Goal: Task Accomplishment & Management: Use online tool/utility

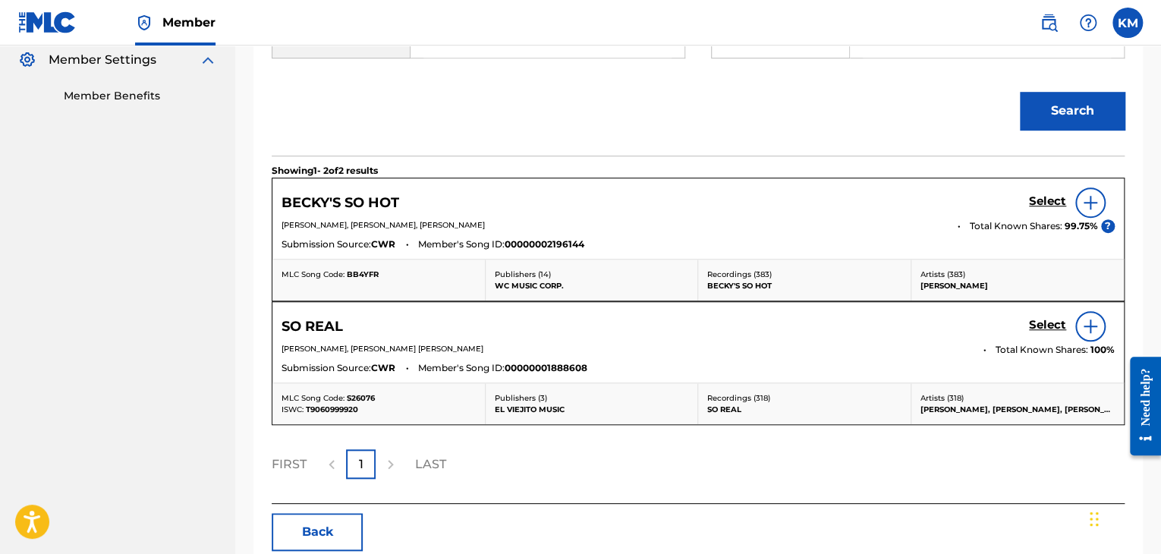
scroll to position [457, 0]
click at [1038, 194] on h5 "Select" at bounding box center [1047, 201] width 37 height 14
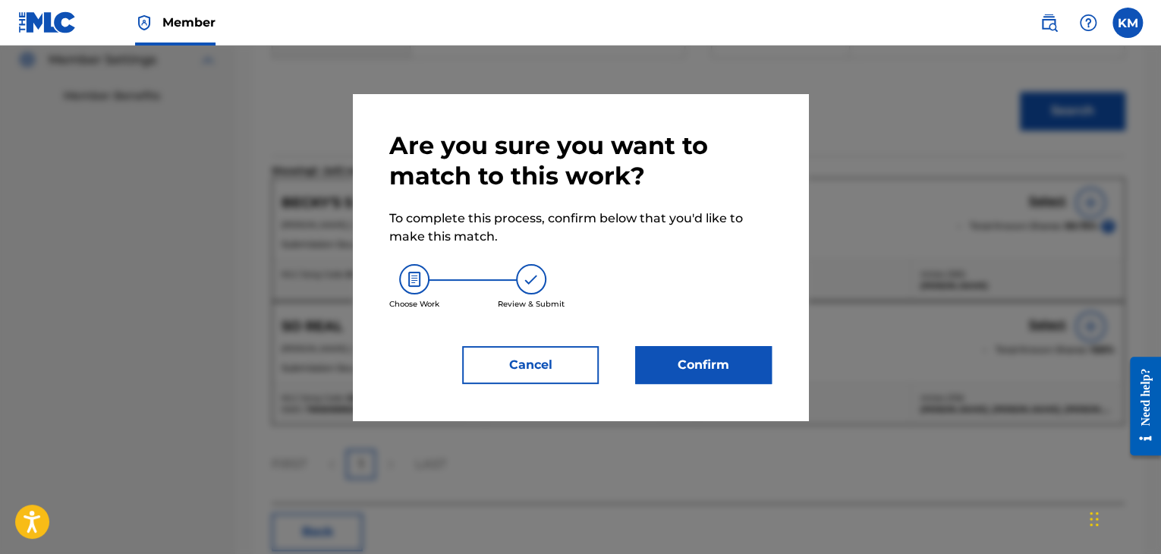
click at [695, 378] on button "Confirm" at bounding box center [703, 365] width 137 height 38
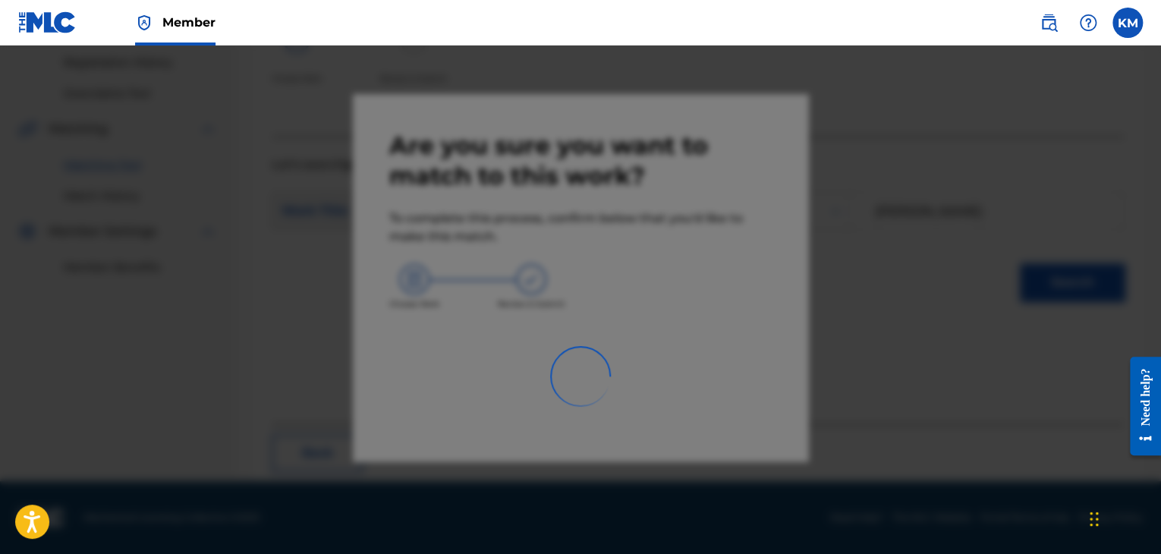
scroll to position [98, 0]
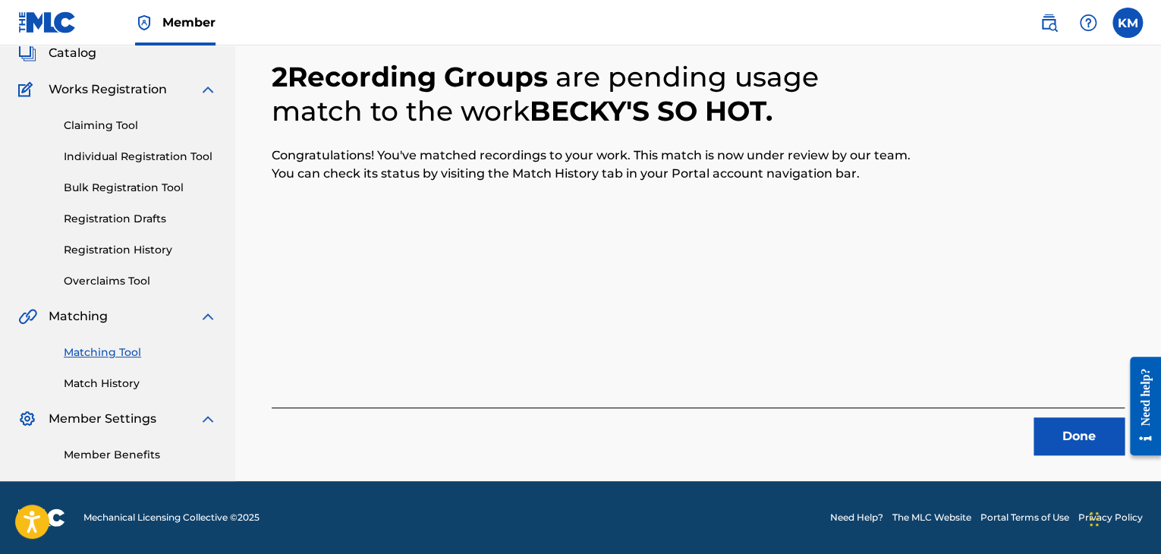
click at [1088, 439] on button "Done" at bounding box center [1078, 436] width 91 height 38
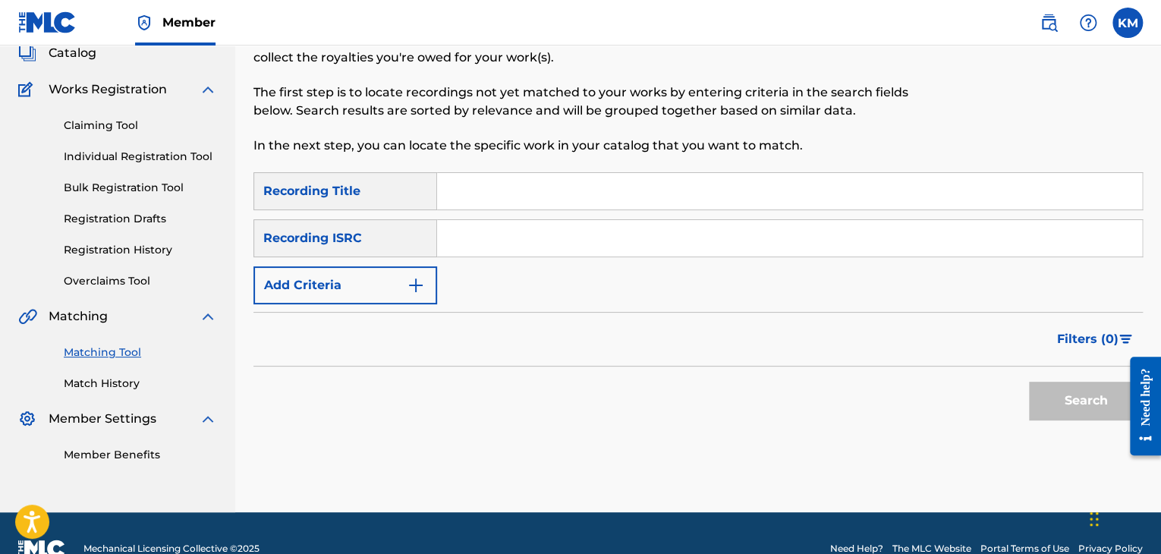
click at [504, 250] on input "Search Form" at bounding box center [789, 238] width 705 height 36
paste input "USB750400914"
type input "USB750400914"
click at [1086, 386] on button "Search" at bounding box center [1086, 401] width 114 height 38
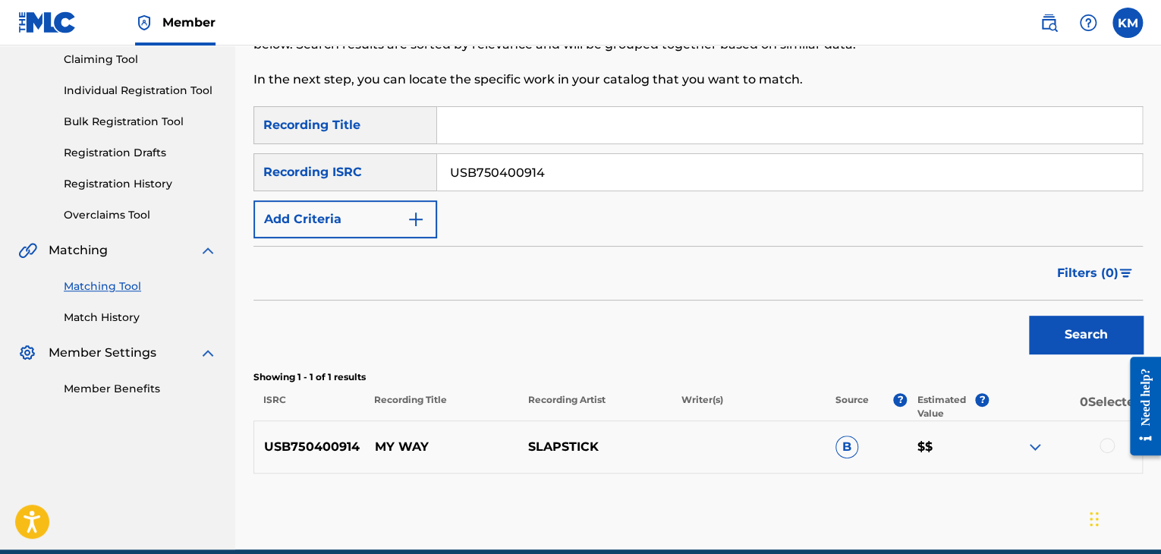
scroll to position [232, 0]
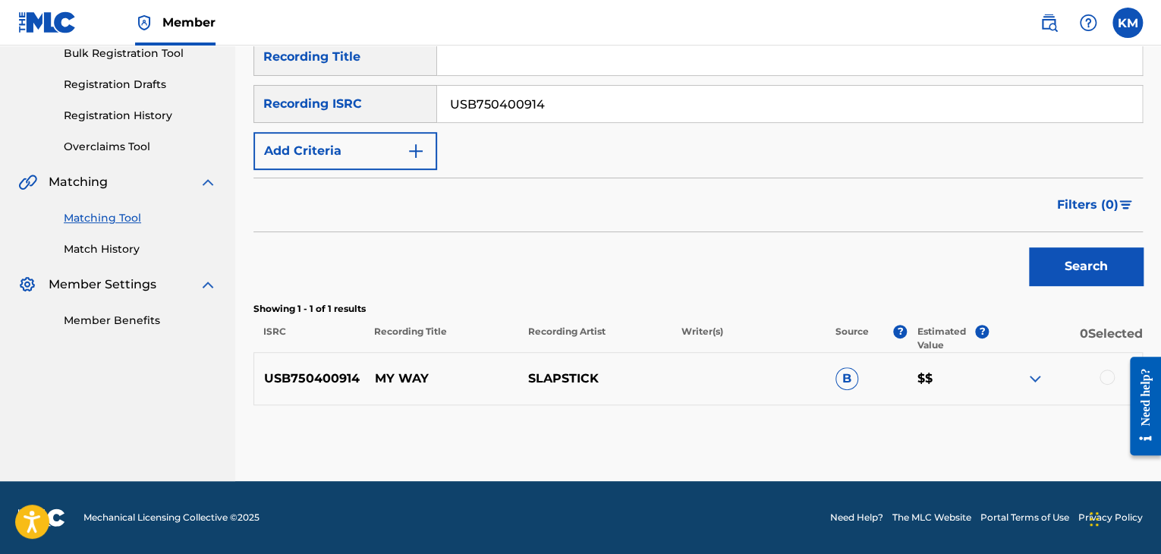
click at [1108, 381] on div at bounding box center [1106, 376] width 15 height 15
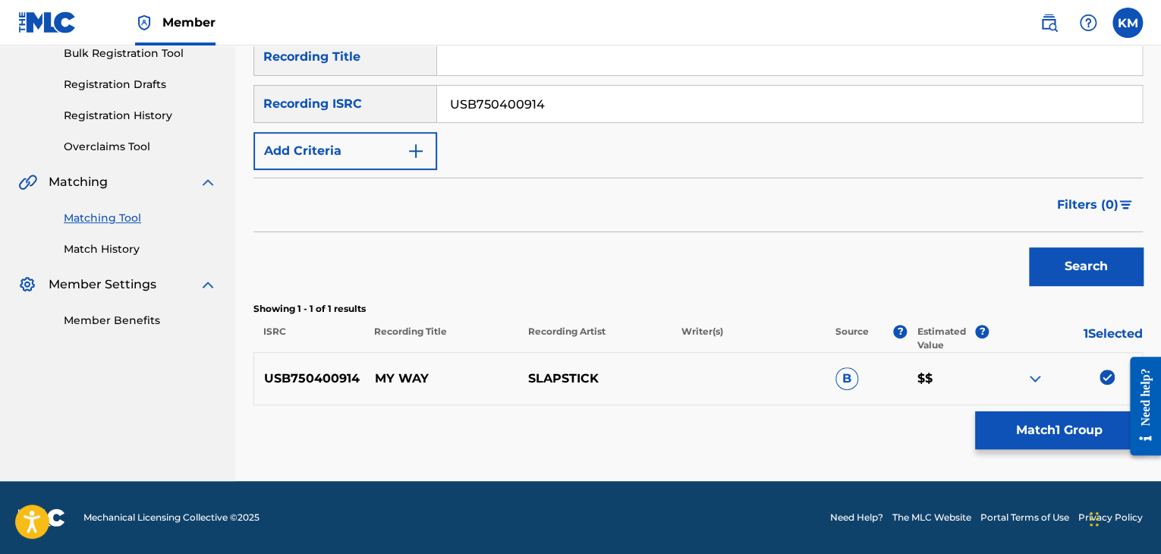
click at [1030, 422] on button "Match 1 Group" at bounding box center [1059, 430] width 168 height 38
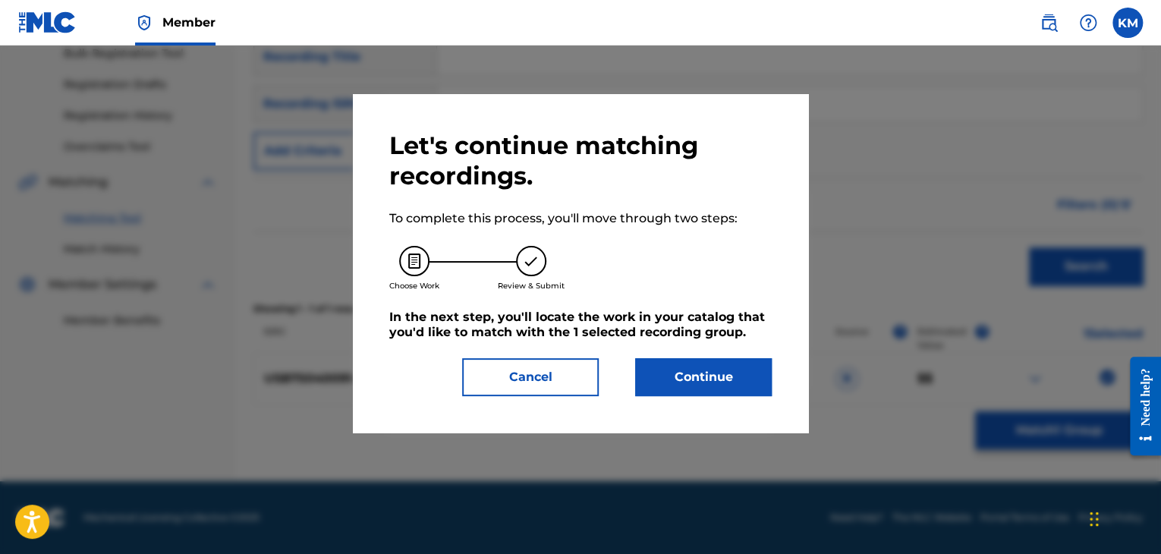
click at [685, 372] on button "Continue" at bounding box center [703, 377] width 137 height 38
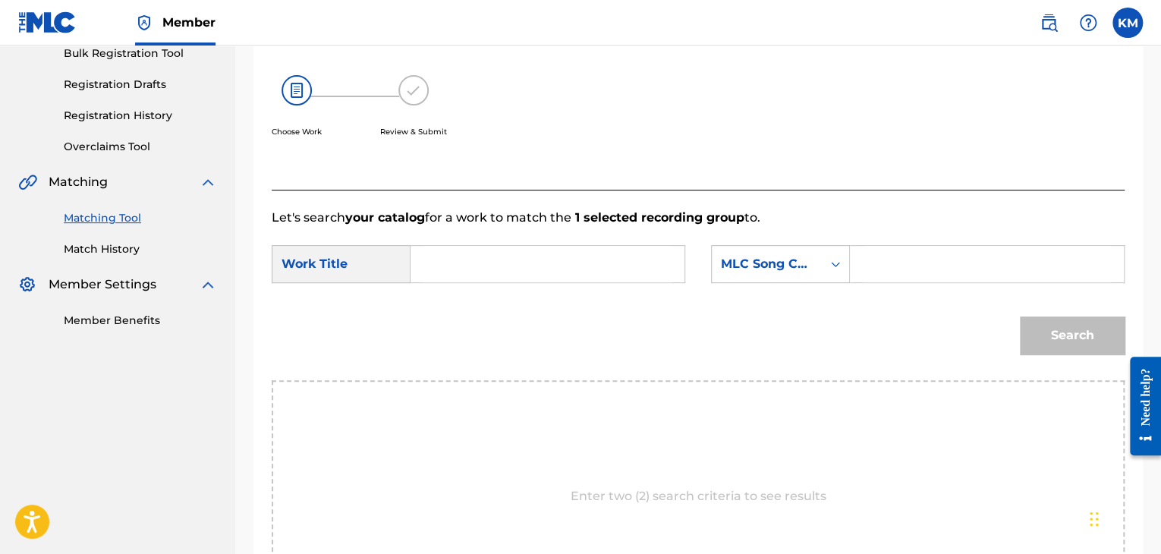
click at [464, 268] on input "Search Form" at bounding box center [547, 264] width 248 height 36
click at [807, 274] on div "MLC Song Code" at bounding box center [767, 264] width 110 height 29
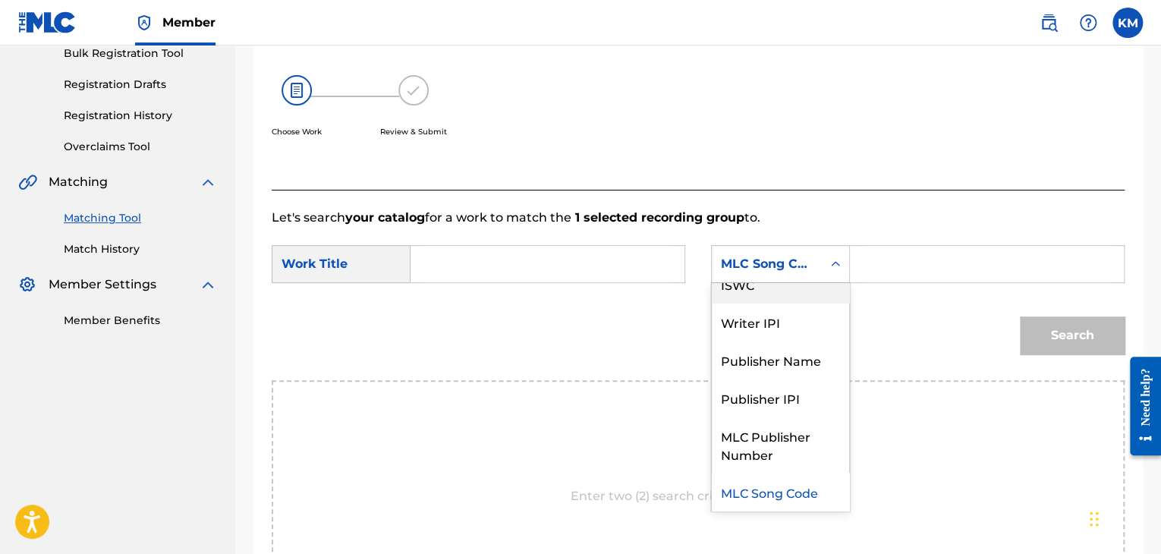
scroll to position [0, 0]
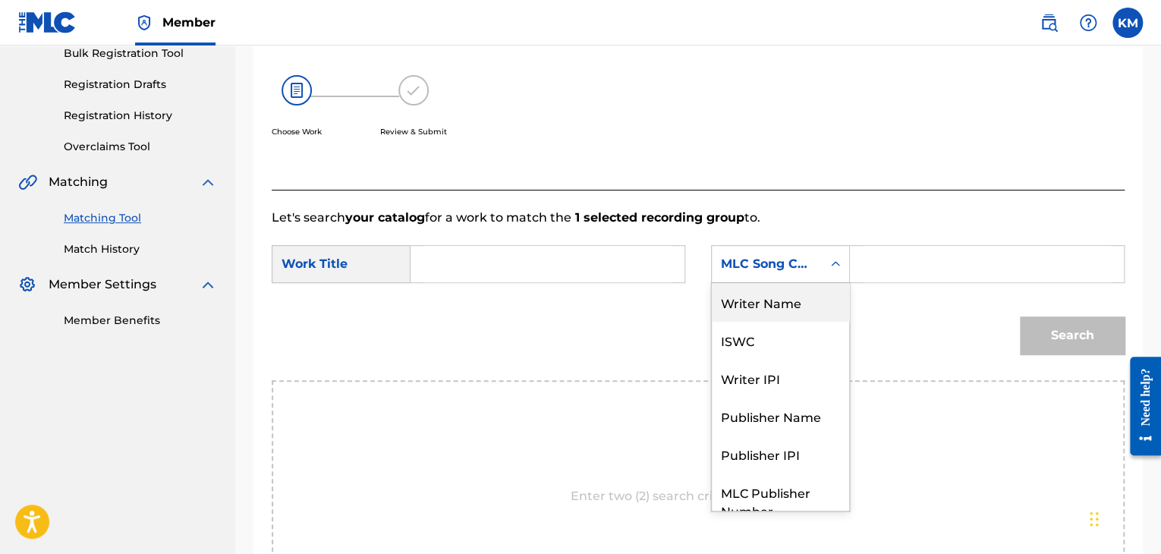
click at [807, 295] on div "Writer Name" at bounding box center [780, 302] width 137 height 38
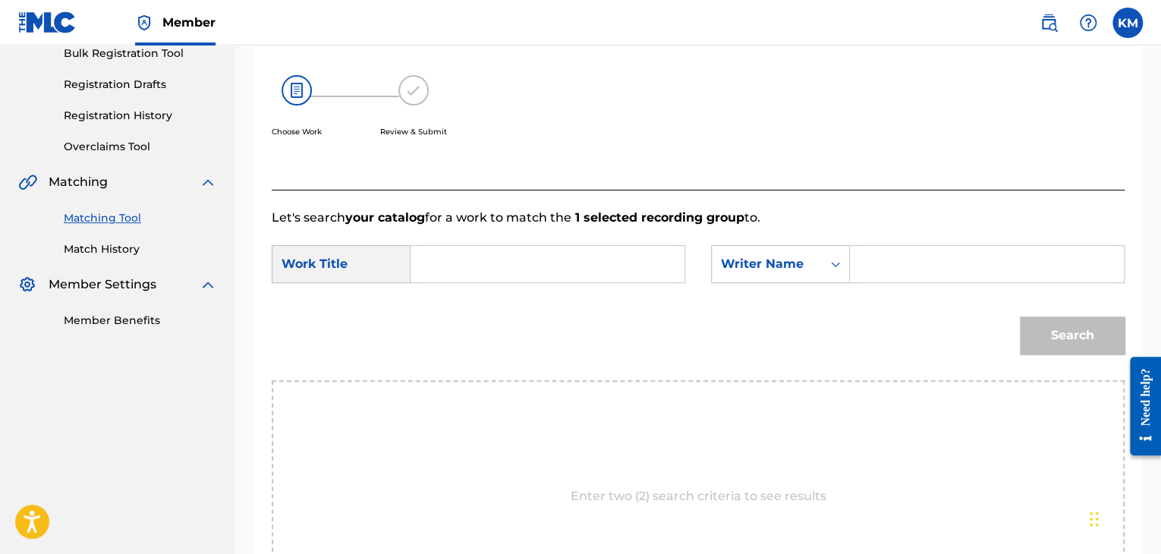
click at [890, 265] on input "Search Form" at bounding box center [986, 264] width 248 height 36
paste input "[PERSON_NAME]"
type input "[PERSON_NAME]"
click at [450, 259] on input "Search Form" at bounding box center [547, 264] width 248 height 36
paste input "My Way"
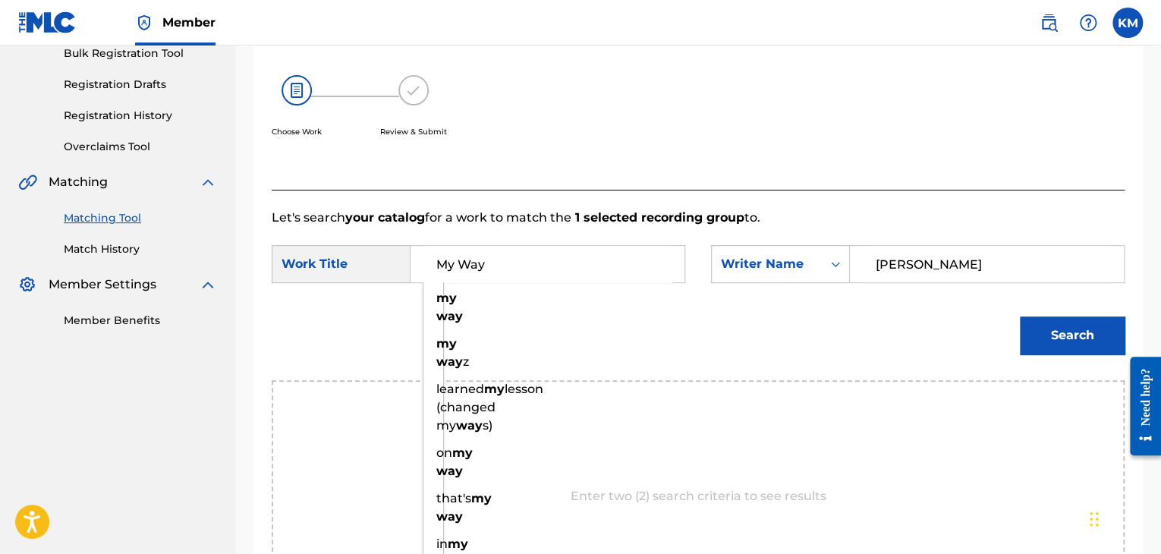
type input "My Way"
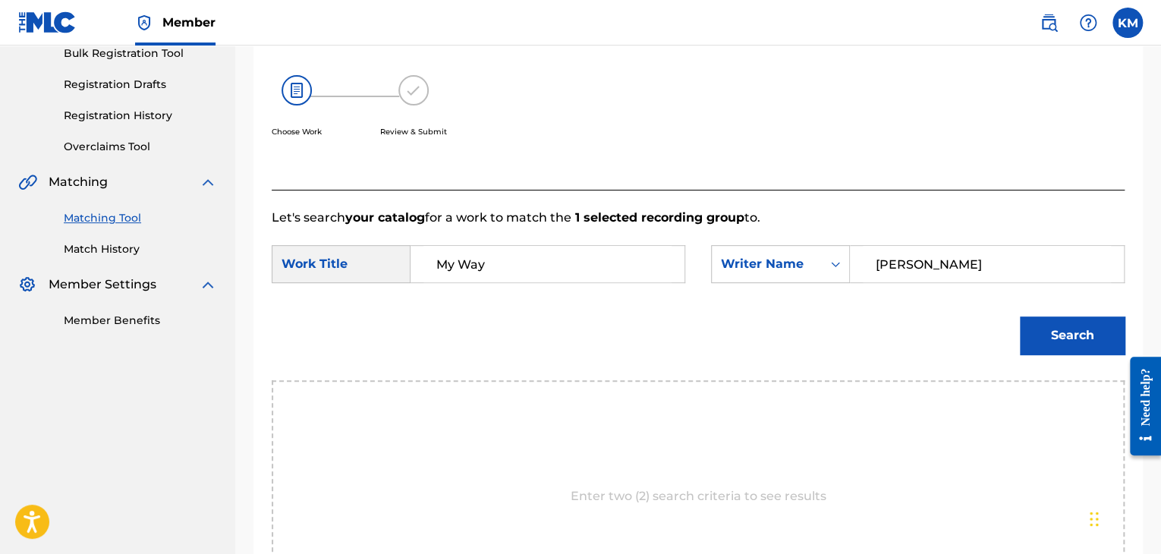
click at [1064, 345] on button "Search" at bounding box center [1072, 335] width 105 height 38
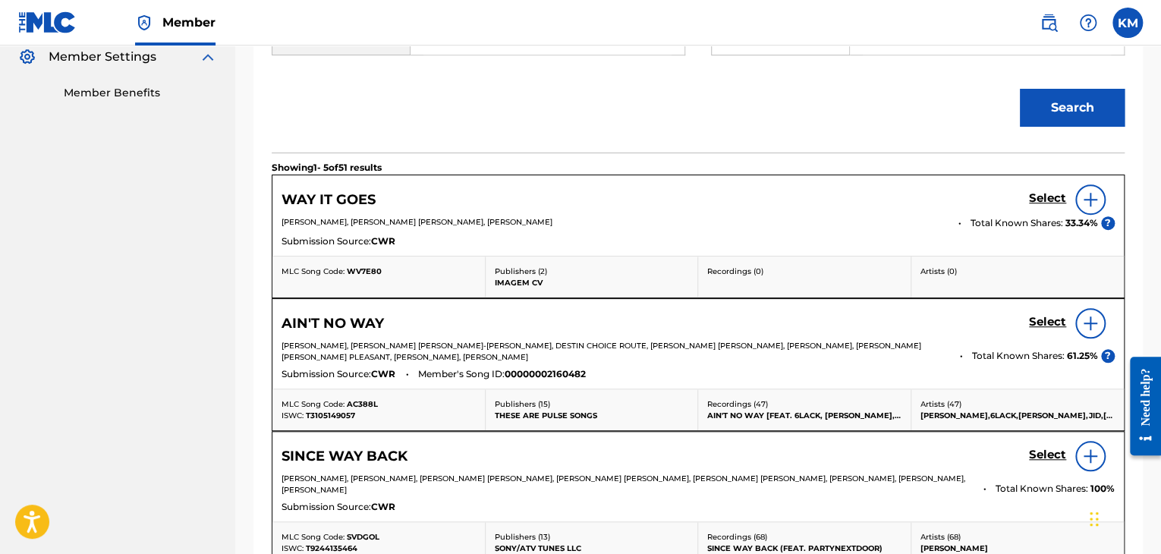
scroll to position [384, 0]
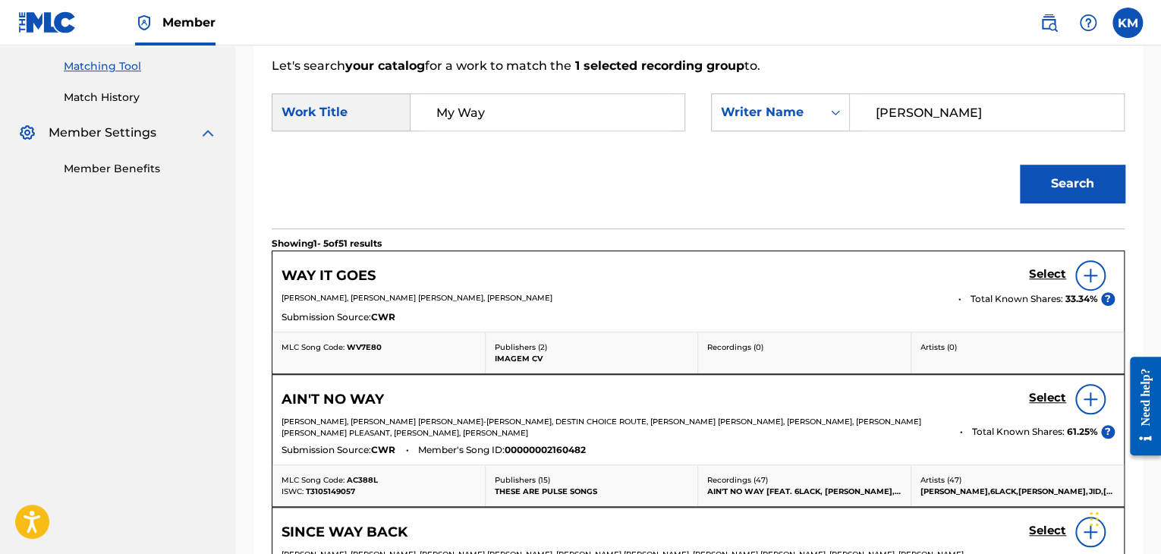
click at [102, 101] on link "Match History" at bounding box center [140, 98] width 153 height 16
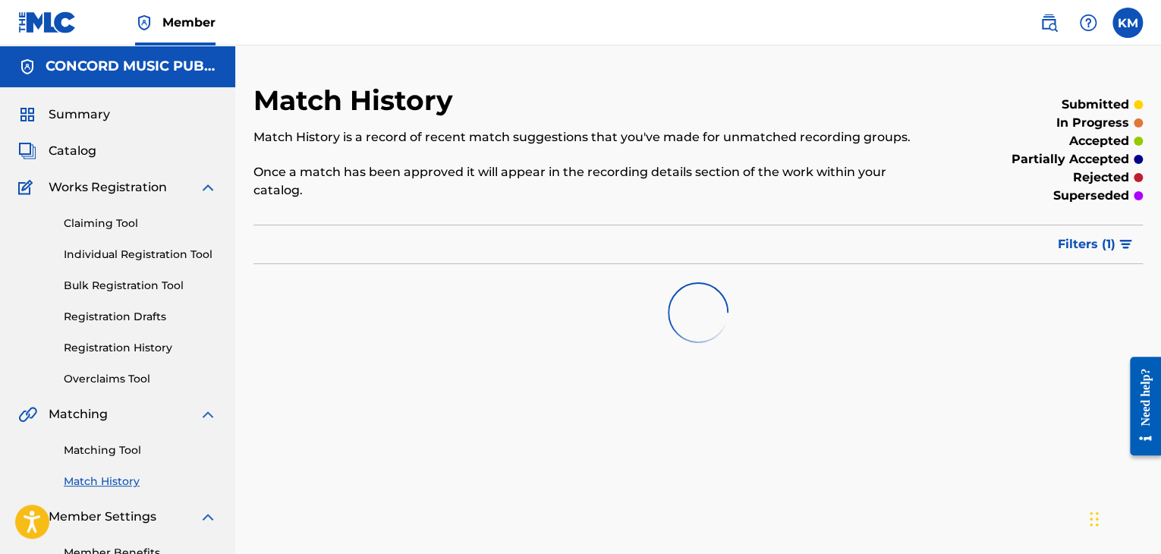
click at [124, 451] on link "Matching Tool" at bounding box center [140, 450] width 153 height 16
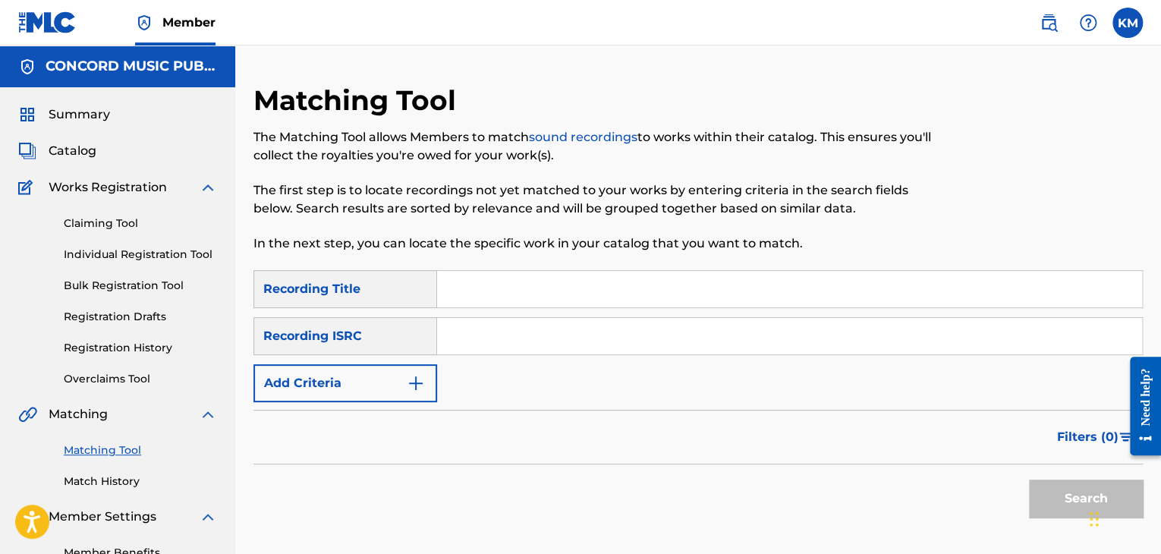
click at [559, 352] on input "Search Form" at bounding box center [789, 336] width 705 height 36
paste input "USSW10322059"
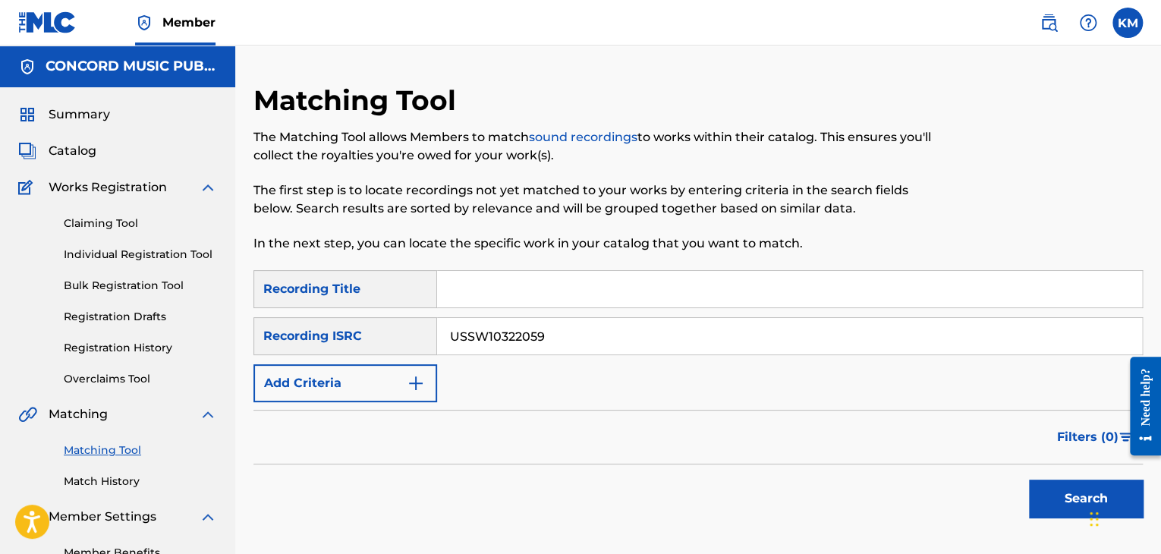
type input "USSW10322059"
click at [1051, 490] on button "Search" at bounding box center [1086, 498] width 114 height 38
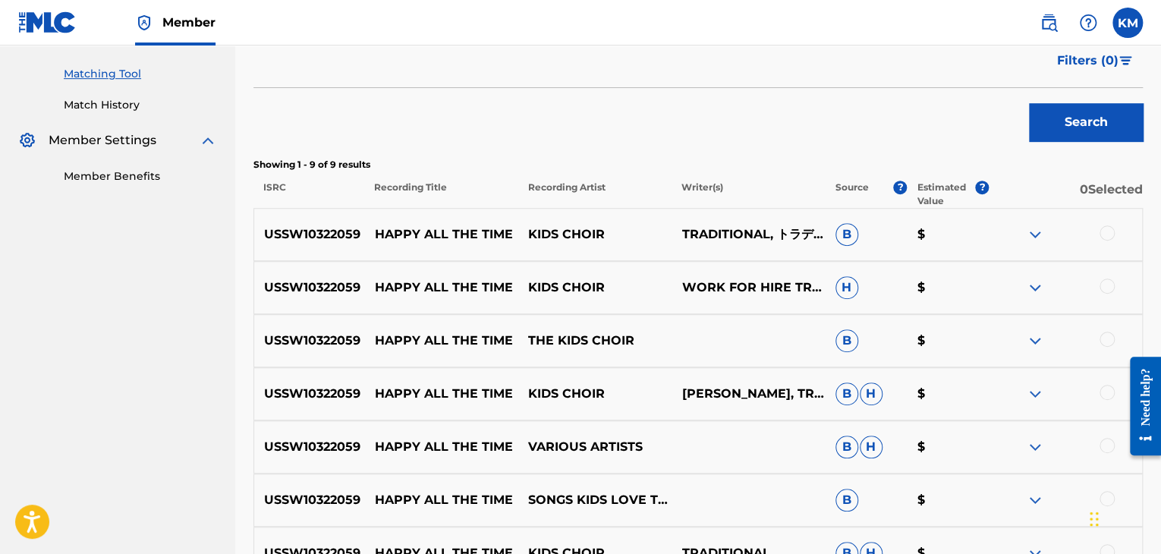
scroll to position [379, 0]
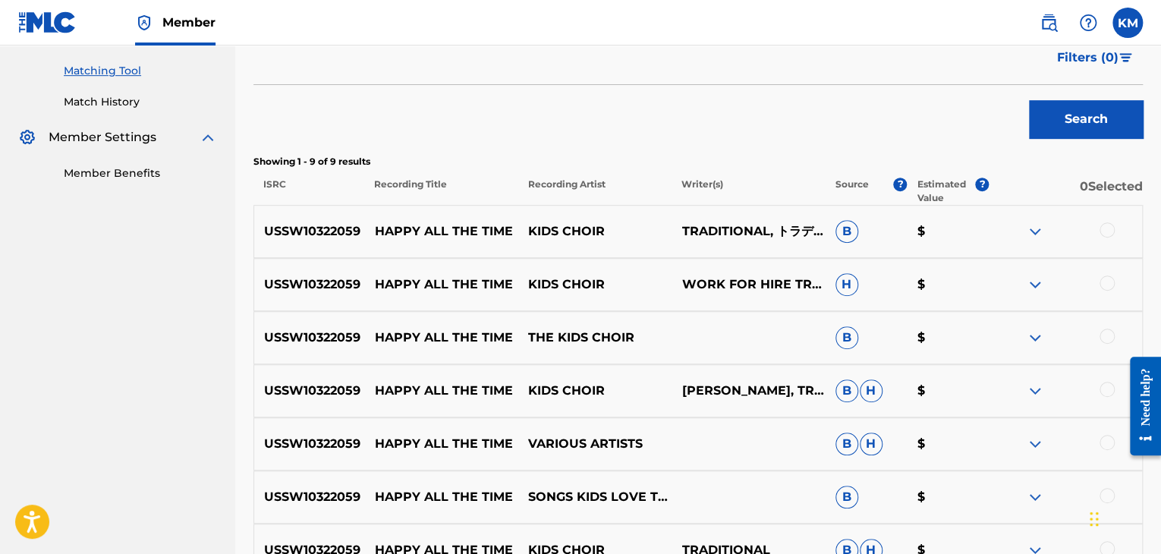
click at [1104, 229] on div at bounding box center [1106, 229] width 15 height 15
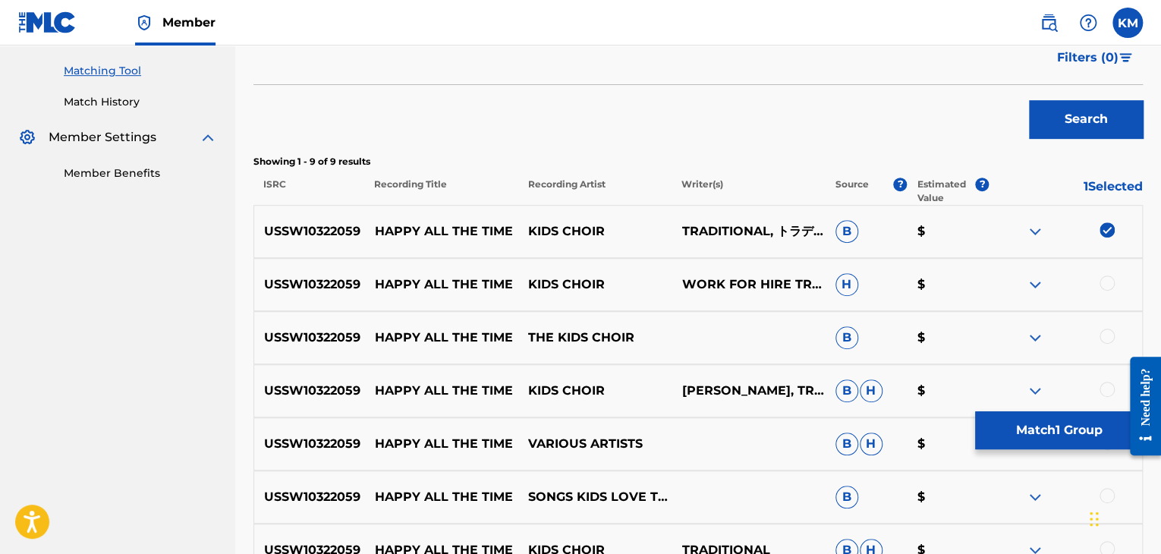
click at [1104, 280] on div at bounding box center [1106, 282] width 15 height 15
click at [1107, 328] on div at bounding box center [1106, 335] width 15 height 15
click at [1104, 389] on div at bounding box center [1106, 389] width 15 height 15
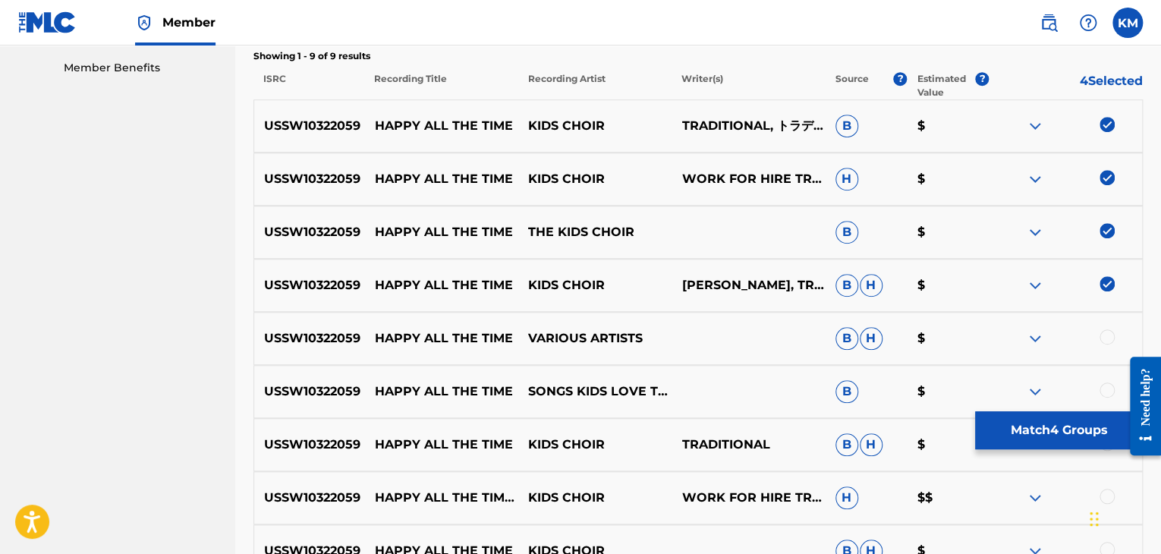
scroll to position [607, 0]
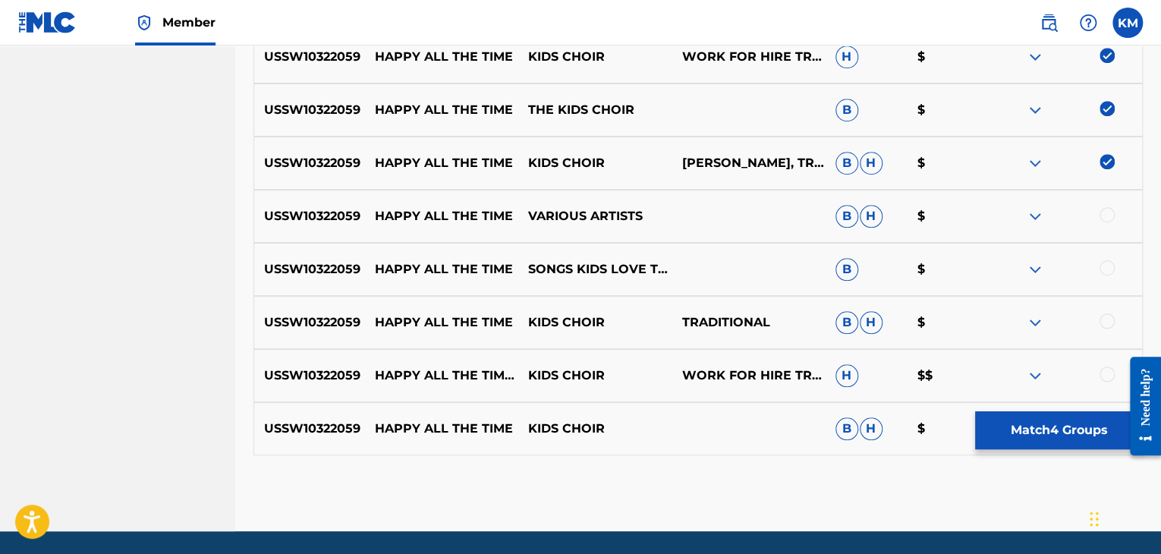
click at [1105, 212] on div at bounding box center [1106, 214] width 15 height 15
click at [1104, 262] on div at bounding box center [1106, 267] width 15 height 15
click at [1108, 318] on div at bounding box center [1106, 320] width 15 height 15
click at [1107, 368] on div at bounding box center [1106, 373] width 15 height 15
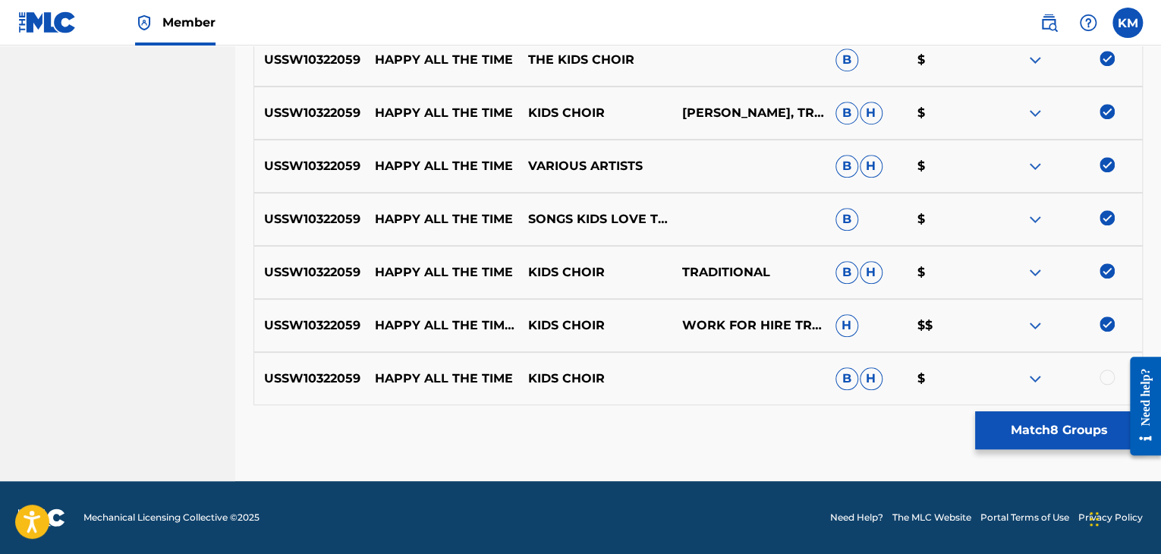
click at [1107, 369] on div at bounding box center [1106, 376] width 15 height 15
click at [1097, 429] on button "Match 9 Groups" at bounding box center [1059, 430] width 168 height 38
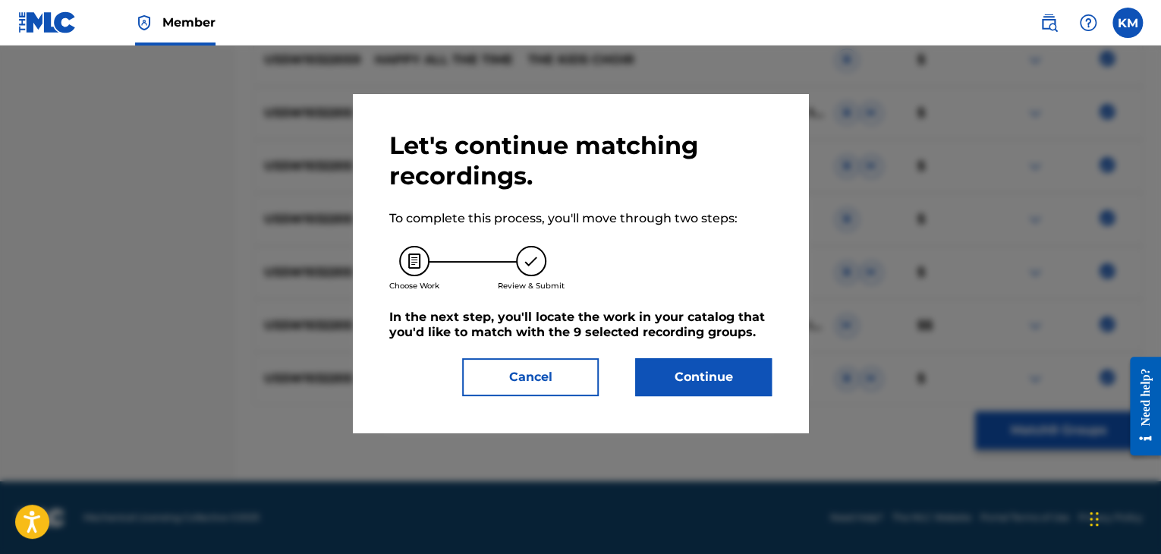
click at [695, 360] on button "Continue" at bounding box center [703, 377] width 137 height 38
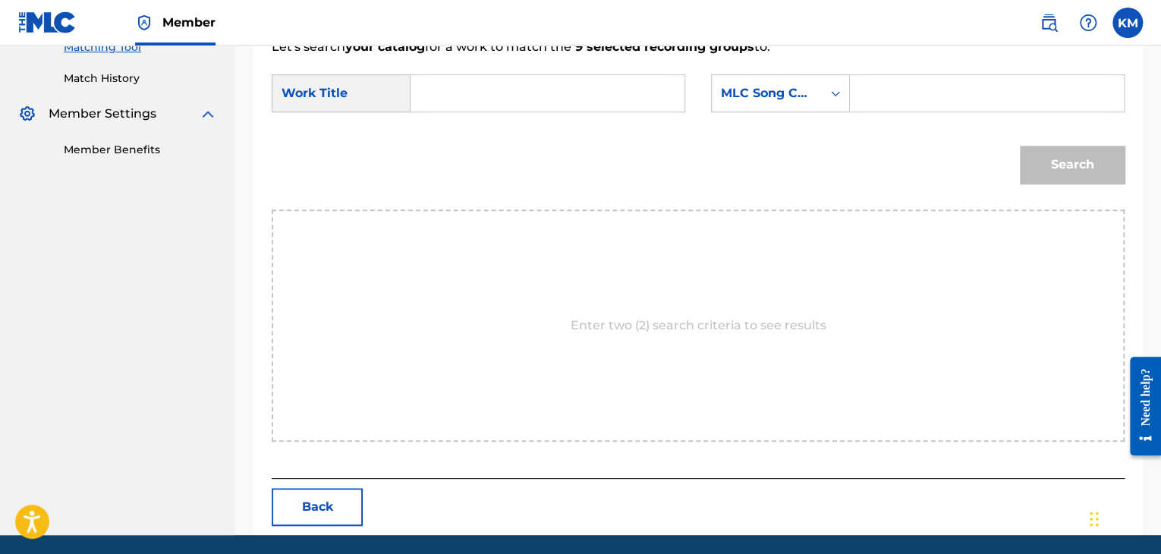
scroll to position [381, 0]
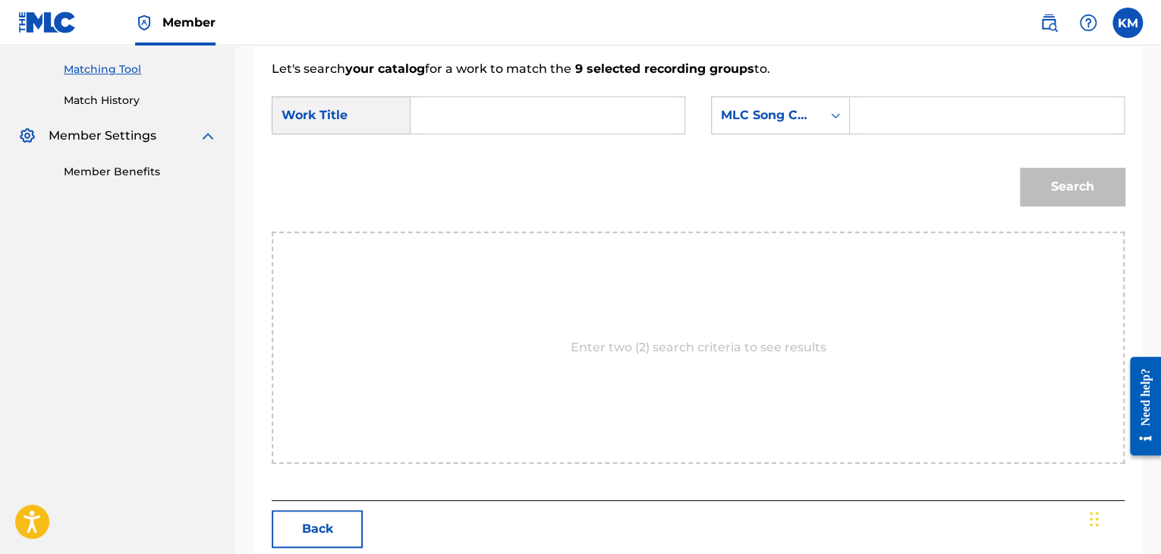
click at [449, 103] on input "Search Form" at bounding box center [547, 115] width 248 height 36
paste input "Happy All The Time"
type input "Happy All The Time"
click at [106, 96] on link "Match History" at bounding box center [140, 101] width 153 height 16
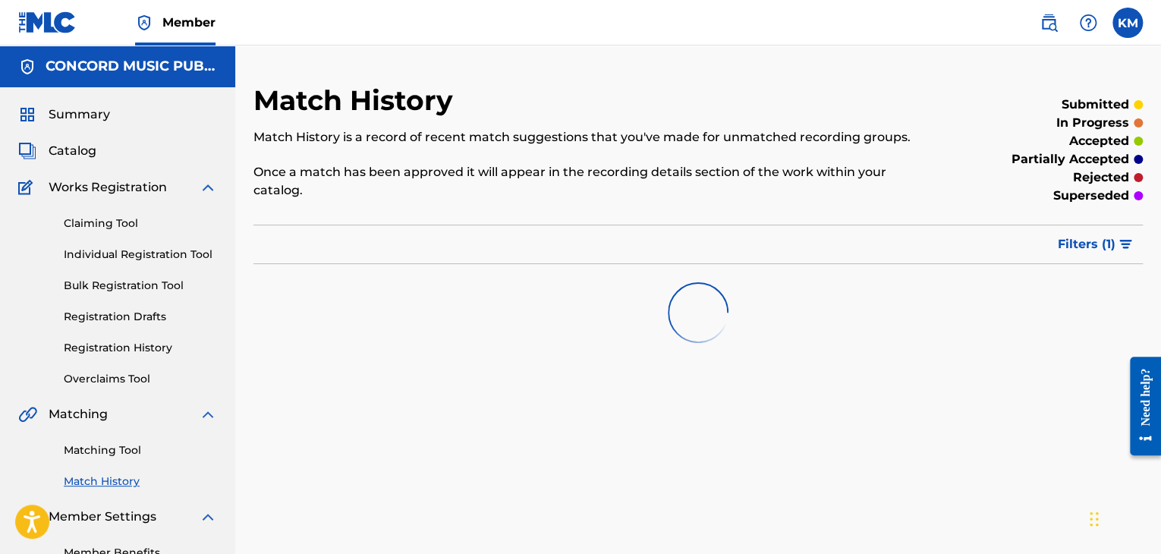
click at [121, 447] on link "Matching Tool" at bounding box center [140, 450] width 153 height 16
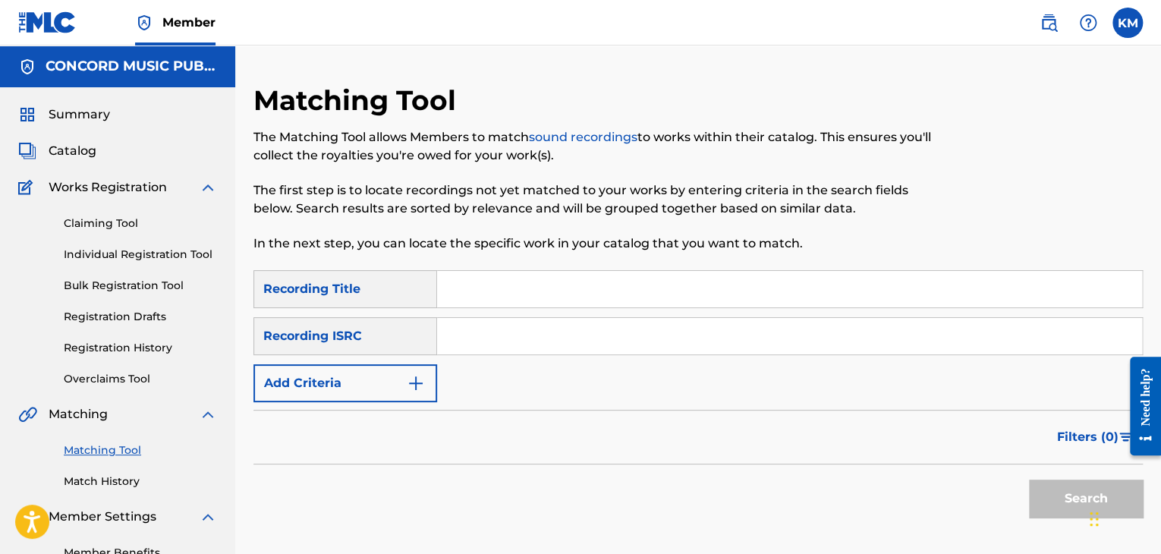
click at [604, 319] on input "Search Form" at bounding box center [789, 336] width 705 height 36
paste input "KRNAR1708147"
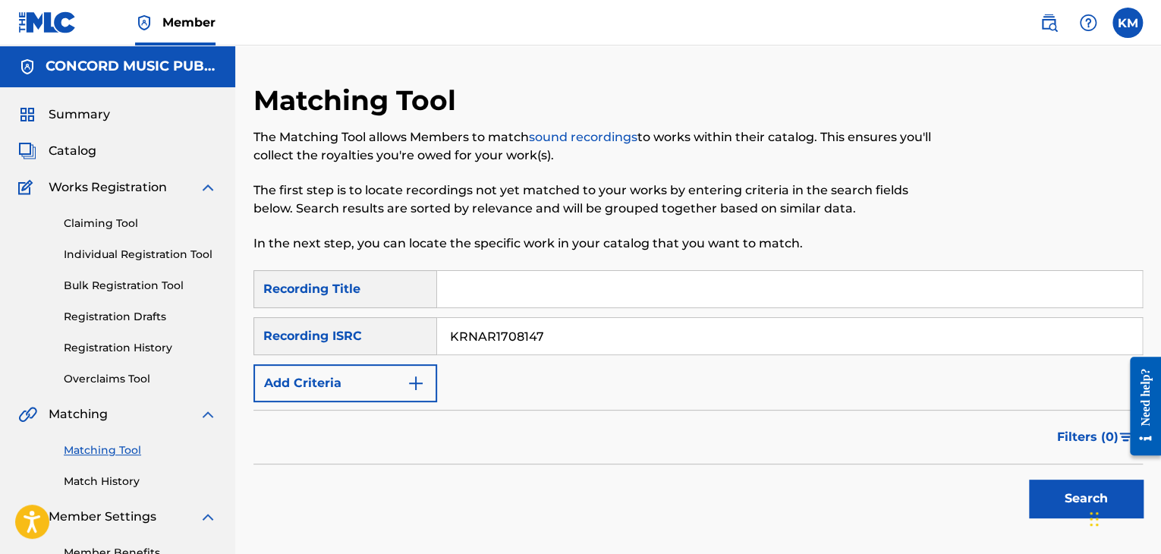
type input "KRNAR1708147"
click at [1050, 485] on button "Search" at bounding box center [1086, 498] width 114 height 38
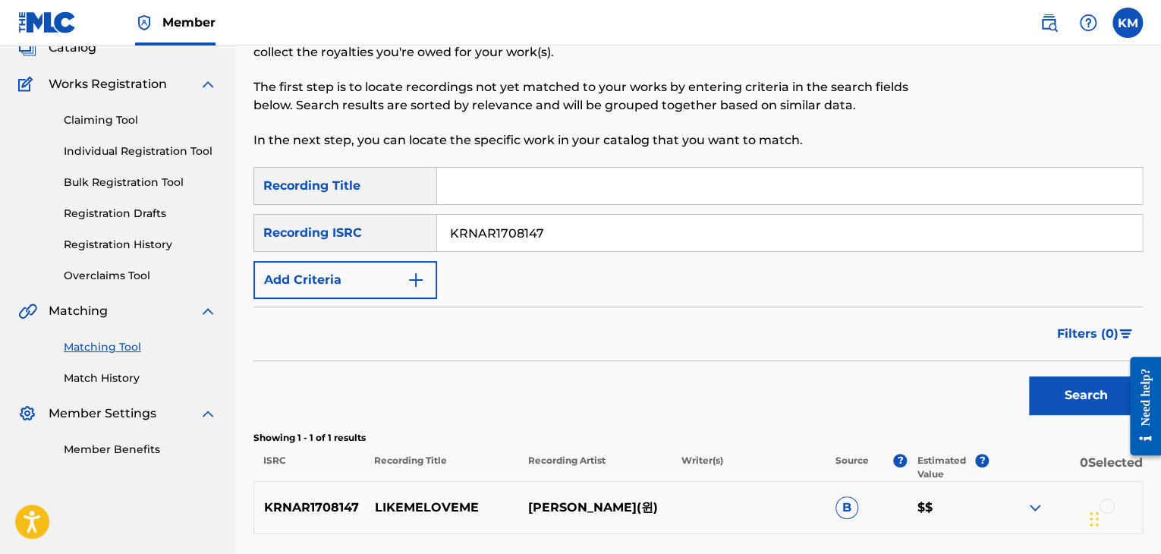
scroll to position [228, 0]
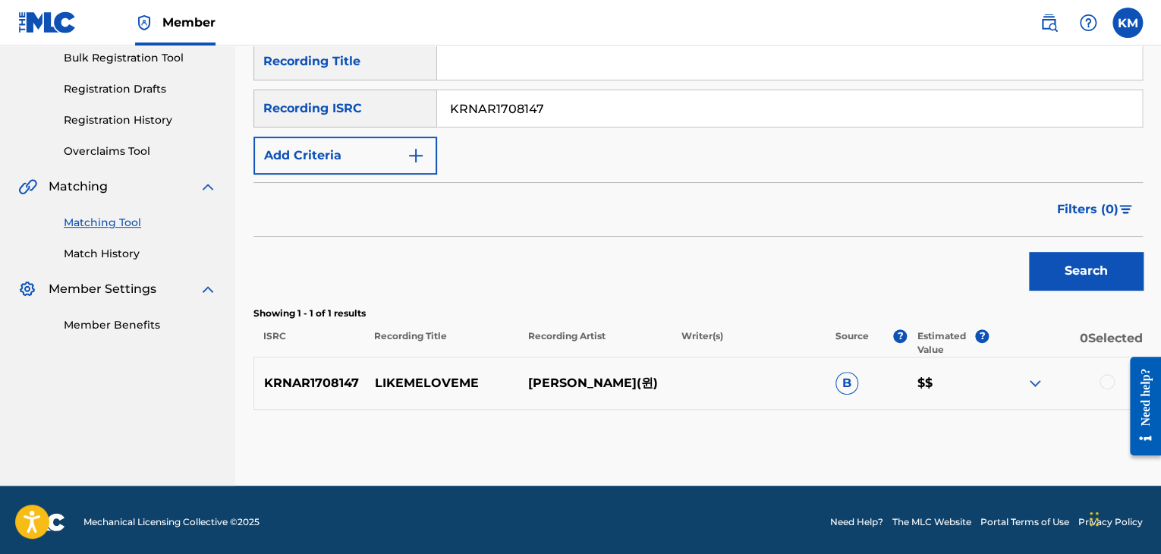
click at [1102, 377] on div at bounding box center [1106, 381] width 15 height 15
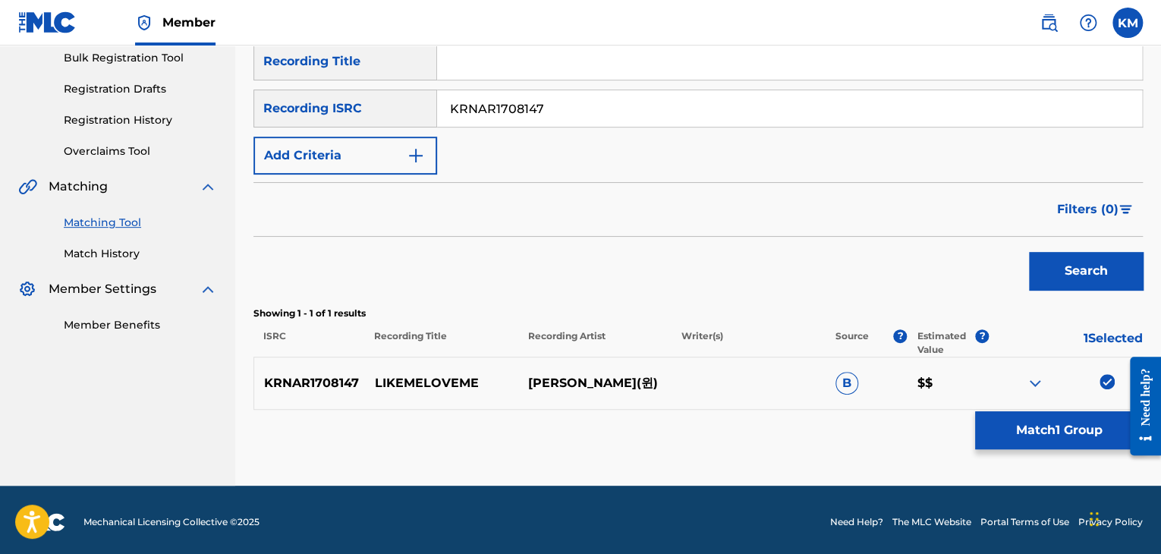
click at [1083, 419] on button "Match 1 Group" at bounding box center [1059, 430] width 168 height 38
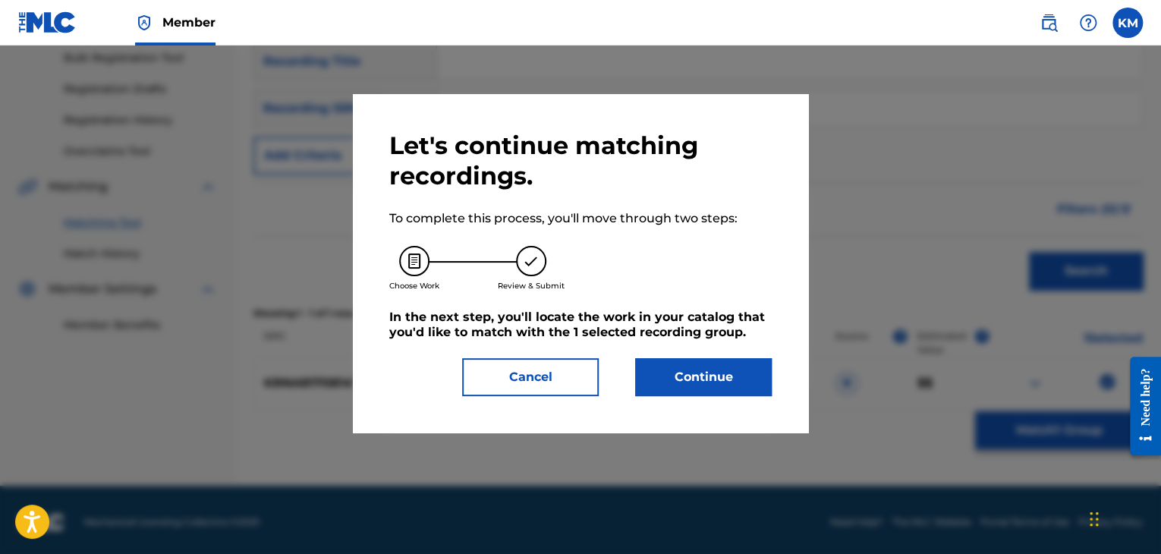
click at [652, 378] on button "Continue" at bounding box center [703, 377] width 137 height 38
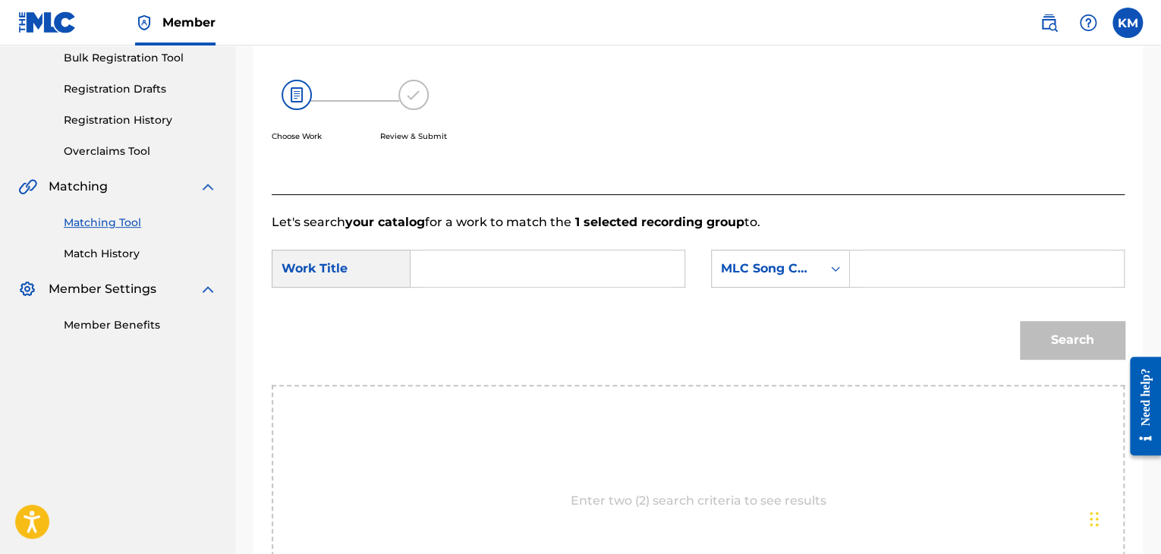
click at [527, 258] on input "Search Form" at bounding box center [547, 268] width 248 height 36
paste input "LikeMeLoveMe"
type input "LikeMeLoveMe"
click at [842, 264] on icon "Search Form" at bounding box center [835, 268] width 15 height 15
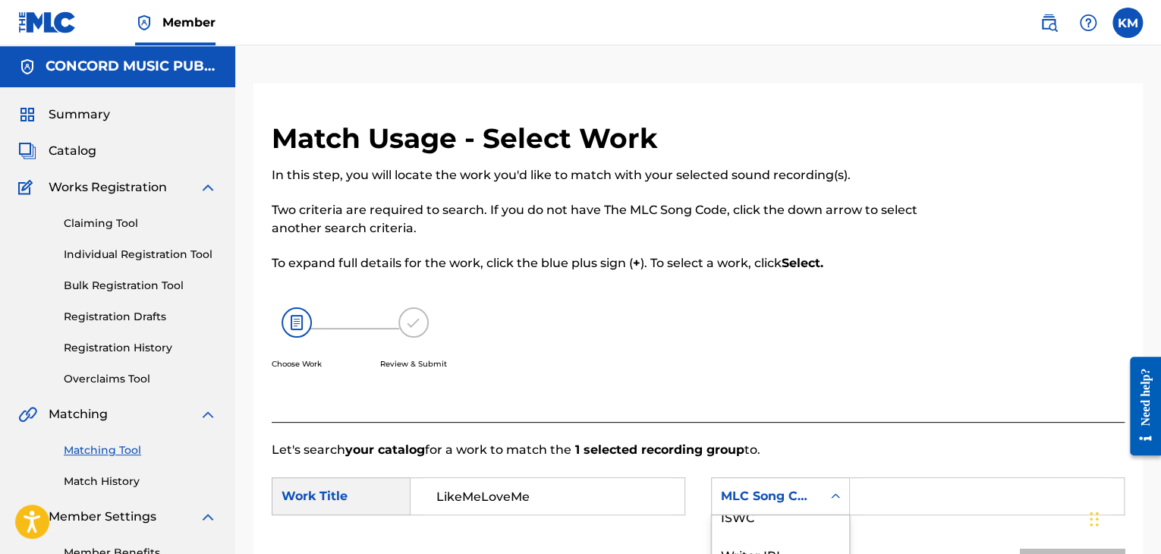
scroll to position [0, 0]
click at [792, 526] on div "Writer Name" at bounding box center [780, 534] width 137 height 38
click at [880, 485] on input "Search Form" at bounding box center [986, 496] width 248 height 36
paste input "[PERSON_NAME]"
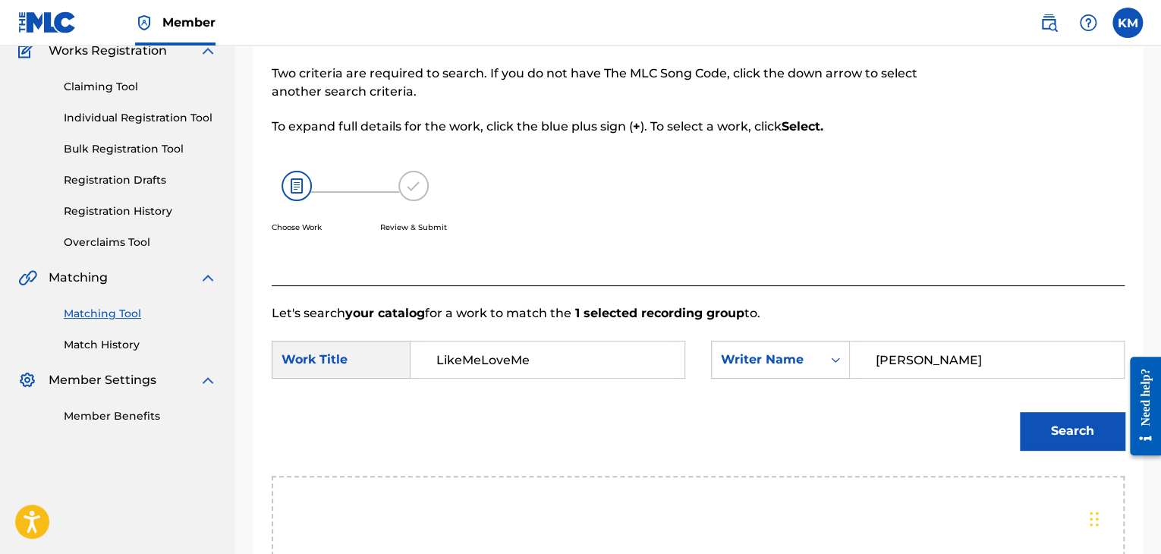
scroll to position [303, 0]
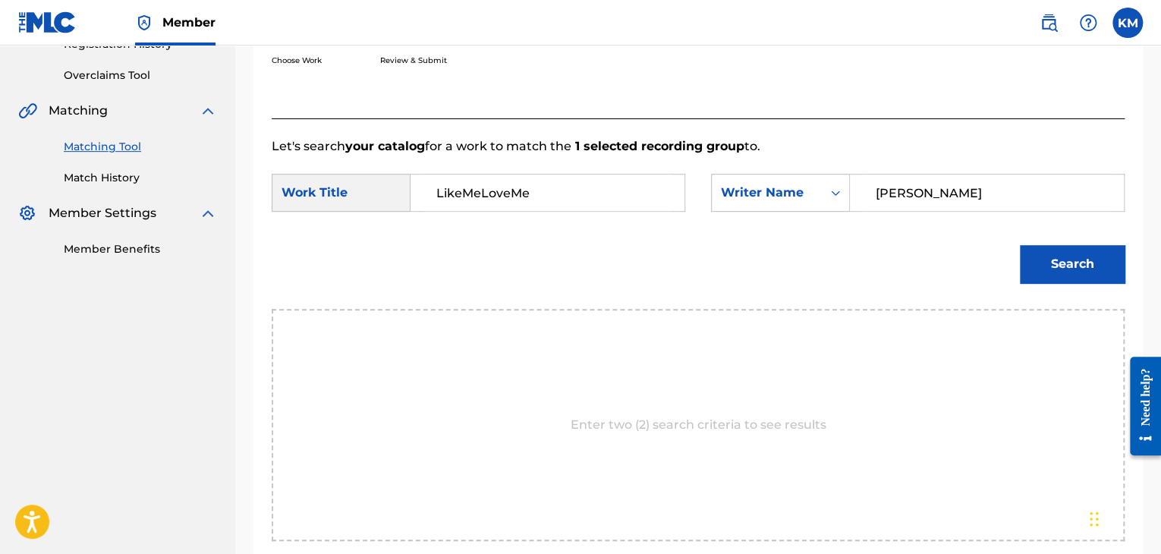
type input "[PERSON_NAME]"
click at [1062, 253] on button "Search" at bounding box center [1072, 264] width 105 height 38
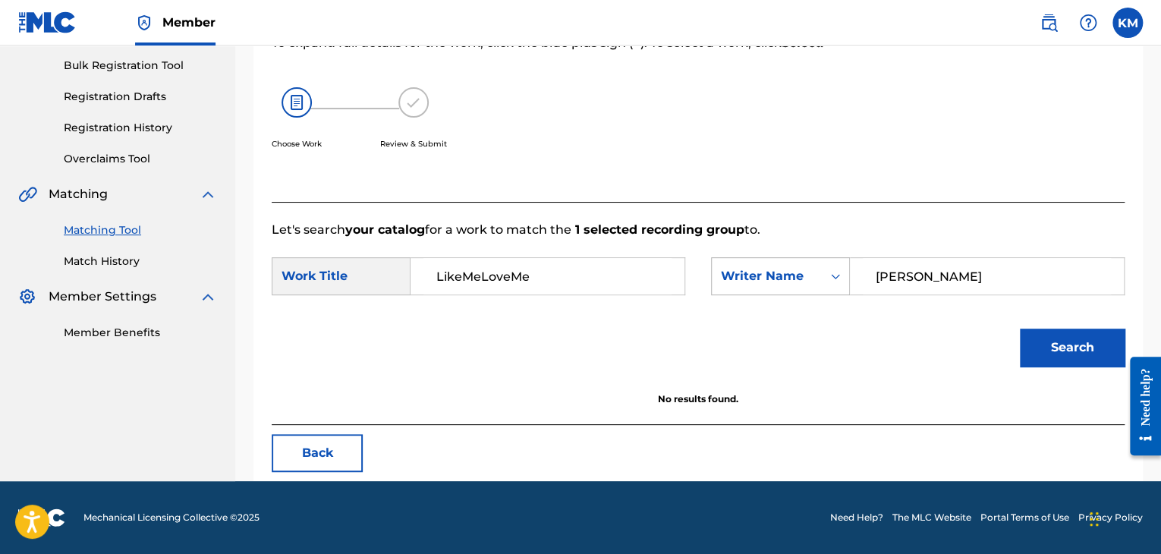
scroll to position [220, 0]
click at [831, 277] on icon "Search Form" at bounding box center [835, 276] width 15 height 15
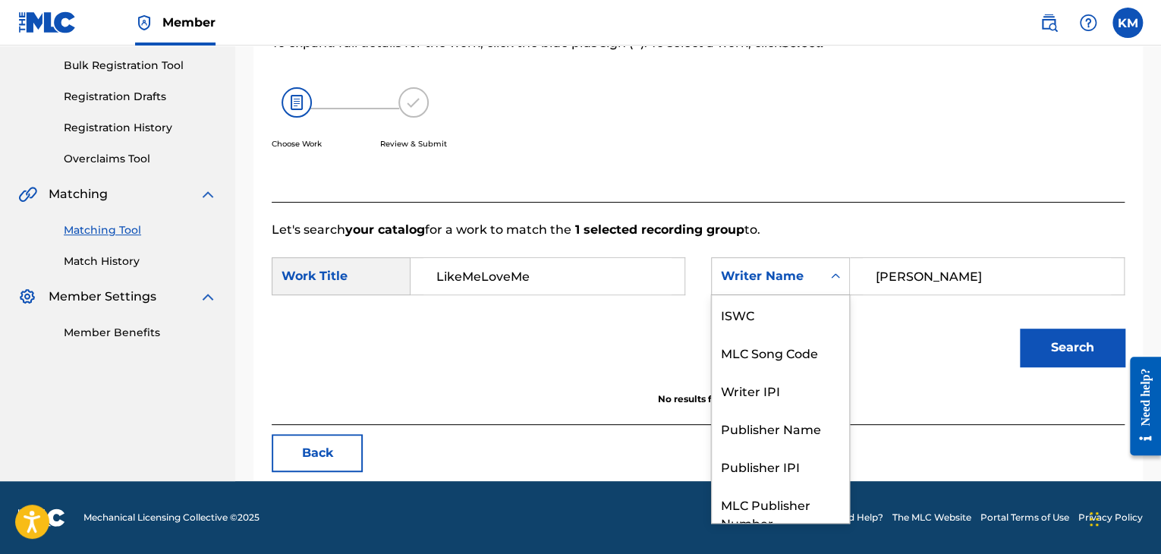
scroll to position [56, 0]
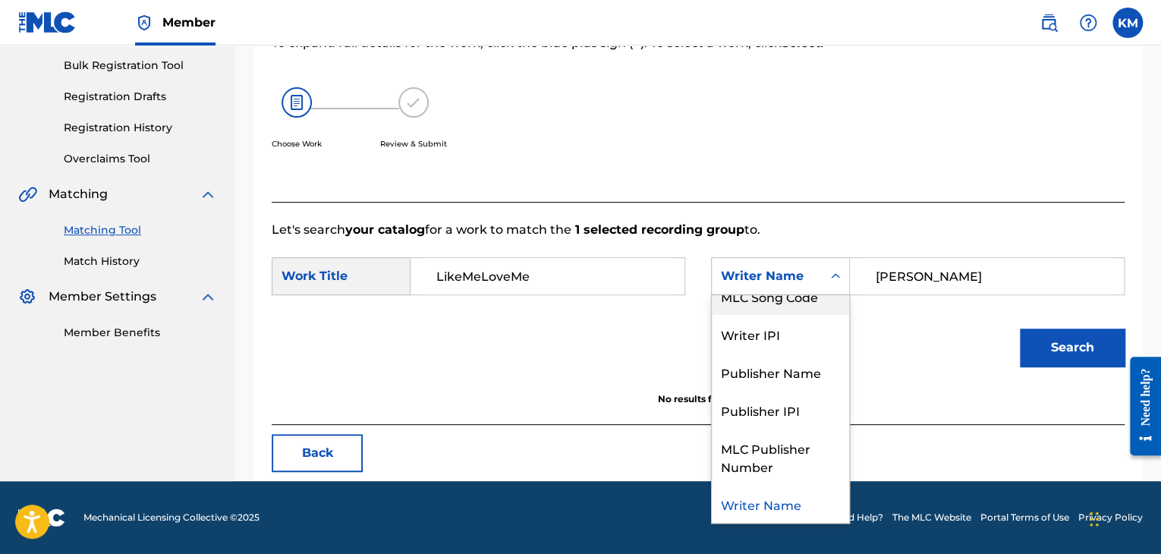
click at [831, 298] on div "MLC Song Code" at bounding box center [780, 296] width 137 height 38
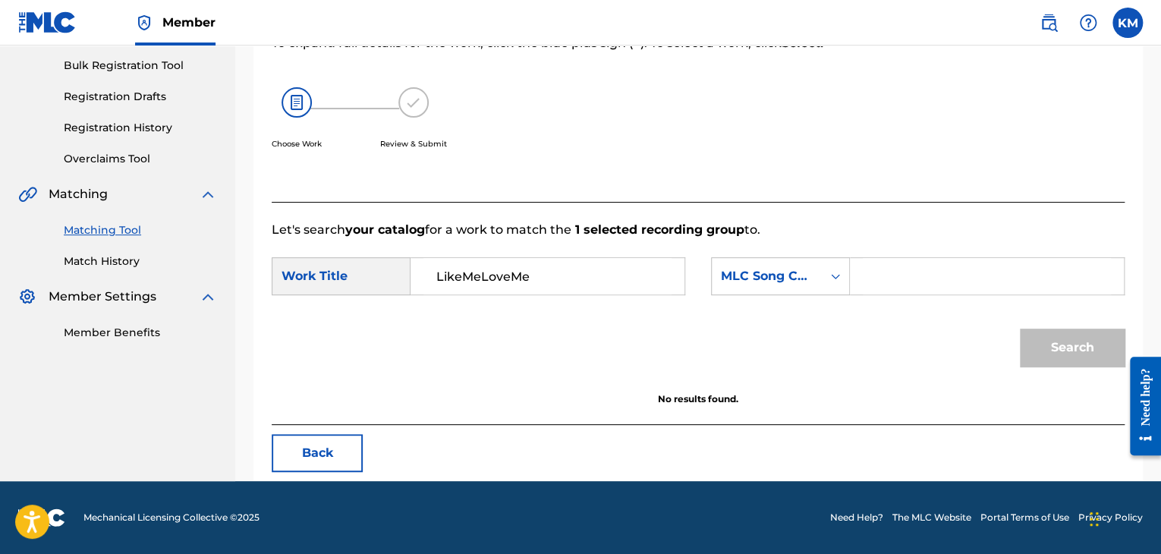
click at [881, 278] on input "Search Form" at bounding box center [986, 276] width 248 height 36
paste input "S3162P"
type input "S3162P"
click at [1039, 337] on button "Search" at bounding box center [1072, 347] width 105 height 38
click at [76, 262] on link "Match History" at bounding box center [140, 261] width 153 height 16
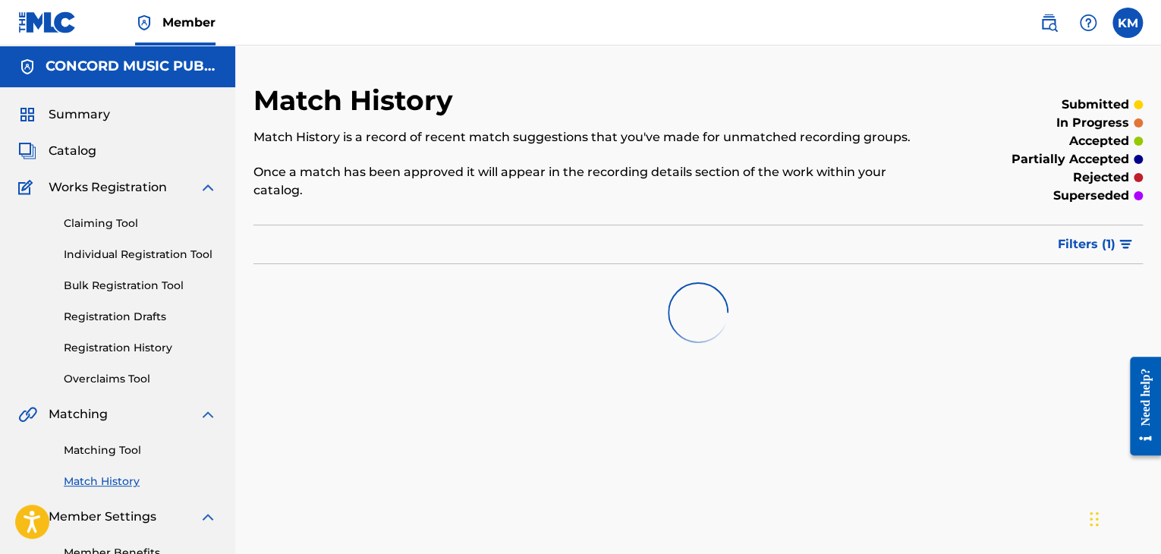
click at [105, 448] on link "Matching Tool" at bounding box center [140, 450] width 153 height 16
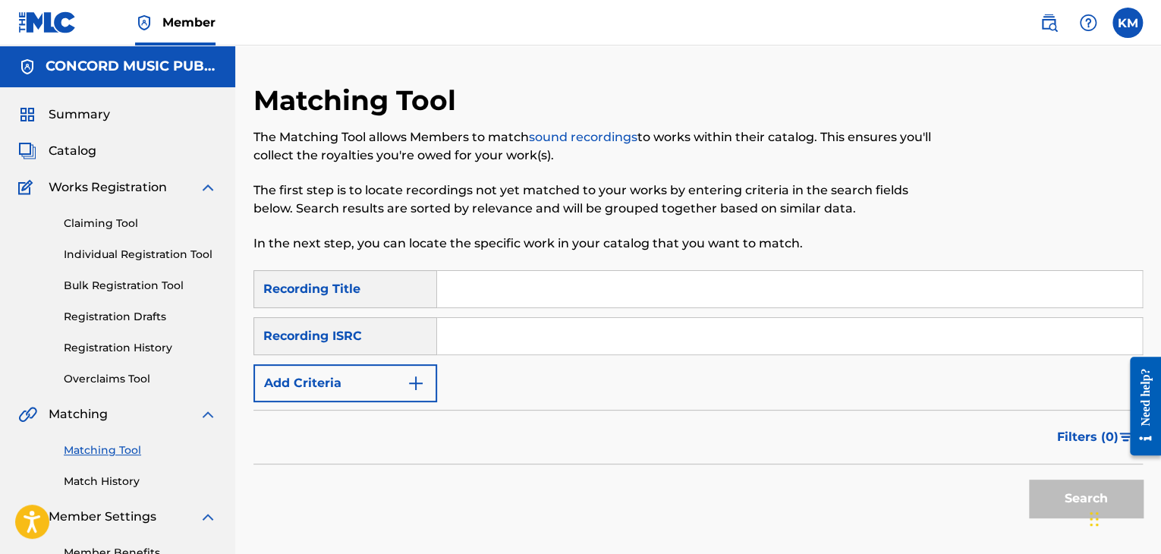
click at [485, 335] on input "Search Form" at bounding box center [789, 336] width 705 height 36
paste input "NLA508534616"
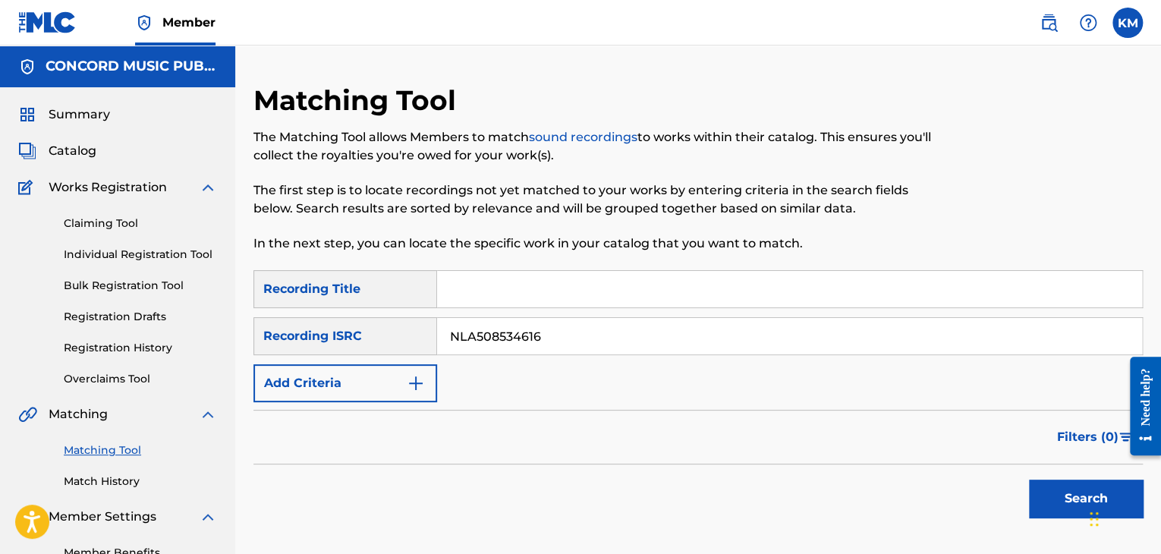
type input "NLA508534616"
click at [1040, 491] on button "Search" at bounding box center [1086, 498] width 114 height 38
click at [124, 483] on link "Match History" at bounding box center [140, 481] width 153 height 16
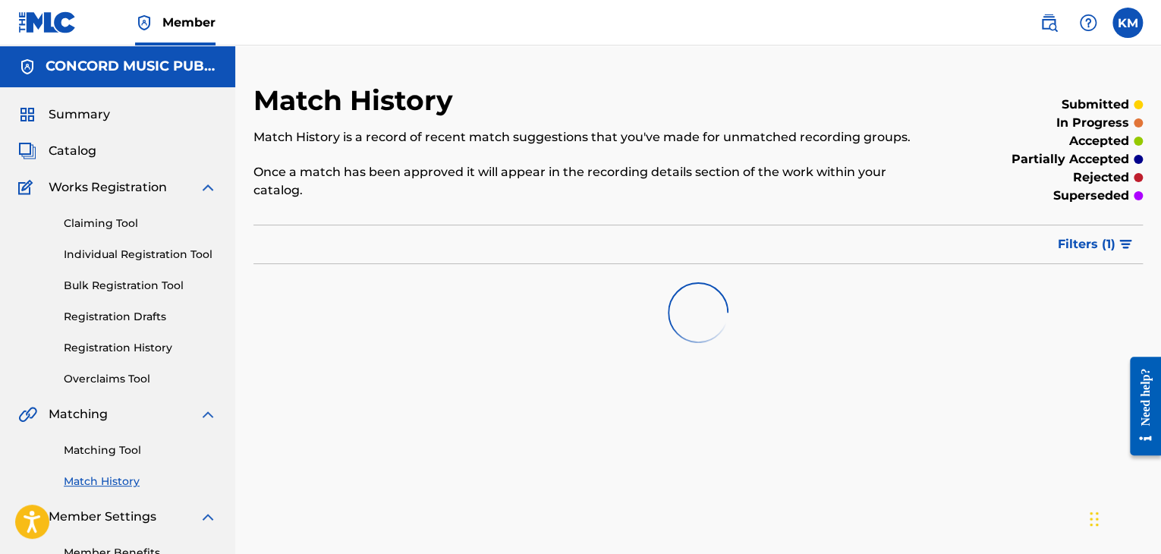
click at [124, 454] on link "Matching Tool" at bounding box center [140, 450] width 153 height 16
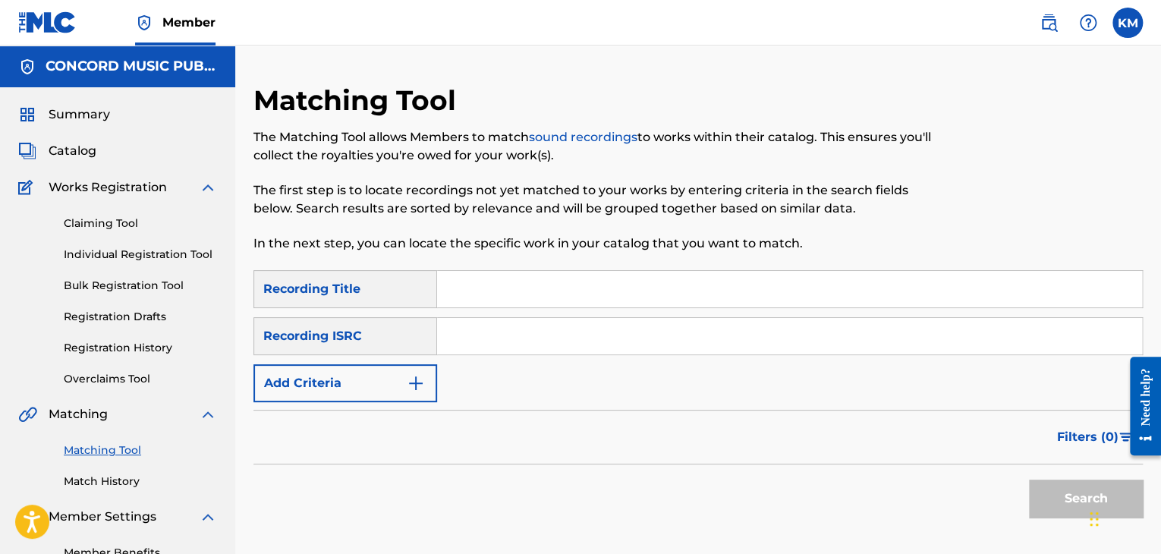
click at [523, 331] on input "Search Form" at bounding box center [789, 336] width 705 height 36
paste input "USA2P0816399"
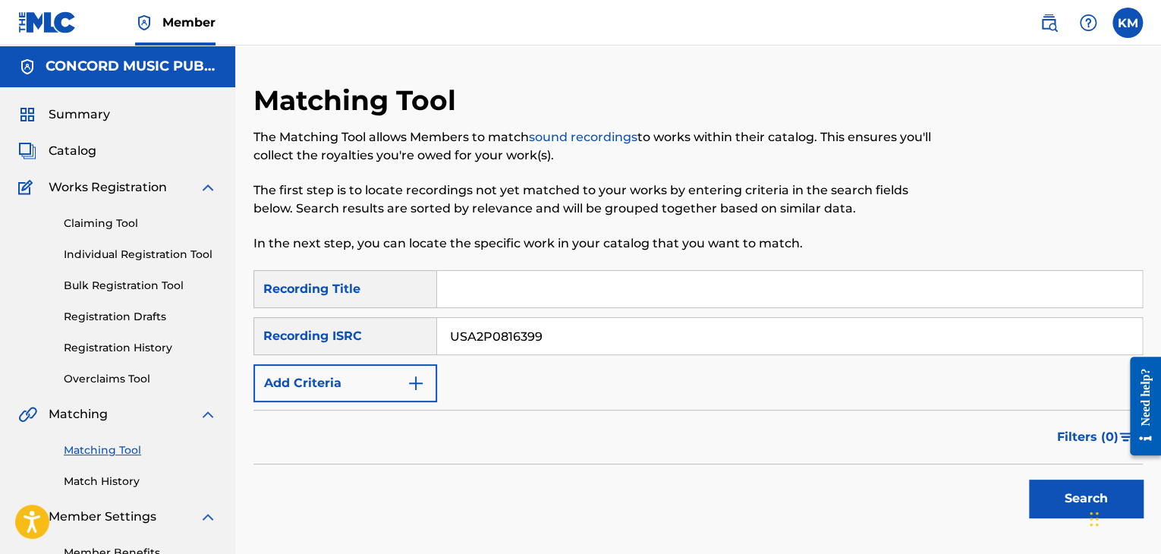
type input "USA2P0816399"
click at [1066, 495] on button "Search" at bounding box center [1086, 498] width 114 height 38
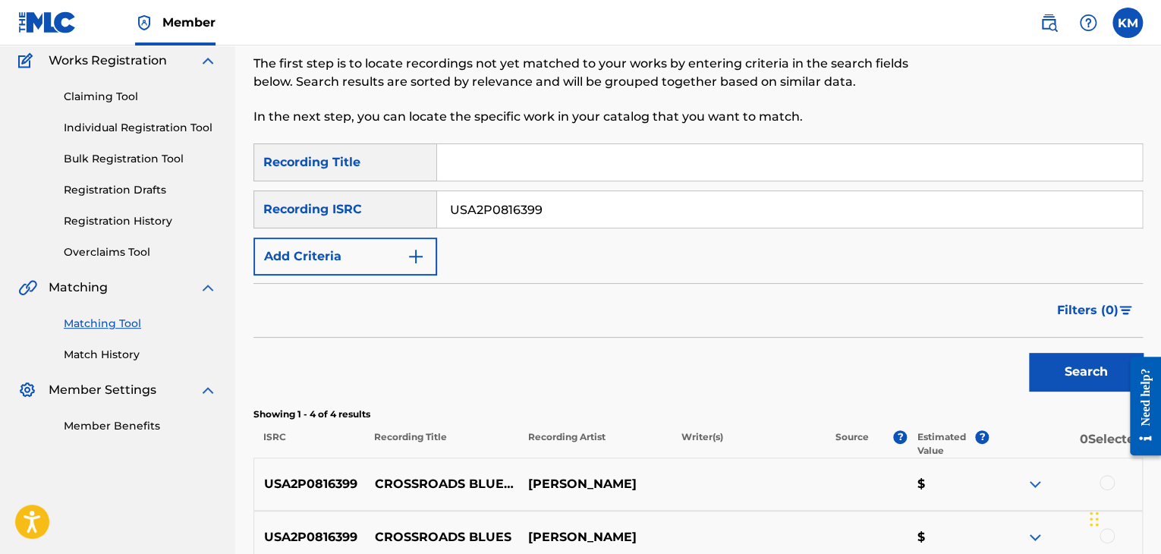
scroll to position [228, 0]
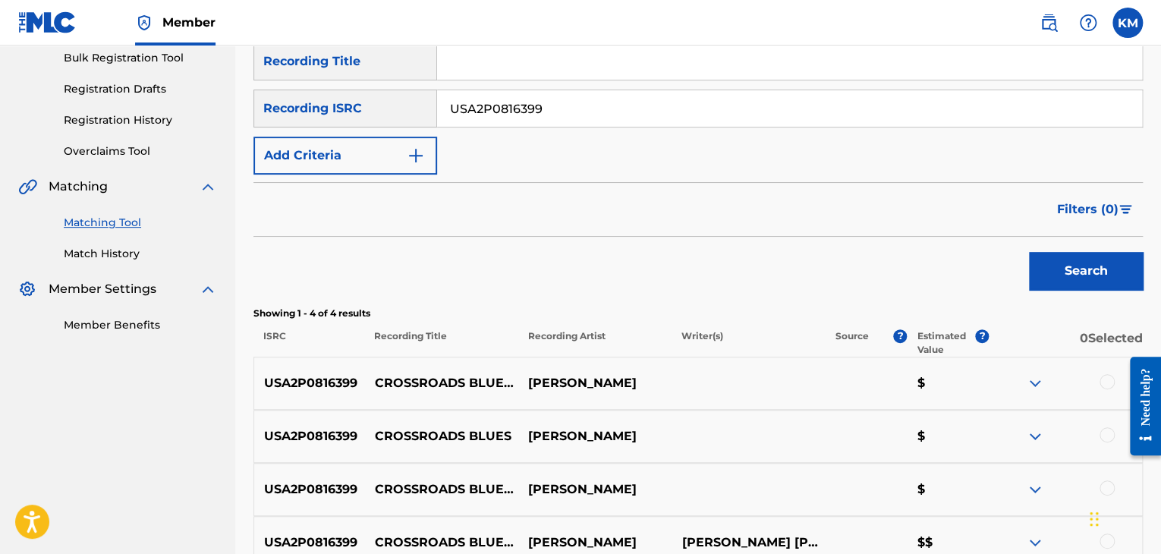
drag, startPoint x: 365, startPoint y: 371, endPoint x: 671, endPoint y: 385, distance: 306.0
click at [671, 385] on div "USA2P0816399 CROSSROADS BLUES (ALTERNATE TAKE) [PERSON_NAME] $" at bounding box center [697, 383] width 889 height 53
drag, startPoint x: 373, startPoint y: 431, endPoint x: 637, endPoint y: 427, distance: 264.0
click at [637, 427] on div "USA2P0816399 CROSSROADS BLUES [PERSON_NAME] $" at bounding box center [697, 436] width 889 height 53
copy div "CROSSROADS BLUES [PERSON_NAME]"
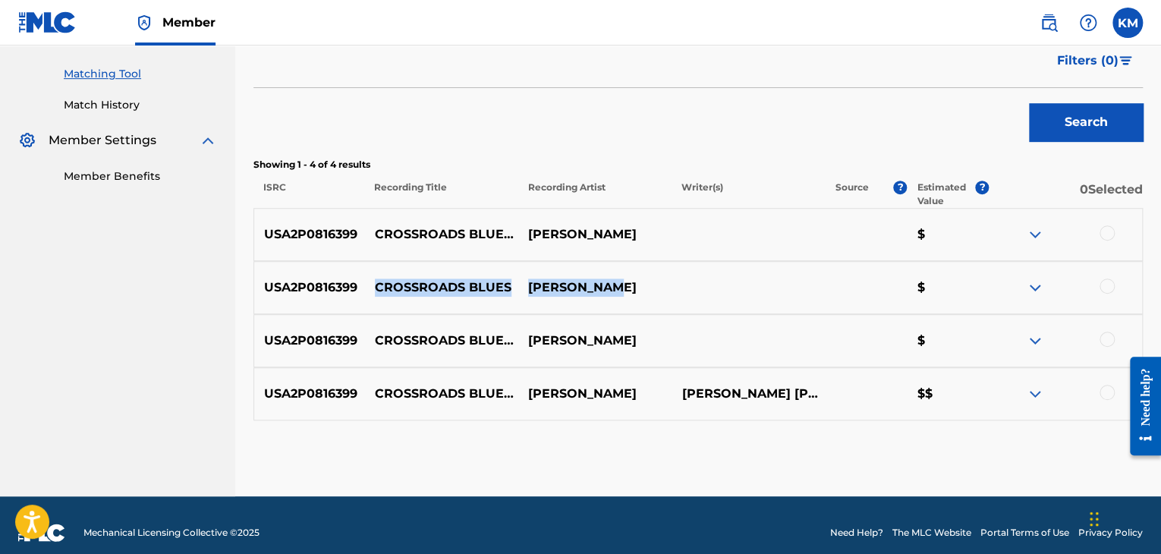
scroll to position [379, 0]
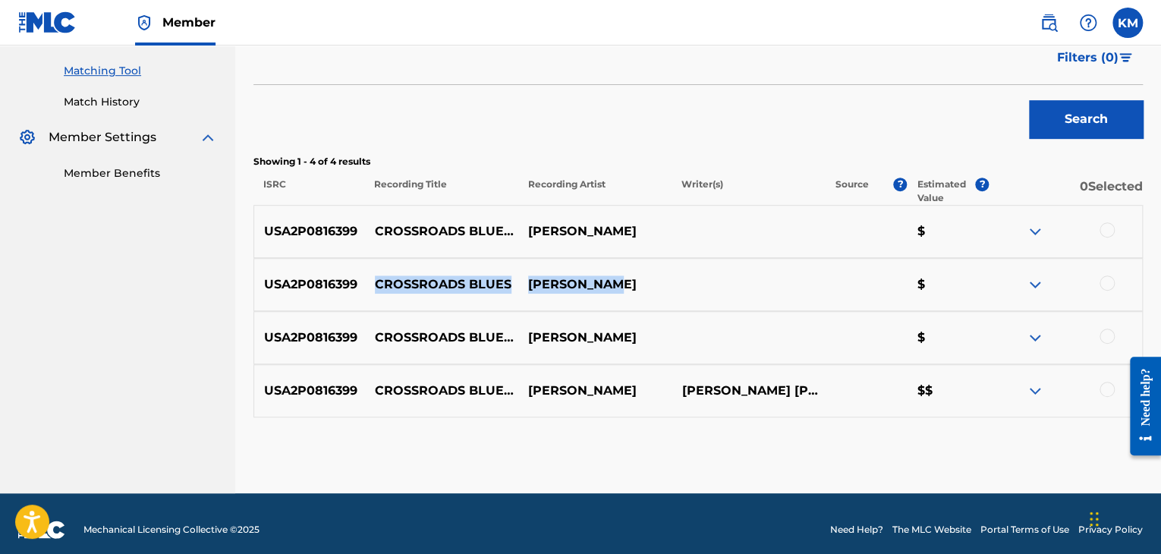
click at [424, 278] on p "CROSSROADS BLUES" at bounding box center [441, 284] width 153 height 18
drag, startPoint x: 372, startPoint y: 281, endPoint x: 510, endPoint y: 278, distance: 137.3
click at [510, 278] on p "CROSSROADS BLUES" at bounding box center [441, 284] width 153 height 18
copy p "CROSSROADS BLUES"
click at [1108, 231] on div at bounding box center [1106, 229] width 15 height 15
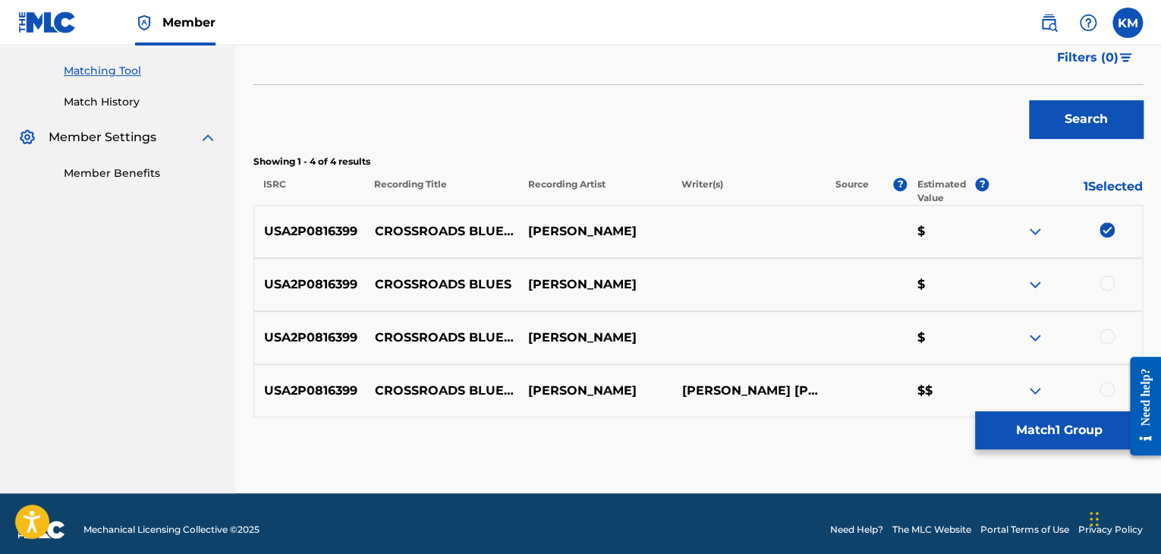
click at [1103, 278] on div at bounding box center [1106, 282] width 15 height 15
click at [1105, 331] on div at bounding box center [1106, 335] width 15 height 15
click at [1108, 385] on div at bounding box center [1106, 389] width 15 height 15
click at [1054, 436] on button "Match 4 Groups" at bounding box center [1059, 430] width 168 height 38
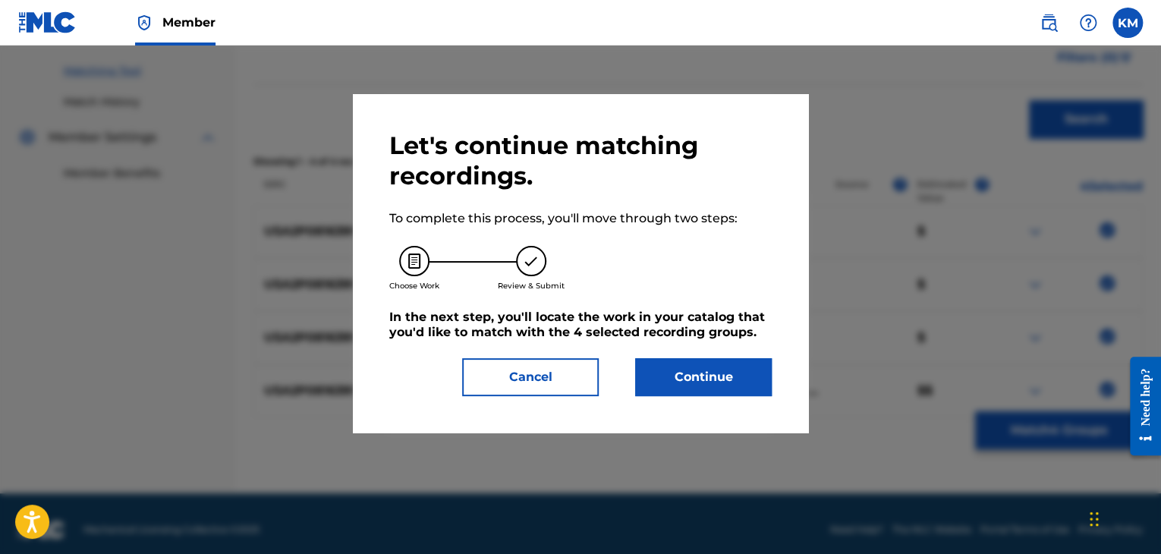
click at [725, 378] on button "Continue" at bounding box center [703, 377] width 137 height 38
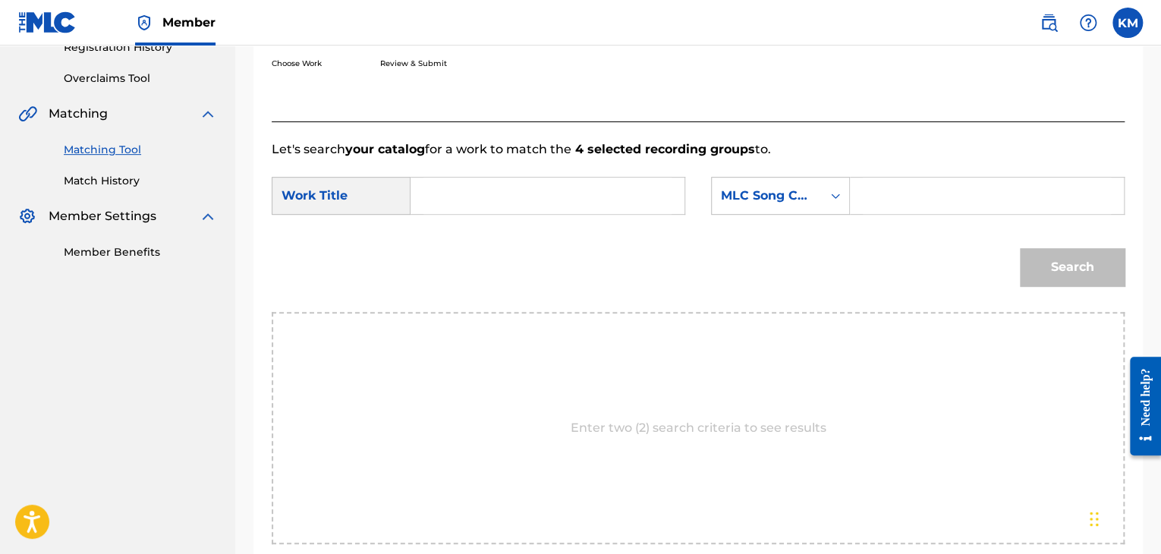
scroll to position [228, 0]
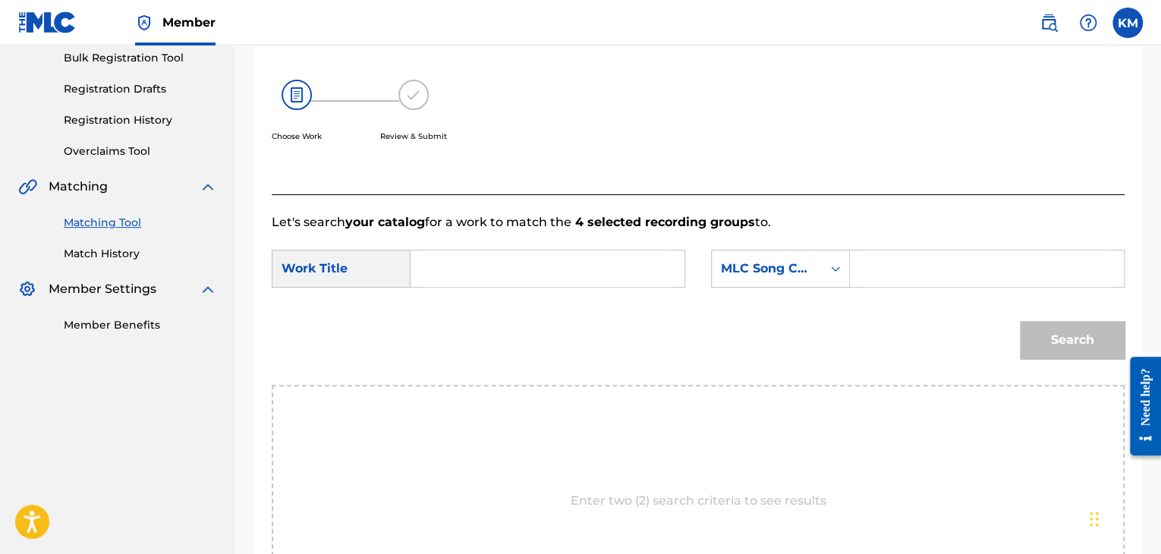
click at [494, 267] on input "Search Form" at bounding box center [547, 268] width 248 height 36
paste input "CROSSROADS BLUES"
type input "CROSSROADS BLUES"
click at [831, 264] on icon "Search Form" at bounding box center [835, 268] width 15 height 15
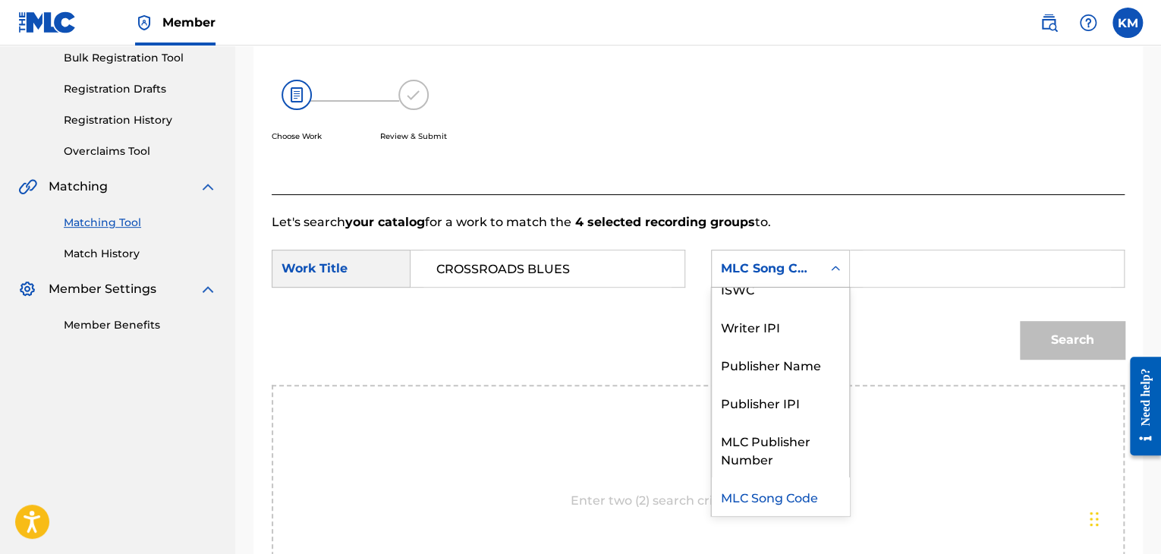
scroll to position [0, 0]
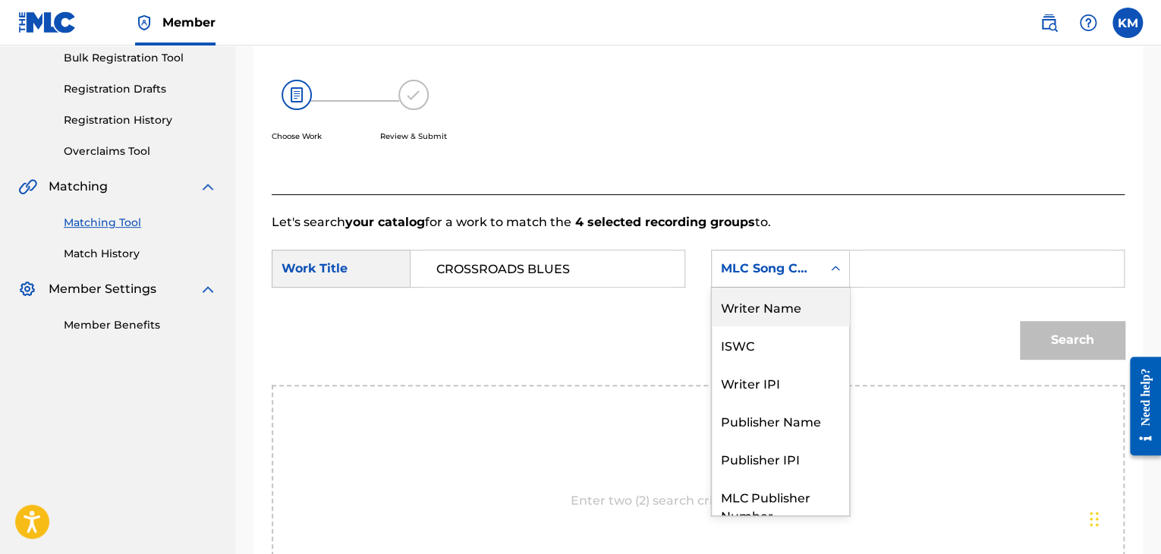
click at [809, 297] on div "Writer Name" at bounding box center [780, 306] width 137 height 38
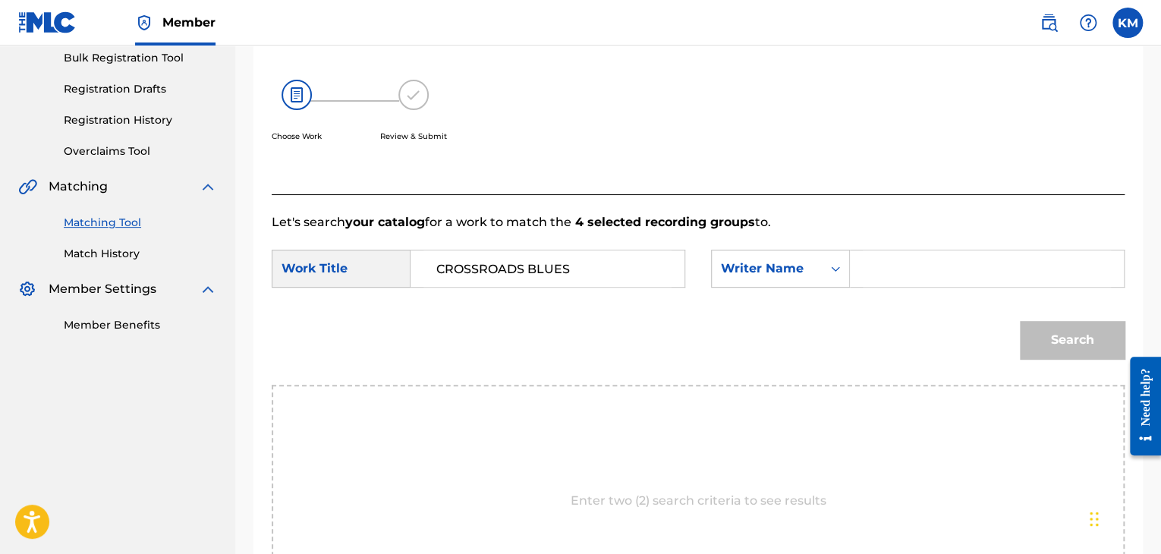
click at [906, 272] on input "Search Form" at bounding box center [986, 268] width 248 height 36
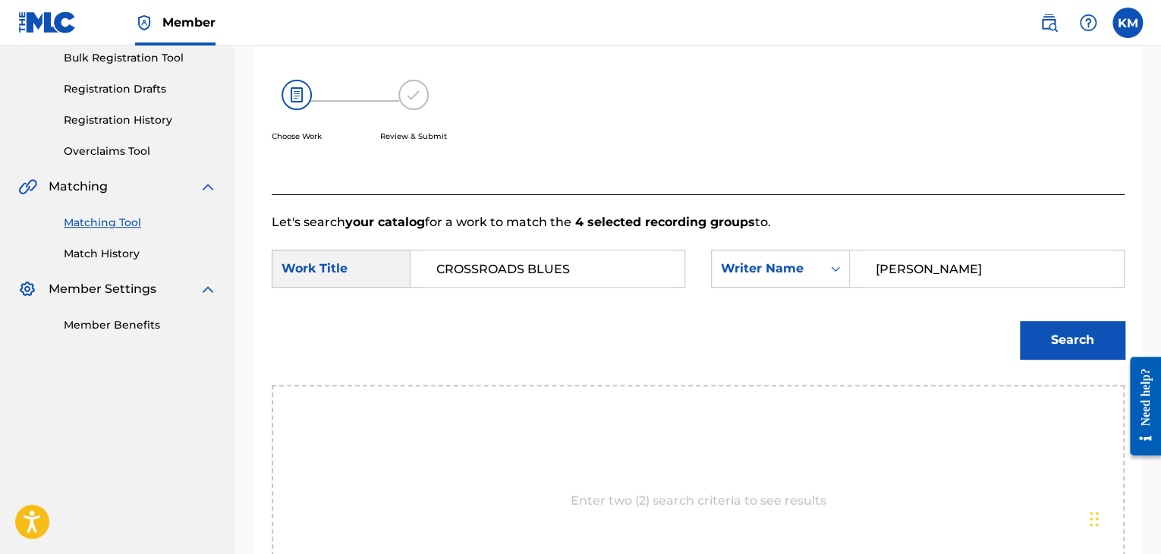
type input "[PERSON_NAME]"
click at [1020, 321] on button "Search" at bounding box center [1072, 340] width 105 height 38
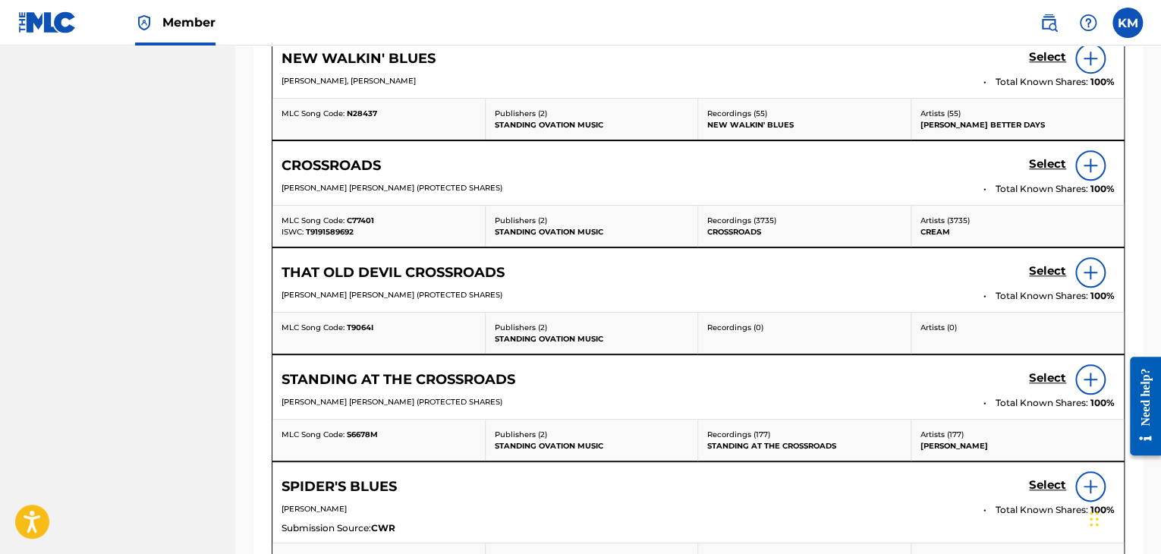
scroll to position [683, 0]
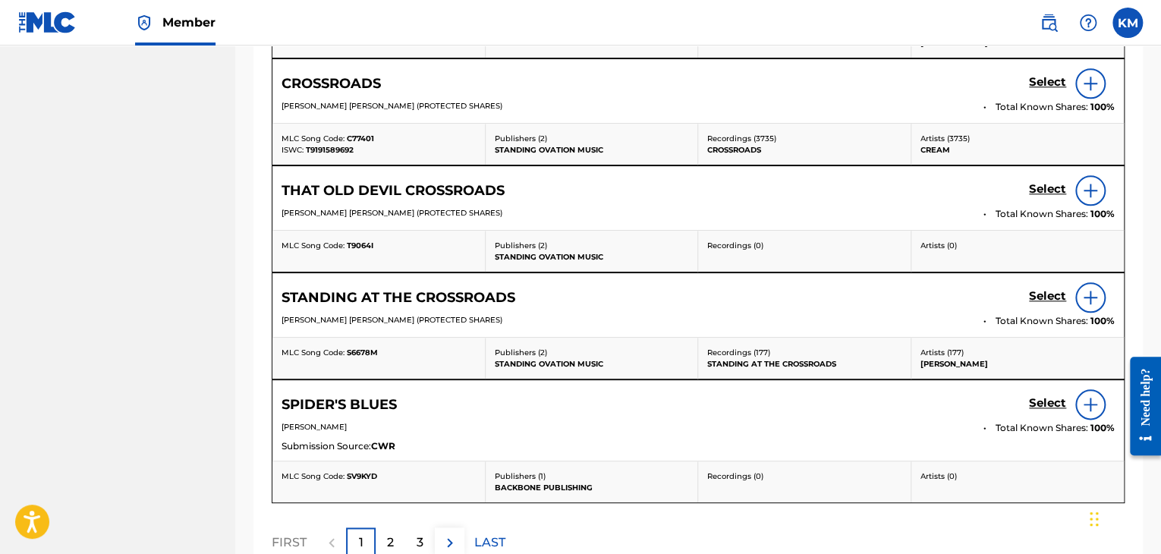
click at [394, 533] on div "2" at bounding box center [390, 542] width 30 height 30
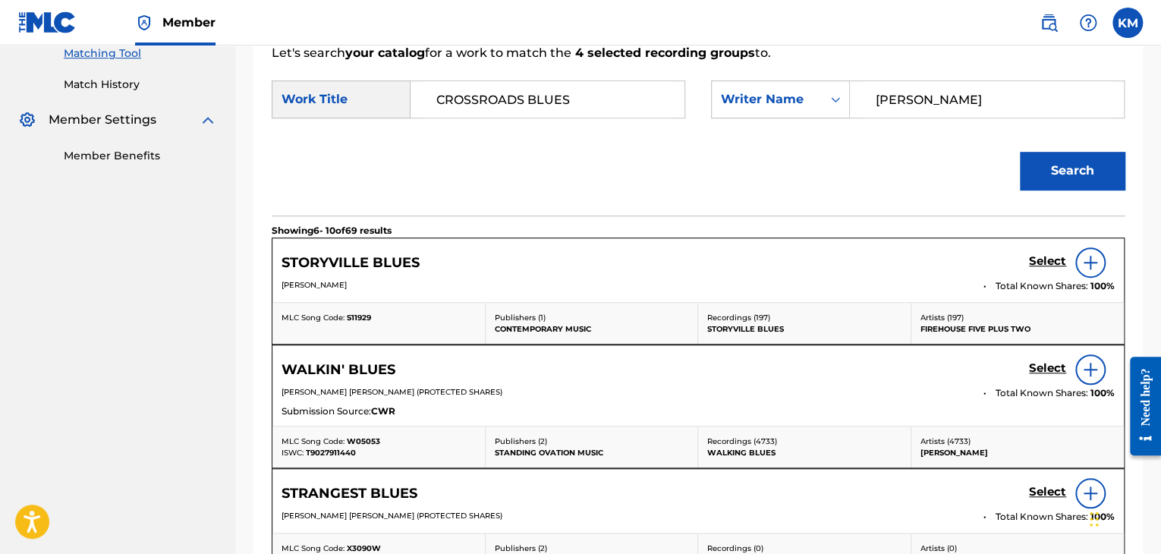
scroll to position [228, 0]
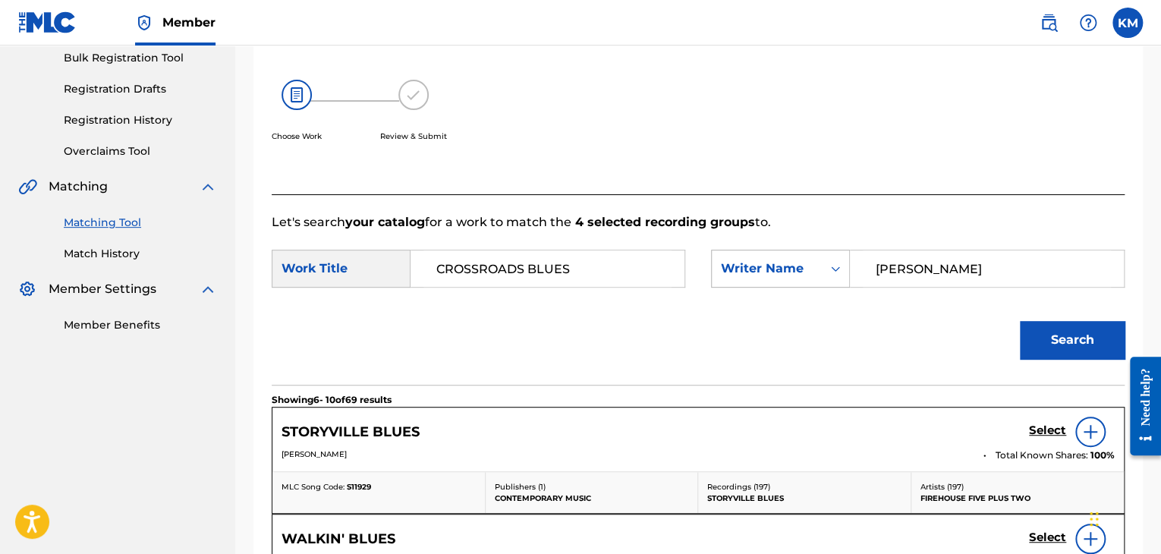
click at [834, 272] on icon "Search Form" at bounding box center [835, 268] width 15 height 15
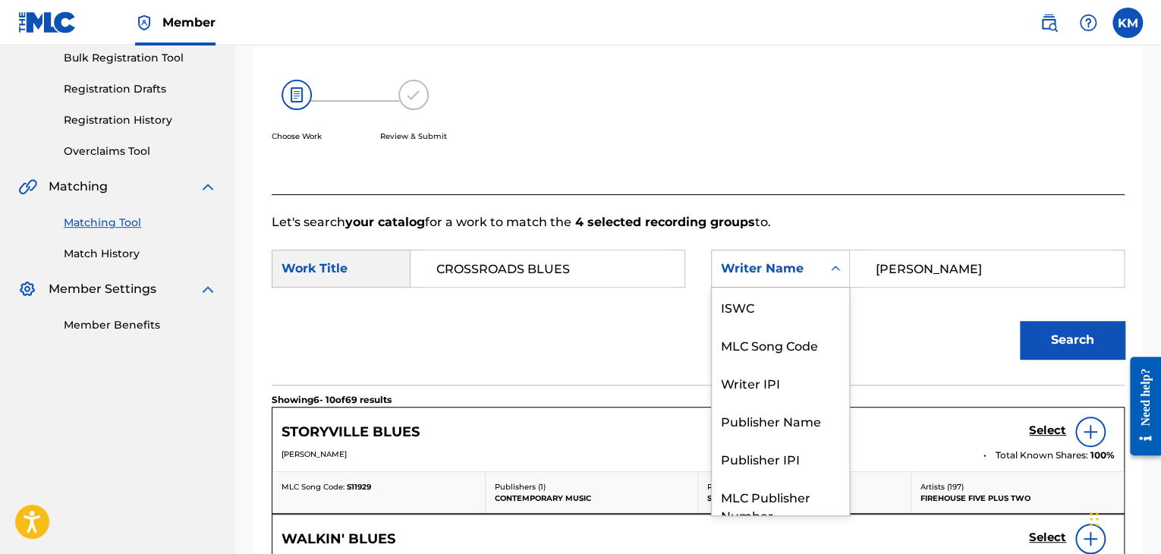
scroll to position [56, 0]
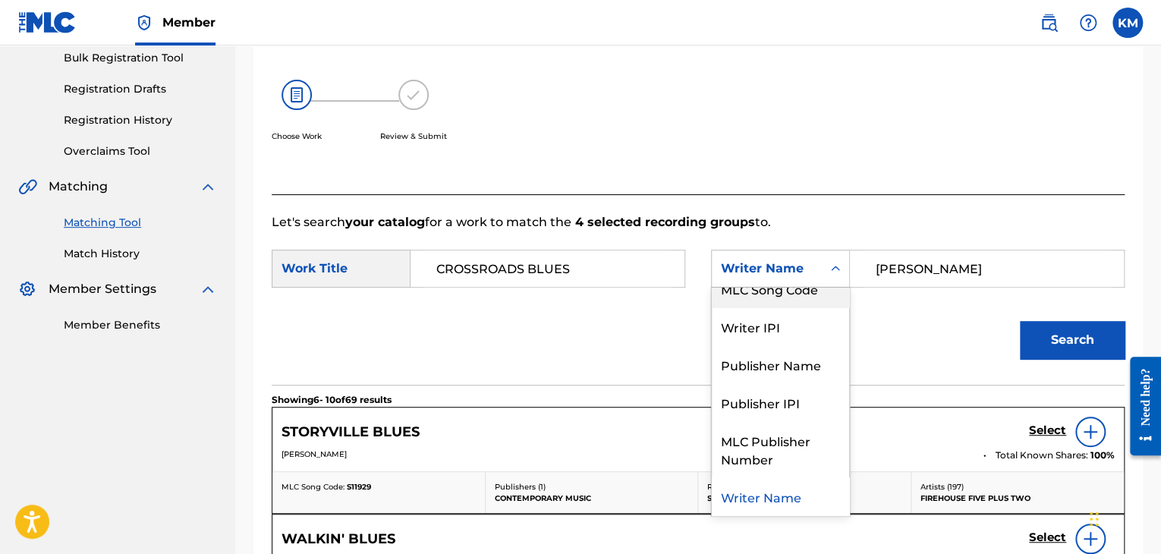
click at [810, 298] on div "MLC Song Code" at bounding box center [780, 288] width 137 height 38
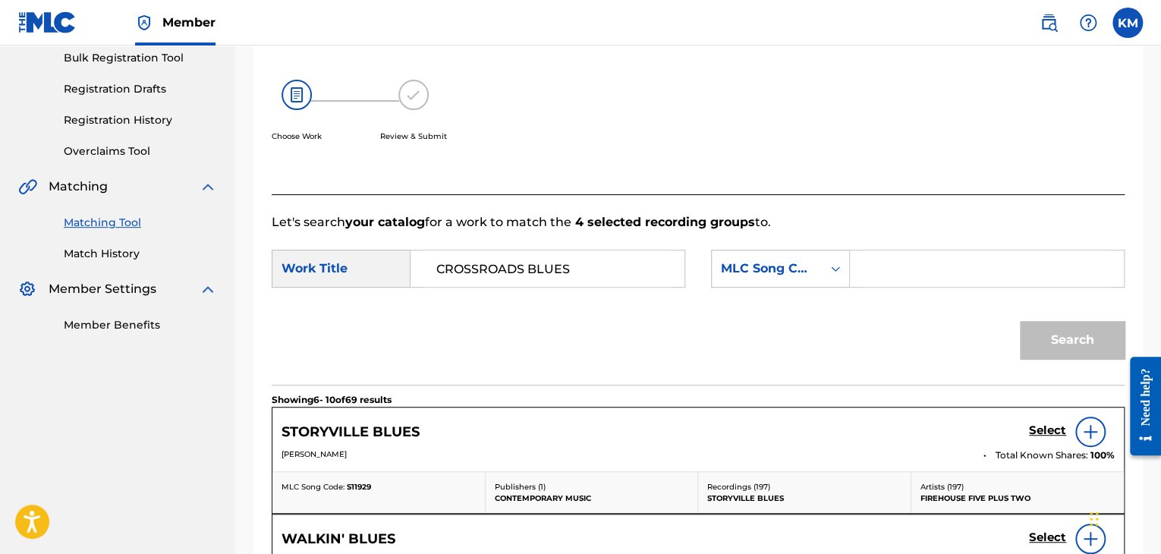
click at [894, 271] on input "Search Form" at bounding box center [986, 268] width 248 height 36
paste input "C77420"
type input "C77420"
click at [1053, 341] on button "Search" at bounding box center [1072, 340] width 105 height 38
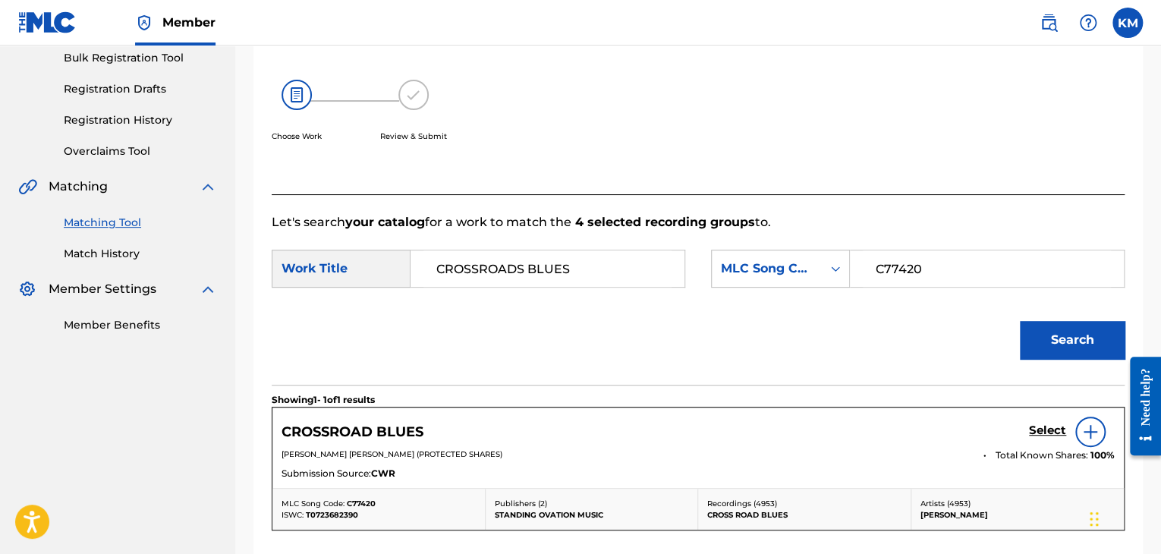
click at [1046, 425] on h5 "Select" at bounding box center [1047, 430] width 37 height 14
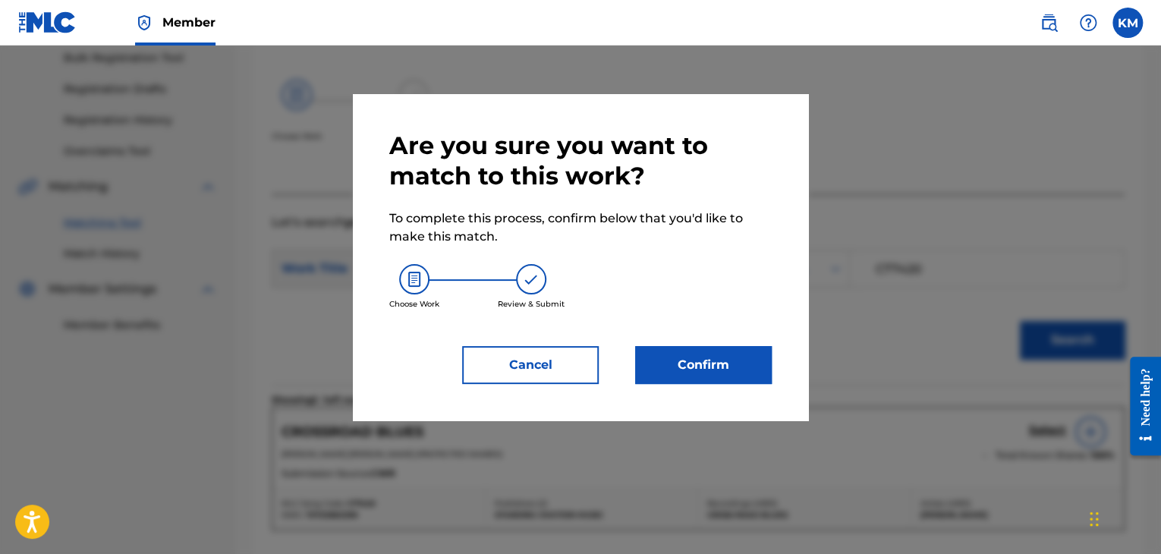
click at [715, 371] on button "Confirm" at bounding box center [703, 365] width 137 height 38
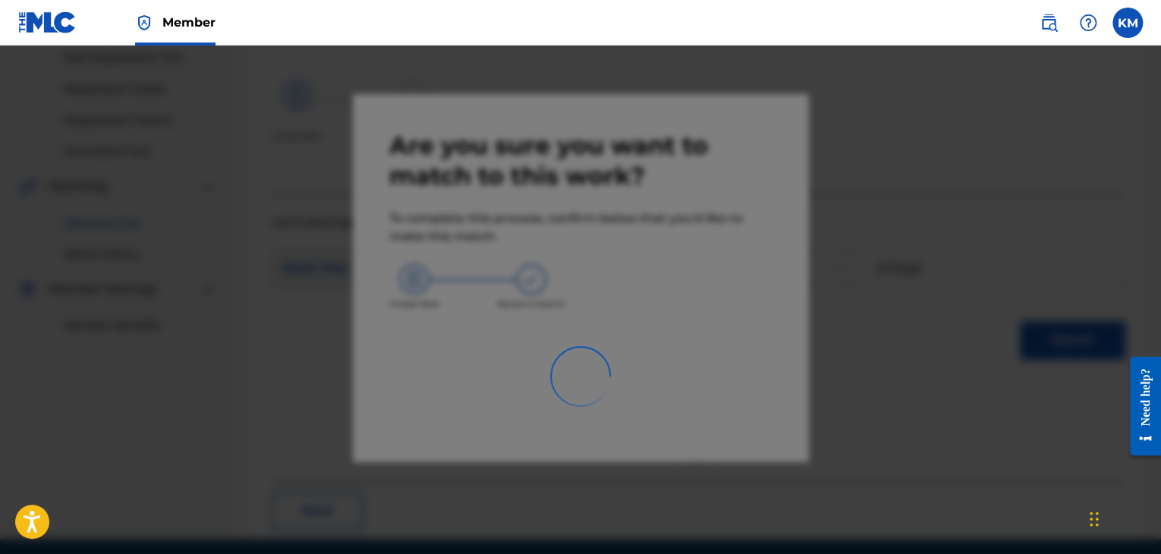
scroll to position [98, 0]
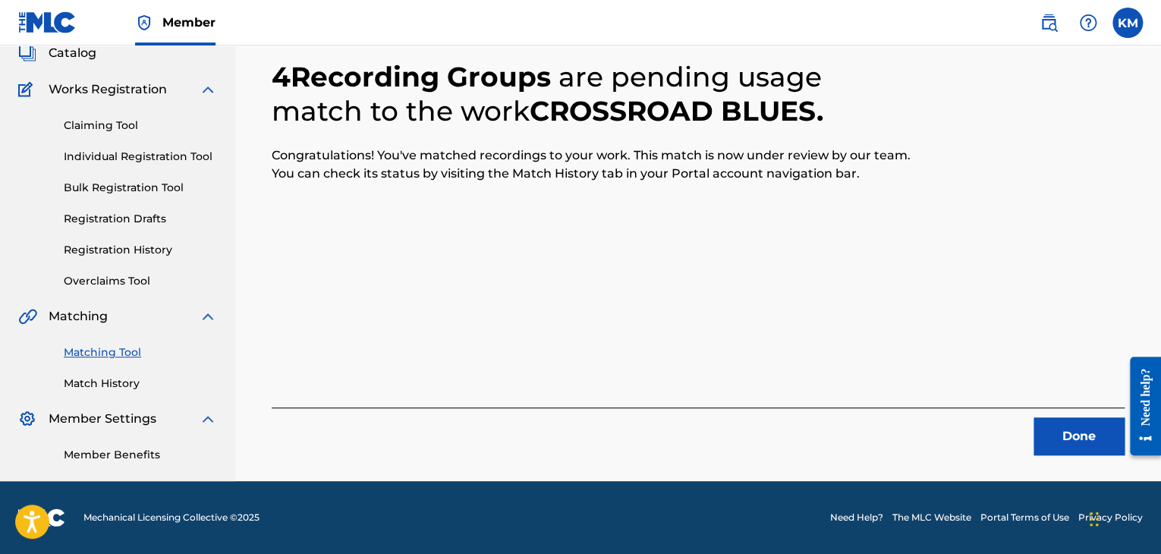
click at [1067, 417] on button "Done" at bounding box center [1078, 436] width 91 height 38
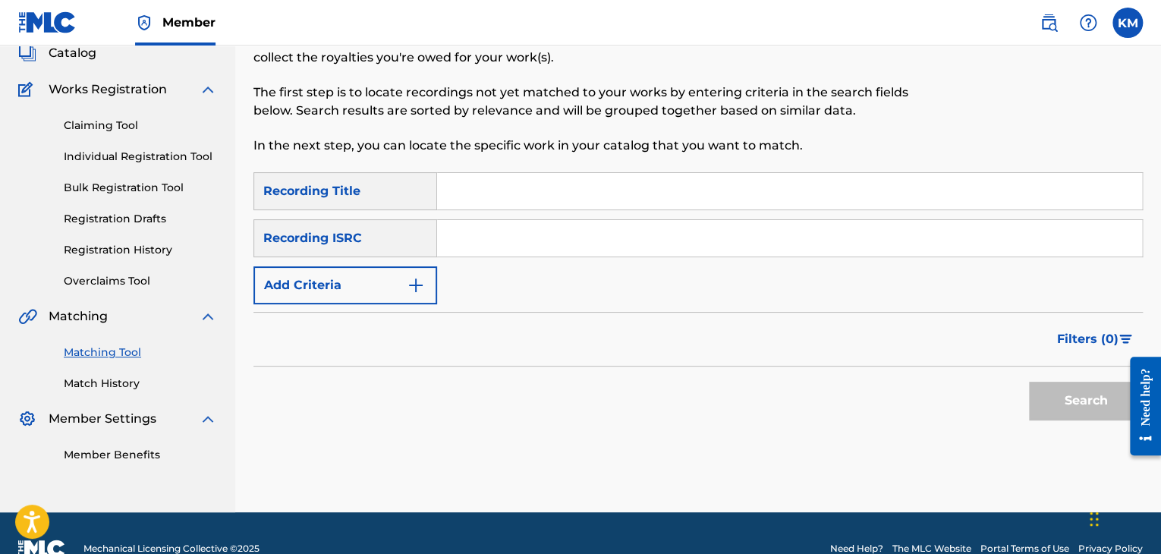
click at [515, 248] on input "Search Form" at bounding box center [789, 238] width 705 height 36
paste input "TCACZ1726187"
type input "TCACZ1726187"
click at [1082, 388] on button "Search" at bounding box center [1086, 401] width 114 height 38
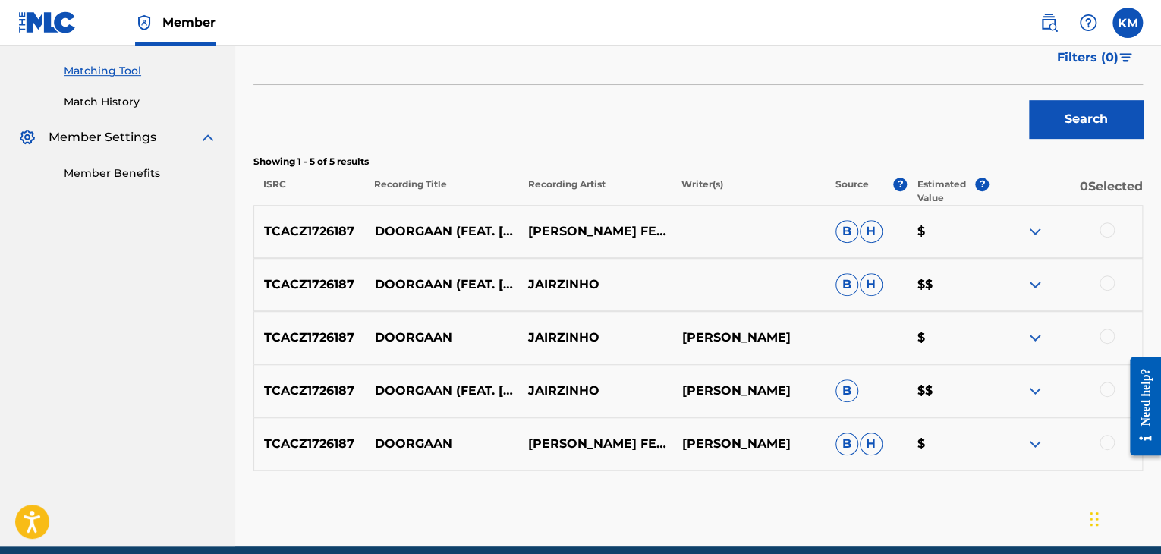
scroll to position [445, 0]
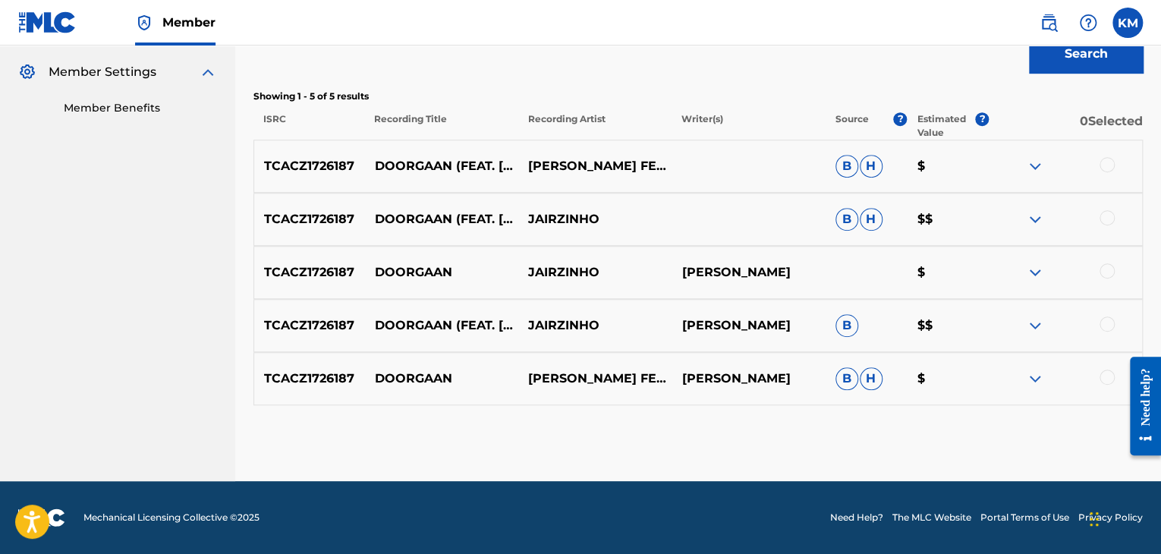
click at [1104, 372] on div at bounding box center [1106, 376] width 15 height 15
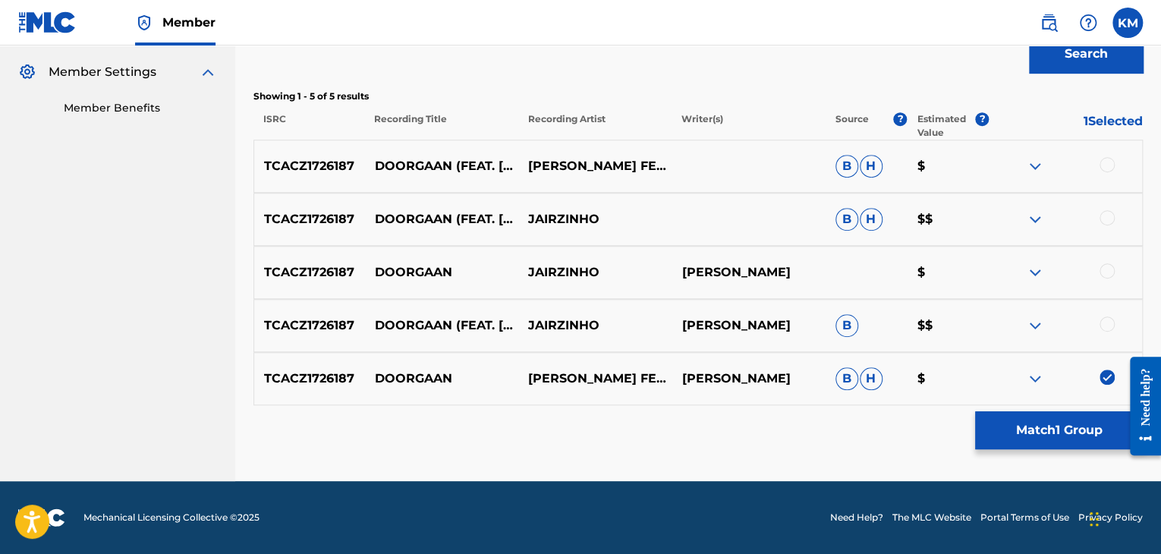
click at [1106, 328] on div at bounding box center [1106, 323] width 15 height 15
drag, startPoint x: 1107, startPoint y: 269, endPoint x: 1107, endPoint y: 234, distance: 34.9
click at [1107, 271] on div at bounding box center [1106, 270] width 15 height 15
click at [1108, 222] on div at bounding box center [1106, 217] width 15 height 15
click at [1111, 165] on div at bounding box center [1106, 164] width 15 height 15
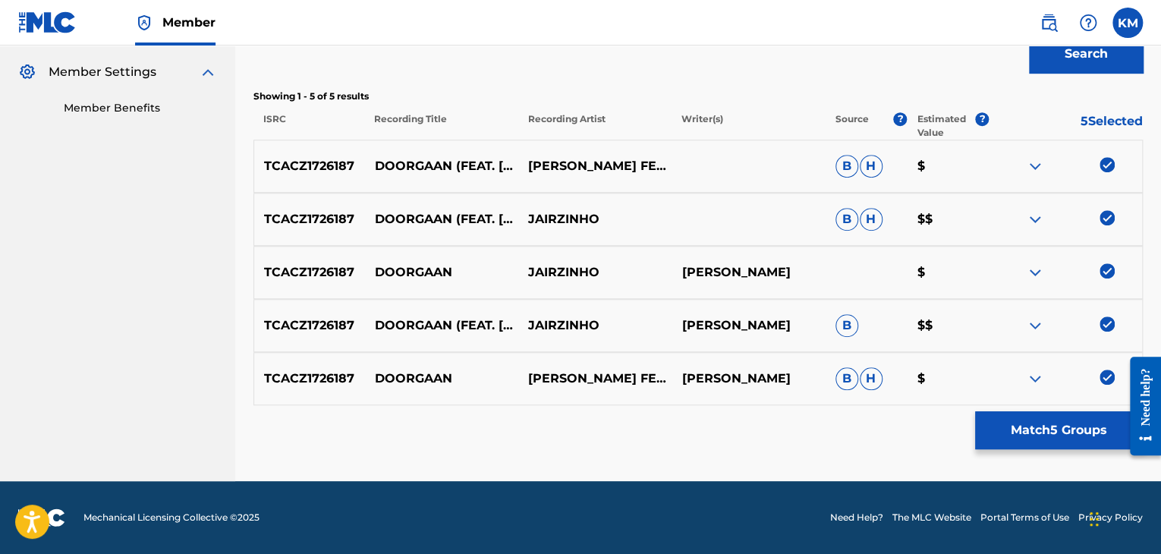
click at [1068, 442] on button "Match 5 Groups" at bounding box center [1059, 430] width 168 height 38
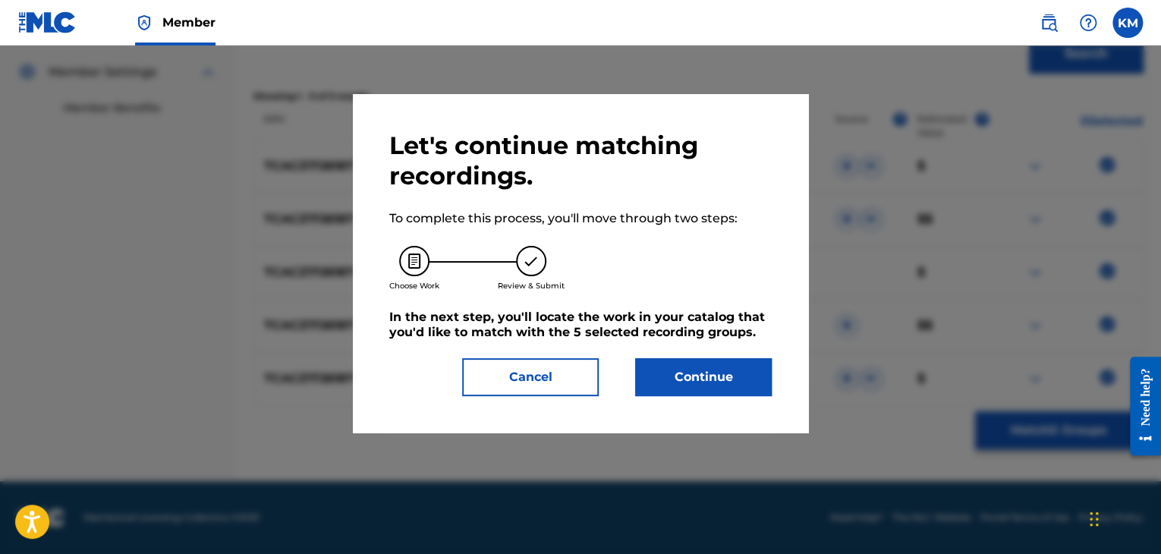
click at [721, 352] on div "Let's continue matching recordings. To complete this process, you'll move throu…" at bounding box center [580, 262] width 382 height 265
click at [734, 382] on button "Continue" at bounding box center [703, 377] width 137 height 38
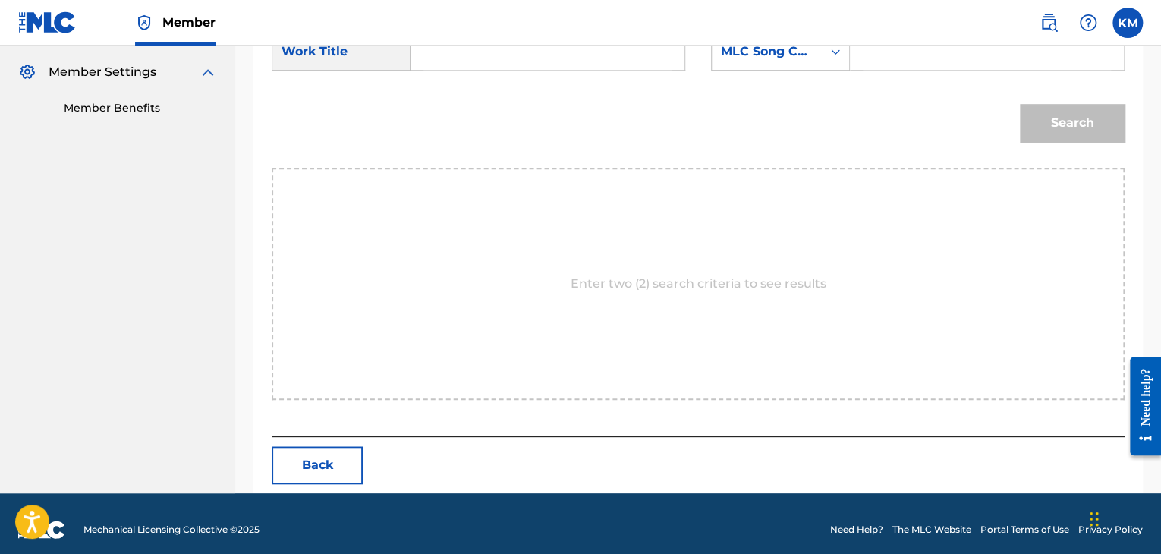
click at [438, 58] on input "Search Form" at bounding box center [547, 51] width 248 height 36
paste input "Doorgaan"
type input "Doorgaan"
click at [827, 52] on div "Search Form" at bounding box center [835, 51] width 27 height 27
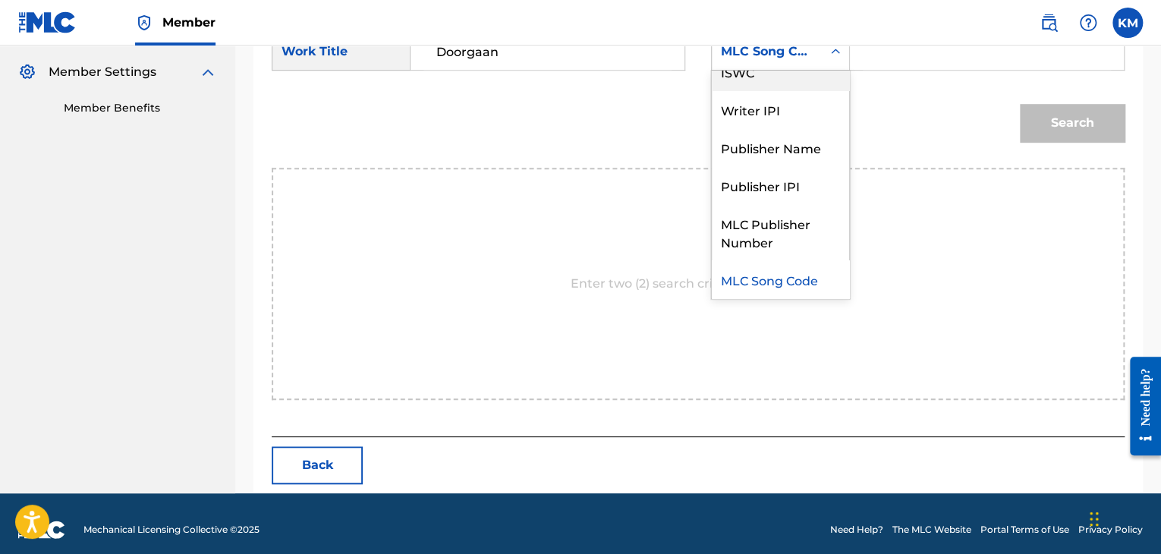
scroll to position [0, 0]
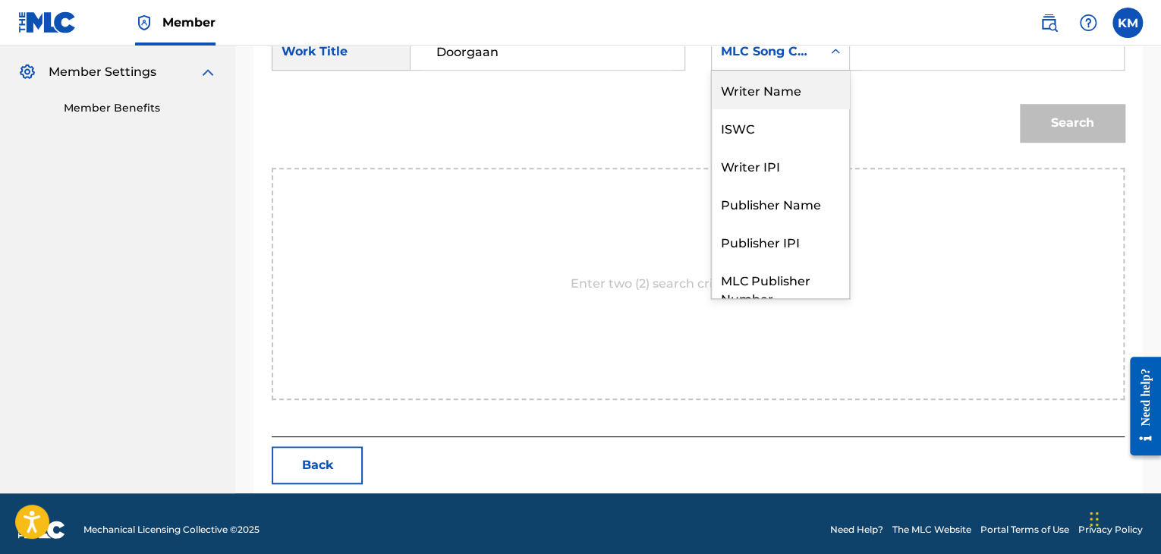
click at [801, 90] on div "Writer Name" at bounding box center [780, 90] width 137 height 38
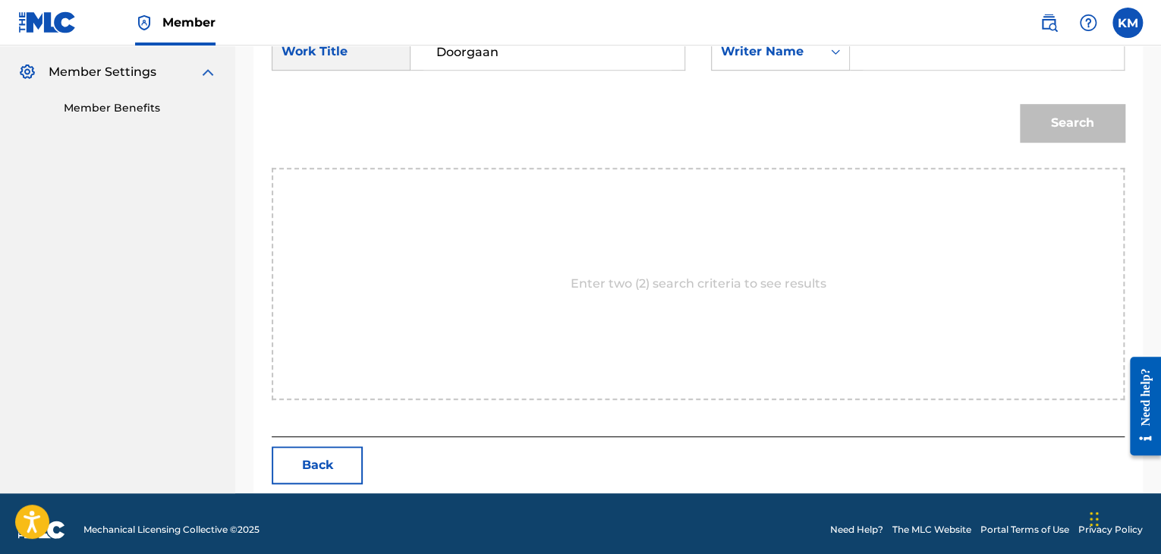
click at [867, 58] on input "Search Form" at bounding box center [986, 51] width 248 height 36
paste input "Winter"
click at [1059, 118] on button "Search" at bounding box center [1072, 123] width 105 height 38
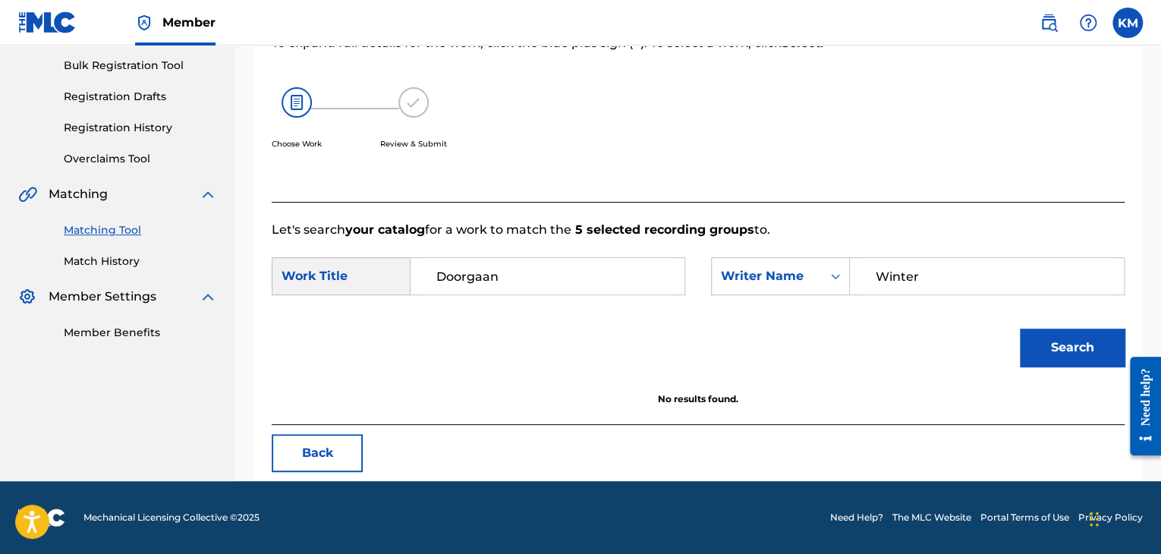
scroll to position [220, 0]
drag, startPoint x: 925, startPoint y: 268, endPoint x: 768, endPoint y: 271, distance: 157.8
click at [768, 271] on div "SearchWithCriteriafb880f69-440f-4f7d-8bf9-33b523c28aac Writer Name Winter" at bounding box center [917, 276] width 413 height 38
click at [923, 269] on input "VAN DIIK" at bounding box center [986, 276] width 248 height 36
click at [1020, 328] on button "Search" at bounding box center [1072, 347] width 105 height 38
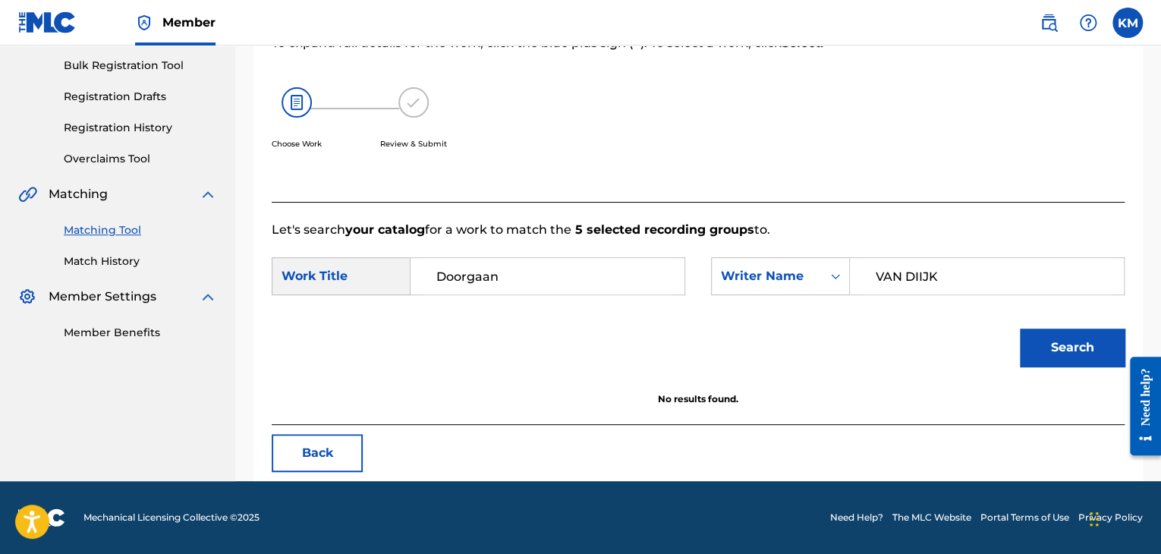
click at [922, 264] on input "VAN DIIJK" at bounding box center [986, 276] width 248 height 36
type input "[PERSON_NAME]"
click at [1020, 328] on button "Search" at bounding box center [1072, 347] width 105 height 38
click at [90, 259] on link "Match History" at bounding box center [140, 261] width 153 height 16
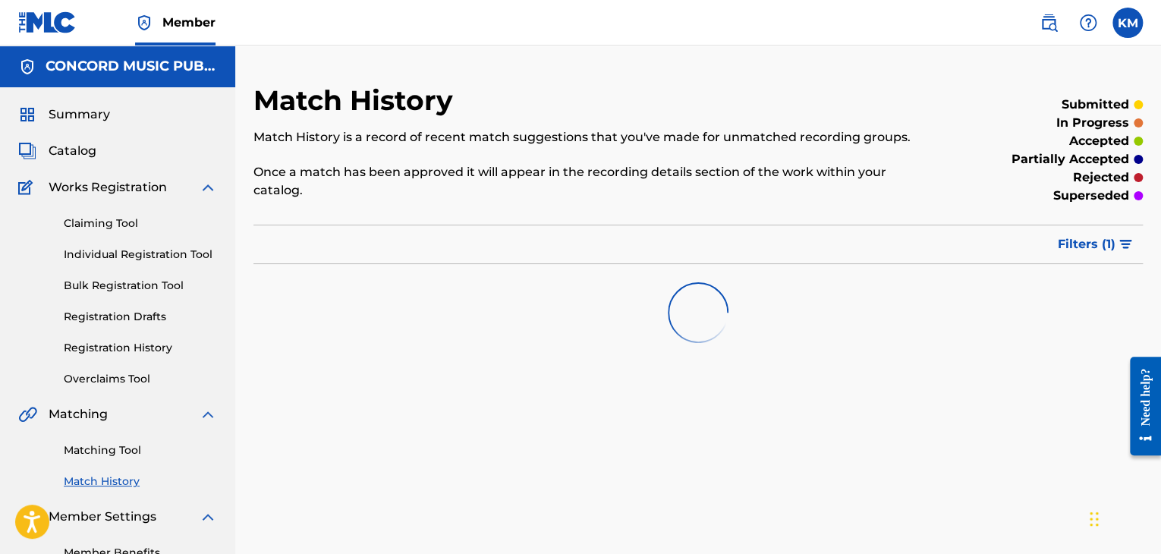
click at [126, 450] on link "Matching Tool" at bounding box center [140, 450] width 153 height 16
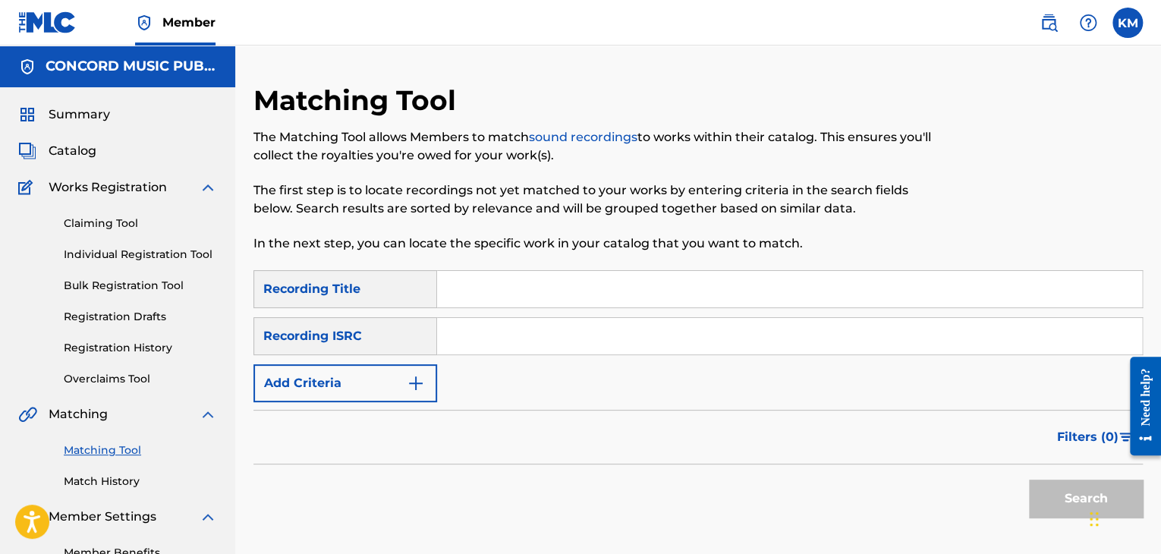
drag, startPoint x: 560, startPoint y: 285, endPoint x: 559, endPoint y: 306, distance: 20.5
click at [560, 285] on input "Search Form" at bounding box center [789, 289] width 705 height 36
click at [496, 331] on input "Search Form" at bounding box center [789, 336] width 705 height 36
paste input "JMA272009205"
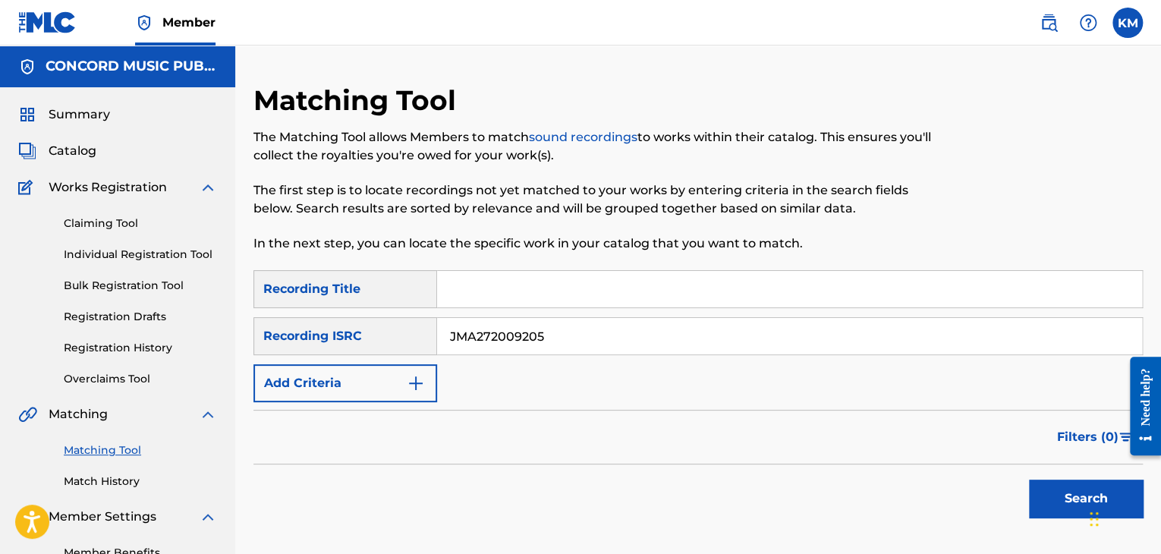
type input "JMA272009205"
click at [1050, 505] on button "Search" at bounding box center [1086, 498] width 114 height 38
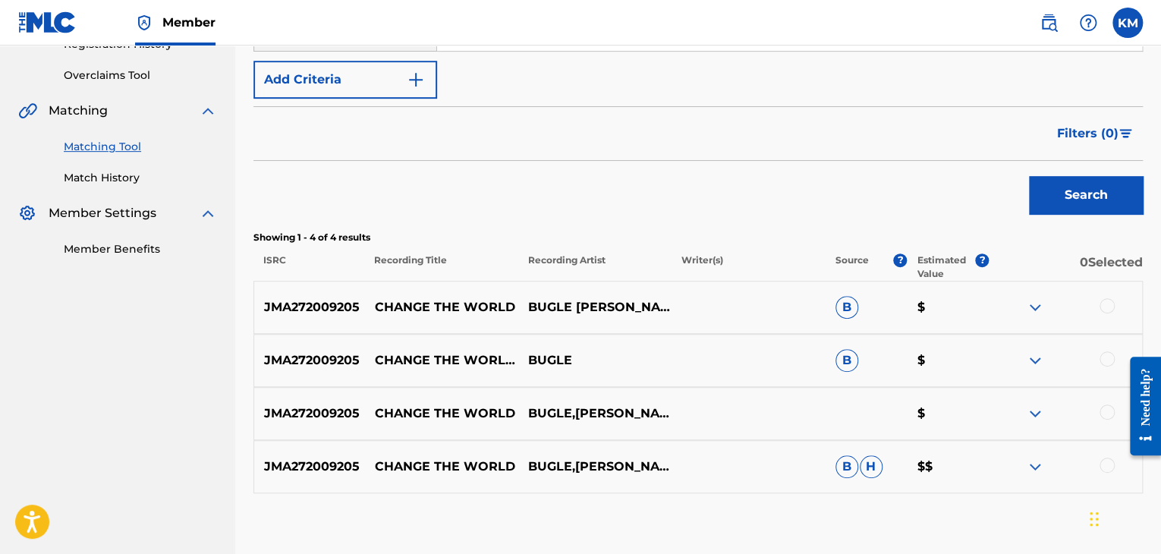
click at [1103, 462] on div at bounding box center [1106, 464] width 15 height 15
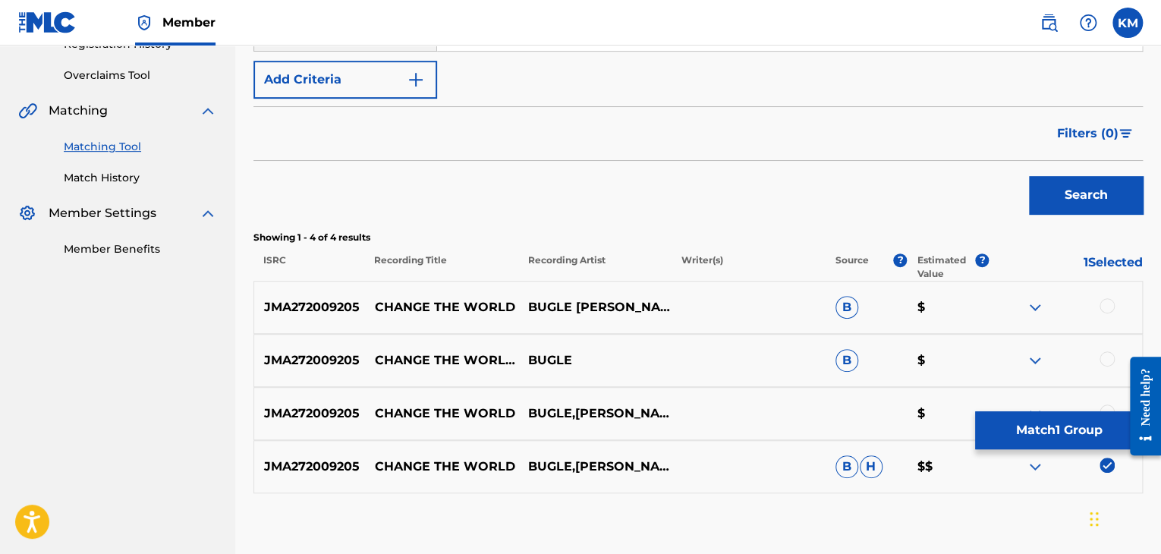
scroll to position [379, 0]
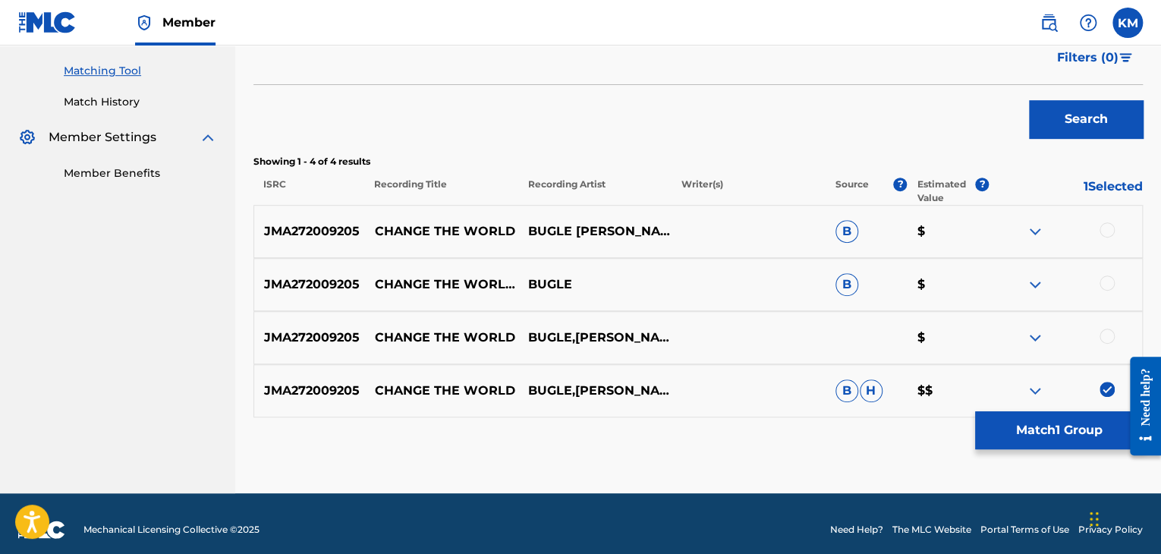
click at [1102, 331] on div at bounding box center [1106, 335] width 15 height 15
click at [1104, 287] on div at bounding box center [1106, 282] width 15 height 15
click at [1104, 222] on div at bounding box center [1106, 229] width 15 height 15
click at [1057, 417] on button "Match 4 Groups" at bounding box center [1059, 430] width 168 height 38
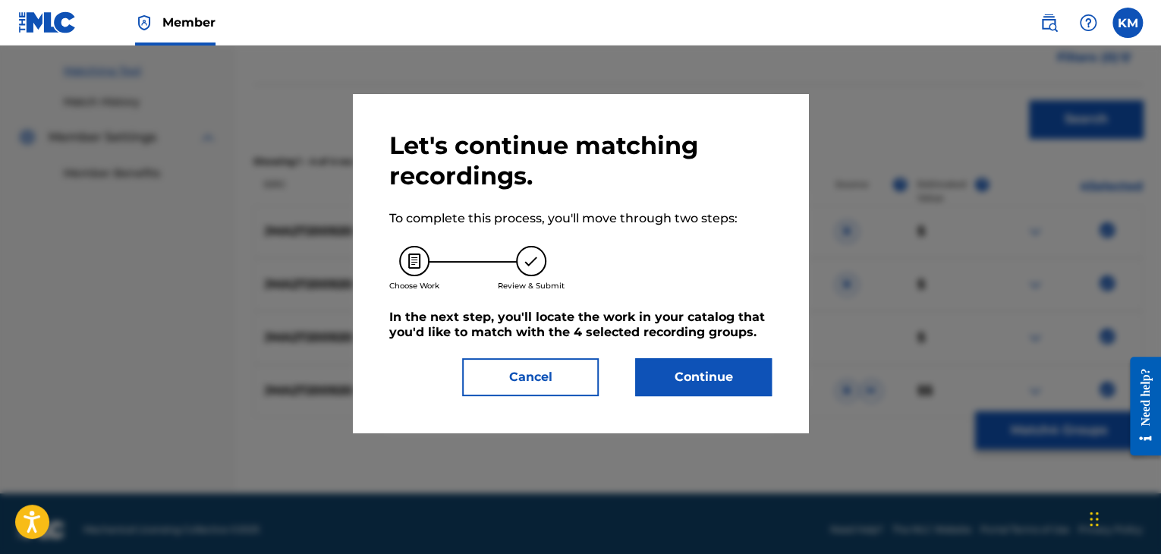
click at [687, 360] on button "Continue" at bounding box center [703, 377] width 137 height 38
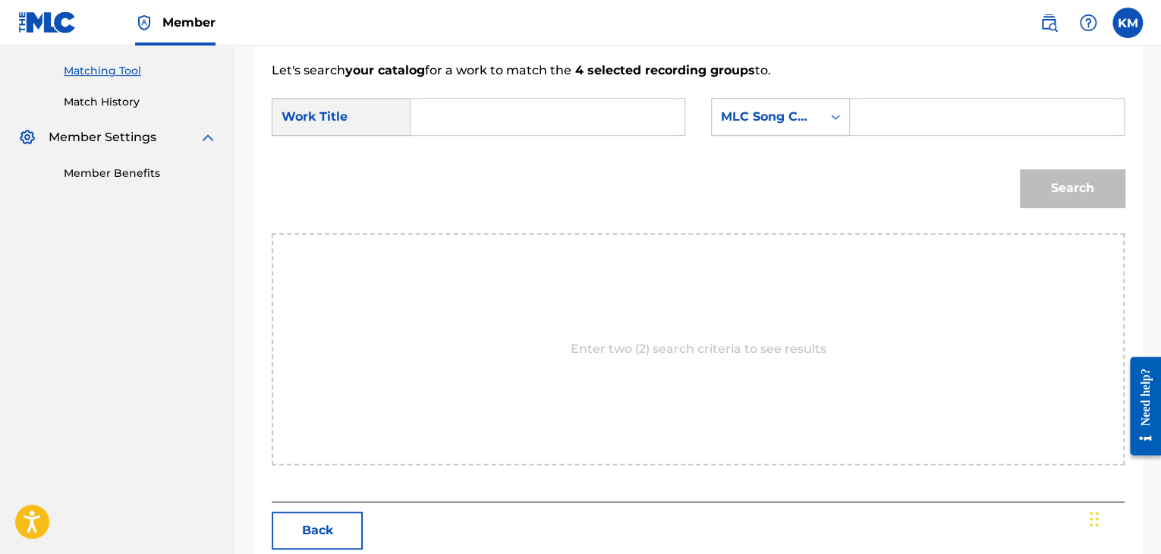
click at [511, 100] on input "Search Form" at bounding box center [547, 117] width 248 height 36
paste input "Change The World"
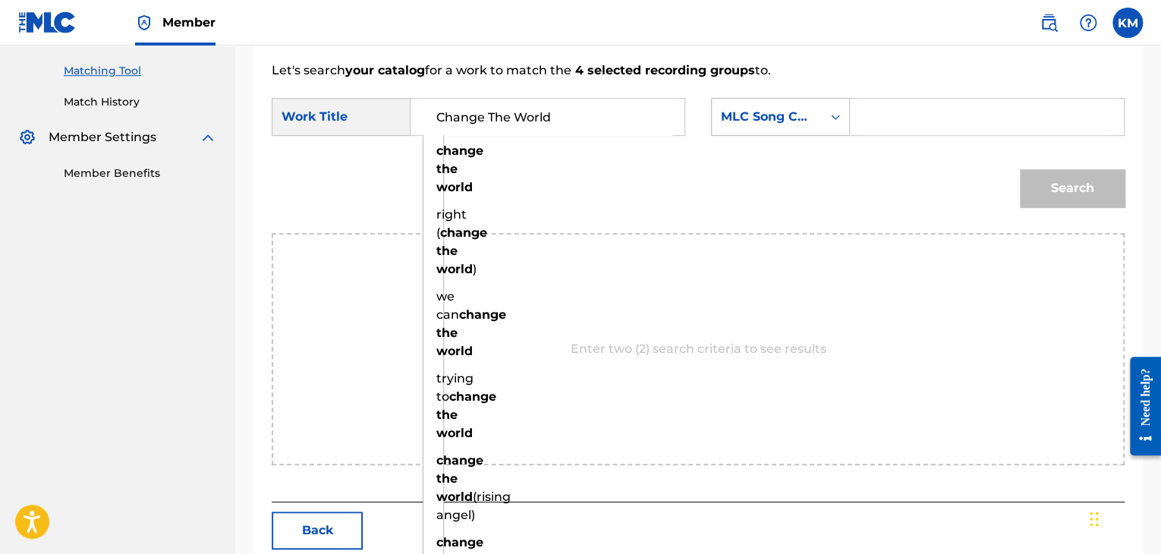
type input "Change The World"
click at [836, 115] on icon "Search Form" at bounding box center [835, 116] width 15 height 15
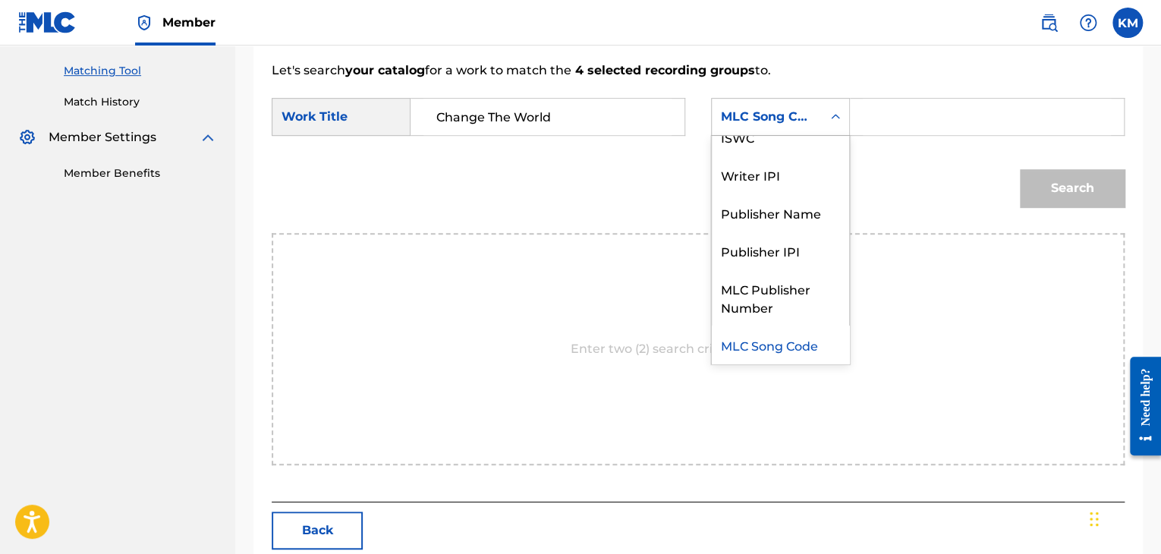
scroll to position [0, 0]
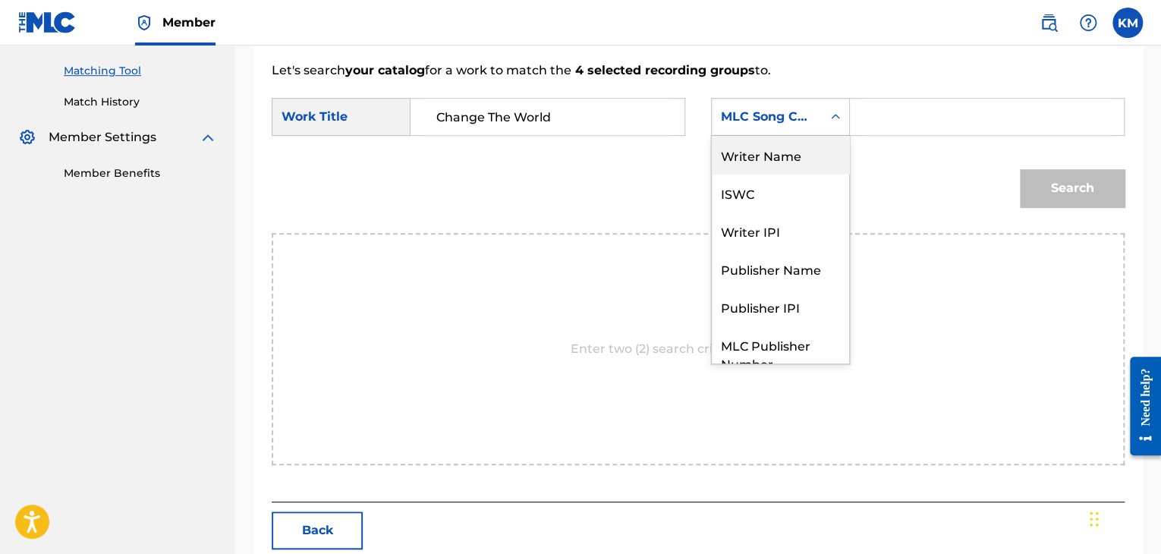
click at [799, 167] on div "Writer Name" at bounding box center [780, 155] width 137 height 38
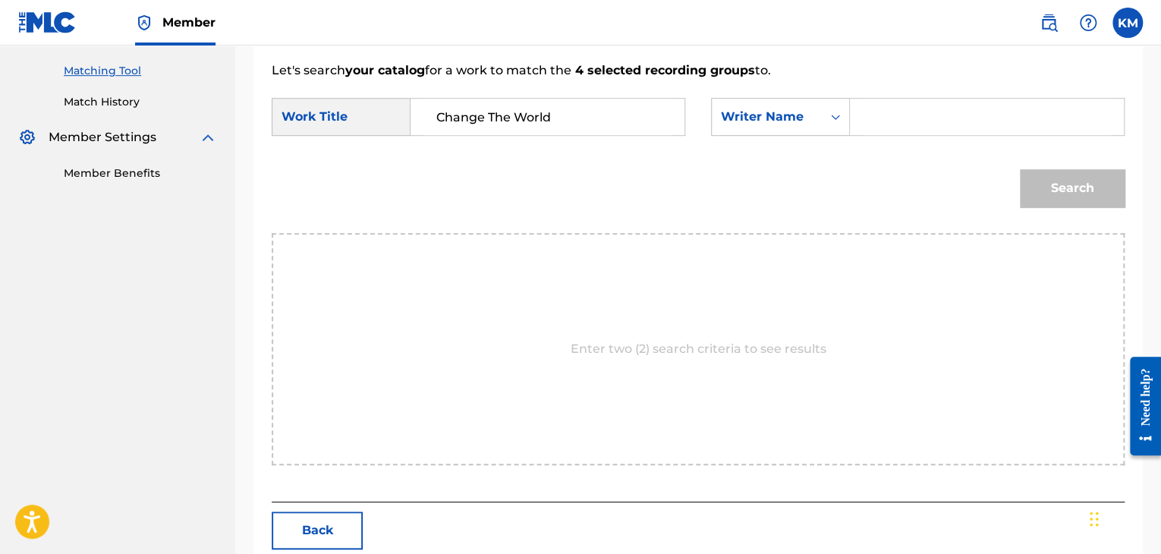
click at [877, 113] on input "Search Form" at bounding box center [986, 117] width 248 height 36
paste input "Green"
click at [1035, 179] on button "Search" at bounding box center [1072, 188] width 105 height 38
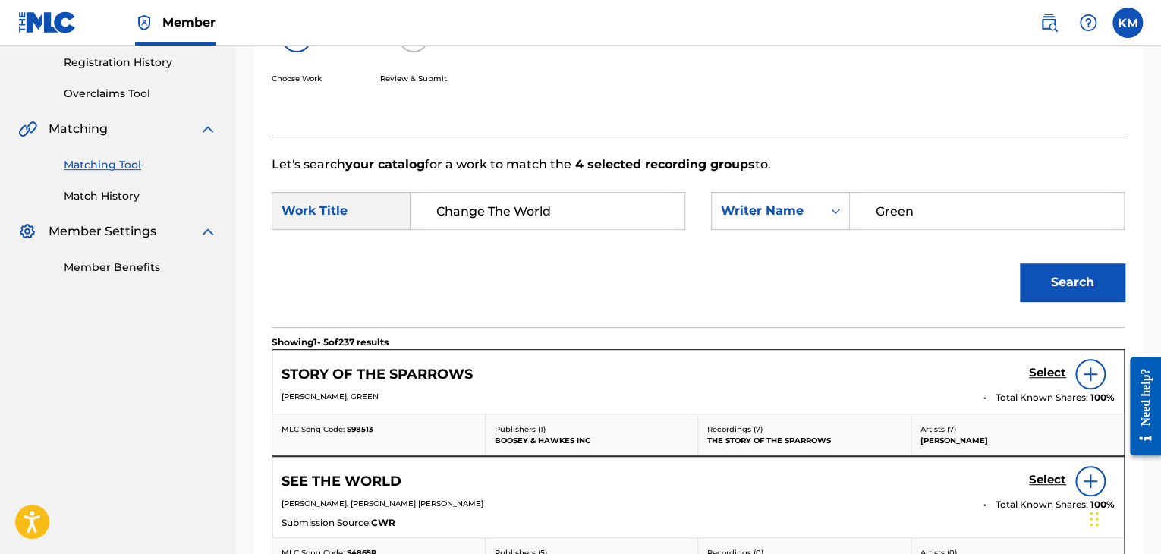
scroll to position [379, 0]
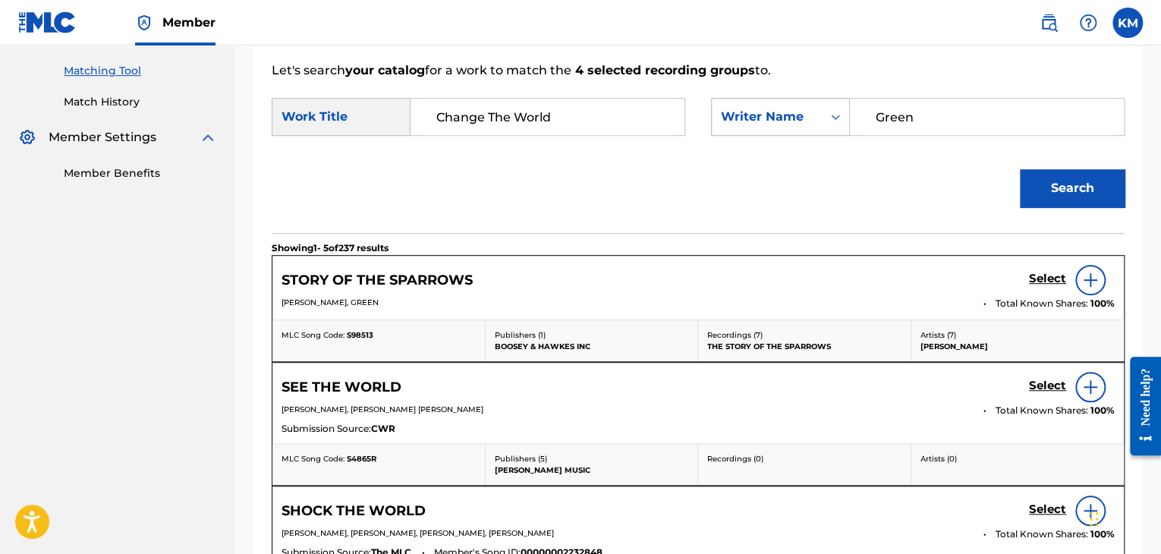
drag, startPoint x: 925, startPoint y: 119, endPoint x: 774, endPoint y: 124, distance: 151.8
click at [774, 124] on div "SearchWithCriteriad0d66346-fc79-43df-b6fe-2674003e72ec Writer Name [PERSON_NAME]" at bounding box center [917, 117] width 413 height 38
paste input "Thompso"
type input "[PERSON_NAME]"
click at [1074, 171] on button "Search" at bounding box center [1072, 188] width 105 height 38
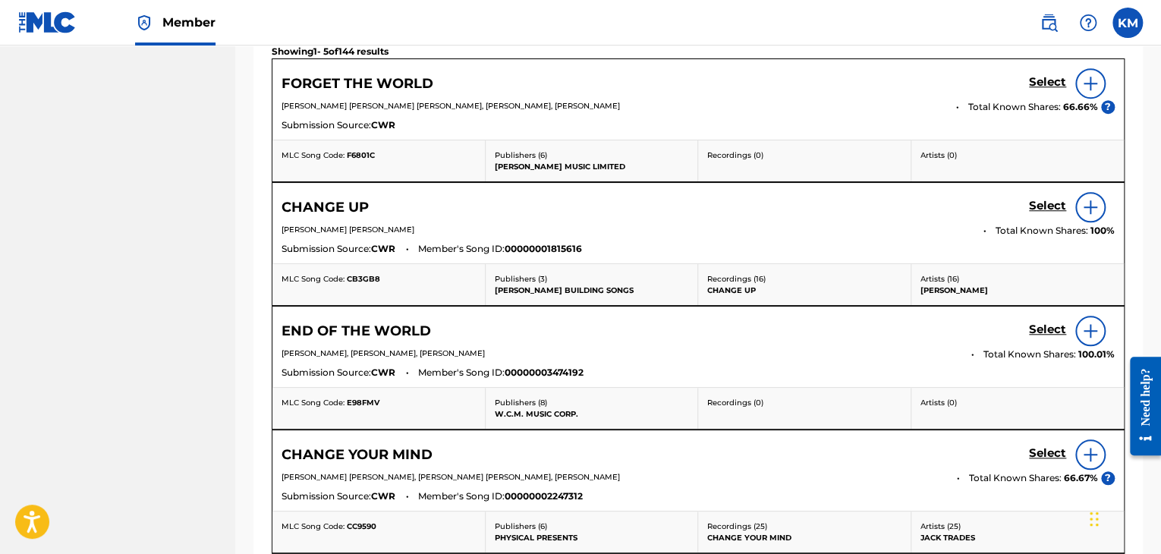
scroll to position [303, 0]
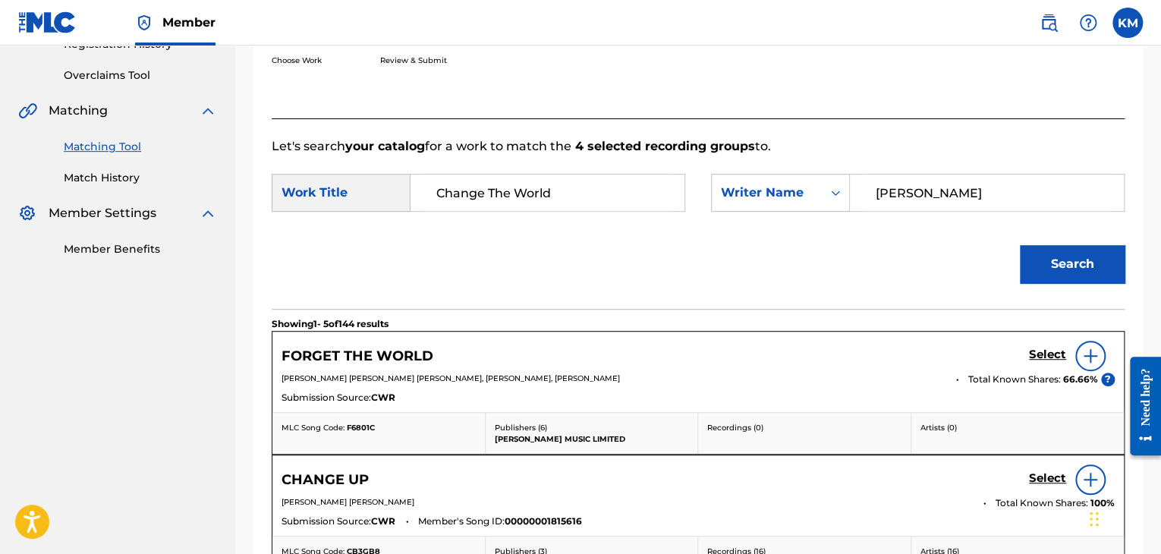
click at [116, 184] on link "Match History" at bounding box center [140, 178] width 153 height 16
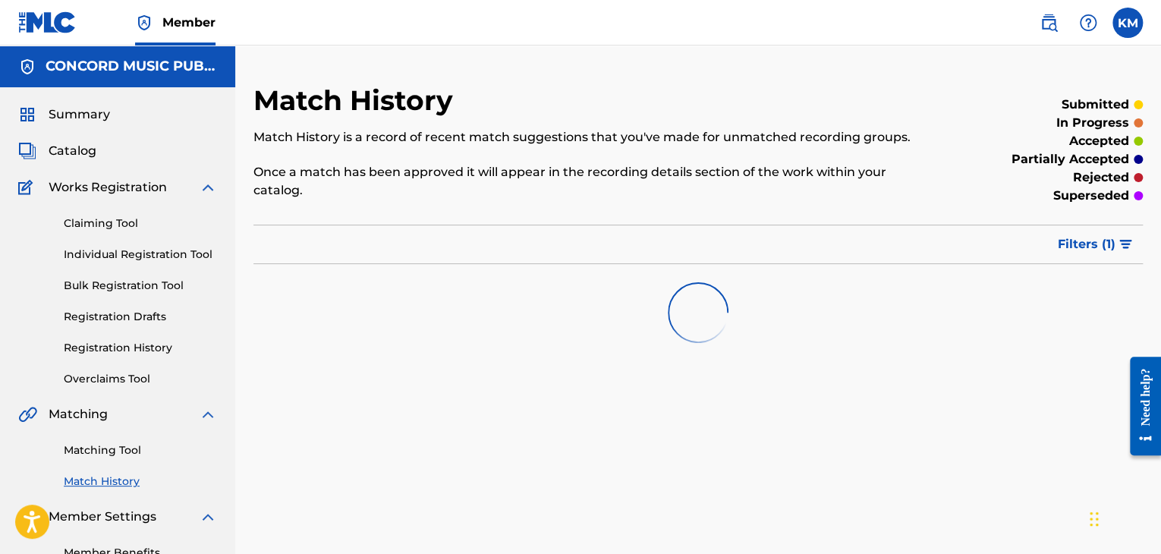
click at [119, 455] on link "Matching Tool" at bounding box center [140, 450] width 153 height 16
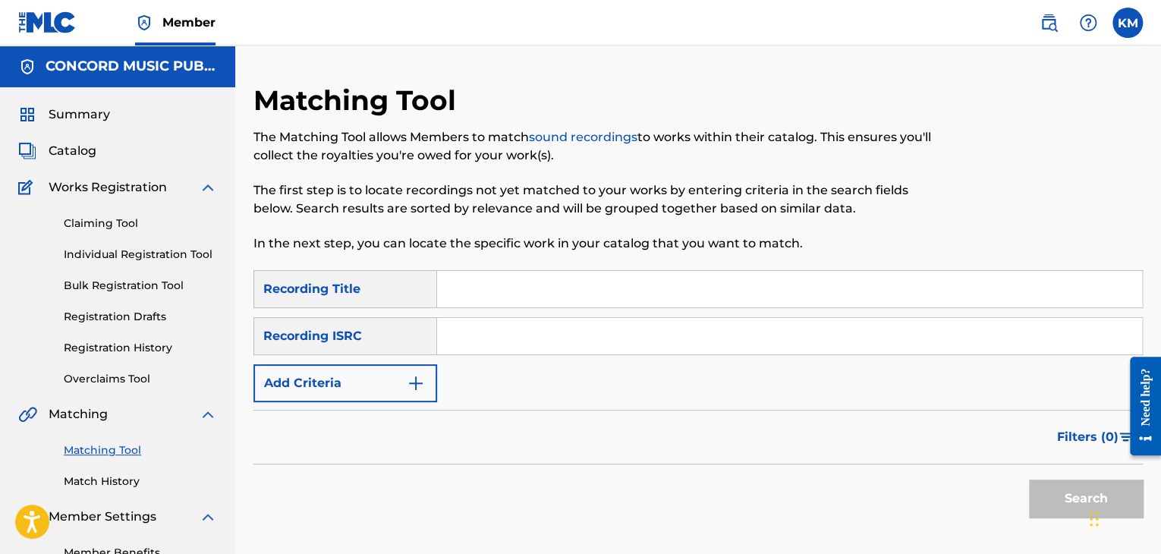
click at [492, 333] on input "Search Form" at bounding box center [789, 336] width 705 height 36
paste input "GBLV62009790"
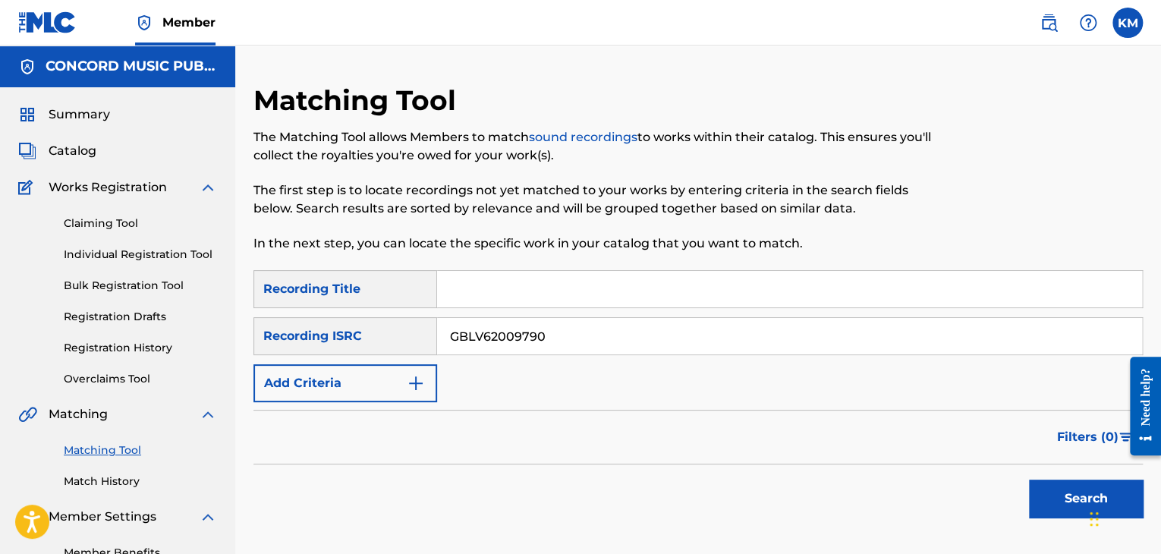
type input "GBLV62009790"
click at [1041, 489] on button "Search" at bounding box center [1086, 498] width 114 height 38
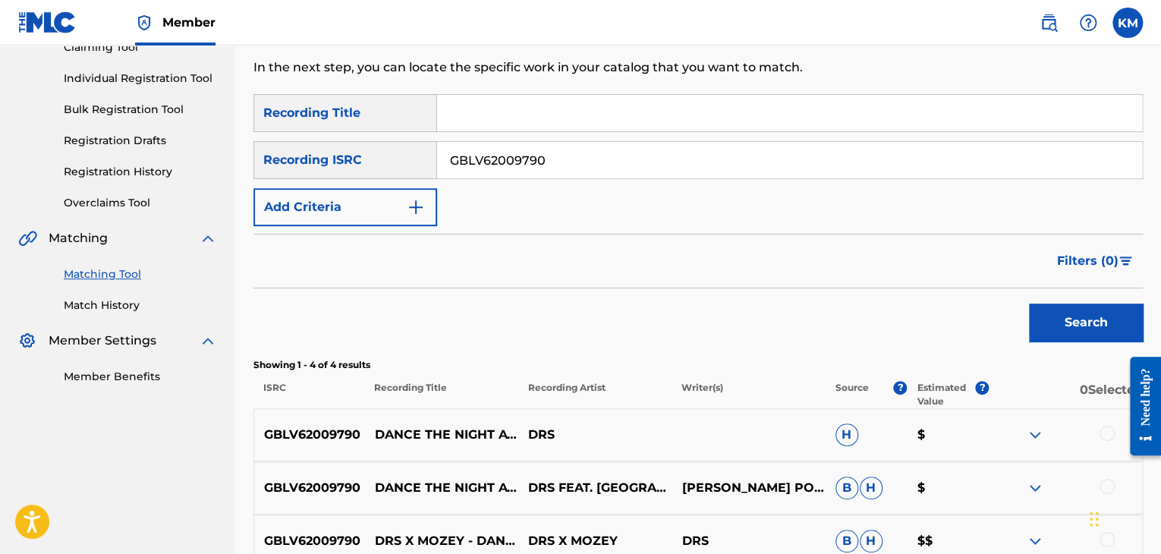
scroll to position [379, 0]
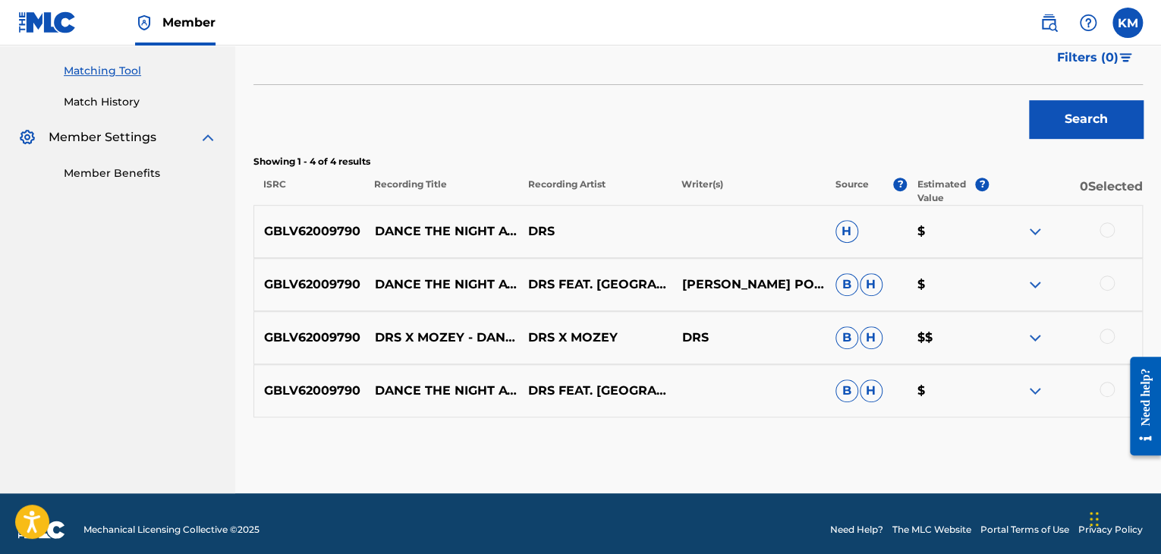
click at [1111, 385] on div at bounding box center [1106, 389] width 15 height 15
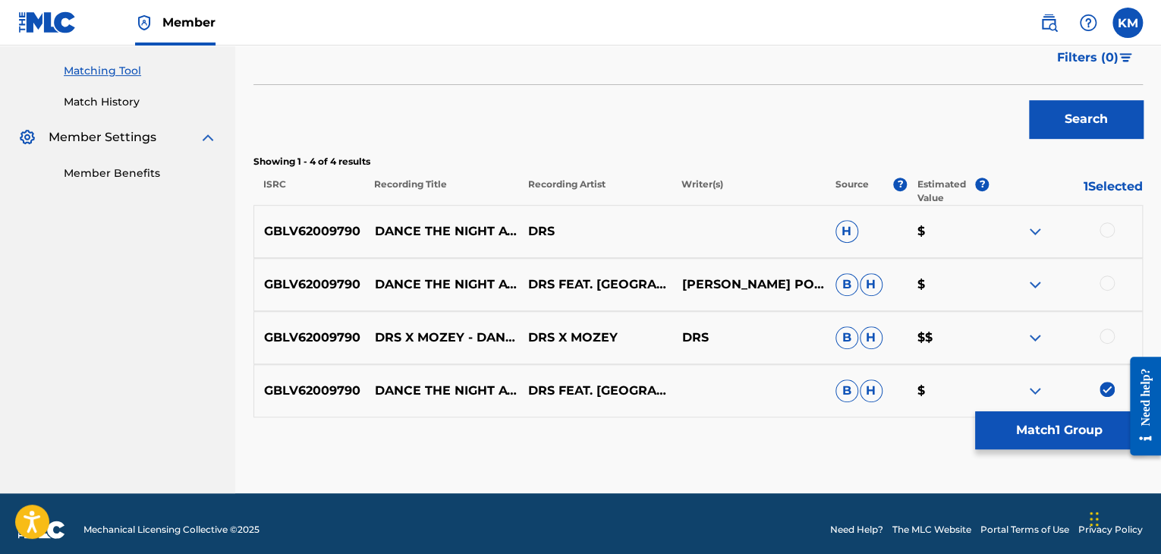
click at [1111, 339] on div at bounding box center [1106, 335] width 15 height 15
click at [1106, 277] on div at bounding box center [1106, 282] width 15 height 15
click at [1105, 227] on div at bounding box center [1106, 229] width 15 height 15
click at [1068, 418] on button "Match 4 Groups" at bounding box center [1059, 430] width 168 height 38
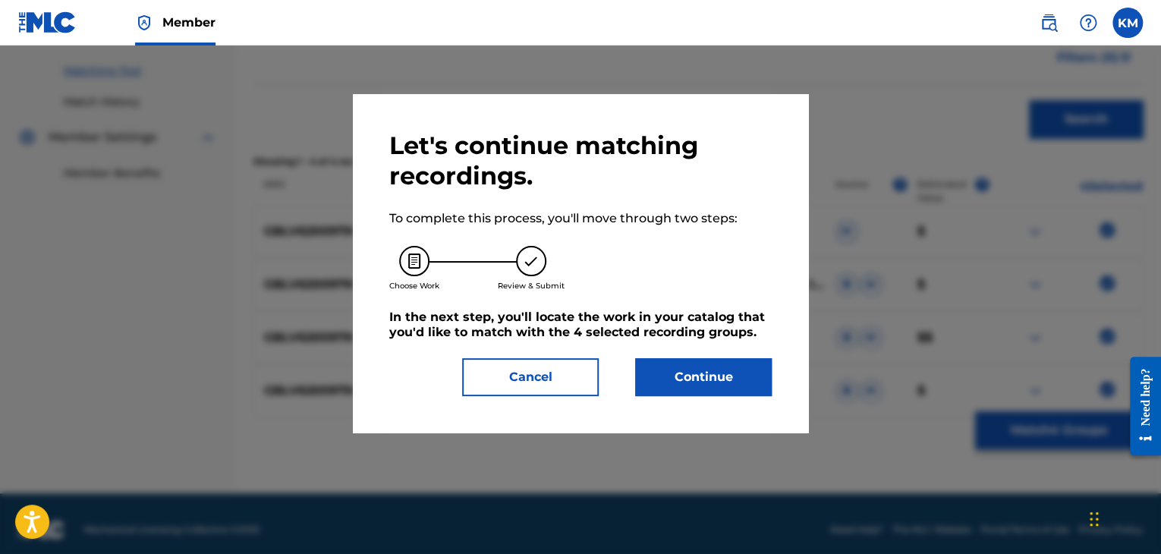
click at [672, 366] on button "Continue" at bounding box center [703, 377] width 137 height 38
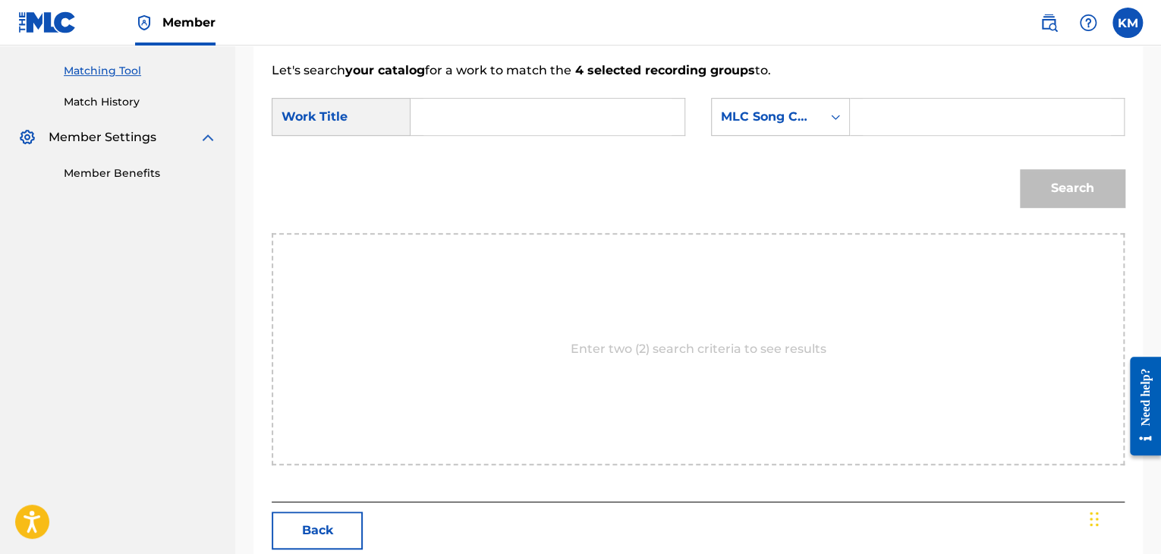
click at [522, 130] on input "Search Form" at bounding box center [547, 117] width 248 height 36
paste input "Dance the Night Away"
type input "Dance the Night Away"
click at [834, 119] on icon "Search Form" at bounding box center [835, 116] width 15 height 15
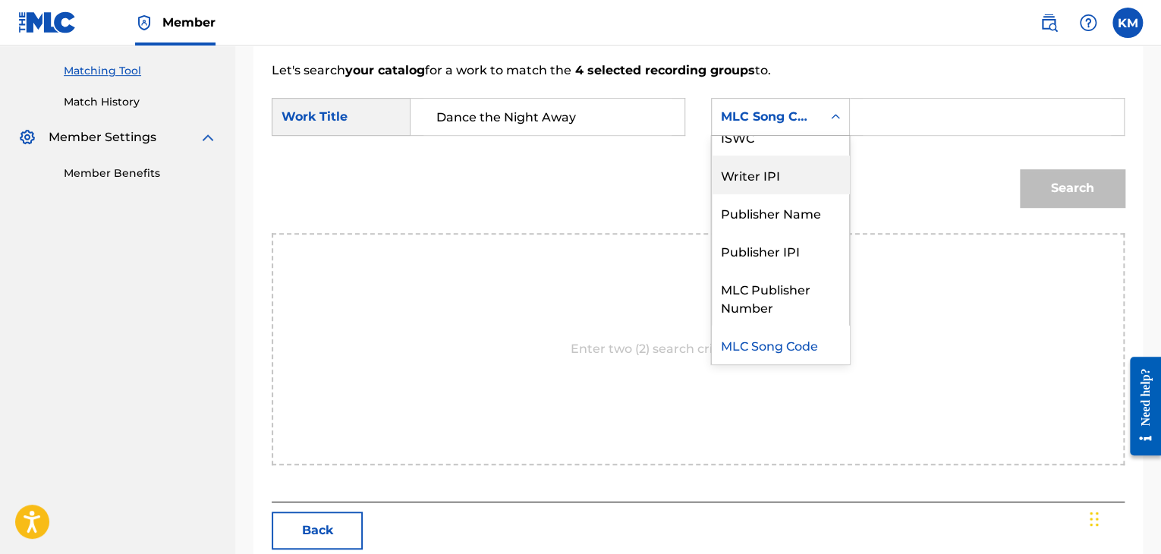
scroll to position [0, 0]
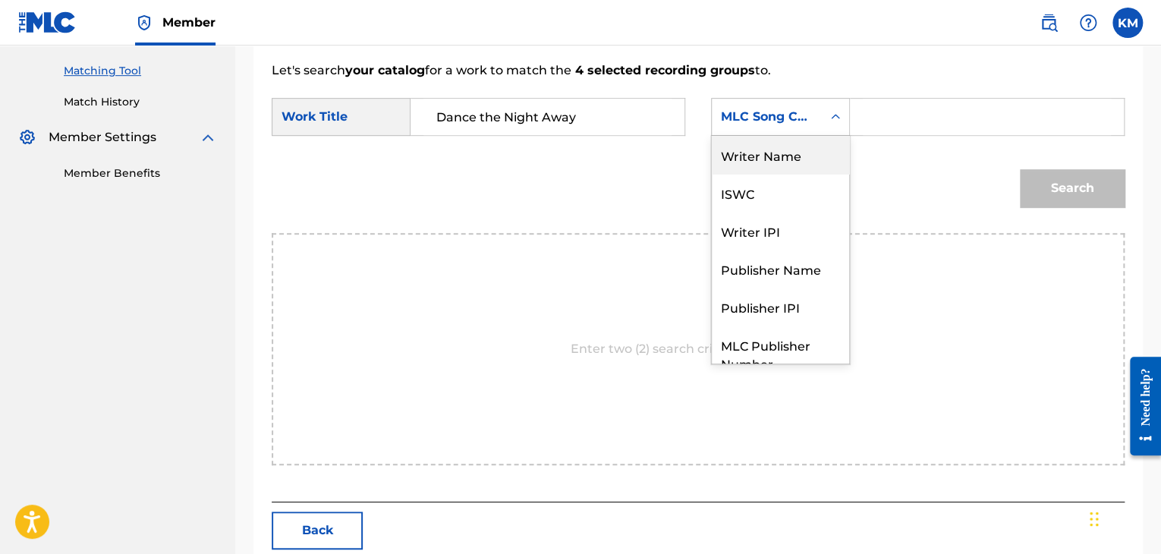
click at [789, 171] on div "Writer Name" at bounding box center [780, 155] width 137 height 38
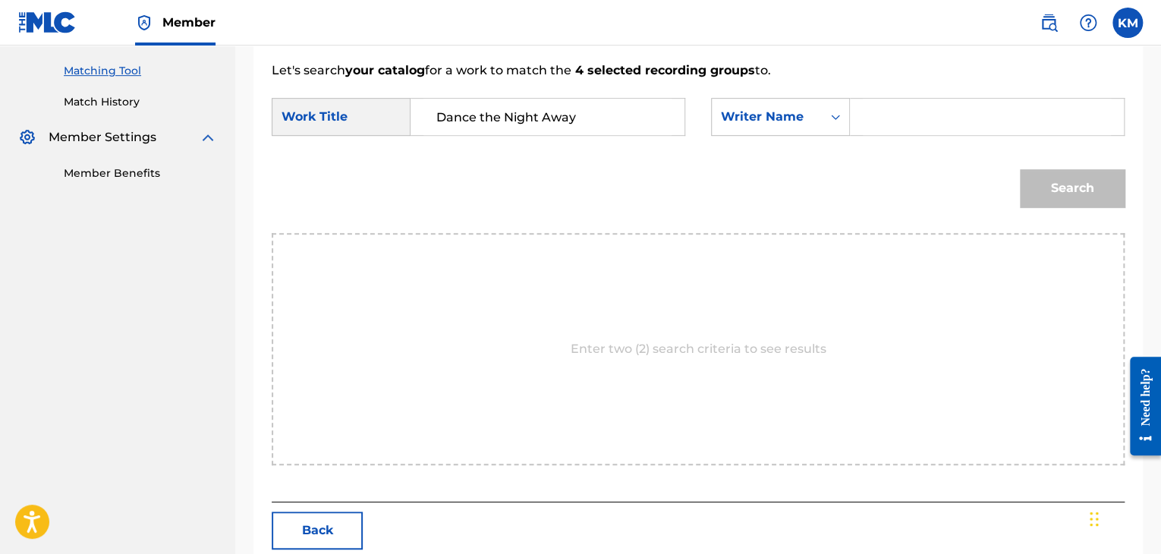
click at [895, 102] on input "Search Form" at bounding box center [986, 117] width 248 height 36
paste input "Hitches"
click at [1070, 200] on button "Search" at bounding box center [1072, 188] width 105 height 38
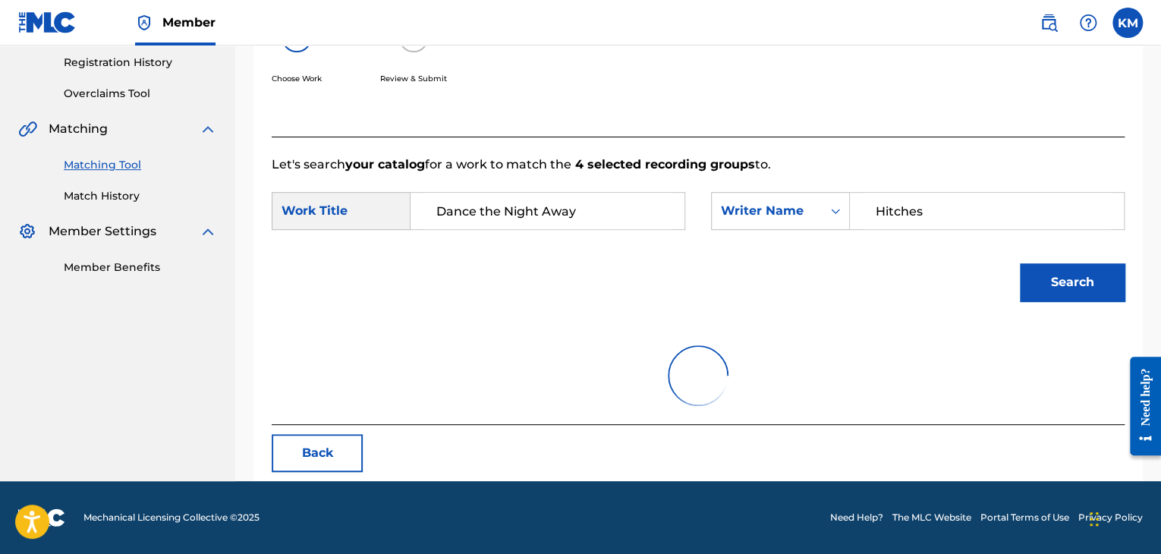
scroll to position [379, 0]
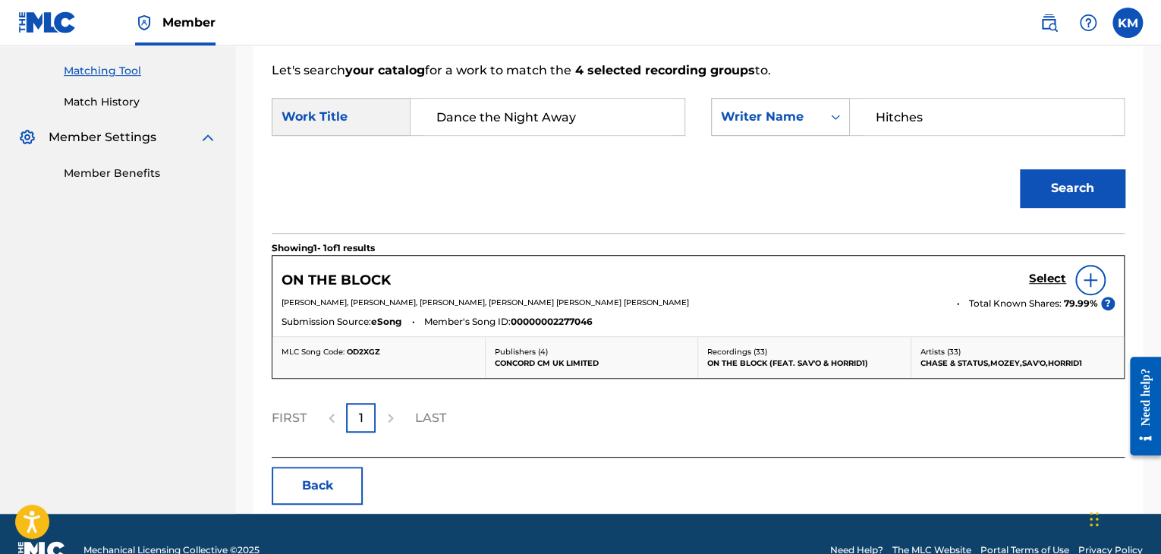
drag, startPoint x: 933, startPoint y: 112, endPoint x: 743, endPoint y: 124, distance: 190.8
click at [743, 124] on div "SearchWithCriteria39c3b7eb-5803-4e6f-b794-26fc701a8951 Writer Name Hitches" at bounding box center [917, 117] width 413 height 38
paste input "[PERSON_NAME]"
type input "[PERSON_NAME]"
click at [1052, 187] on button "Search" at bounding box center [1072, 188] width 105 height 38
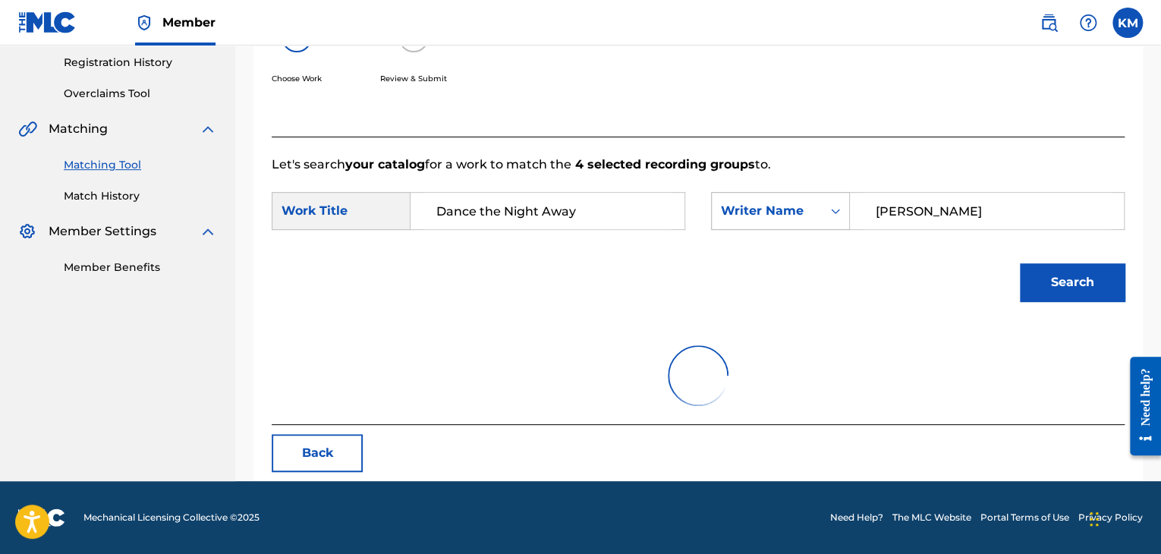
scroll to position [220, 0]
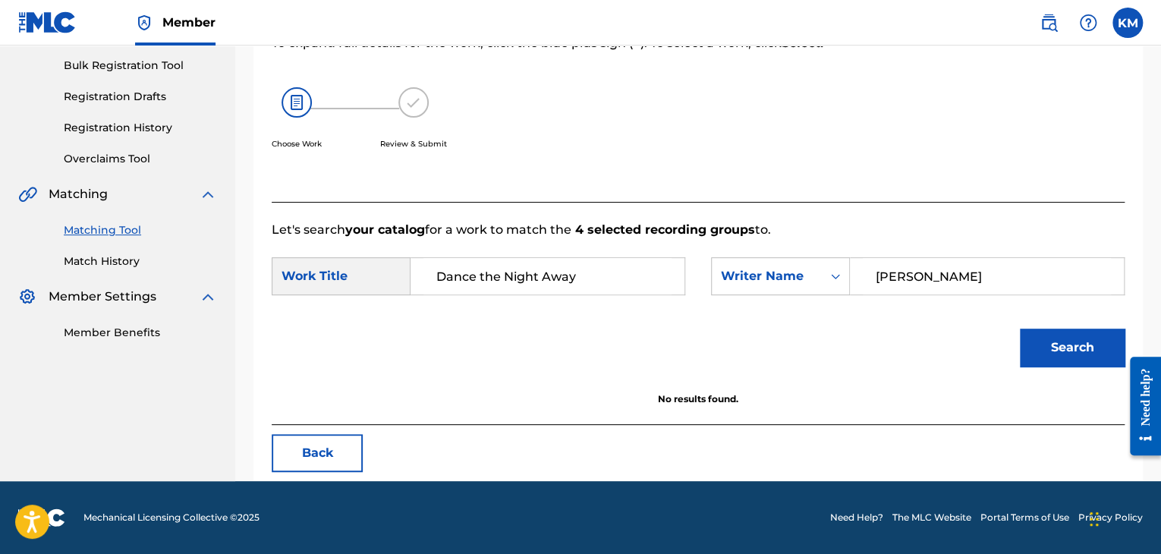
click at [105, 259] on link "Match History" at bounding box center [140, 261] width 153 height 16
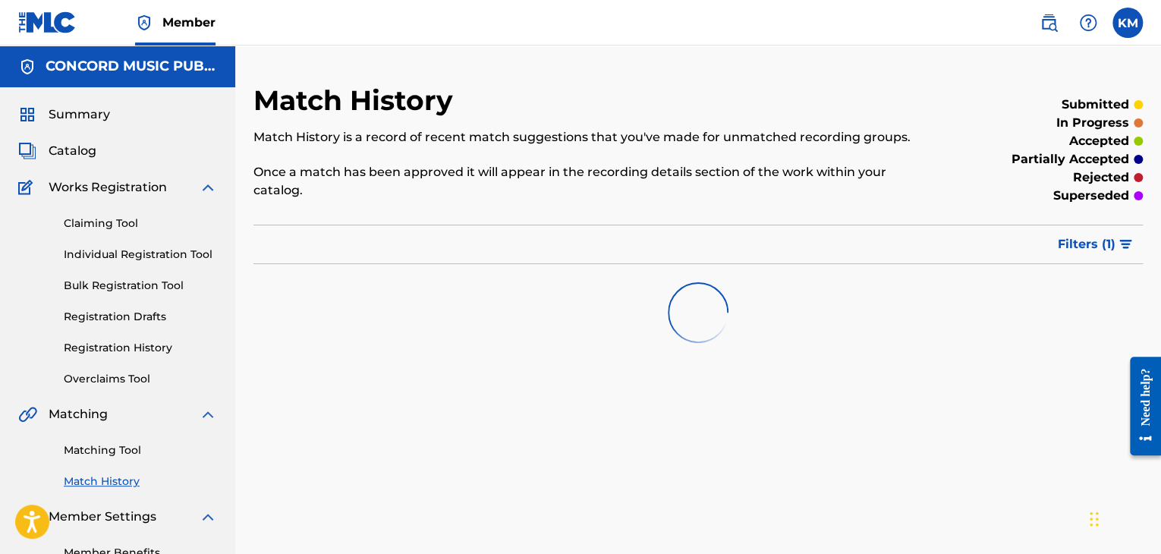
click at [130, 453] on link "Matching Tool" at bounding box center [140, 450] width 153 height 16
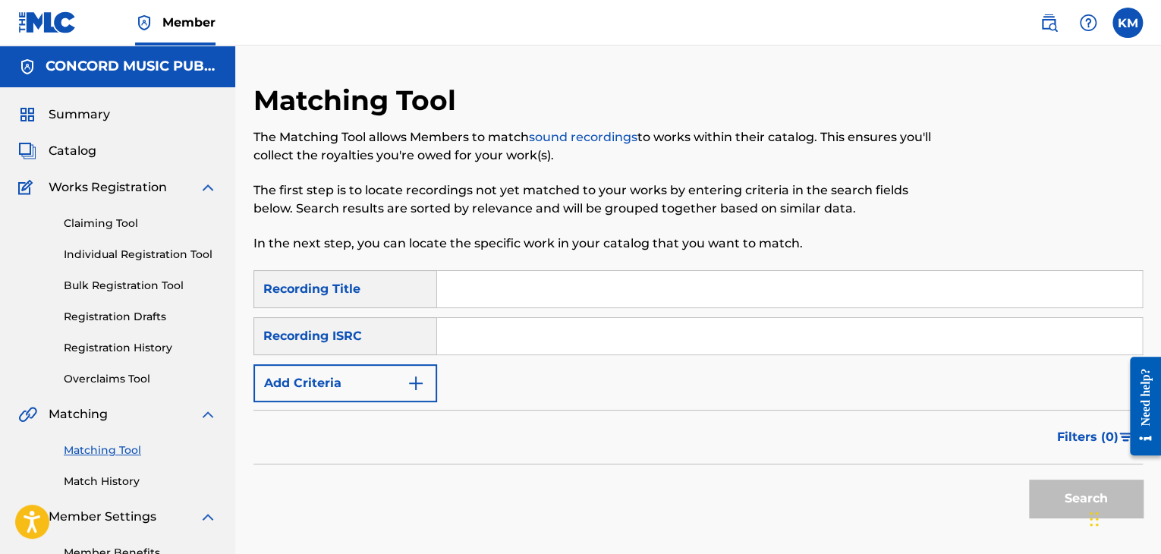
click at [583, 341] on input "Search Form" at bounding box center [789, 336] width 705 height 36
paste input "USUYG1153125"
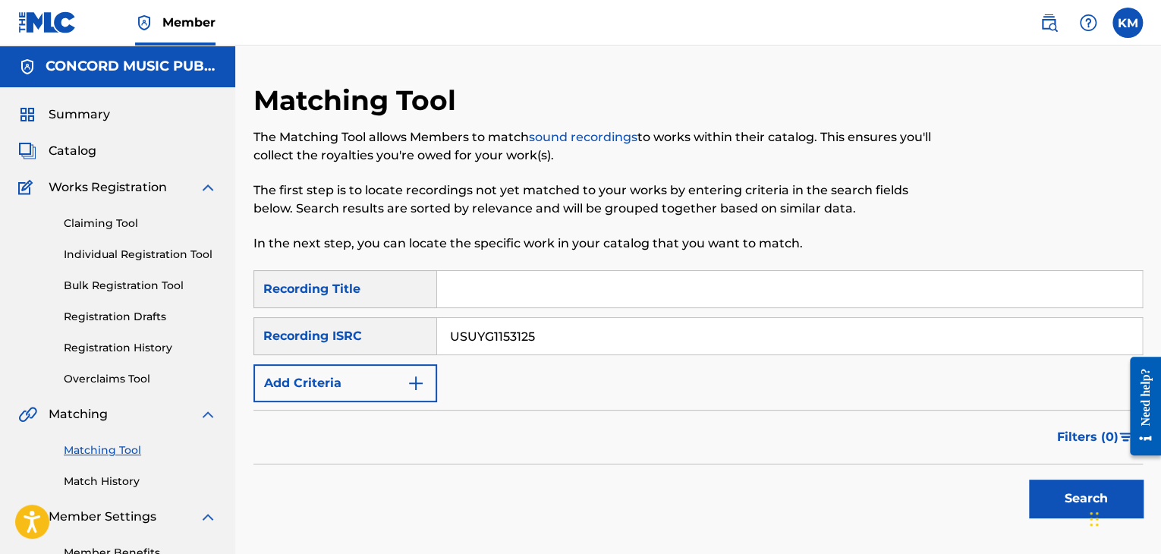
type input "USUYG1153125"
click at [1032, 483] on button "Search" at bounding box center [1086, 498] width 114 height 38
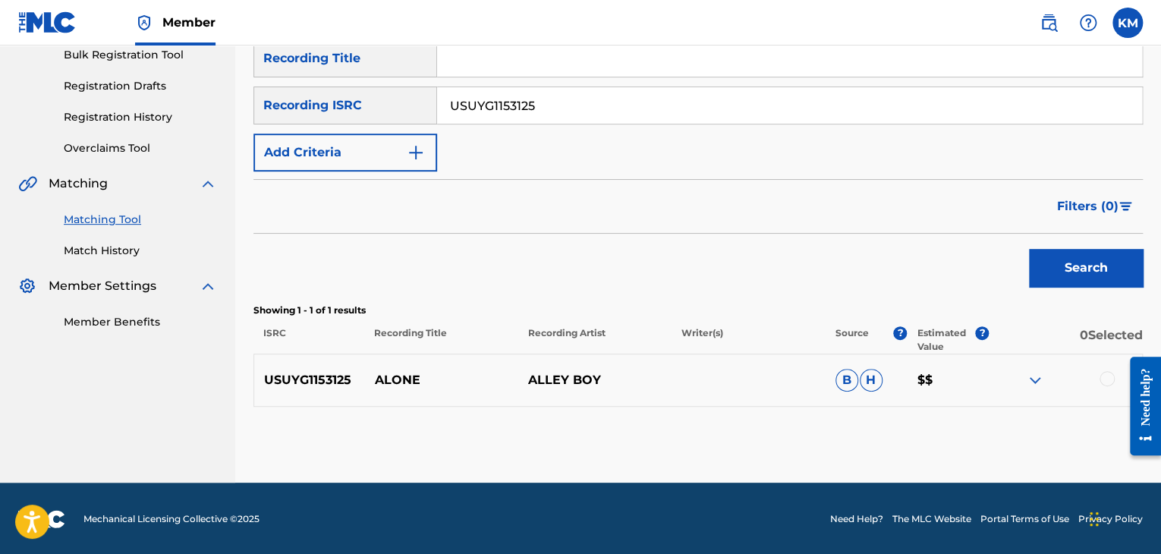
scroll to position [232, 0]
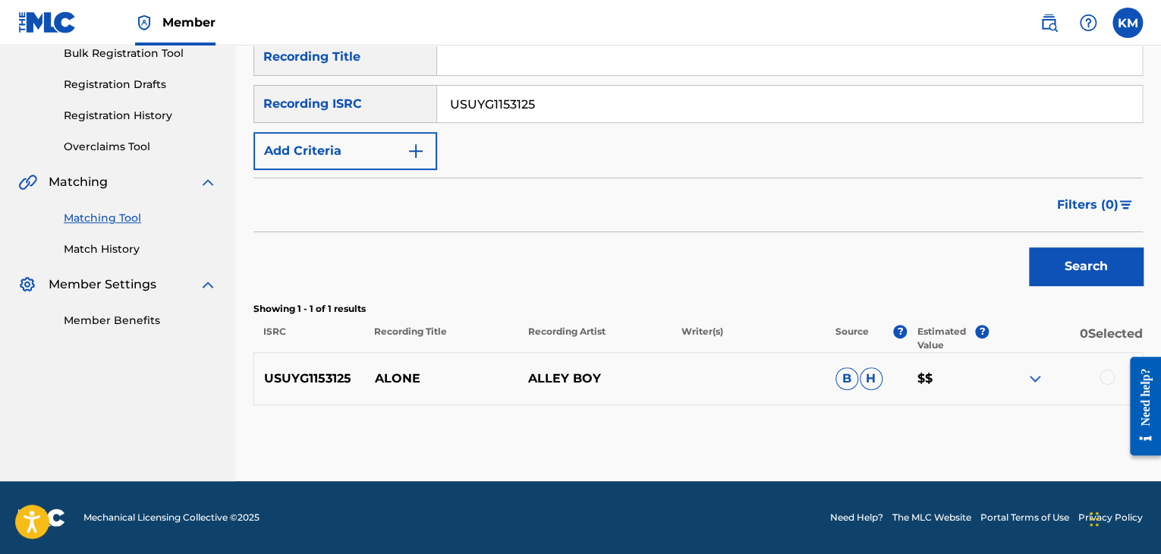
click at [1104, 379] on div at bounding box center [1106, 376] width 15 height 15
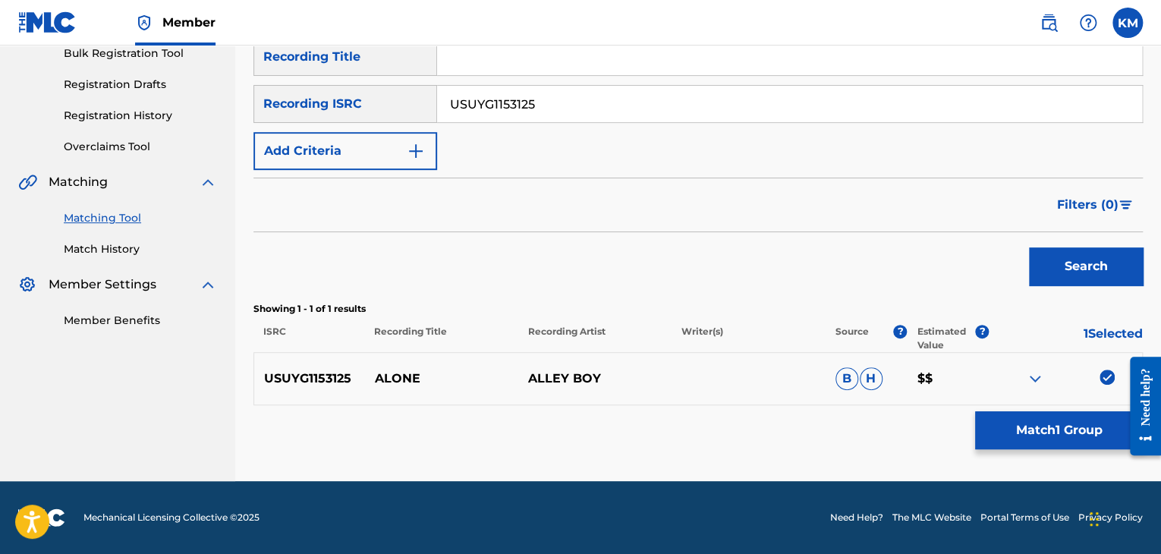
click at [1086, 441] on button "Match 1 Group" at bounding box center [1059, 430] width 168 height 38
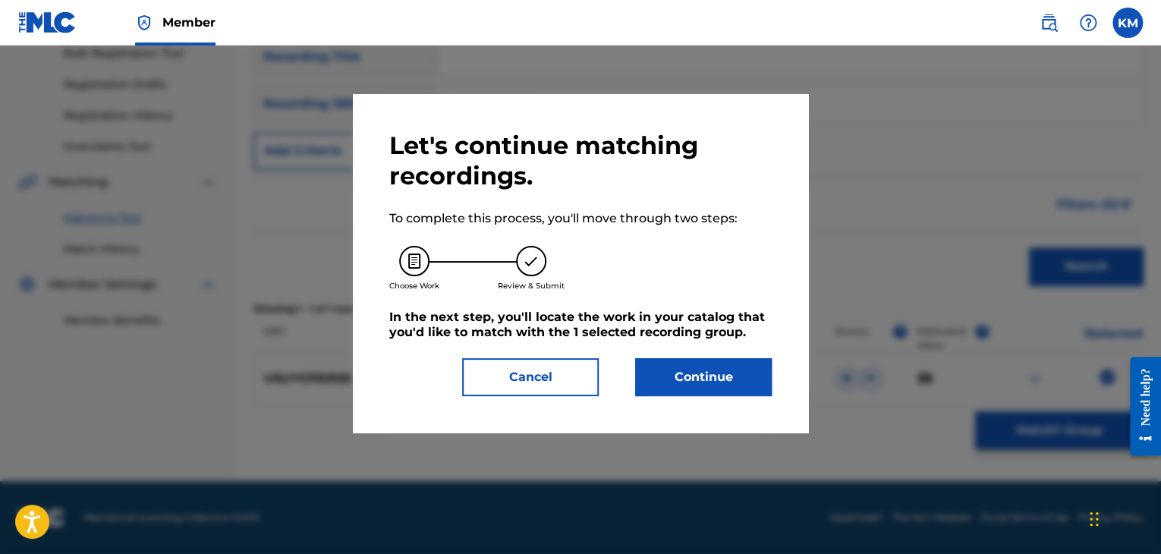
click at [737, 388] on button "Continue" at bounding box center [703, 377] width 137 height 38
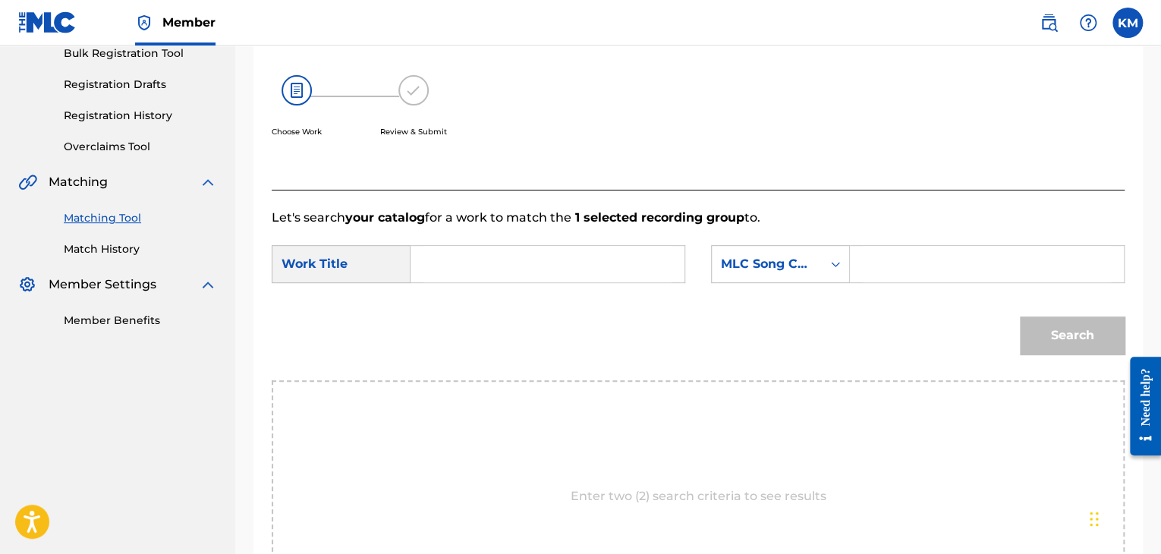
click at [550, 272] on input "Search Form" at bounding box center [547, 264] width 248 height 36
paste input "Alone"
type input "Alone"
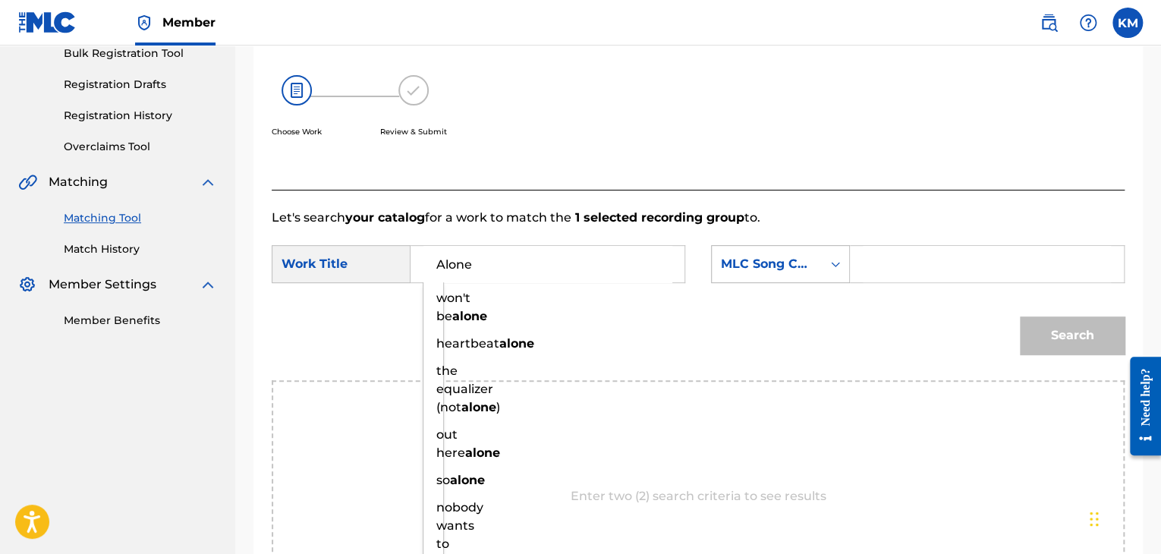
click at [831, 262] on icon "Search Form" at bounding box center [835, 263] width 15 height 15
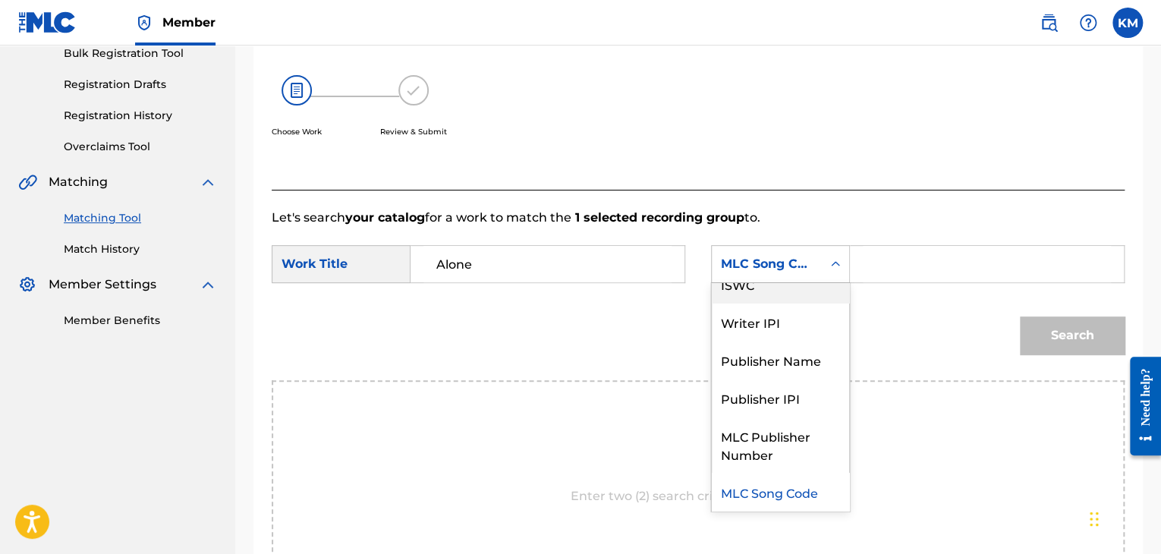
scroll to position [0, 0]
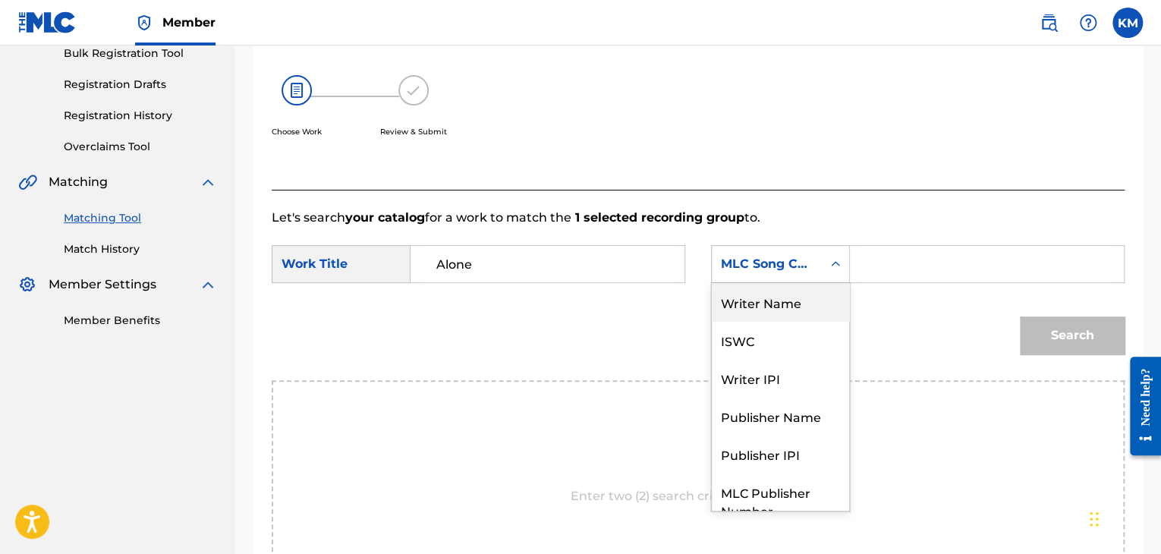
click at [817, 300] on div "Writer Name" at bounding box center [780, 302] width 137 height 38
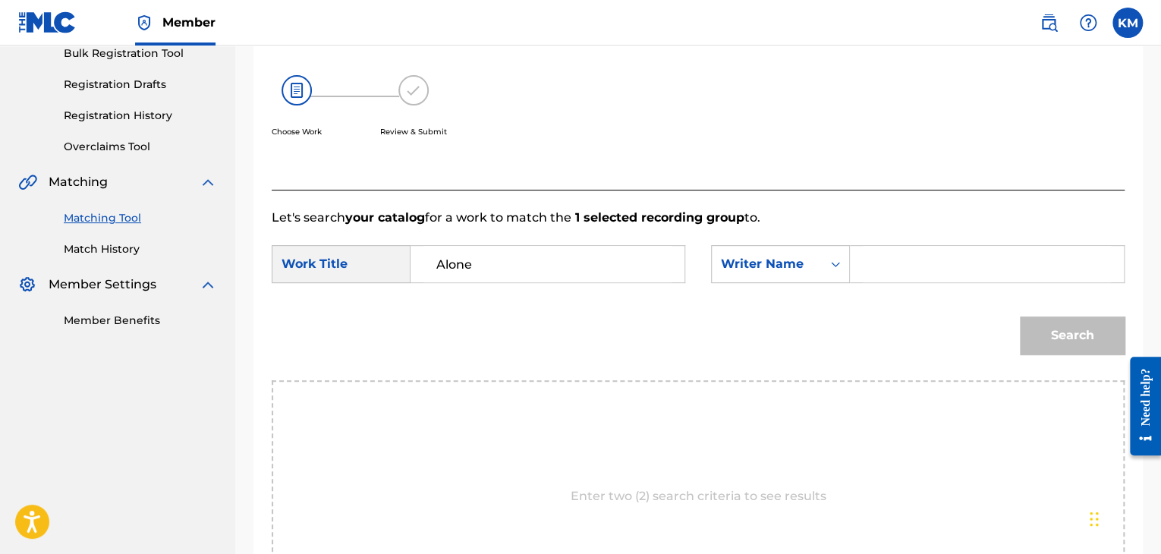
click at [886, 256] on input "Search Form" at bounding box center [986, 264] width 248 height 36
paste input "[PERSON_NAME]"
type input "[PERSON_NAME]"
click at [1020, 334] on button "Search" at bounding box center [1072, 335] width 105 height 38
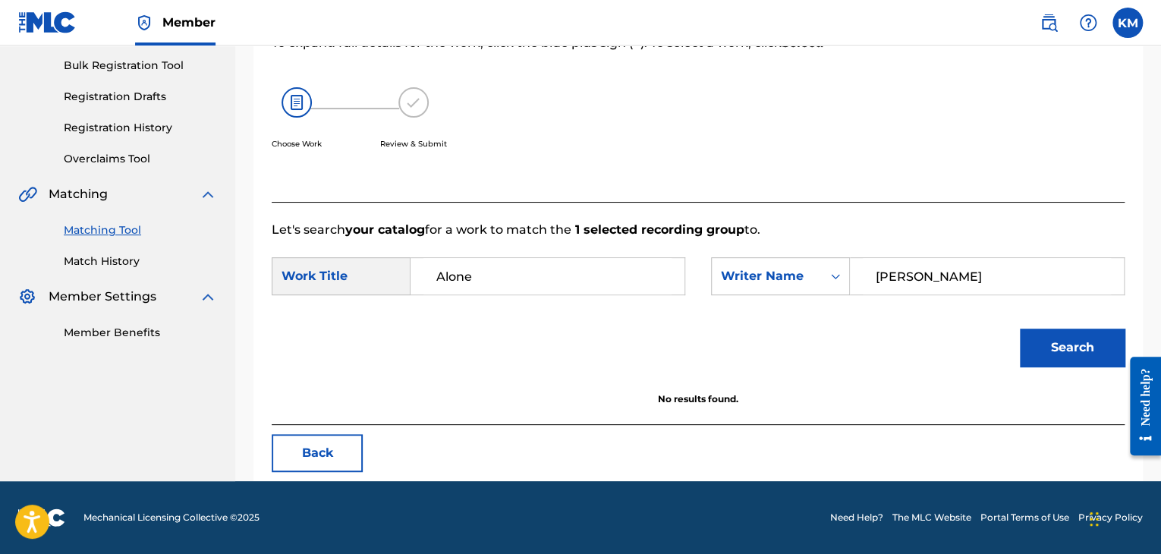
scroll to position [220, 0]
click at [74, 253] on link "Match History" at bounding box center [140, 261] width 153 height 16
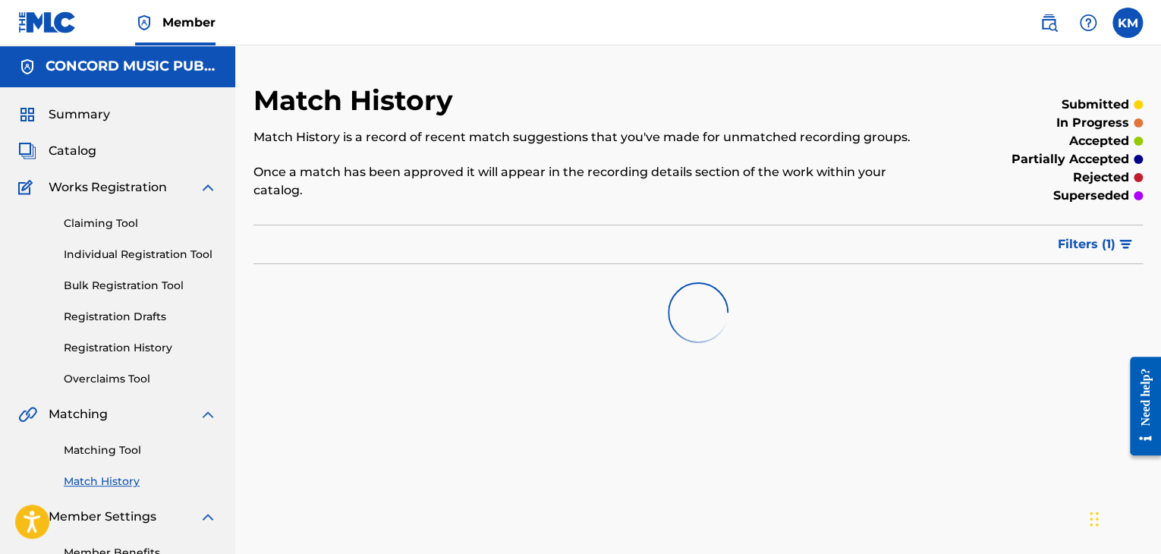
click at [91, 450] on link "Matching Tool" at bounding box center [140, 450] width 153 height 16
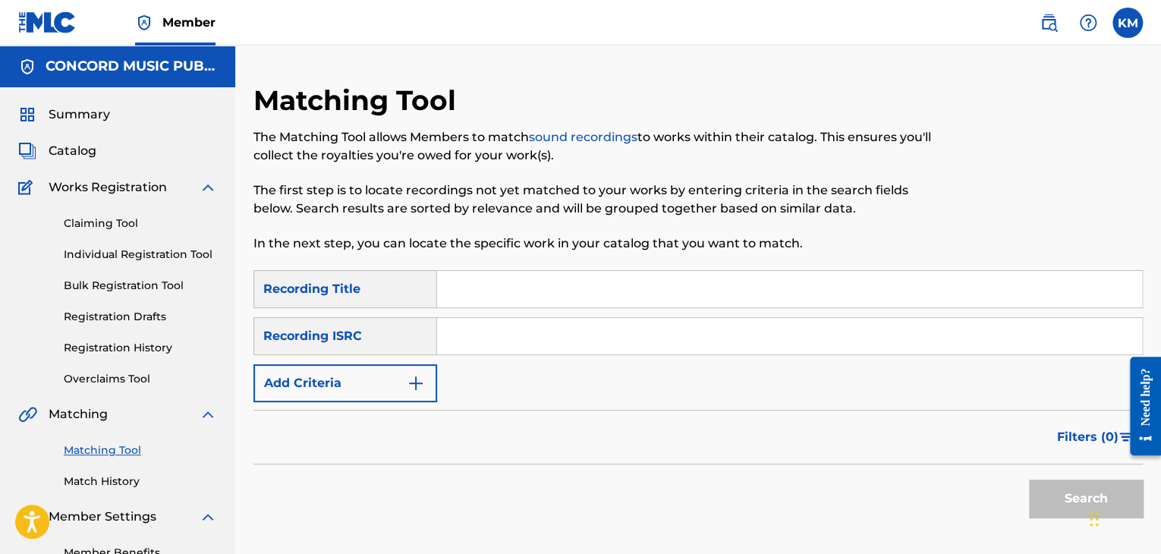
click at [466, 336] on input "Search Form" at bounding box center [789, 336] width 705 height 36
paste input "USSE60472575"
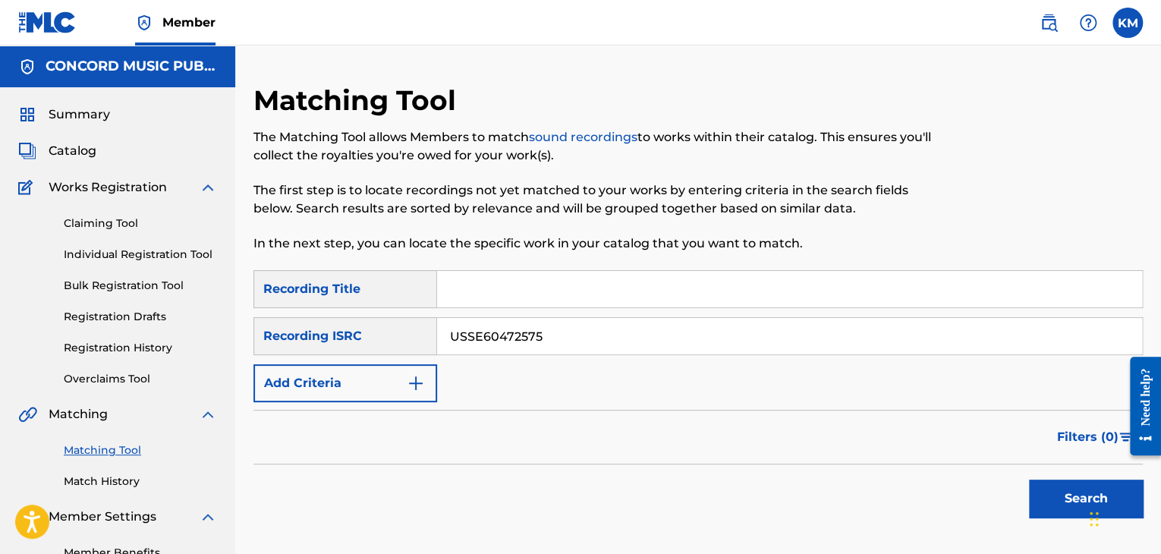
type input "USSE60472575"
click at [1062, 505] on button "Search" at bounding box center [1086, 498] width 114 height 38
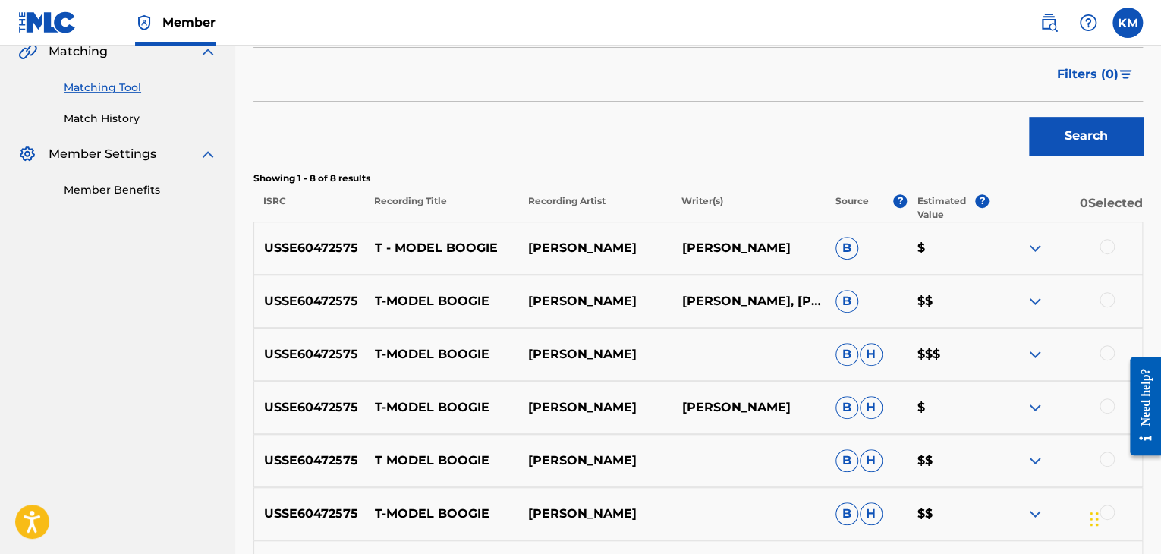
scroll to position [379, 0]
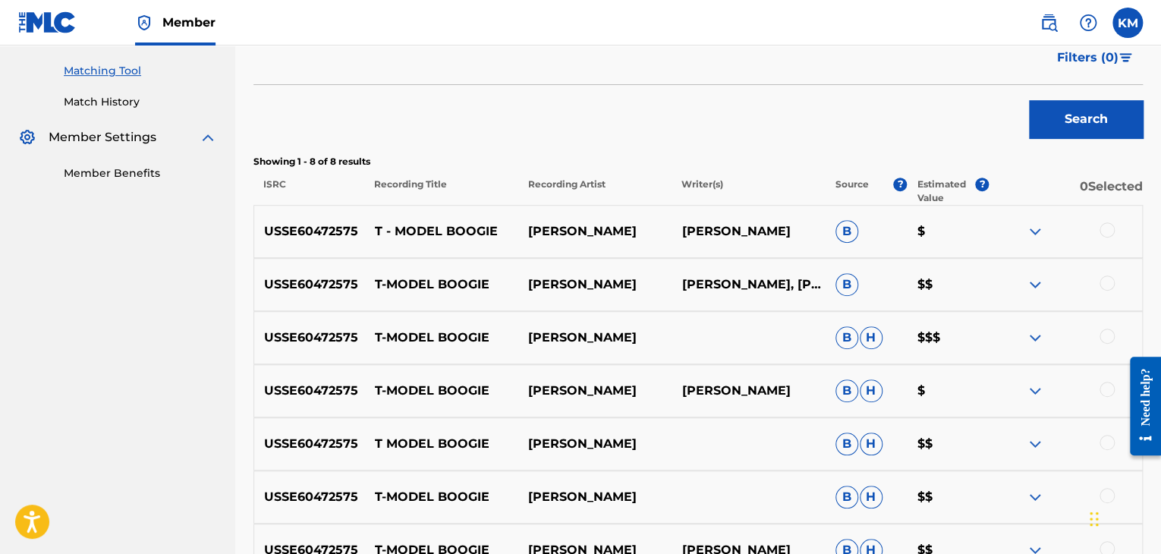
click at [1104, 234] on div at bounding box center [1106, 229] width 15 height 15
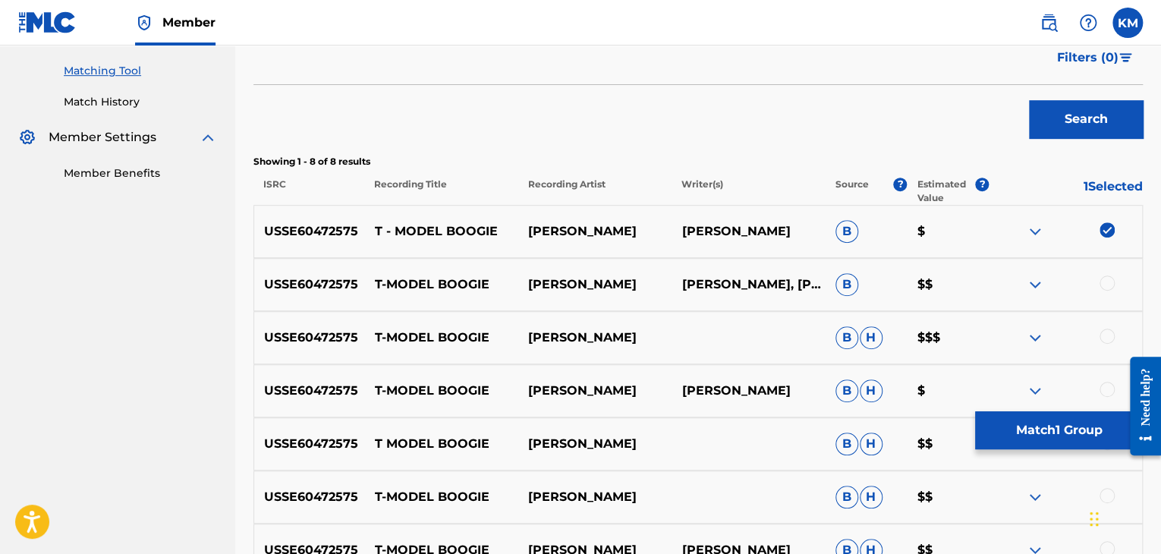
click at [1104, 275] on div at bounding box center [1106, 282] width 15 height 15
click at [1111, 336] on div at bounding box center [1106, 335] width 15 height 15
click at [1106, 383] on div at bounding box center [1106, 389] width 15 height 15
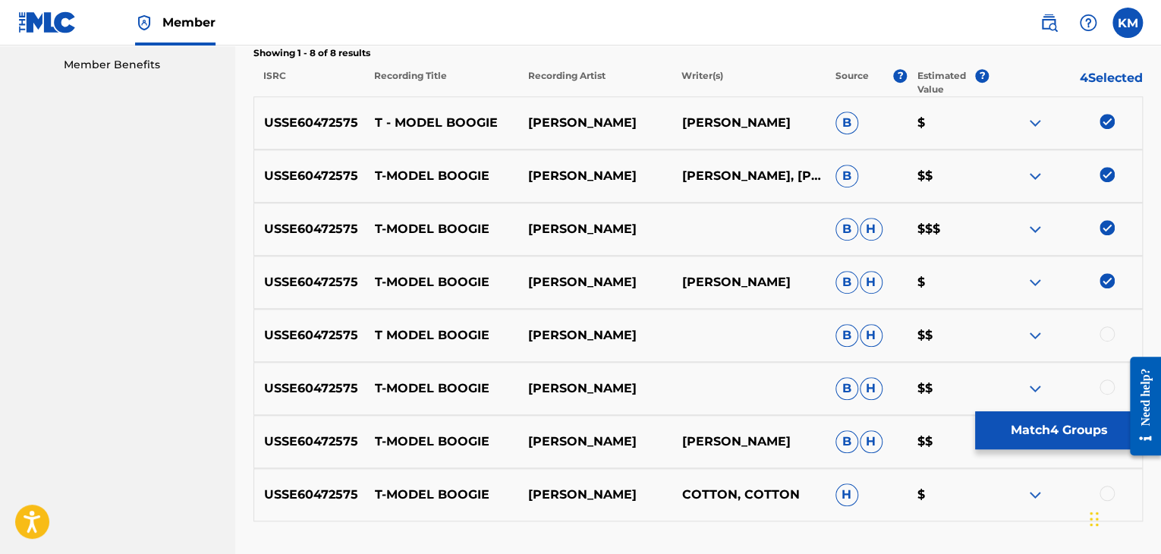
scroll to position [604, 0]
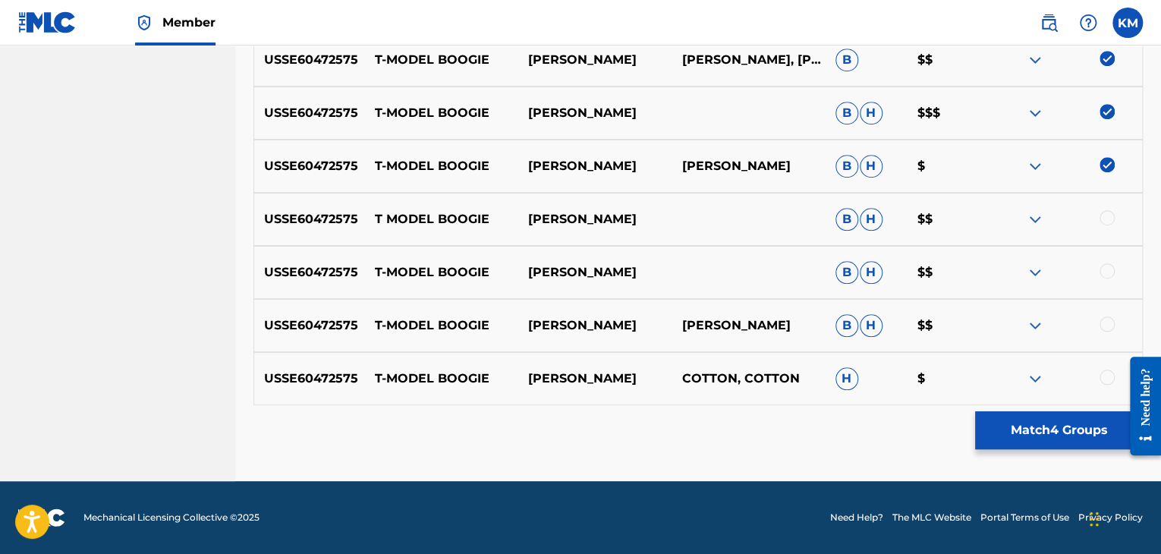
click at [1107, 213] on div at bounding box center [1106, 217] width 15 height 15
drag, startPoint x: 1107, startPoint y: 250, endPoint x: 1107, endPoint y: 261, distance: 10.6
click at [1107, 253] on div "USSE60472575 T-MODEL BOOGIE [PERSON_NAME] [PERSON_NAME] $$" at bounding box center [697, 272] width 889 height 53
click at [1107, 268] on div at bounding box center [1106, 270] width 15 height 15
click at [1107, 320] on div at bounding box center [1106, 323] width 15 height 15
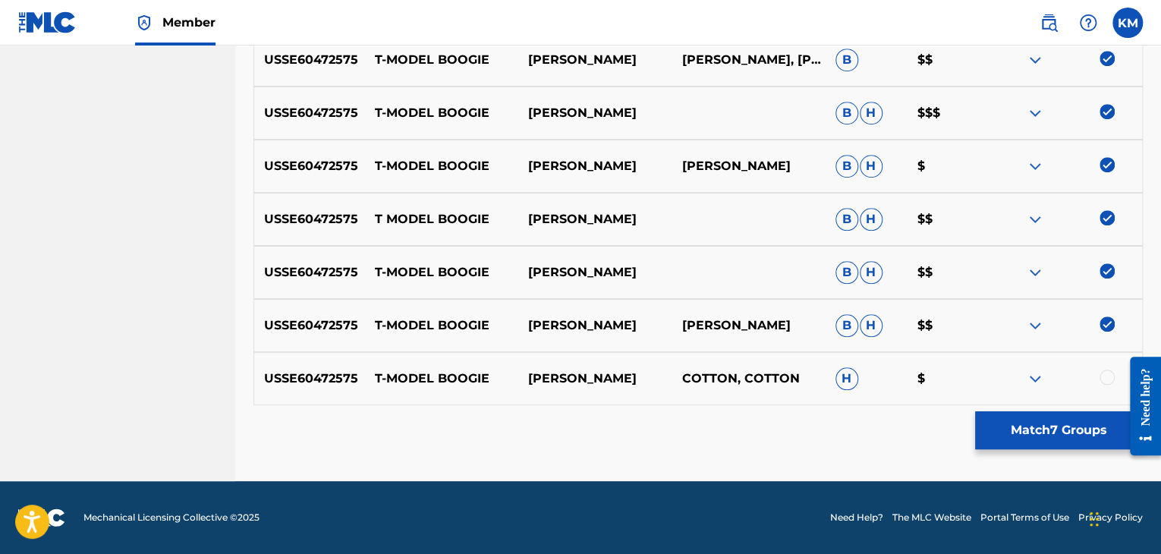
click at [1104, 375] on div at bounding box center [1106, 376] width 15 height 15
click at [1085, 424] on button "Match 8 Groups" at bounding box center [1059, 430] width 168 height 38
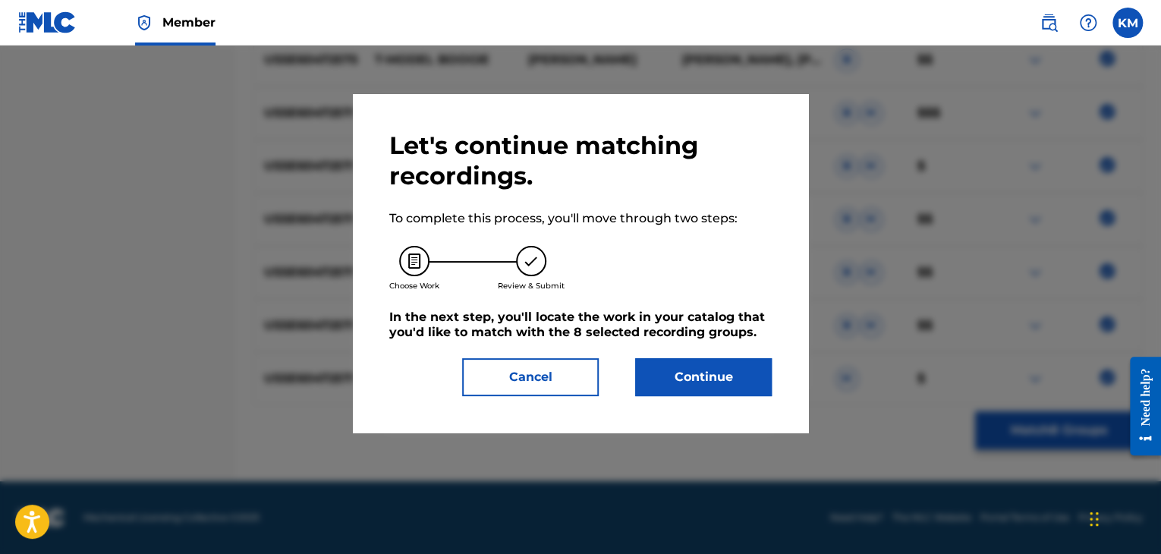
click at [693, 379] on button "Continue" at bounding box center [703, 377] width 137 height 38
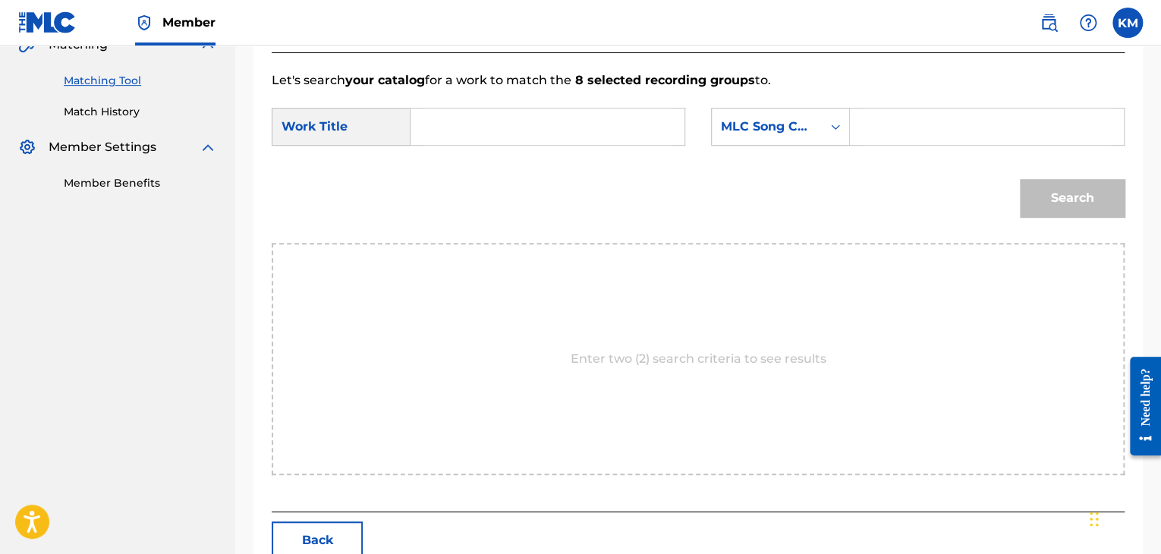
scroll to position [305, 0]
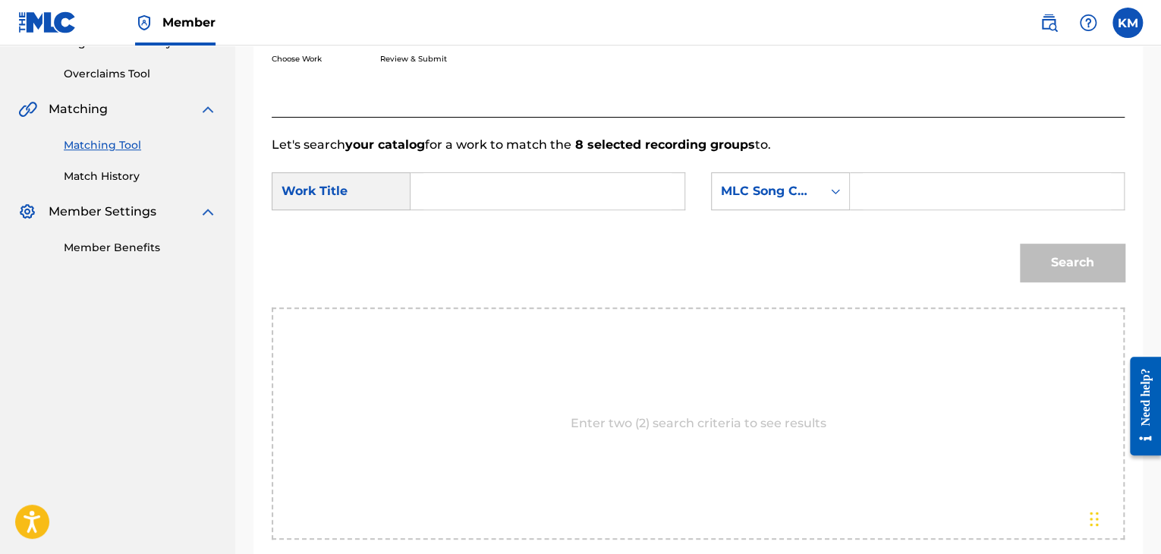
click at [461, 202] on input "Search Form" at bounding box center [547, 191] width 248 height 36
paste input "T-Model Boogie"
type input "T-Model Boogie"
click at [823, 189] on div "Search Form" at bounding box center [835, 191] width 27 height 27
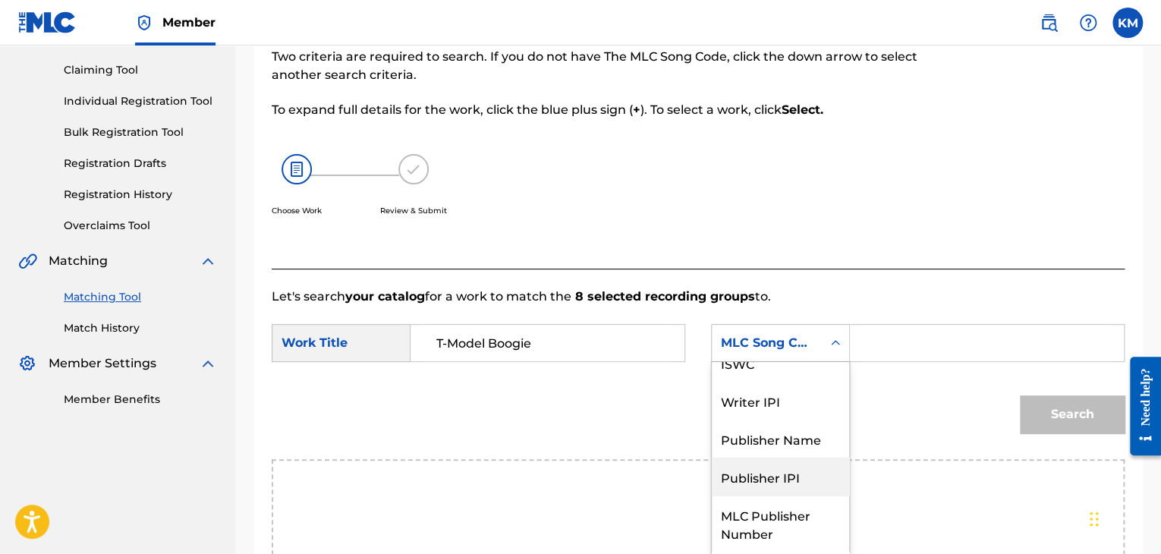
scroll to position [0, 0]
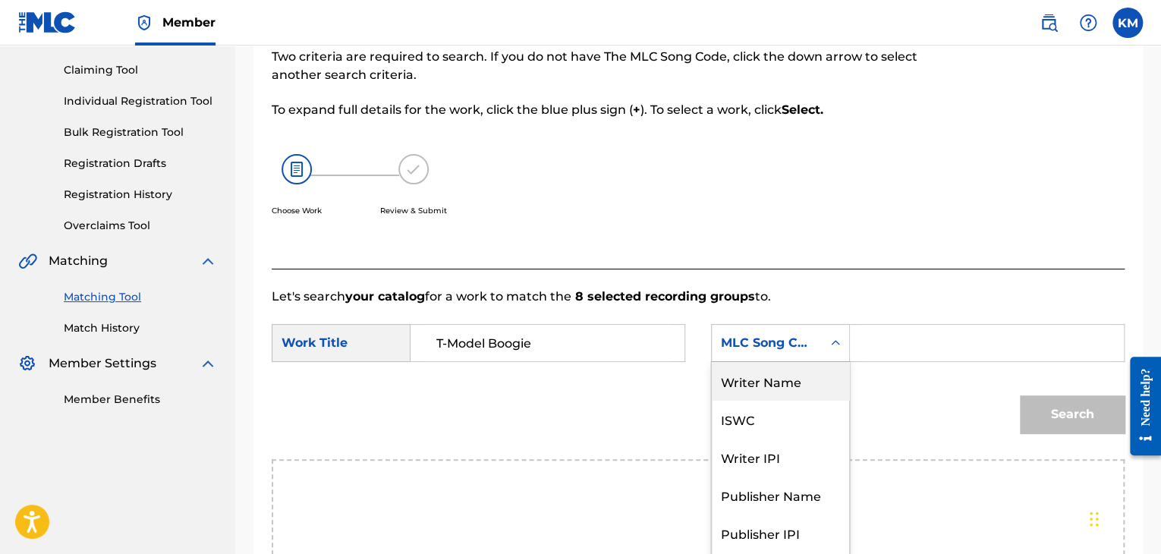
click at [745, 386] on div "Writer Name" at bounding box center [780, 381] width 137 height 38
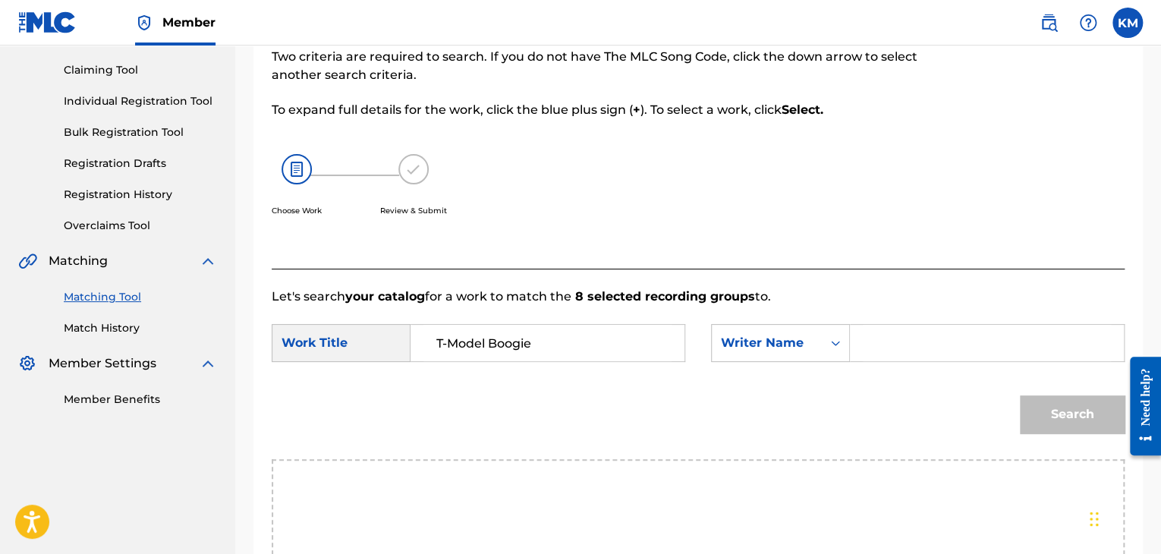
click at [878, 341] on input "Search Form" at bounding box center [986, 343] width 248 height 36
paste input "[PERSON_NAME]"
click at [1057, 415] on button "Search" at bounding box center [1072, 414] width 105 height 38
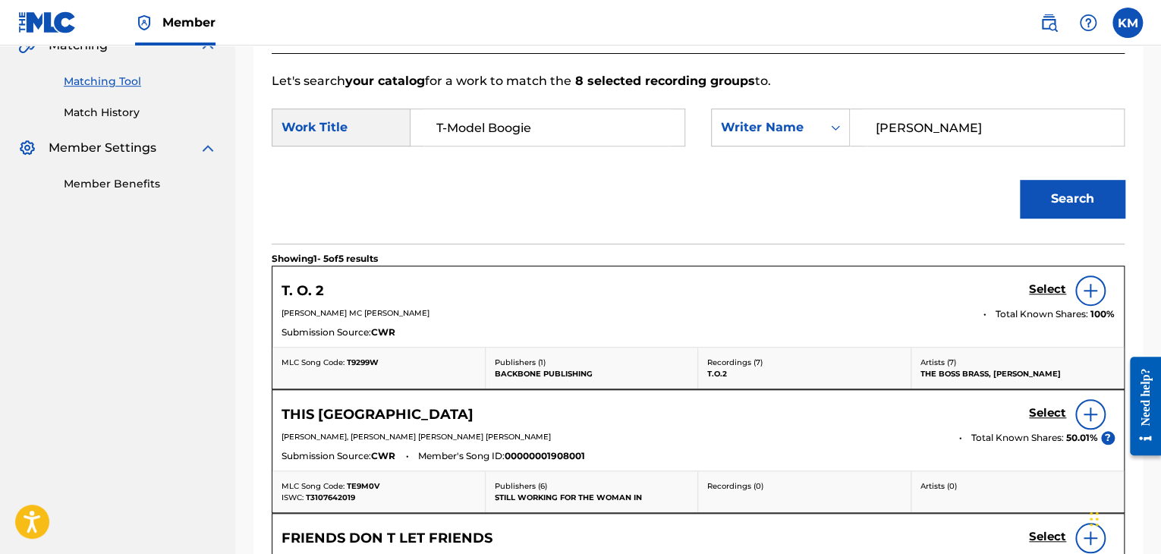
scroll to position [306, 0]
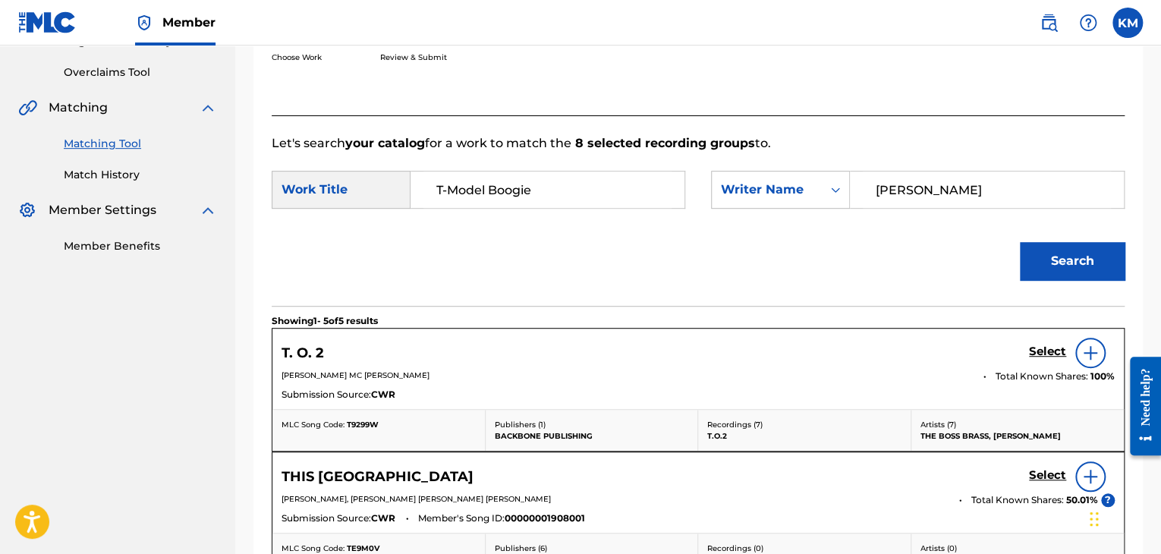
drag, startPoint x: 958, startPoint y: 179, endPoint x: 567, endPoint y: 229, distance: 393.9
click at [567, 229] on form "SearchWithCriteria2ed57961-3329-4f08-b380-e24dc1ba2df8 Work Title T-Model Boogi…" at bounding box center [698, 228] width 853 height 153
paste input "T3729U"
type input "T3729U"
click at [1029, 266] on button "Search" at bounding box center [1072, 261] width 105 height 38
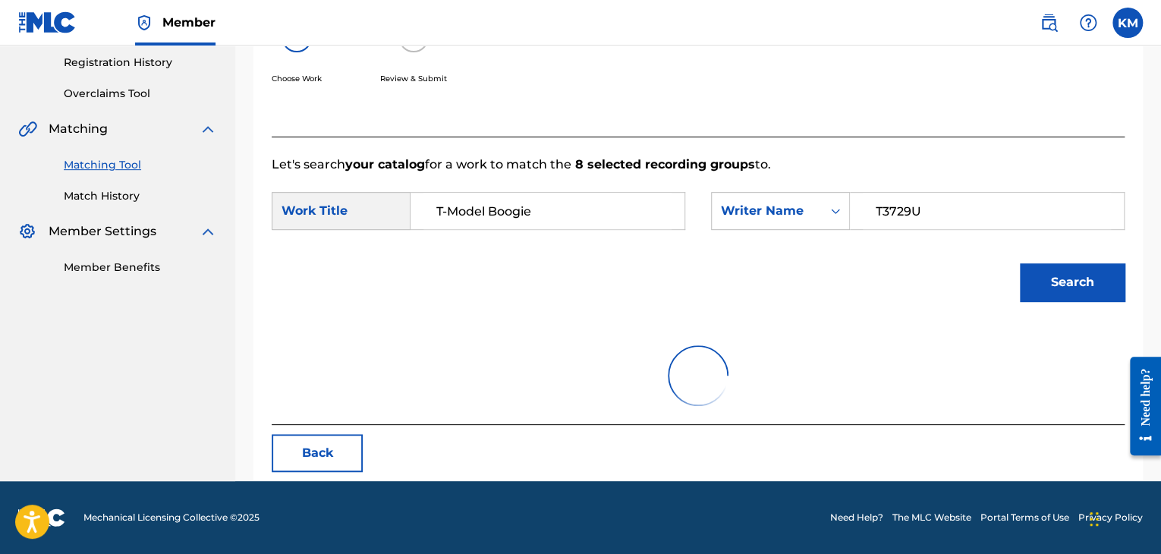
scroll to position [220, 0]
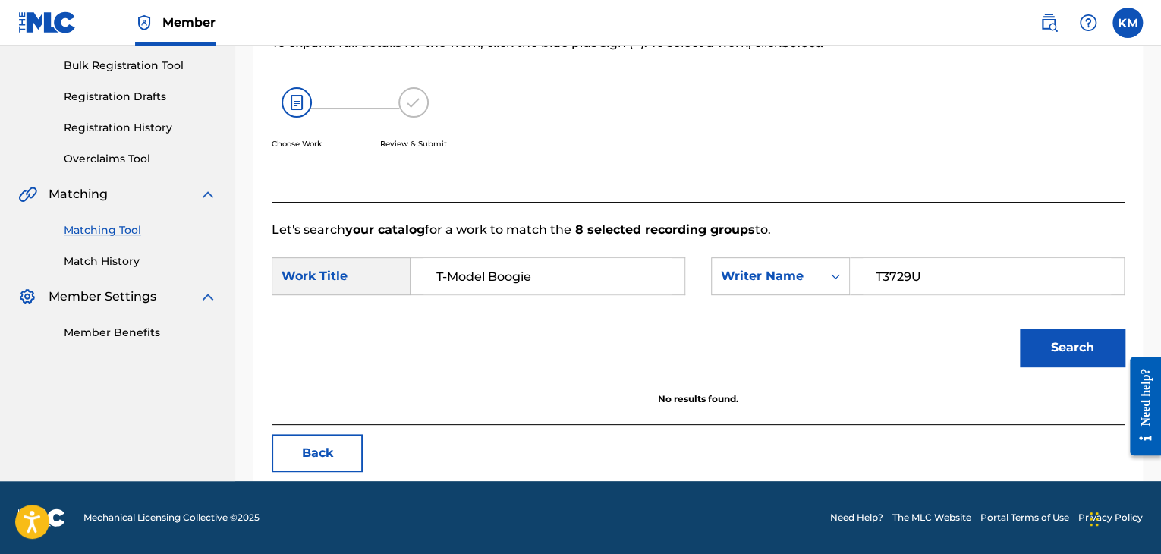
click at [125, 254] on link "Match History" at bounding box center [140, 261] width 153 height 16
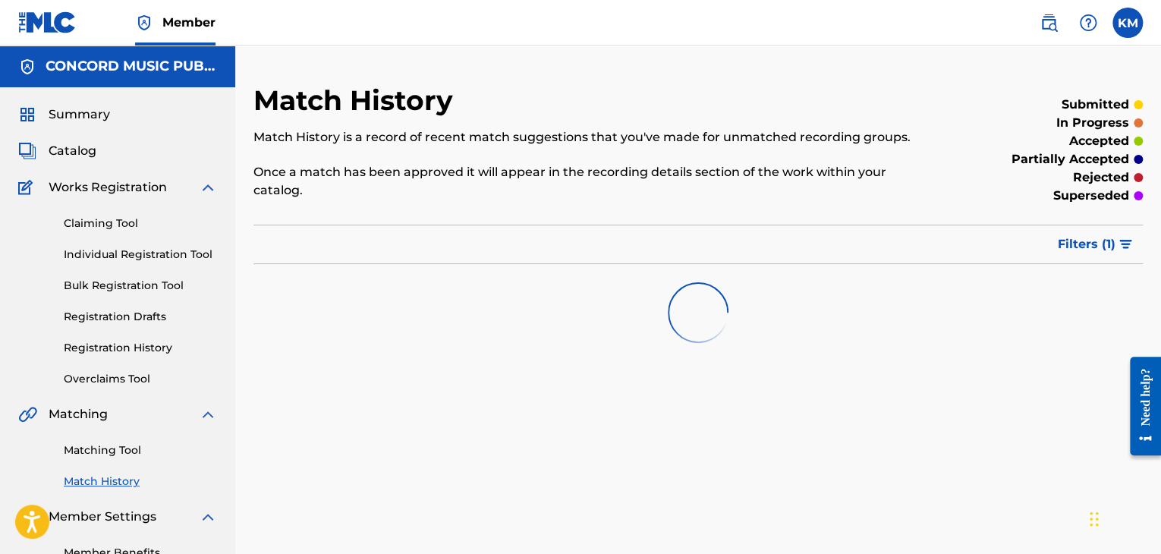
click at [118, 446] on link "Matching Tool" at bounding box center [140, 450] width 153 height 16
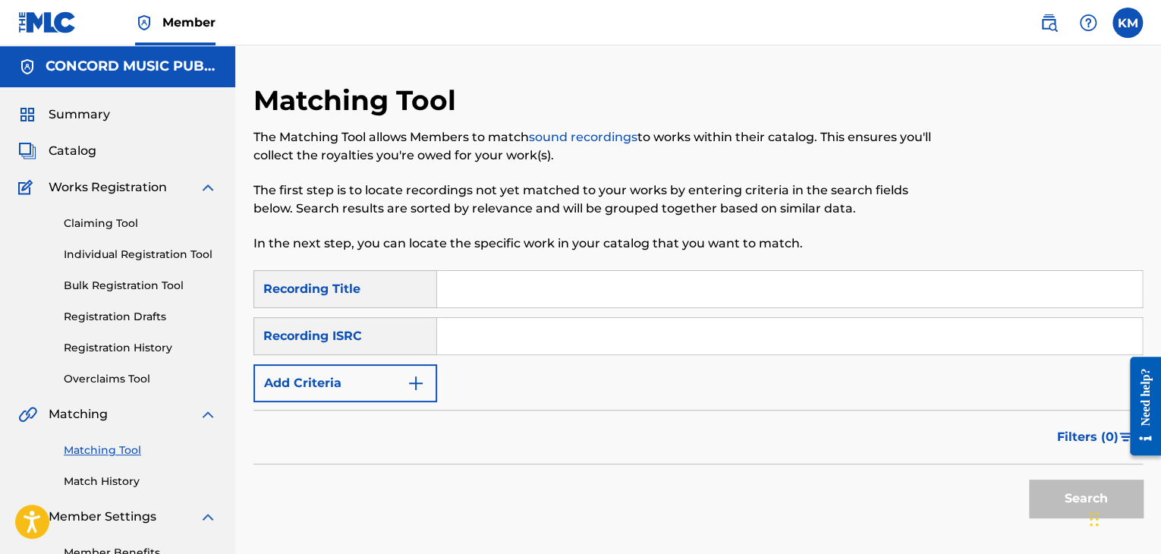
click at [482, 338] on input "Search Form" at bounding box center [789, 336] width 705 height 36
paste input "QMFME2077485"
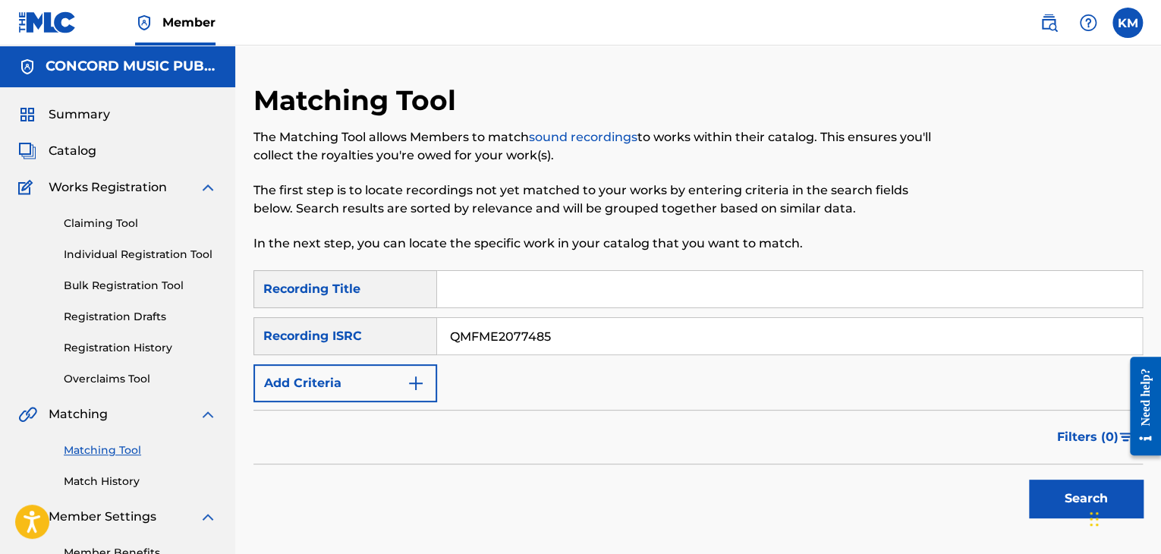
type input "QMFME2077485"
click at [1076, 496] on button "Search" at bounding box center [1086, 498] width 114 height 38
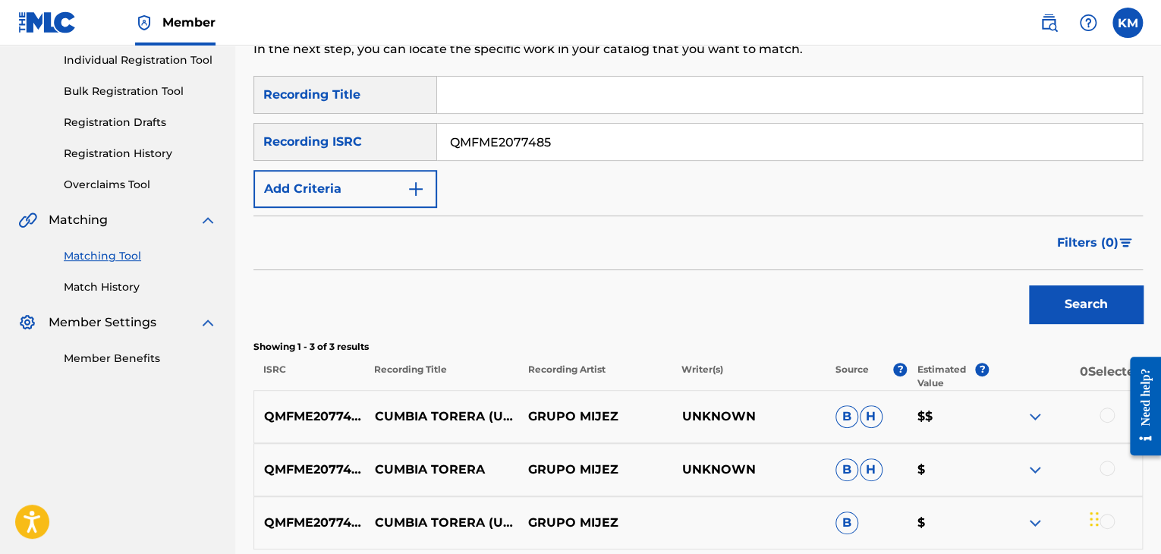
scroll to position [303, 0]
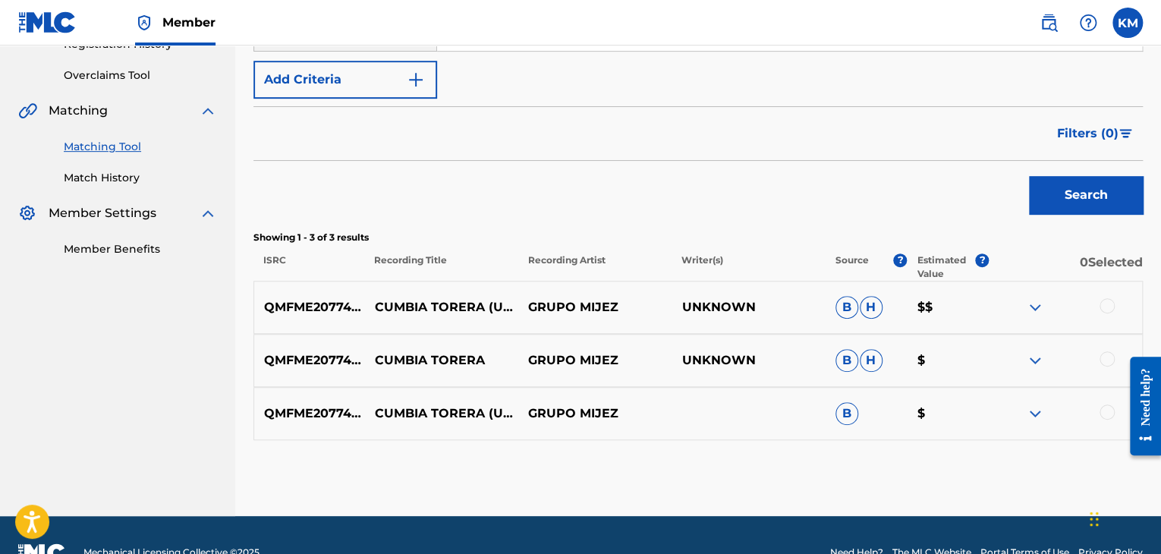
click at [1111, 301] on div at bounding box center [1106, 305] width 15 height 15
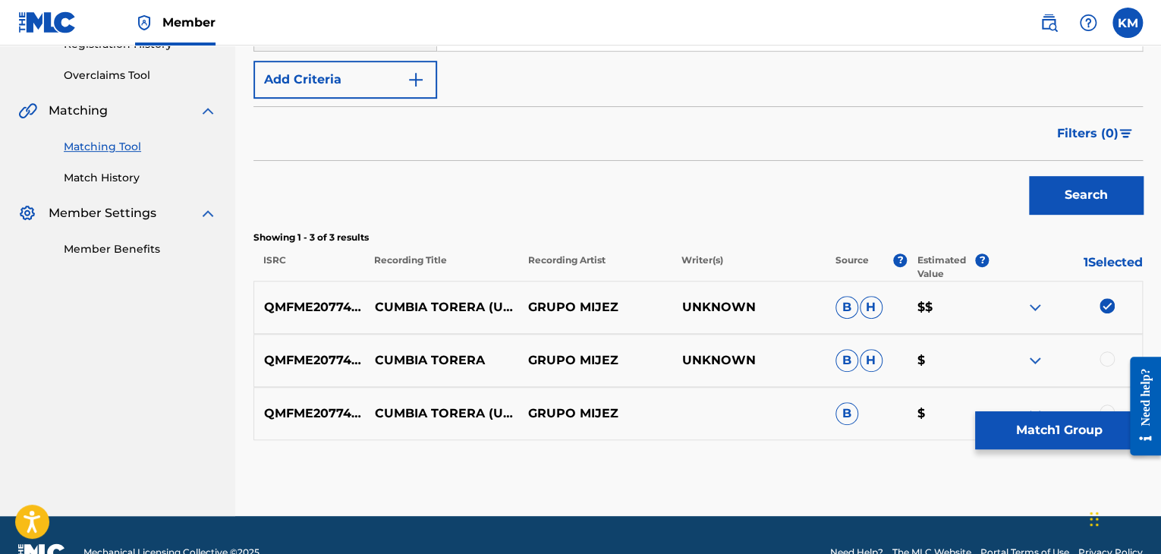
click at [1105, 360] on div at bounding box center [1106, 358] width 15 height 15
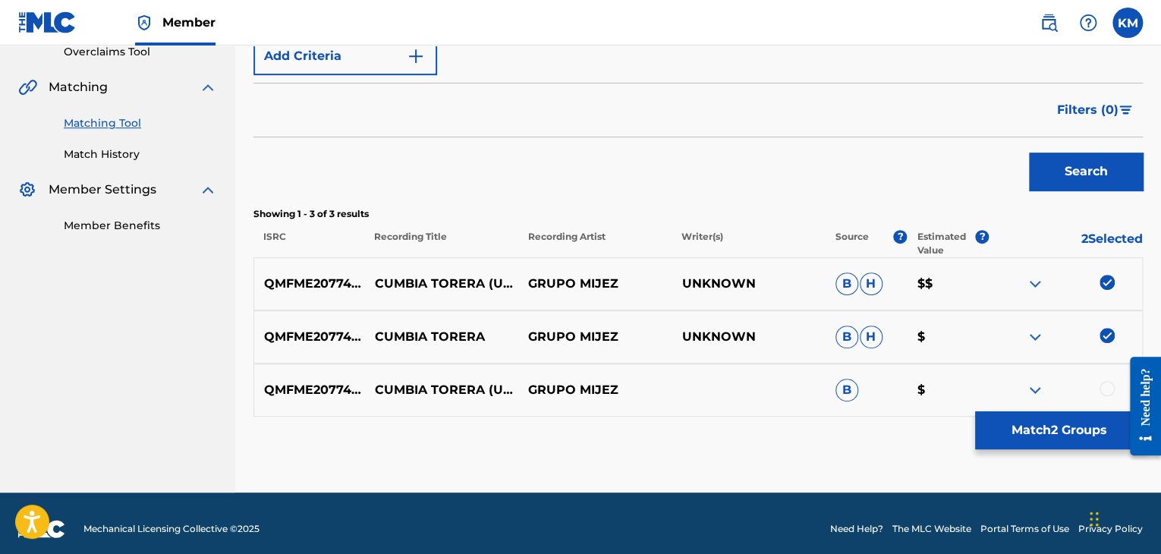
scroll to position [338, 0]
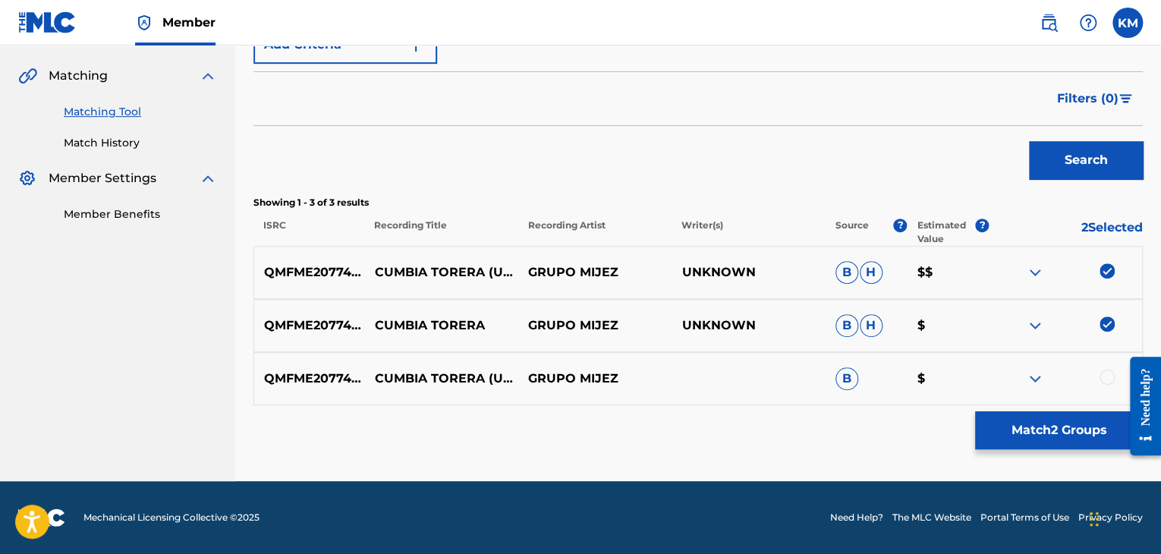
click at [1101, 376] on div at bounding box center [1106, 376] width 15 height 15
click at [1076, 432] on button "Match 3 Groups" at bounding box center [1059, 430] width 168 height 38
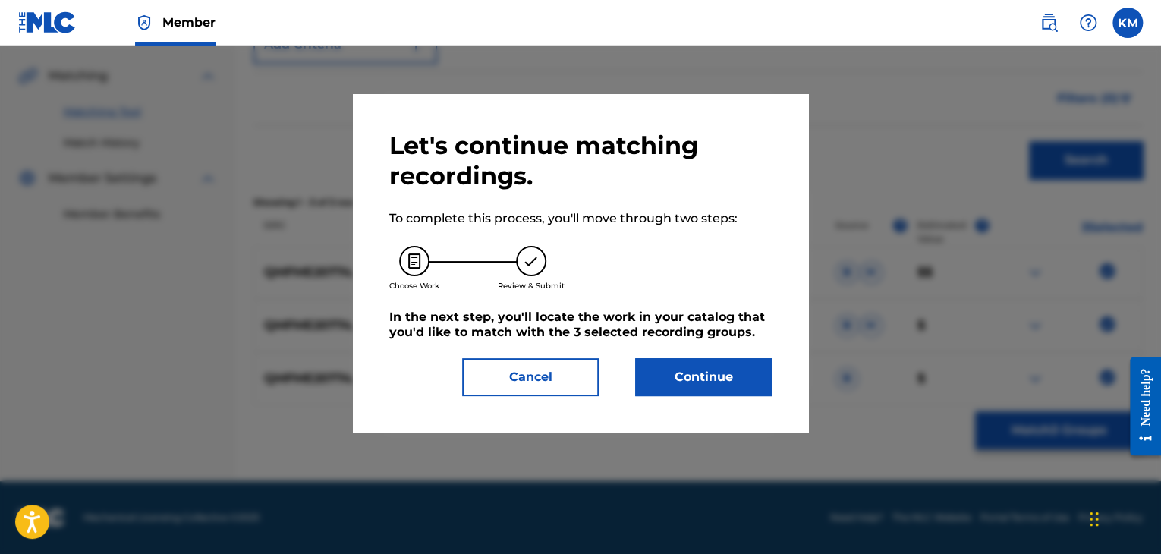
click at [686, 377] on button "Continue" at bounding box center [703, 377] width 137 height 38
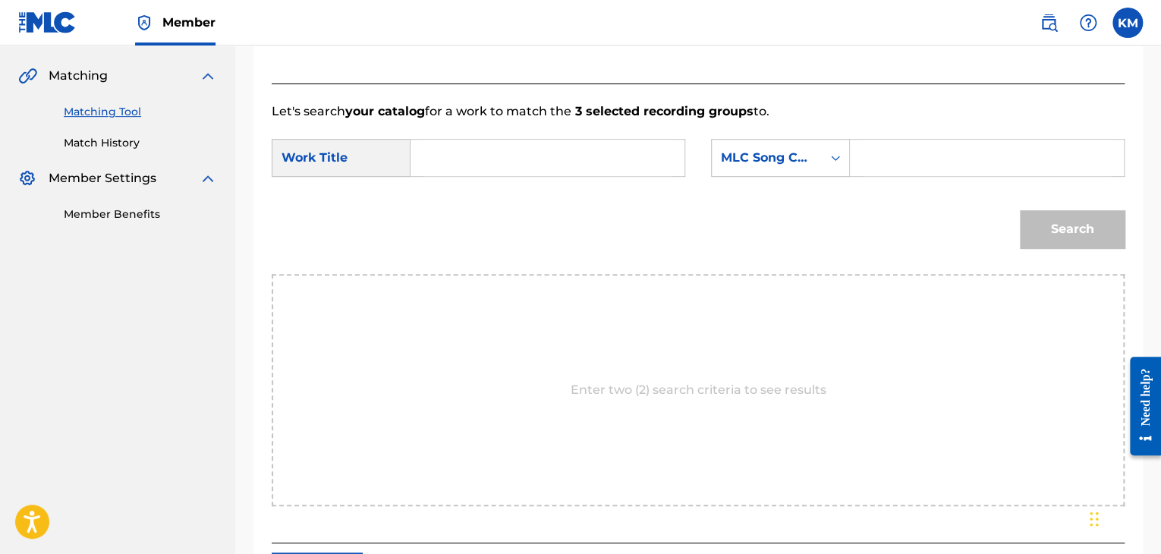
click at [437, 162] on input "Search Form" at bounding box center [547, 158] width 248 height 36
paste input "Cumbia Torera - Utsi, [PERSON_NAME]"
type input "Cumbia Torera - Utsi, [PERSON_NAME]"
click at [840, 156] on icon "Search Form" at bounding box center [835, 157] width 15 height 15
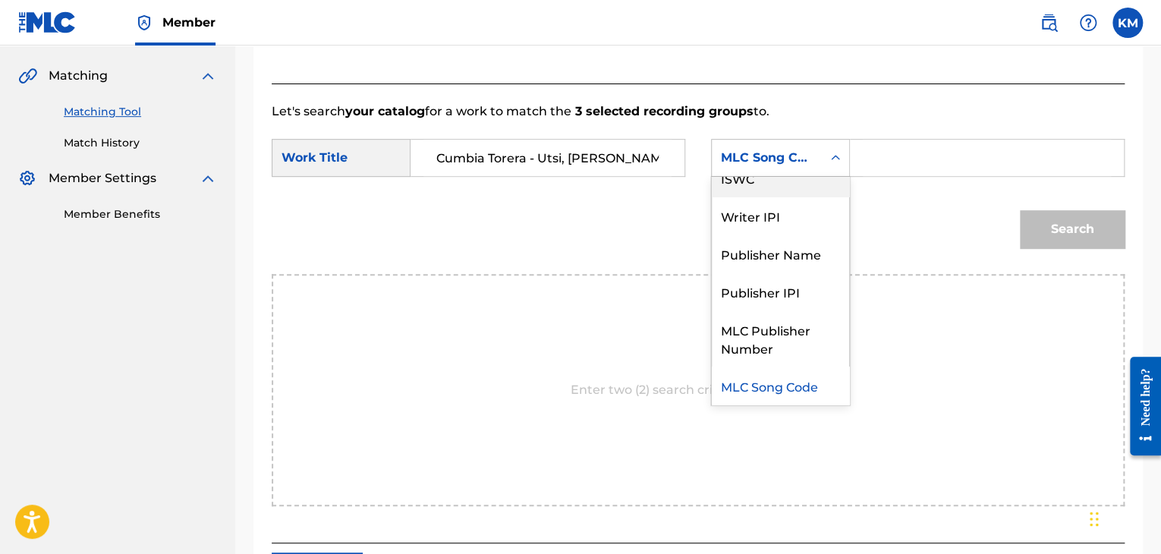
scroll to position [0, 0]
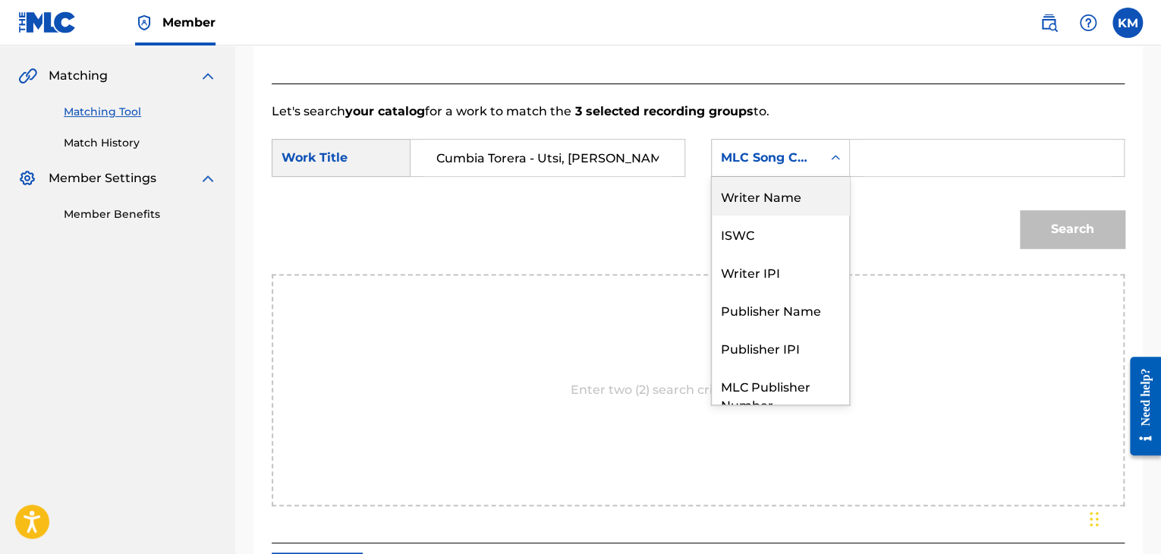
click at [789, 195] on div "Writer Name" at bounding box center [780, 196] width 137 height 38
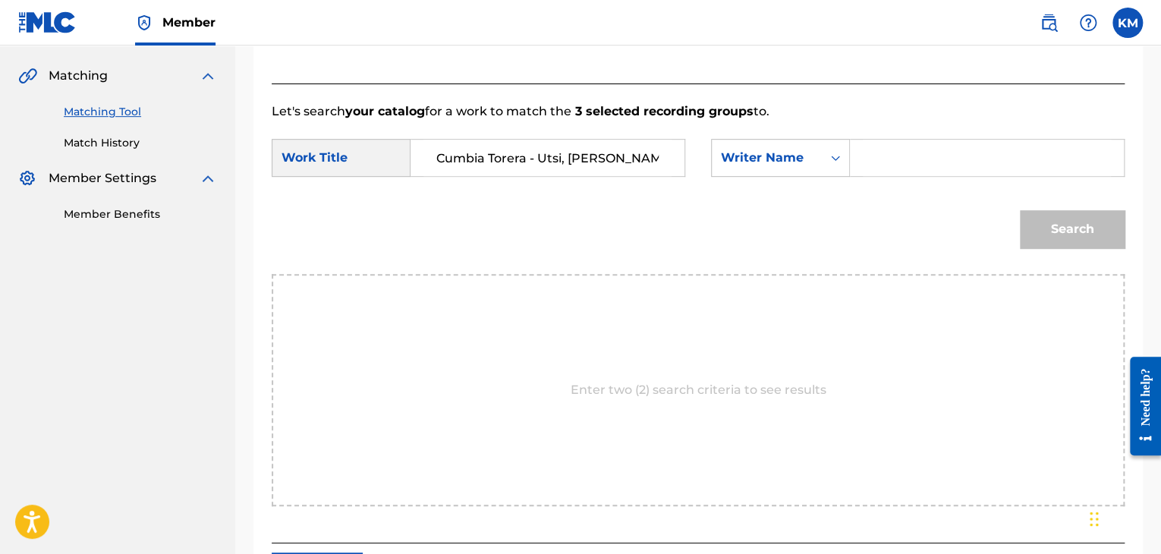
click at [894, 148] on input "Search Form" at bounding box center [986, 158] width 248 height 36
click at [105, 137] on link "Match History" at bounding box center [140, 143] width 153 height 16
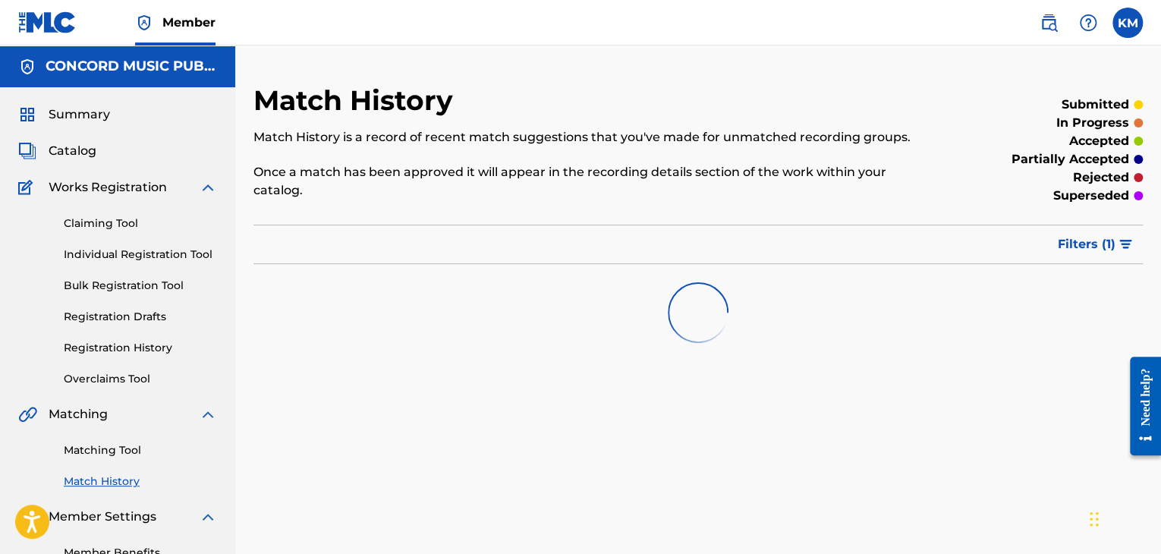
click at [130, 444] on link "Matching Tool" at bounding box center [140, 450] width 153 height 16
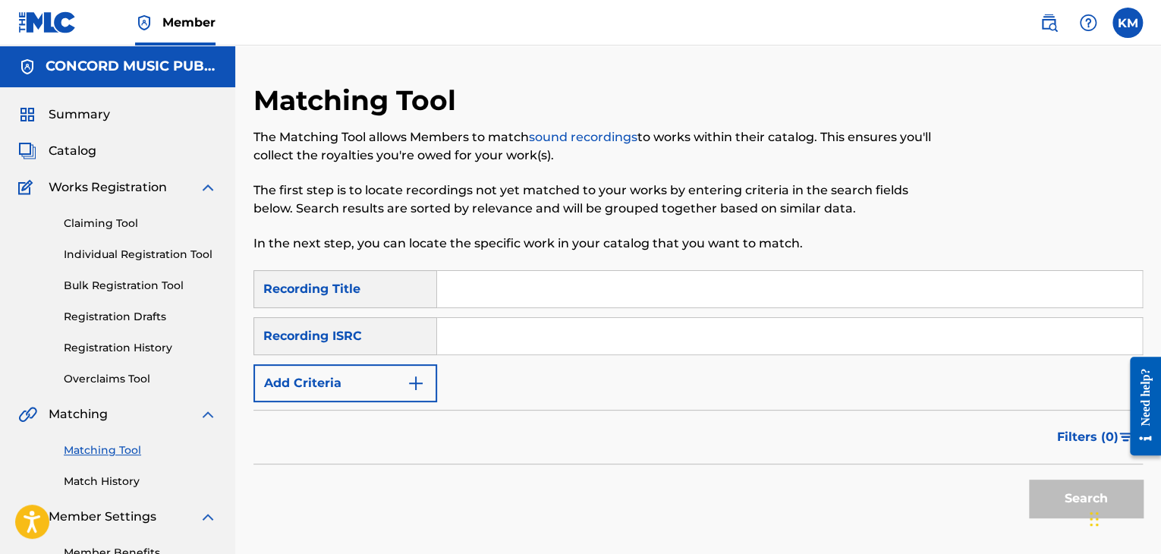
click at [645, 321] on input "Search Form" at bounding box center [789, 336] width 705 height 36
paste input "USSM10020611"
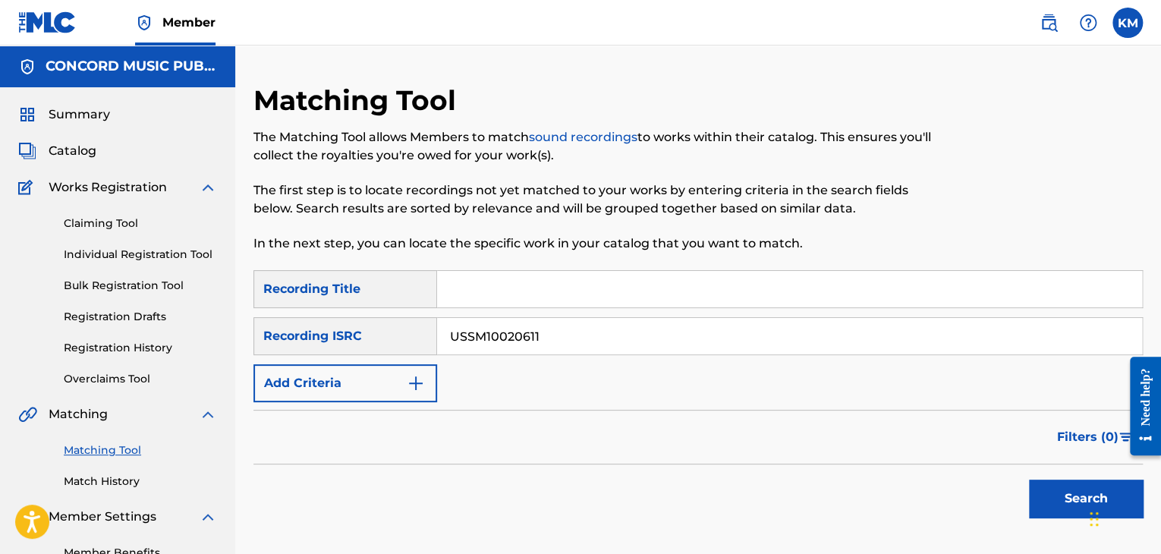
type input "USSM10020611"
click at [1064, 487] on button "Search" at bounding box center [1086, 498] width 114 height 38
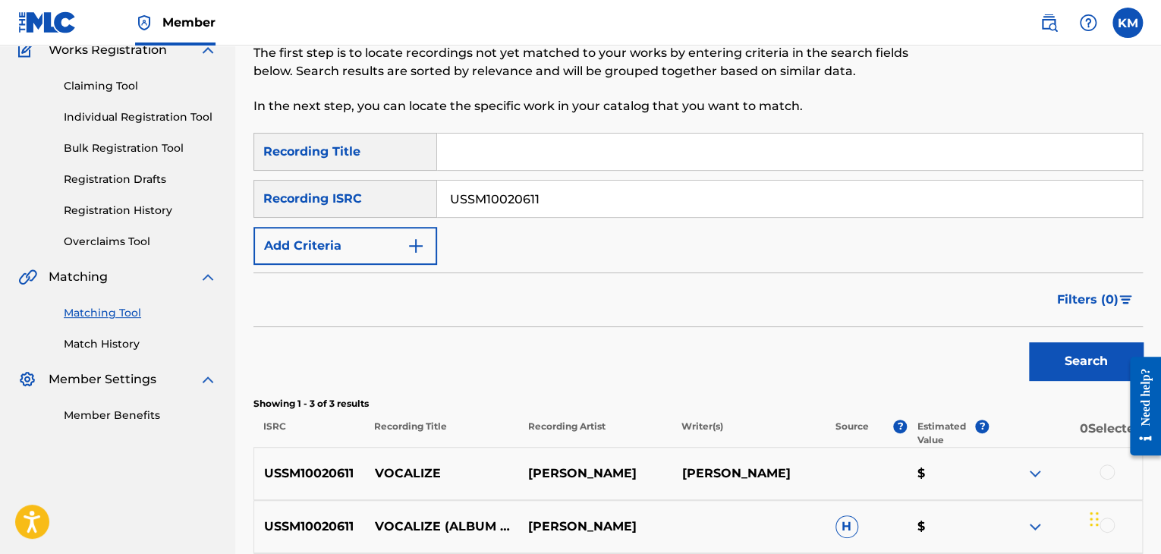
scroll to position [303, 0]
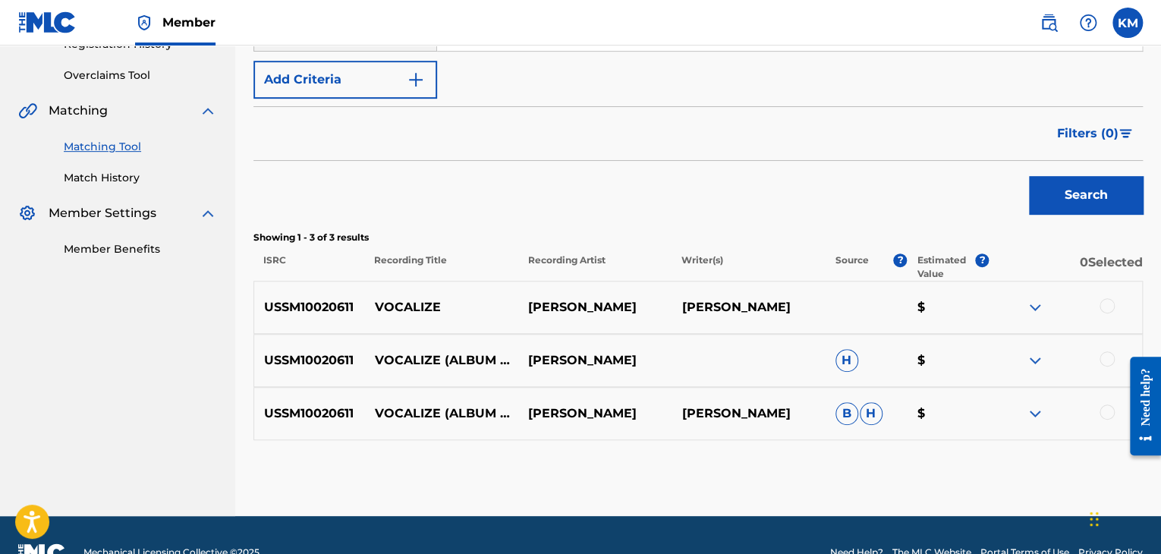
click at [1109, 413] on div at bounding box center [1106, 411] width 15 height 15
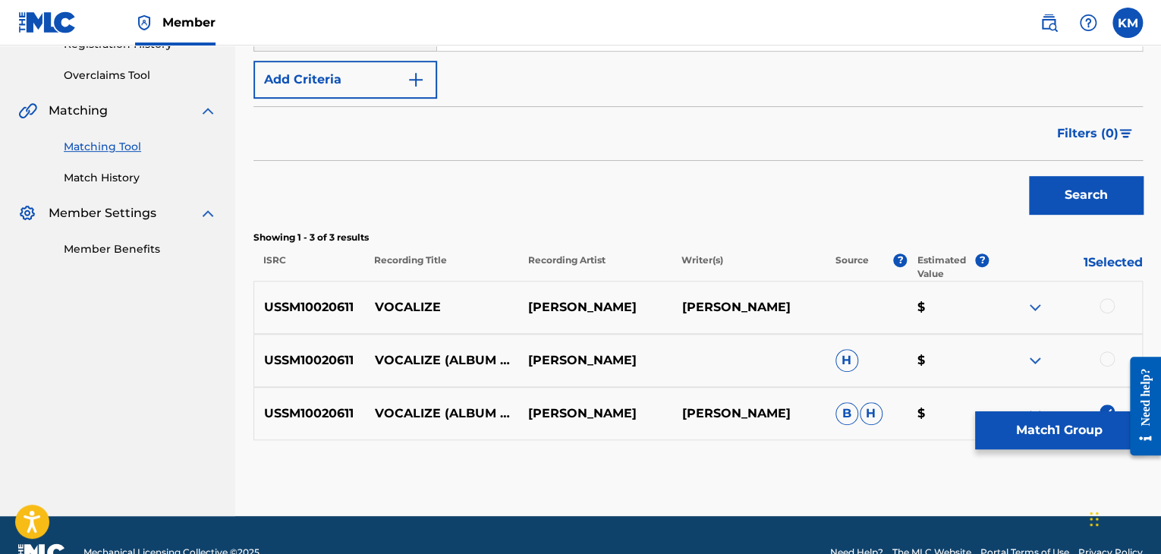
click at [1109, 357] on div at bounding box center [1106, 358] width 15 height 15
click at [1108, 303] on div at bounding box center [1106, 305] width 15 height 15
click at [1078, 429] on button "Match 3 Groups" at bounding box center [1059, 430] width 168 height 38
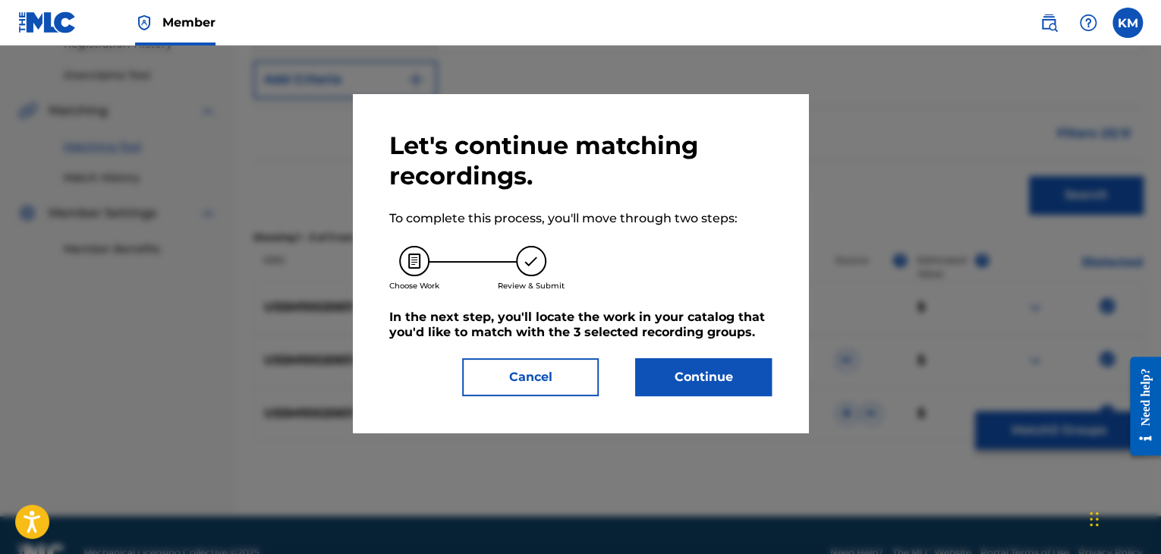
click at [687, 387] on button "Continue" at bounding box center [703, 377] width 137 height 38
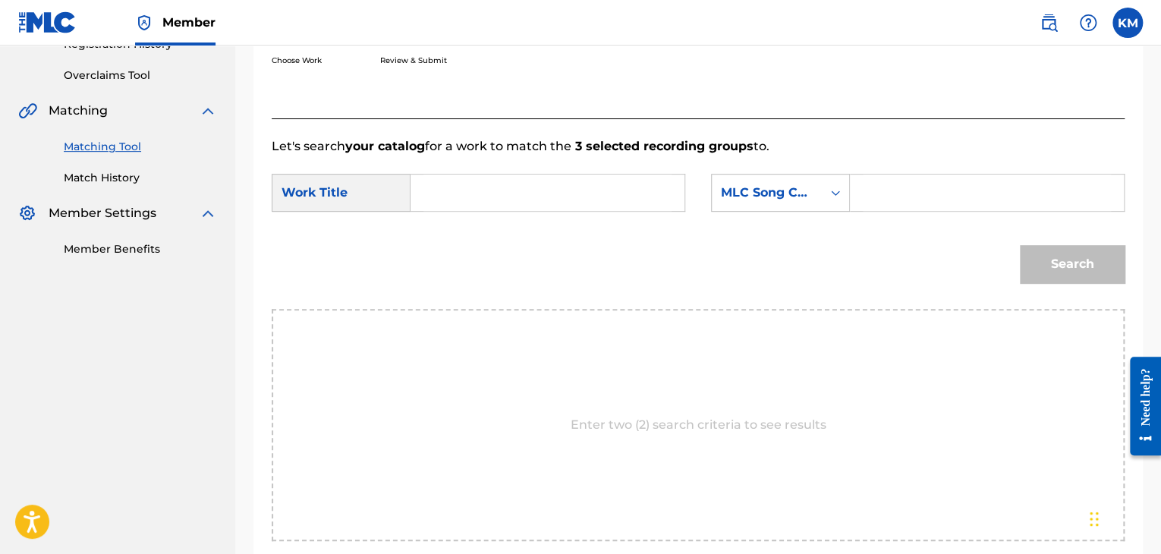
click at [542, 198] on input "Search Form" at bounding box center [547, 192] width 248 height 36
paste input "Vocalize"
type input "Vocalize"
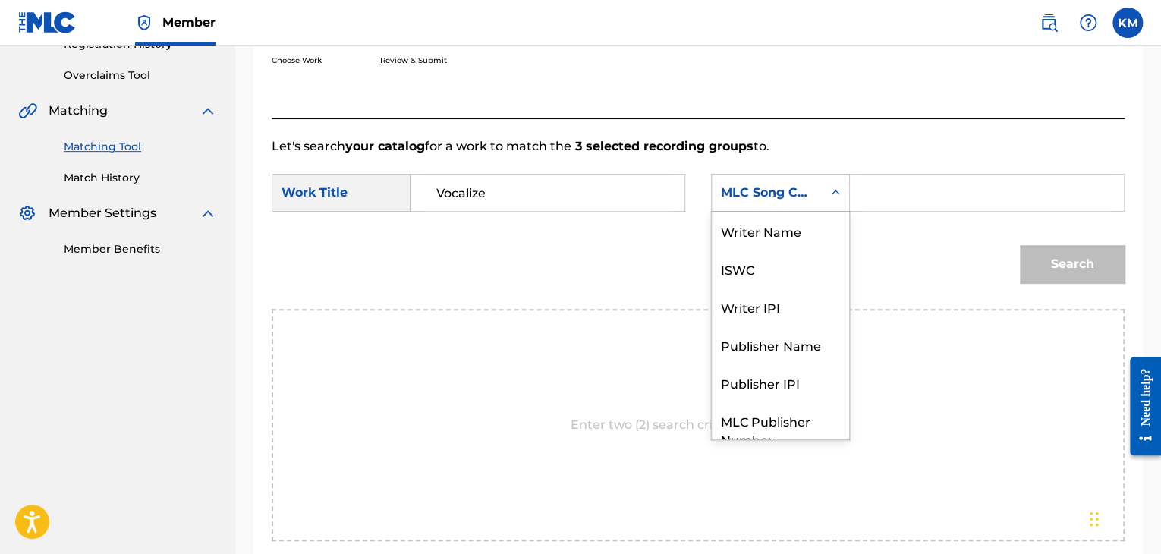
click at [832, 190] on icon "Search Form" at bounding box center [835, 192] width 15 height 15
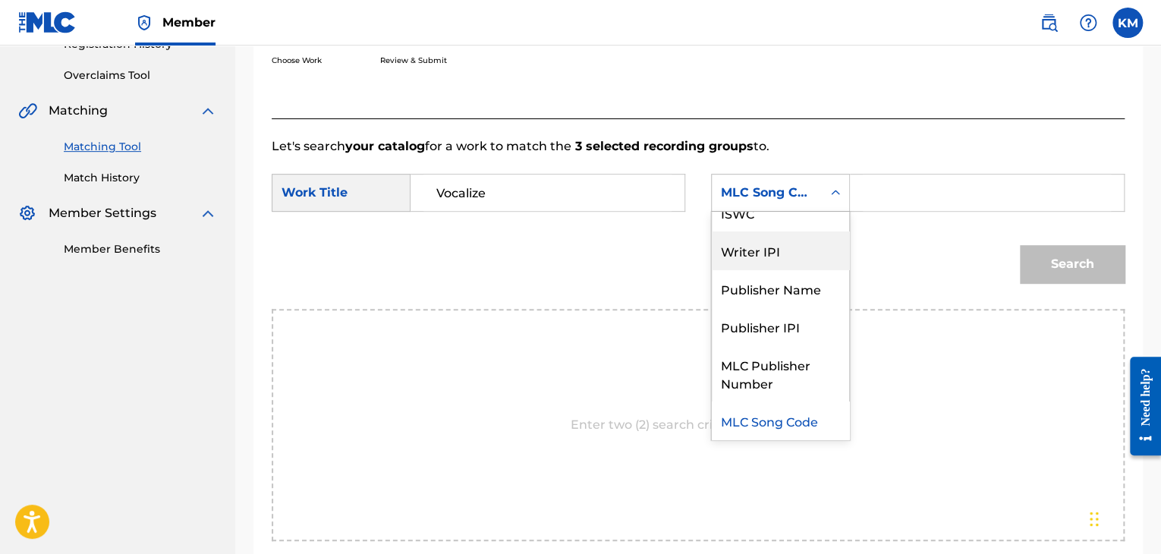
scroll to position [0, 0]
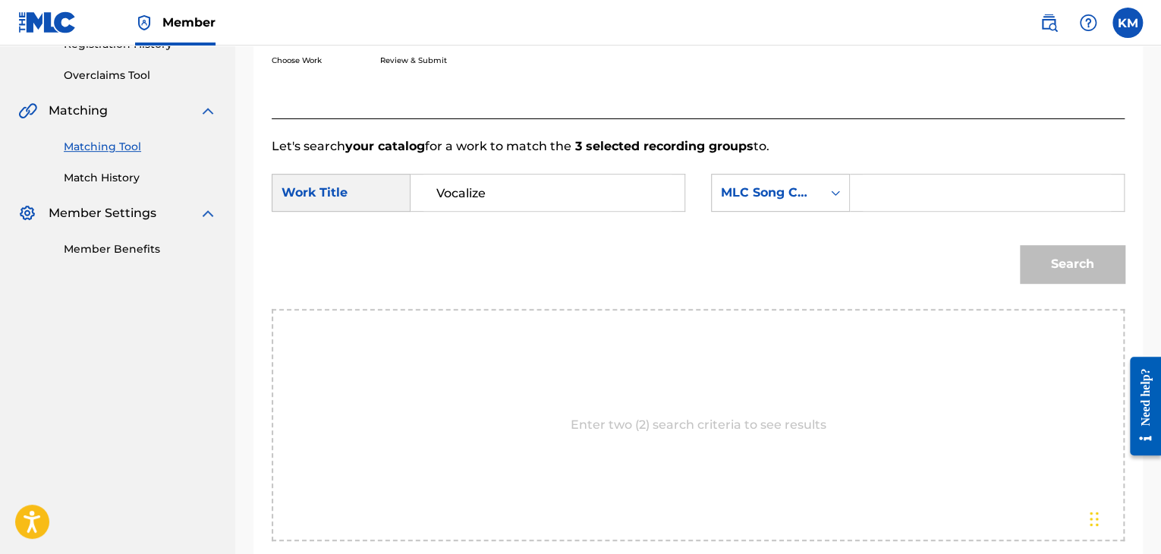
click at [773, 203] on div "MLC Song Code" at bounding box center [767, 192] width 110 height 29
click at [834, 203] on div "Search Form" at bounding box center [835, 192] width 27 height 27
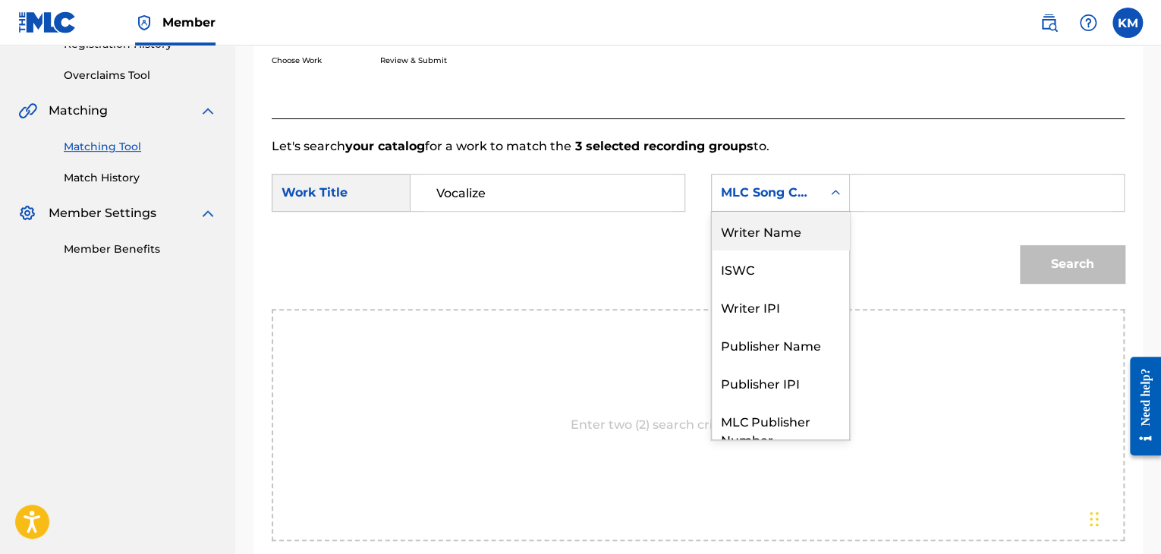
click at [807, 247] on div "Writer Name" at bounding box center [780, 231] width 137 height 38
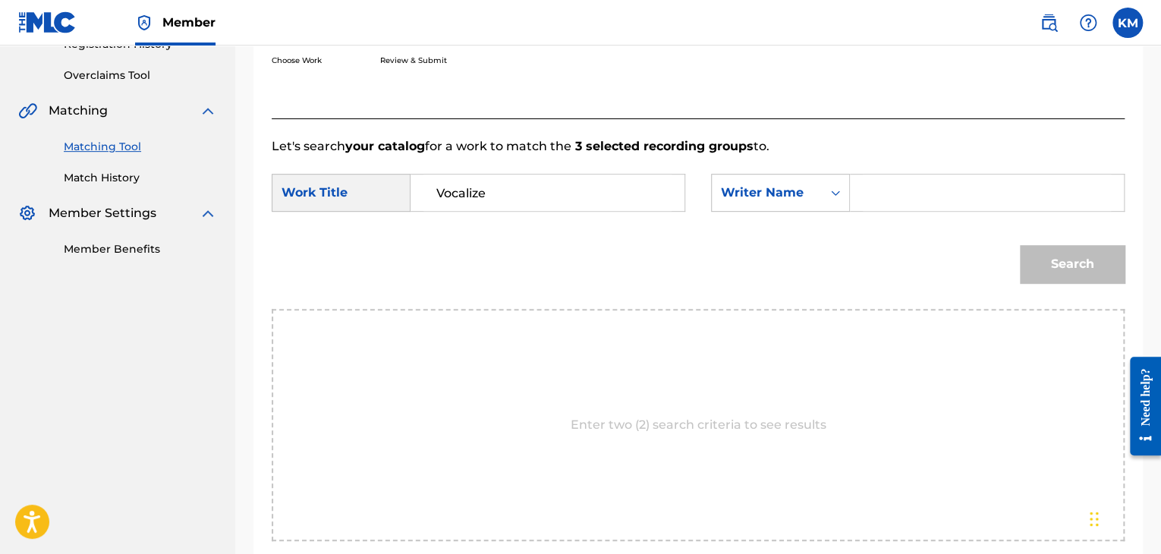
click at [891, 186] on input "Search Form" at bounding box center [986, 192] width 248 height 36
paste input "[PERSON_NAME]"
type input "[PERSON_NAME]"
click at [1068, 261] on button "Search" at bounding box center [1072, 264] width 105 height 38
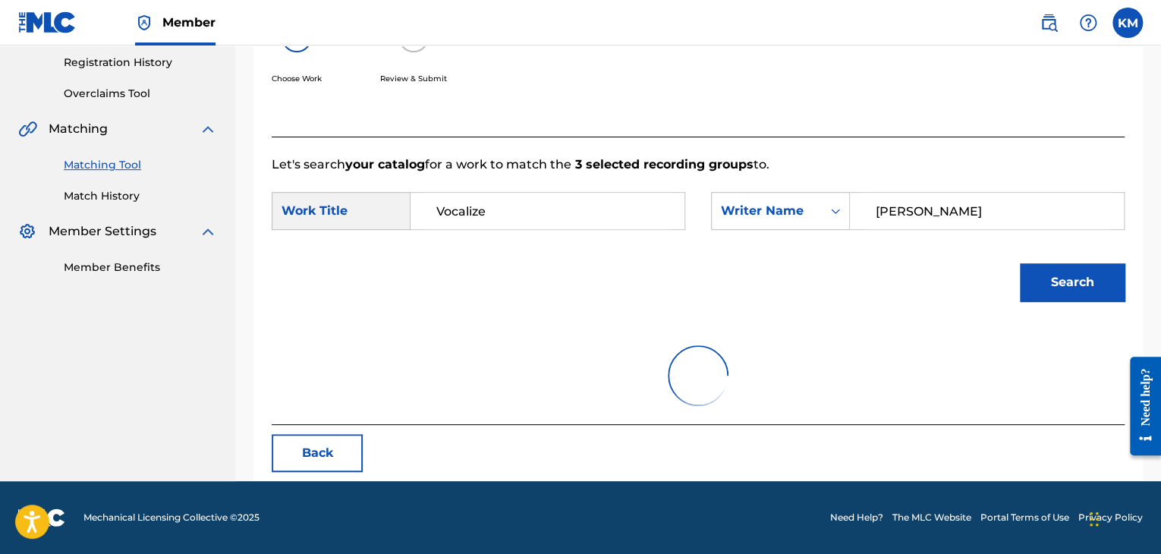
scroll to position [303, 0]
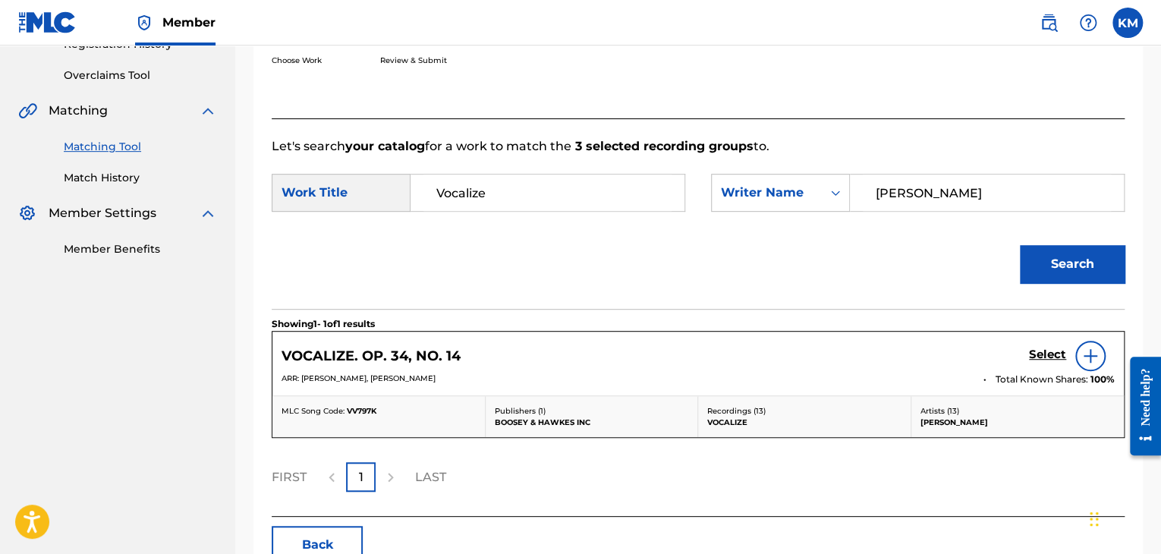
click at [94, 174] on link "Match History" at bounding box center [140, 178] width 153 height 16
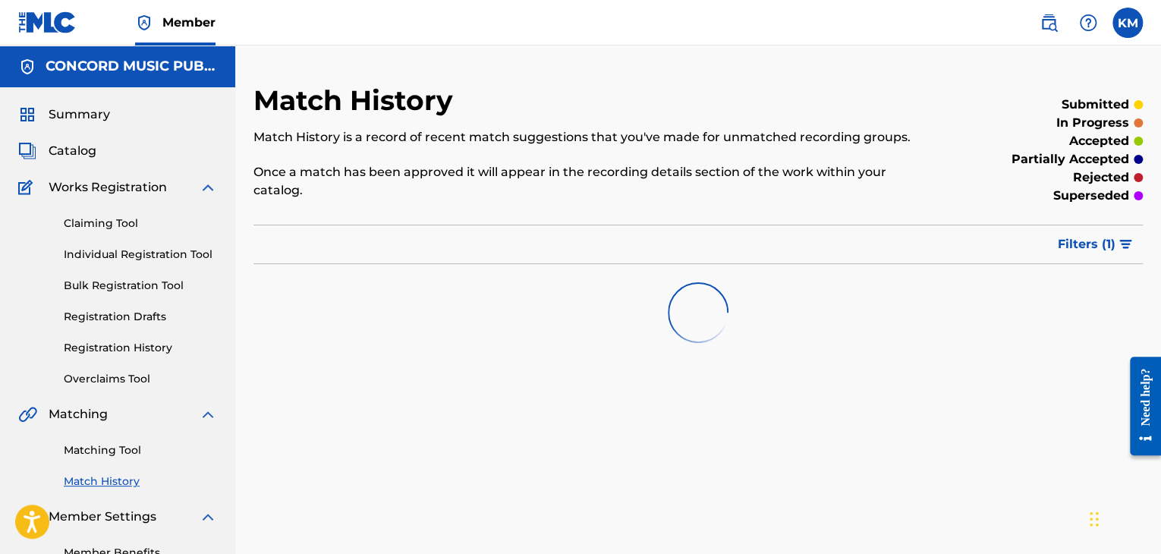
click at [128, 452] on link "Matching Tool" at bounding box center [140, 450] width 153 height 16
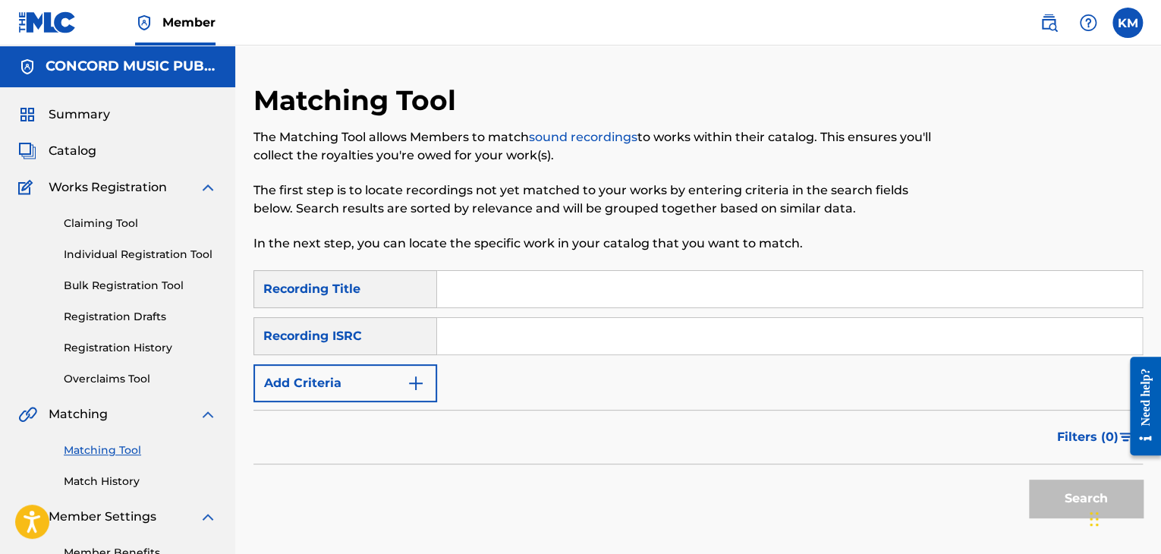
click at [561, 324] on input "Search Form" at bounding box center [789, 336] width 705 height 36
paste input "JPPO02104002"
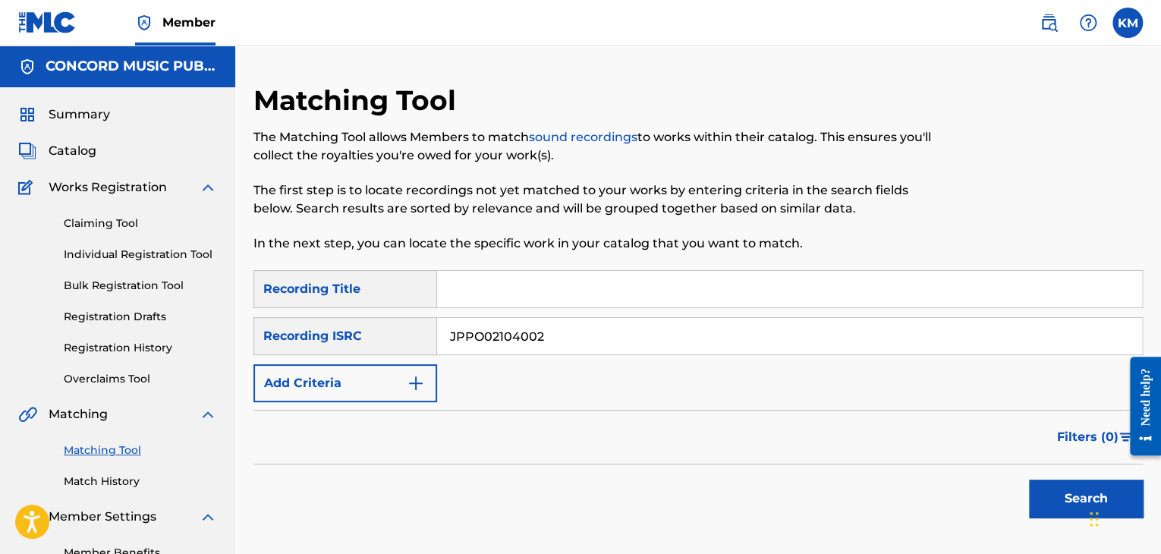
type input "JPPO02104002"
click at [1050, 489] on button "Search" at bounding box center [1086, 498] width 114 height 38
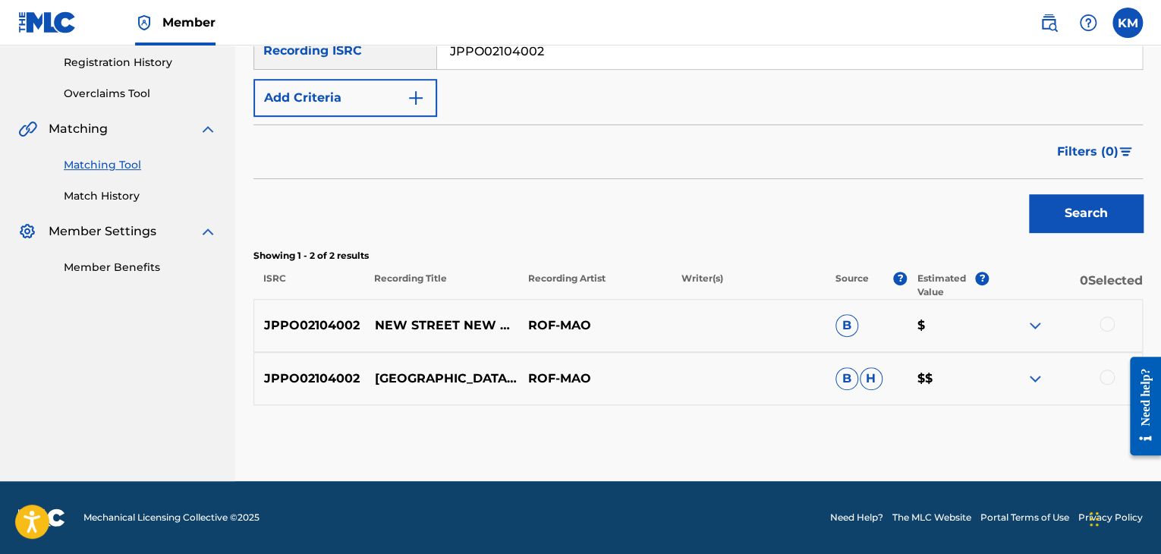
click at [1101, 375] on div at bounding box center [1106, 376] width 15 height 15
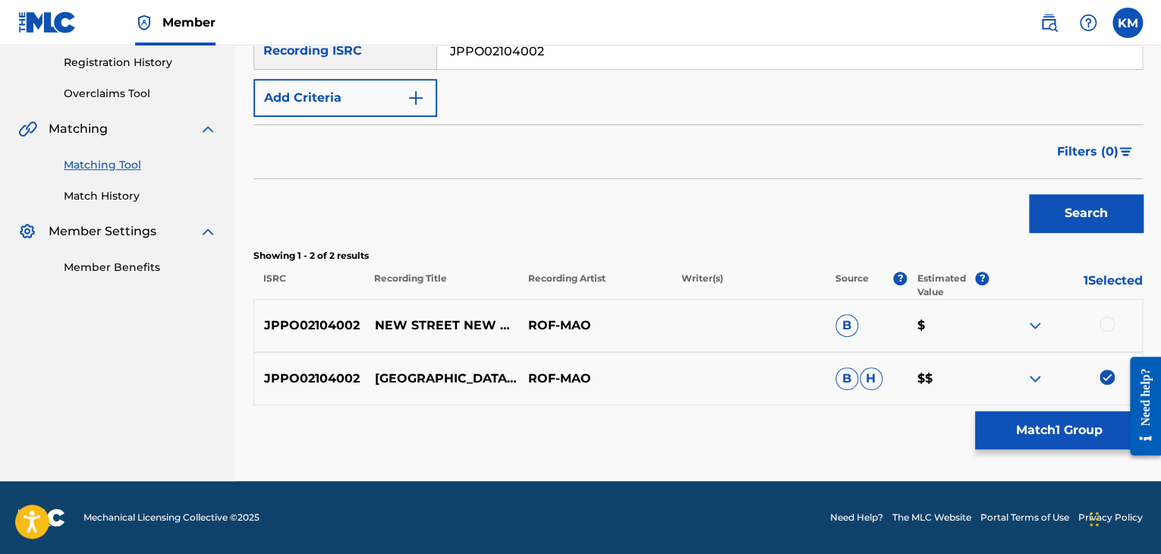
click at [1104, 322] on div at bounding box center [1106, 323] width 15 height 15
click at [1083, 414] on button "Match 2 Groups" at bounding box center [1059, 430] width 168 height 38
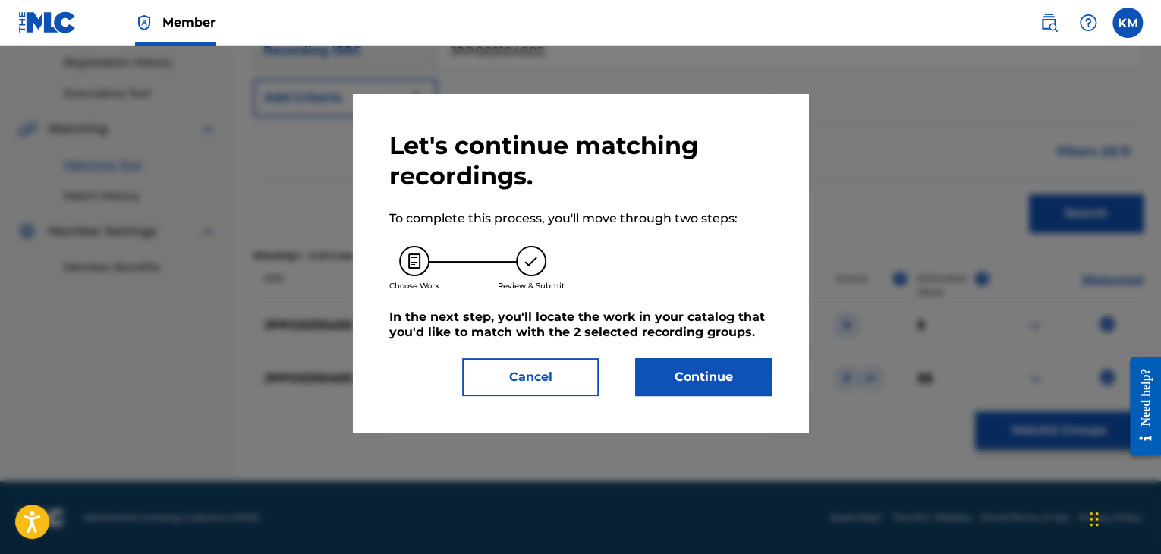
click at [706, 376] on button "Continue" at bounding box center [703, 377] width 137 height 38
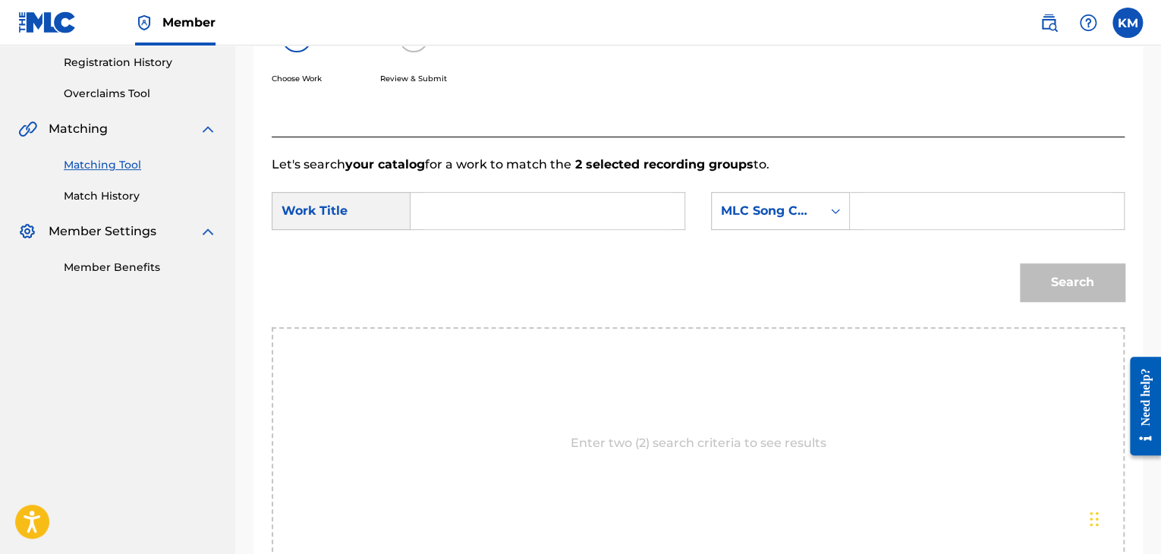
click at [482, 206] on input "Search Form" at bounding box center [547, 211] width 248 height 36
paste input "[GEOGRAPHIC_DATA], New world"
type input "[GEOGRAPHIC_DATA], New world"
click at [895, 213] on input "Search Form" at bounding box center [986, 211] width 248 height 36
paste input "NC4C8R"
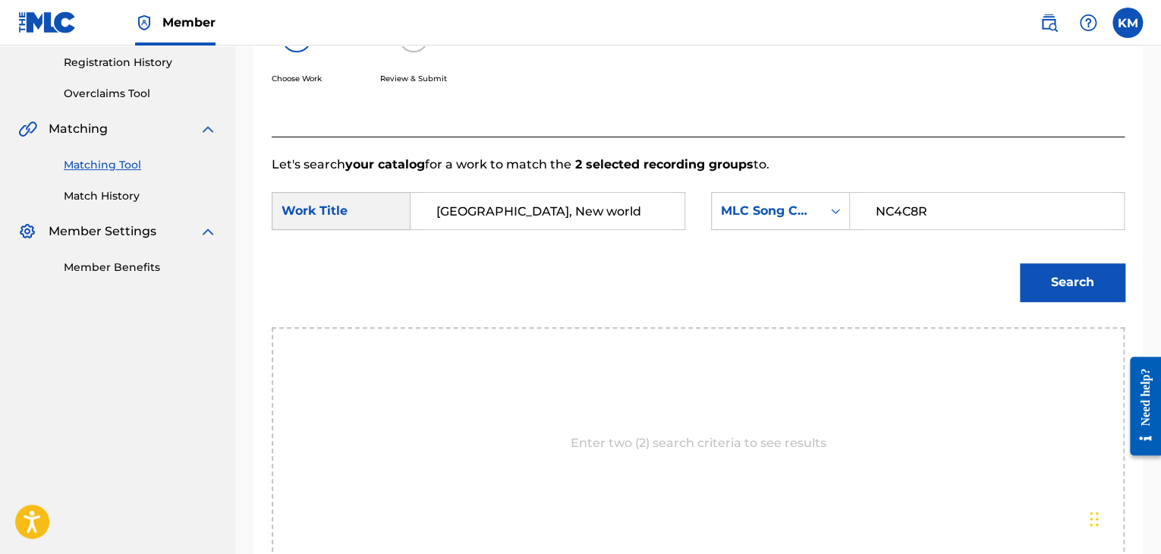
type input "NC4C8R"
click at [1041, 283] on button "Search" at bounding box center [1072, 282] width 105 height 38
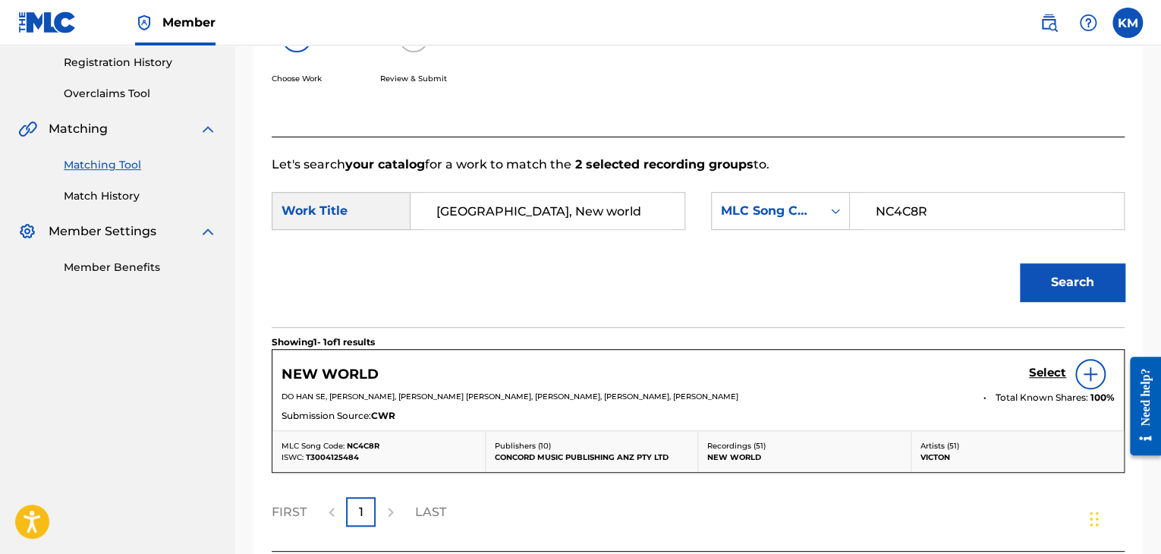
click at [113, 197] on link "Match History" at bounding box center [140, 196] width 153 height 16
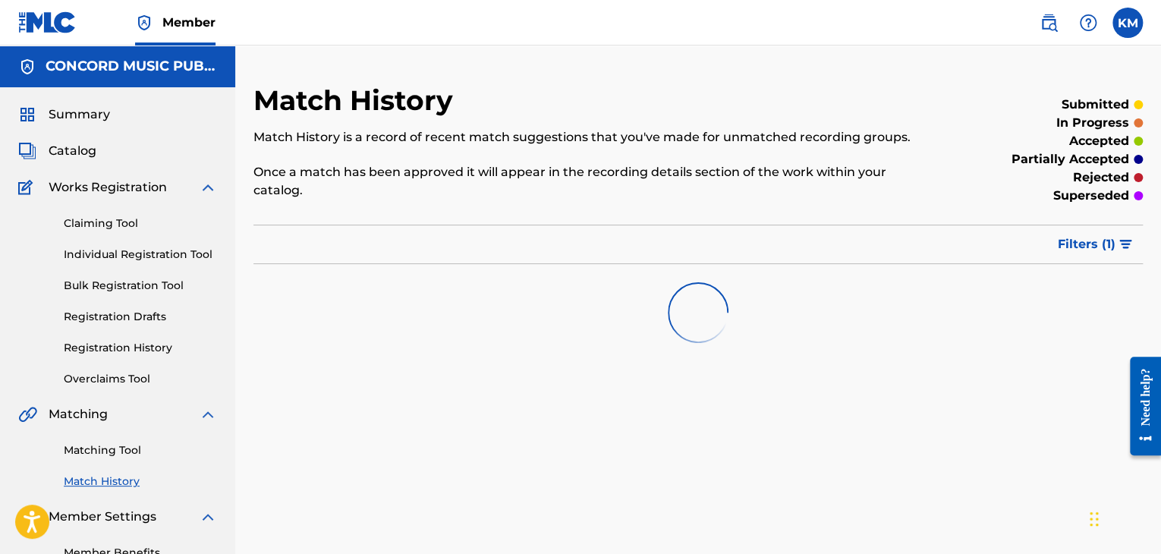
click at [109, 457] on link "Matching Tool" at bounding box center [140, 450] width 153 height 16
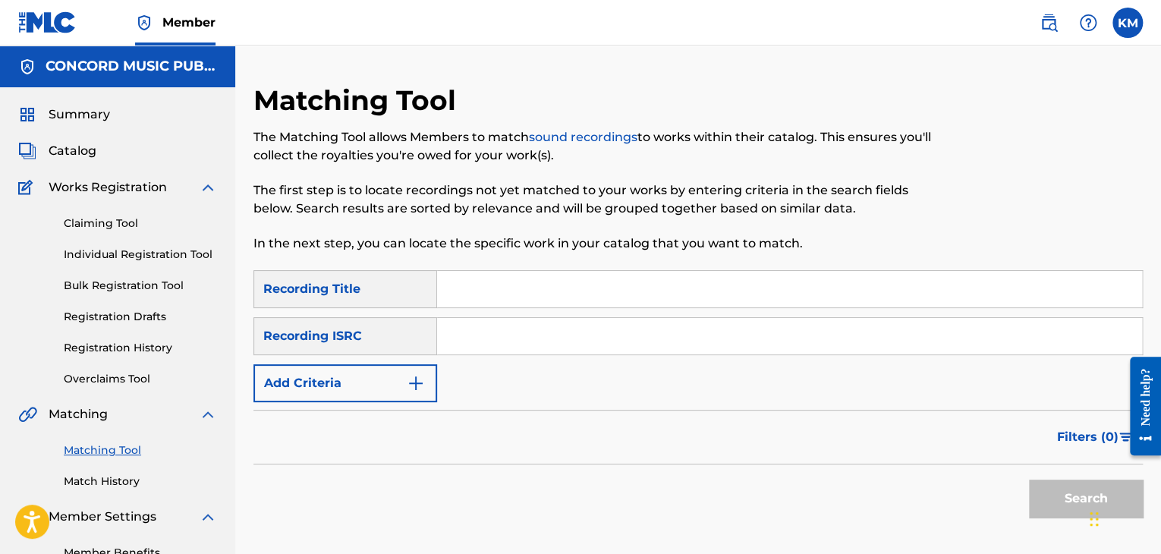
click at [531, 347] on input "Search Form" at bounding box center [789, 336] width 705 height 36
paste input "GBF071504490"
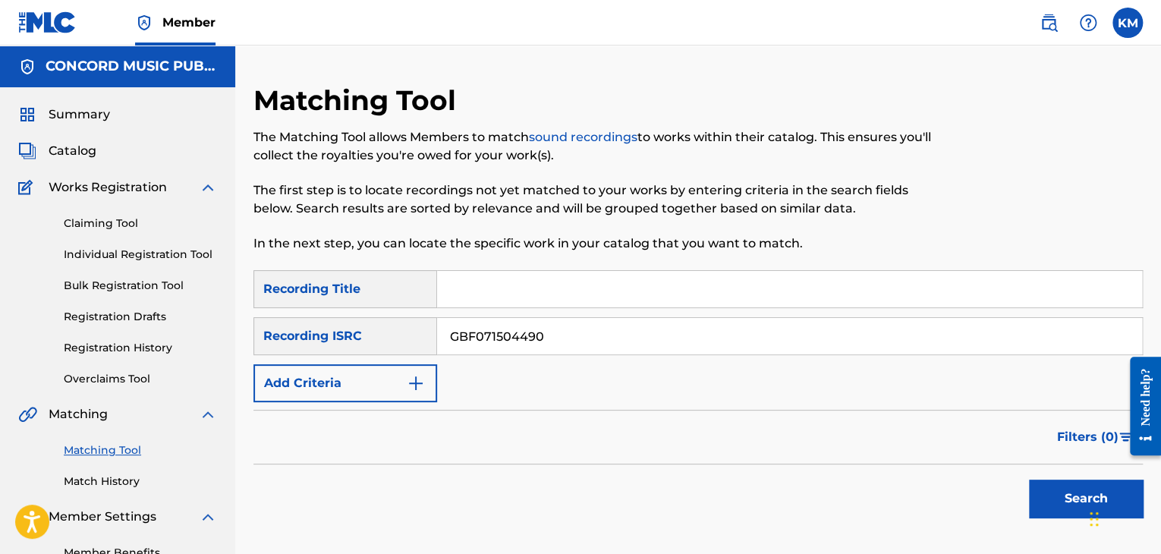
type input "GBF071504490"
click at [1035, 499] on button "Search" at bounding box center [1086, 498] width 114 height 38
click at [98, 485] on link "Match History" at bounding box center [140, 481] width 153 height 16
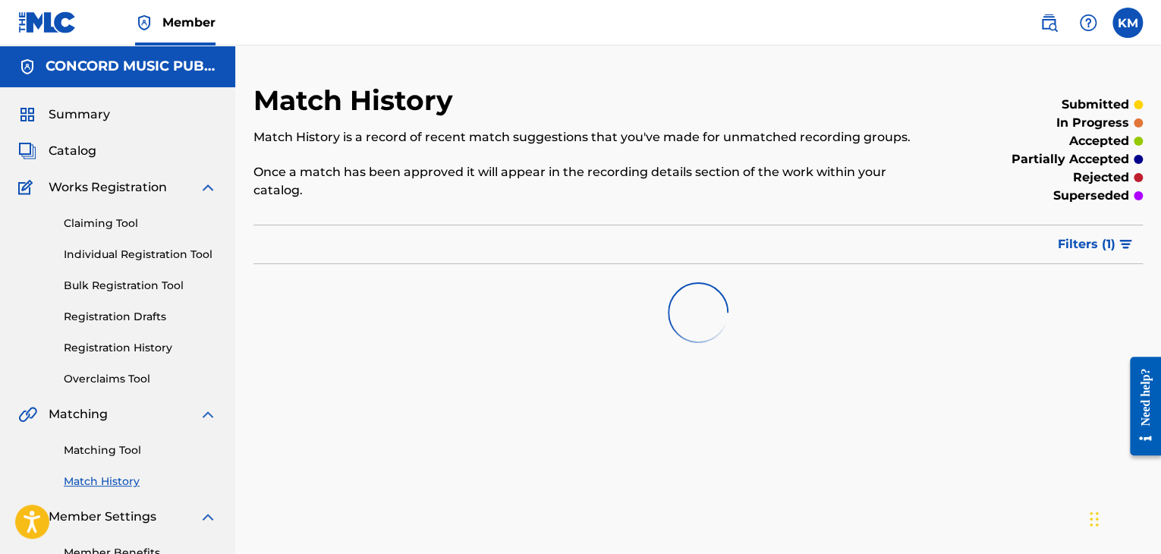
click at [118, 450] on link "Matching Tool" at bounding box center [140, 450] width 153 height 16
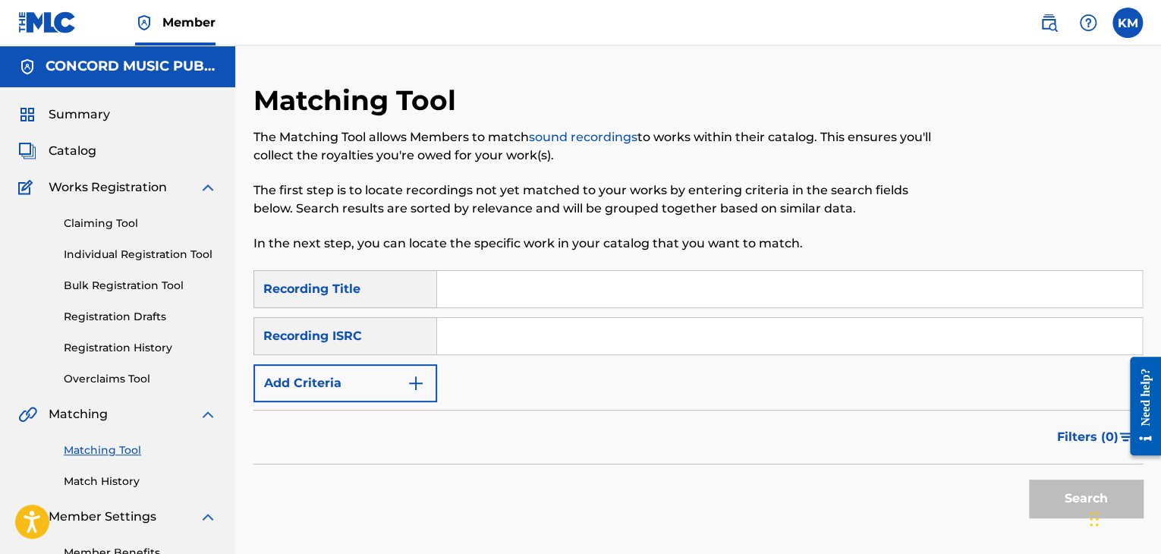
click at [510, 351] on input "Search Form" at bounding box center [789, 336] width 705 height 36
paste input "QM6DC1520262"
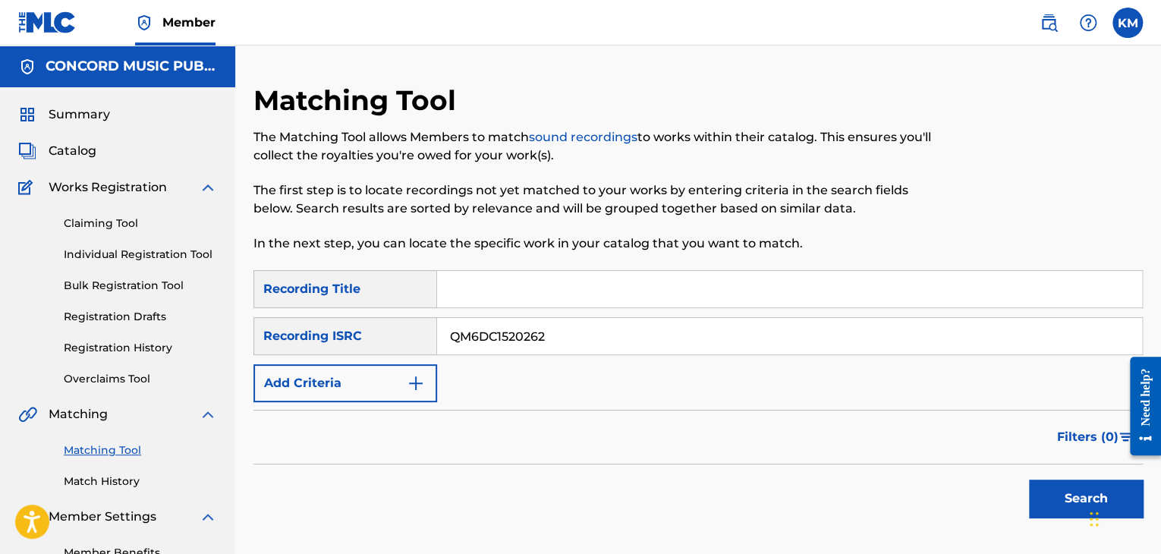
type input "QM6DC1520262"
click at [1033, 493] on button "Search" at bounding box center [1086, 498] width 114 height 38
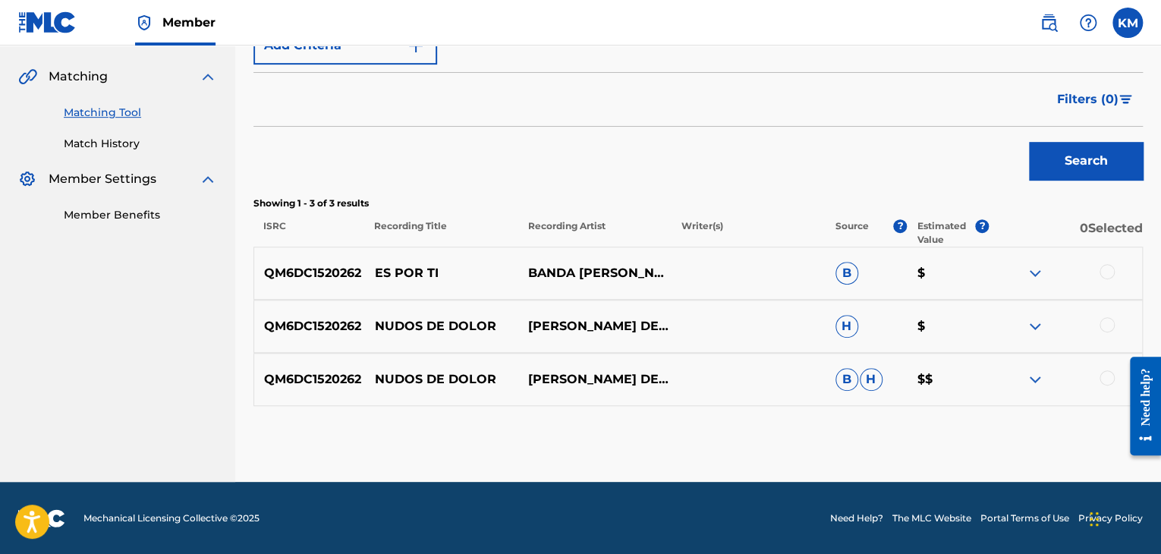
scroll to position [338, 0]
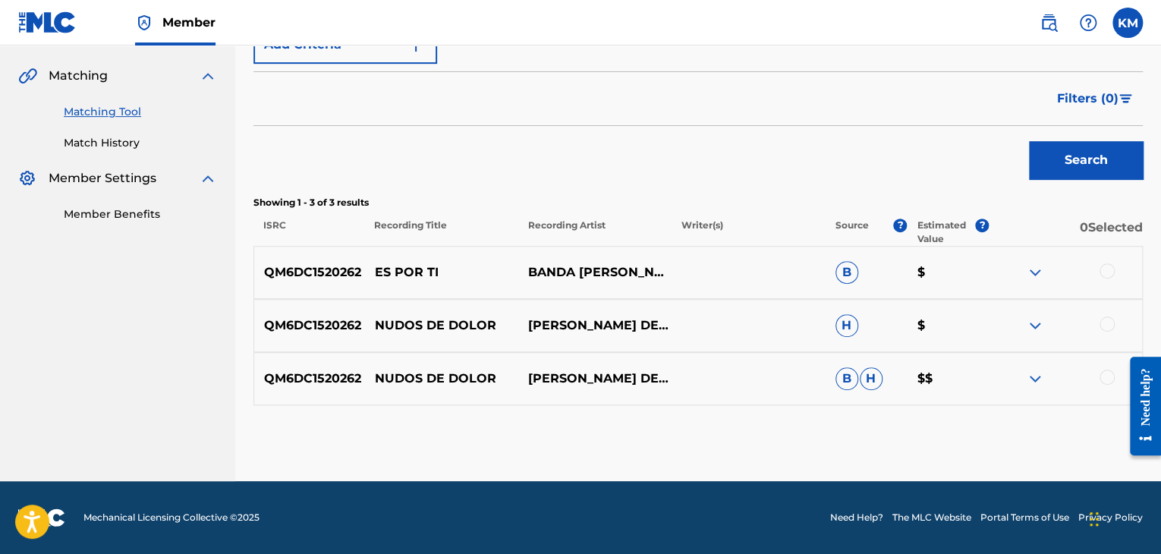
click at [1101, 269] on div at bounding box center [1106, 270] width 15 height 15
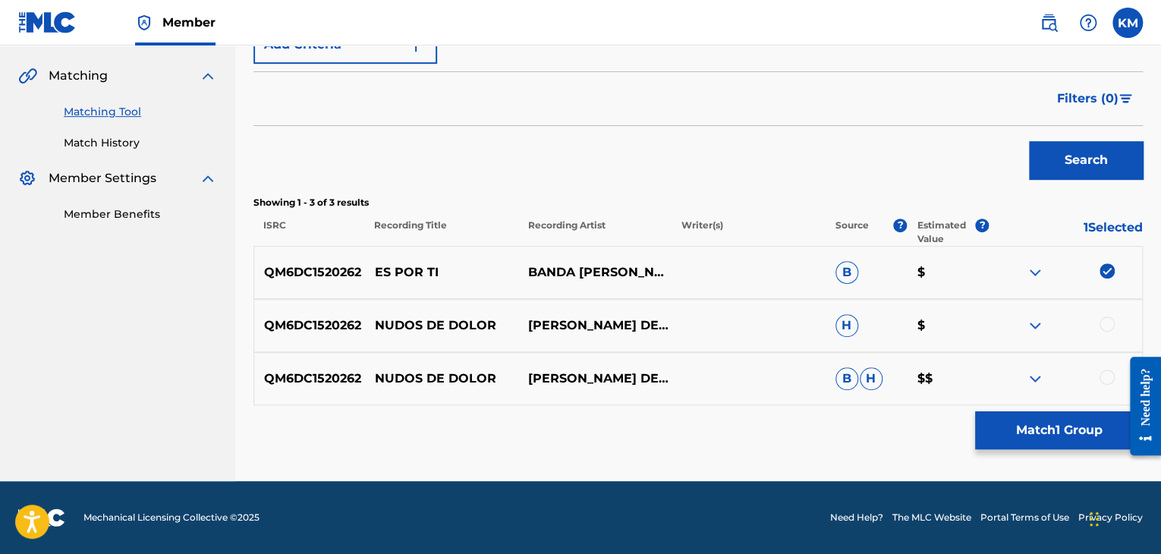
click at [1050, 443] on button "Match 1 Group" at bounding box center [1059, 430] width 168 height 38
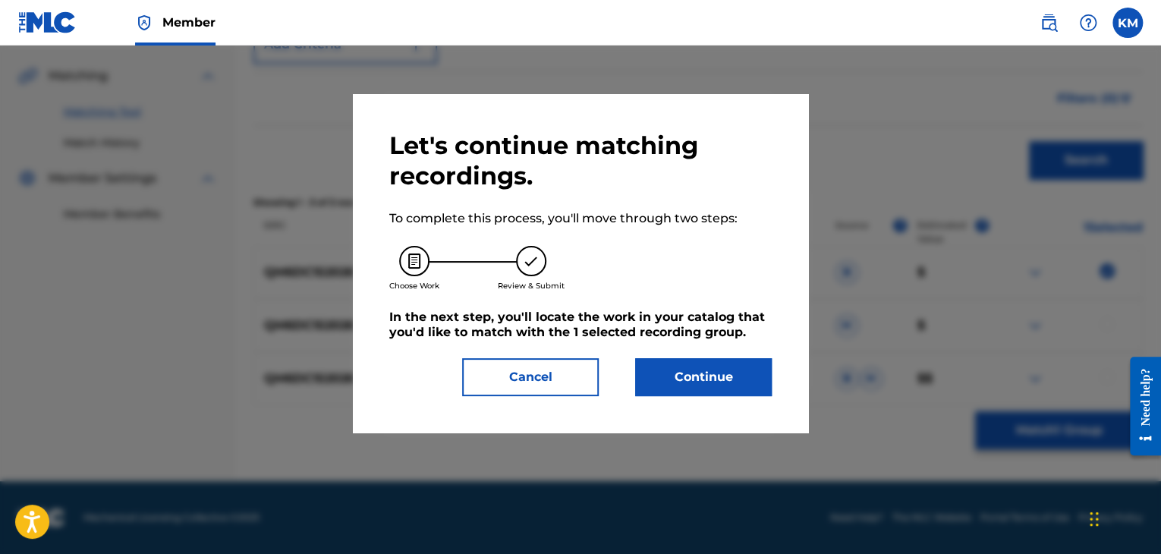
click at [725, 384] on button "Continue" at bounding box center [703, 377] width 137 height 38
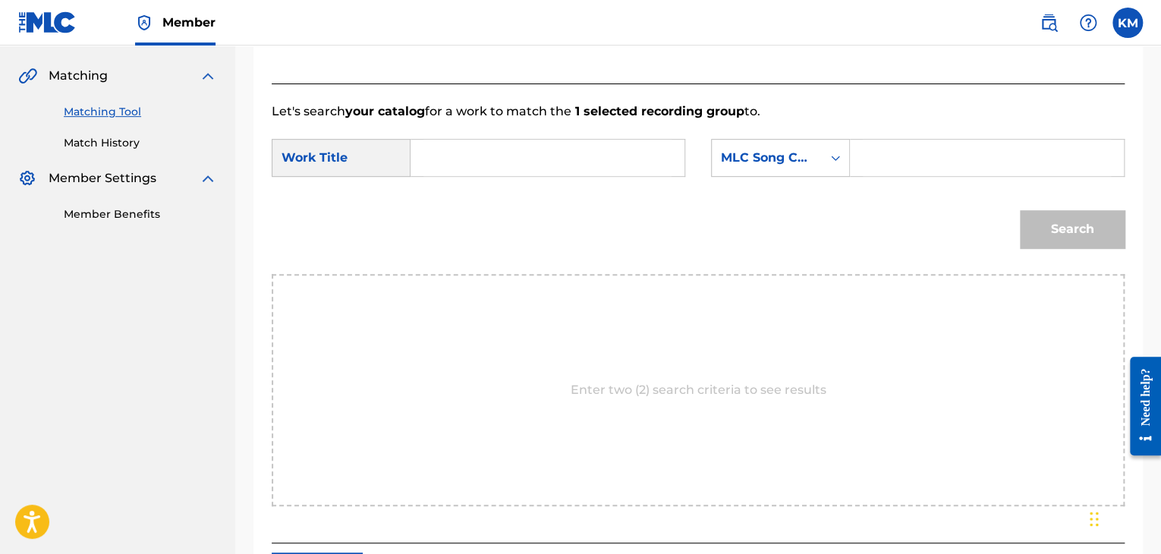
paste input "Es por Ti"
type input "Es por Ti"
click at [836, 154] on icon "Search Form" at bounding box center [835, 157] width 15 height 15
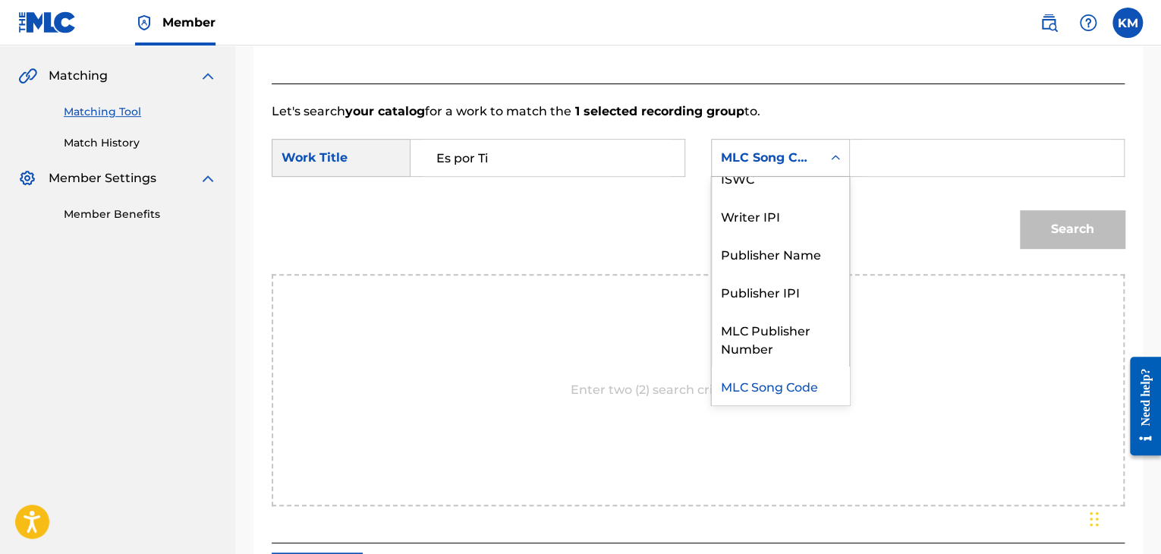
scroll to position [0, 0]
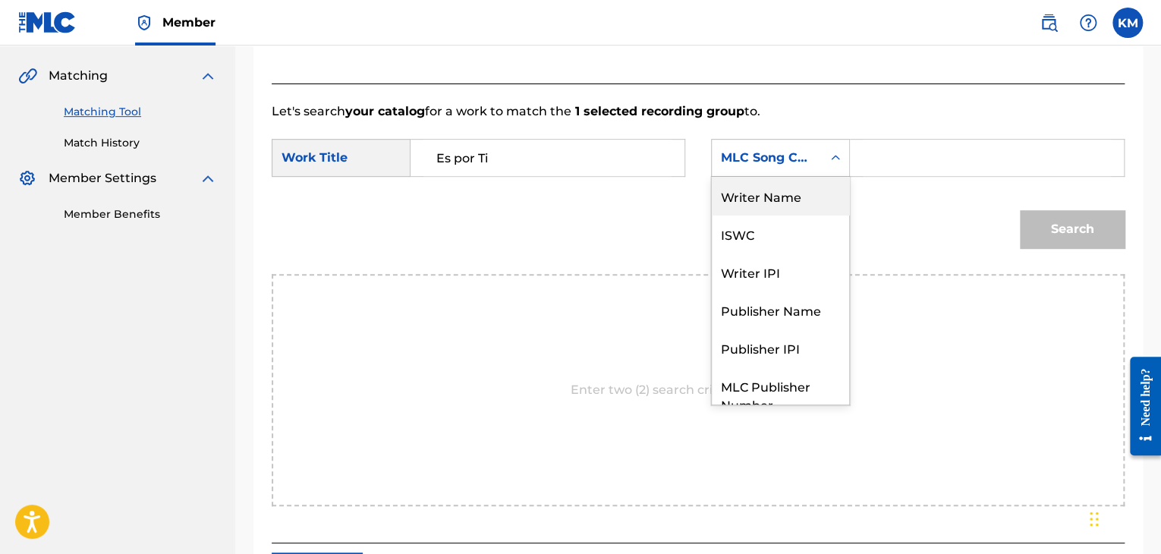
click at [795, 186] on div "Writer Name" at bounding box center [780, 196] width 137 height 38
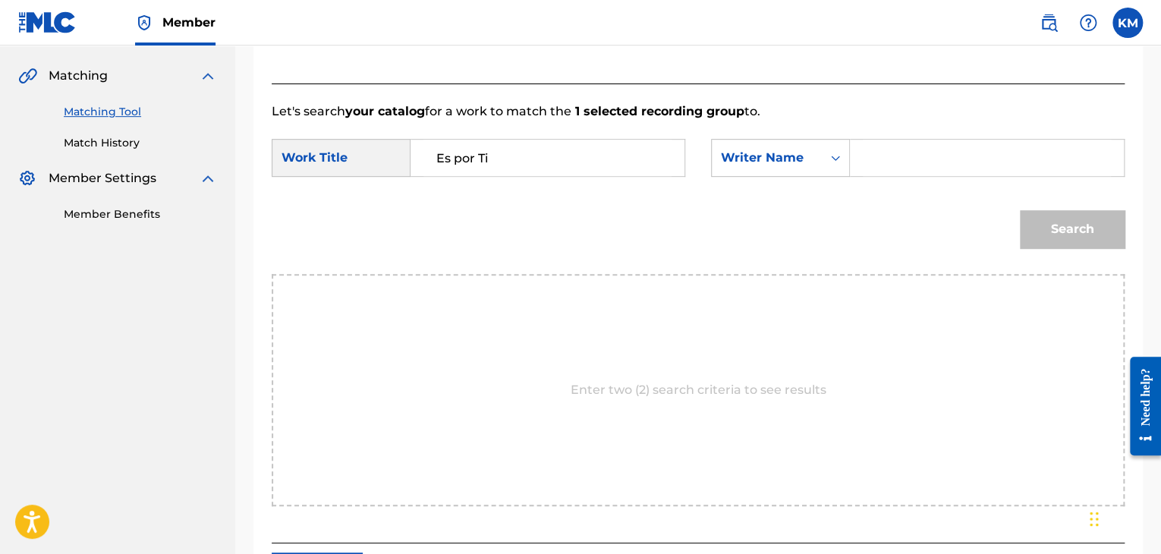
click at [875, 145] on input "Search Form" at bounding box center [986, 158] width 248 height 36
paste input "[PERSON_NAME]"
type input "[PERSON_NAME]"
click at [1045, 222] on button "Search" at bounding box center [1072, 229] width 105 height 38
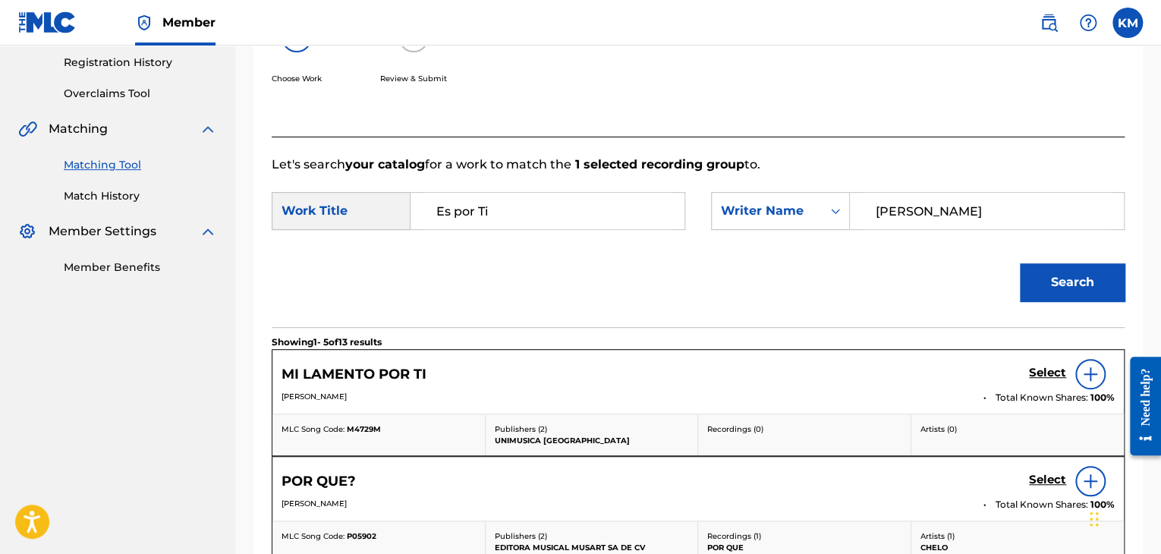
scroll to position [338, 0]
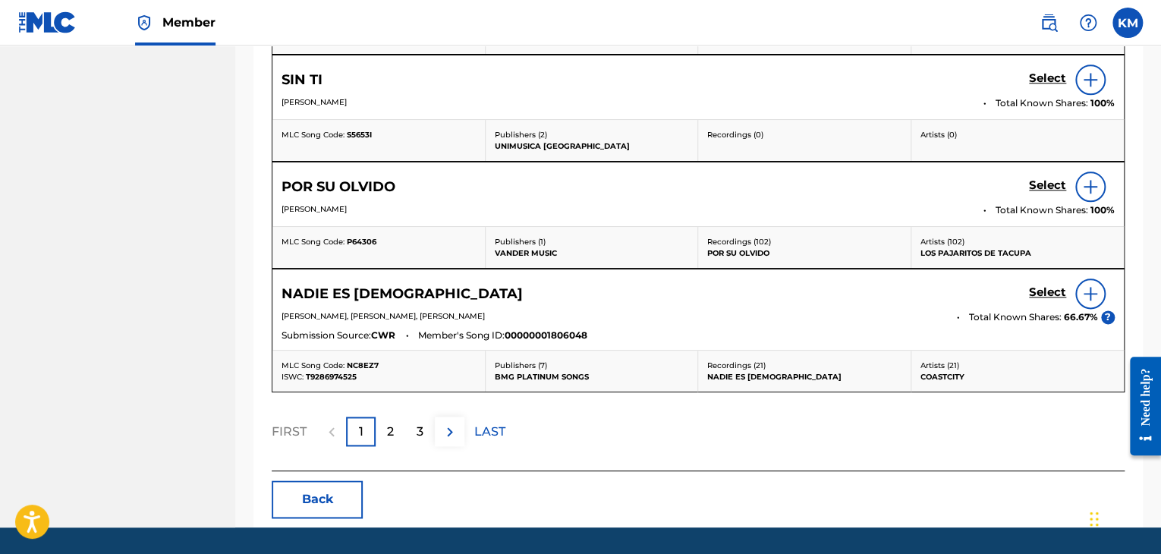
click at [348, 507] on button "Back" at bounding box center [317, 499] width 91 height 38
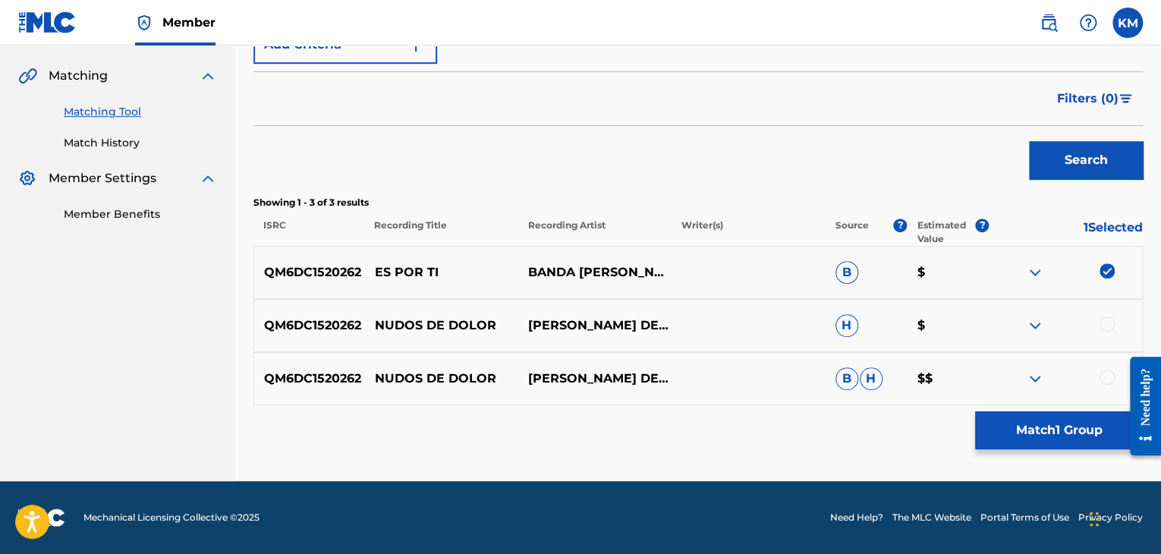
click at [1102, 270] on img at bounding box center [1106, 270] width 15 height 15
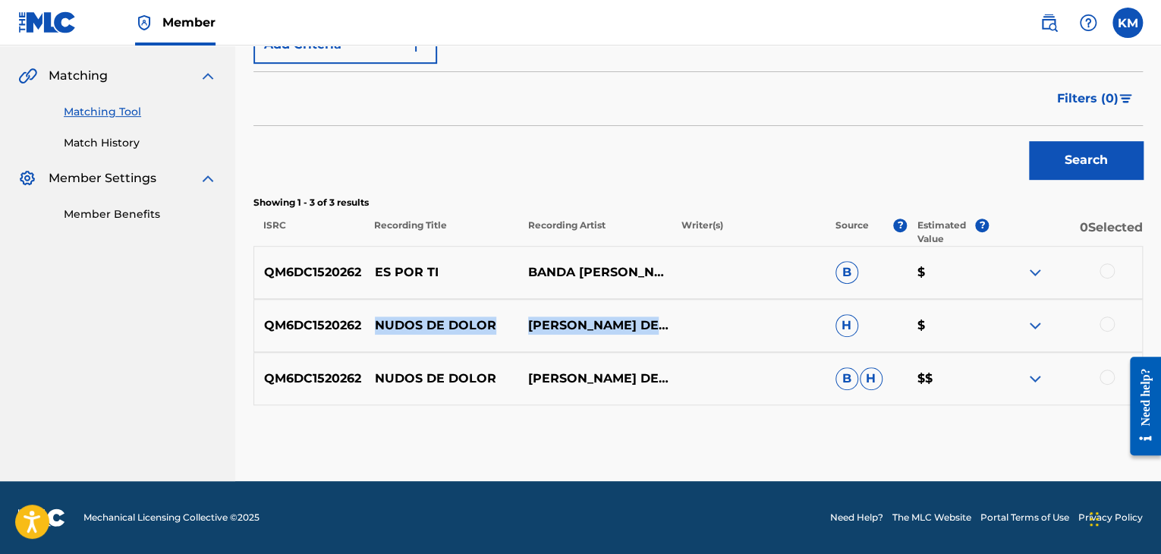
drag, startPoint x: 371, startPoint y: 316, endPoint x: 617, endPoint y: 331, distance: 246.2
click at [617, 331] on div "QM6DC1520262 NUDOS DE DOLOR [PERSON_NAME] DE MICHOACAN H $" at bounding box center [697, 325] width 889 height 53
copy div "NUDOS DE DOLOR [PERSON_NAME] DE MICHOACAN"
click at [1108, 325] on div at bounding box center [1106, 323] width 15 height 15
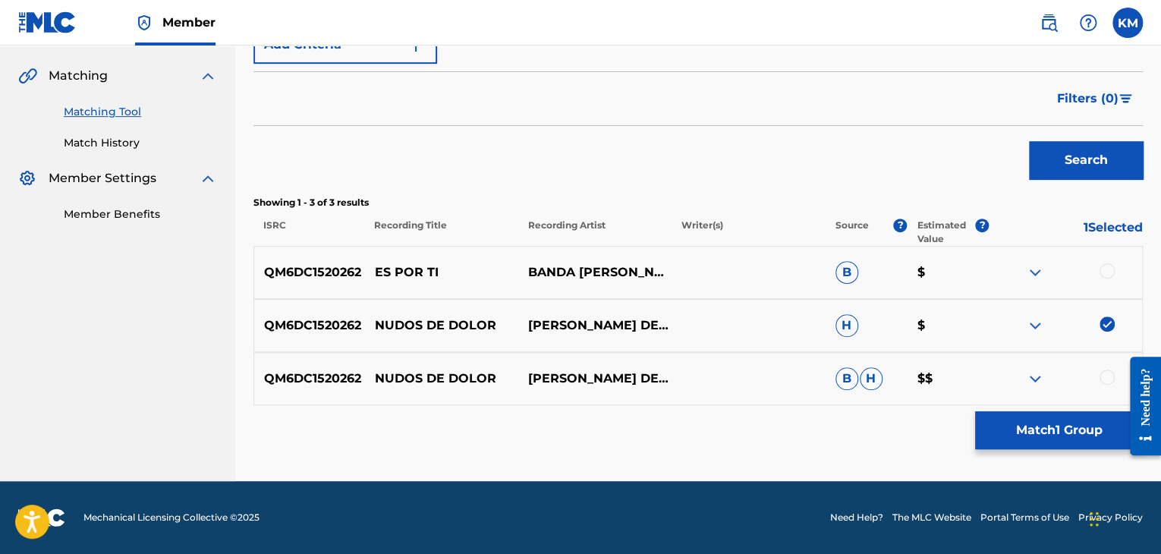
click at [1107, 374] on div at bounding box center [1106, 376] width 15 height 15
click at [1089, 427] on button "Match 2 Groups" at bounding box center [1059, 430] width 168 height 38
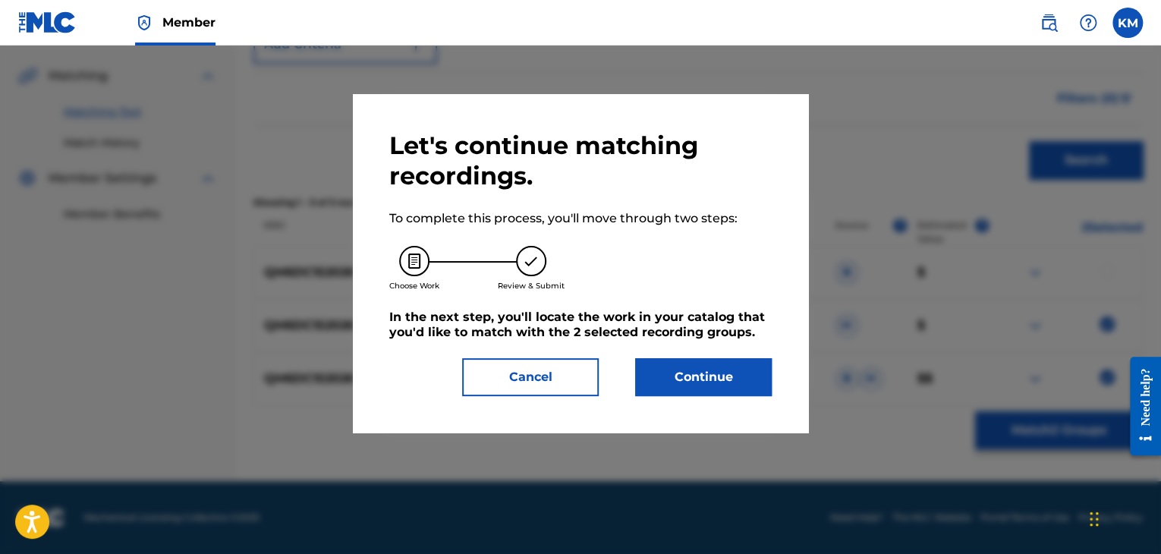
click at [688, 365] on button "Continue" at bounding box center [703, 377] width 137 height 38
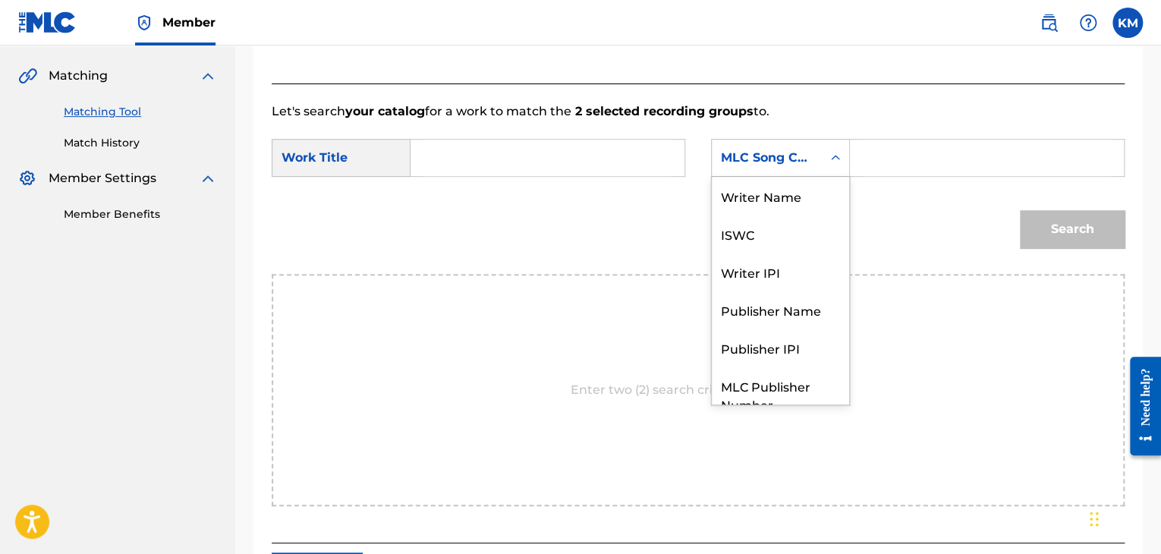
click at [839, 159] on icon "Search Form" at bounding box center [835, 157] width 15 height 15
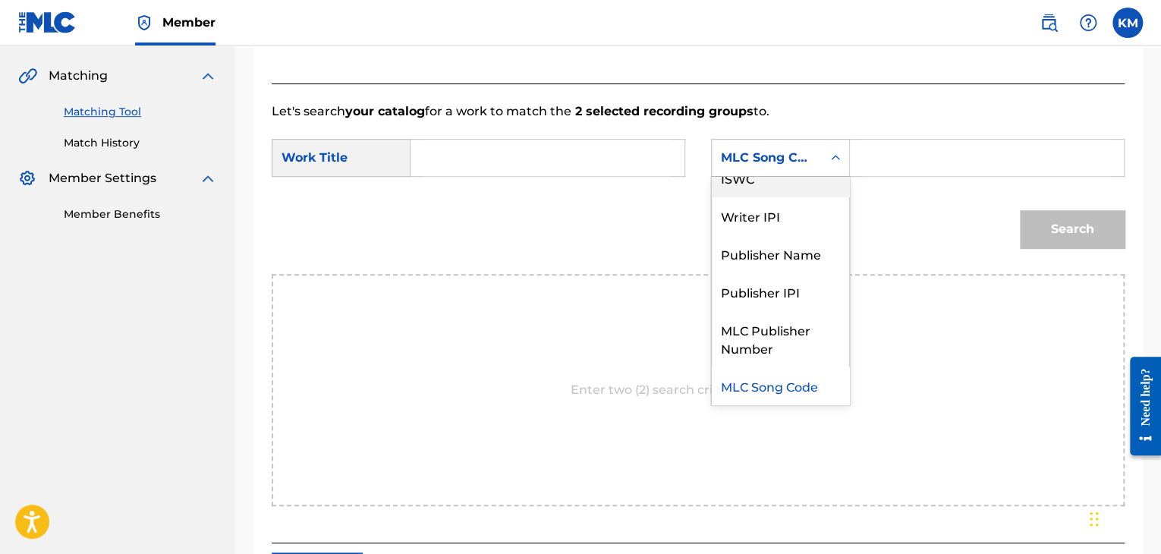
scroll to position [0, 0]
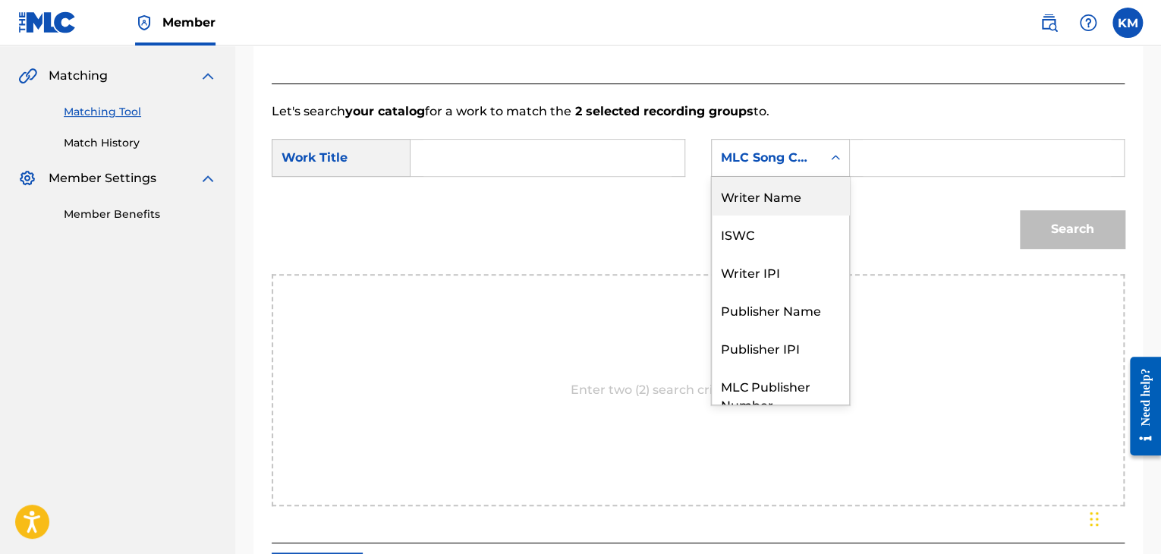
click at [795, 200] on div "Writer Name" at bounding box center [780, 196] width 137 height 38
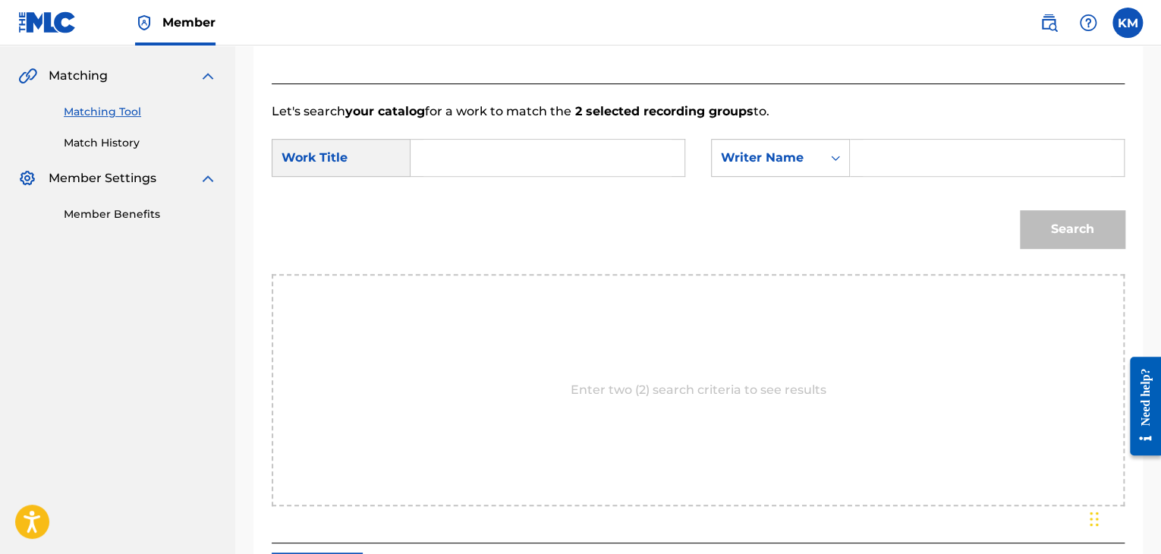
click at [888, 159] on input "Search Form" at bounding box center [986, 158] width 248 height 36
paste input "[PERSON_NAME]"
type input "[PERSON_NAME]"
click at [435, 148] on input "Search Form" at bounding box center [547, 158] width 248 height 36
paste input "Nudos de Dolor"
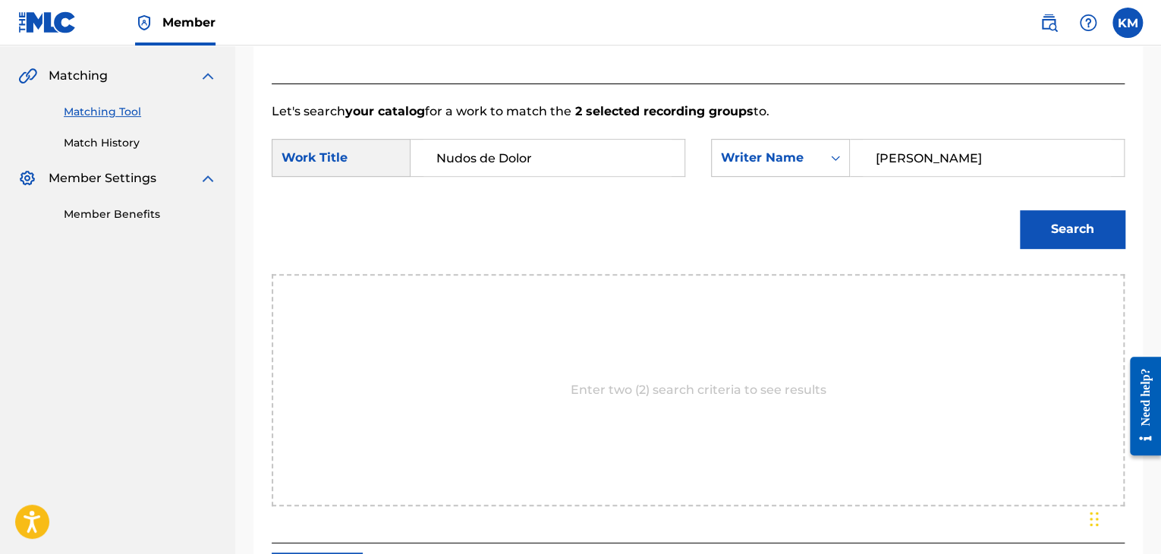
type input "Nudos de Dolor"
click at [1081, 215] on button "Search" at bounding box center [1072, 229] width 105 height 38
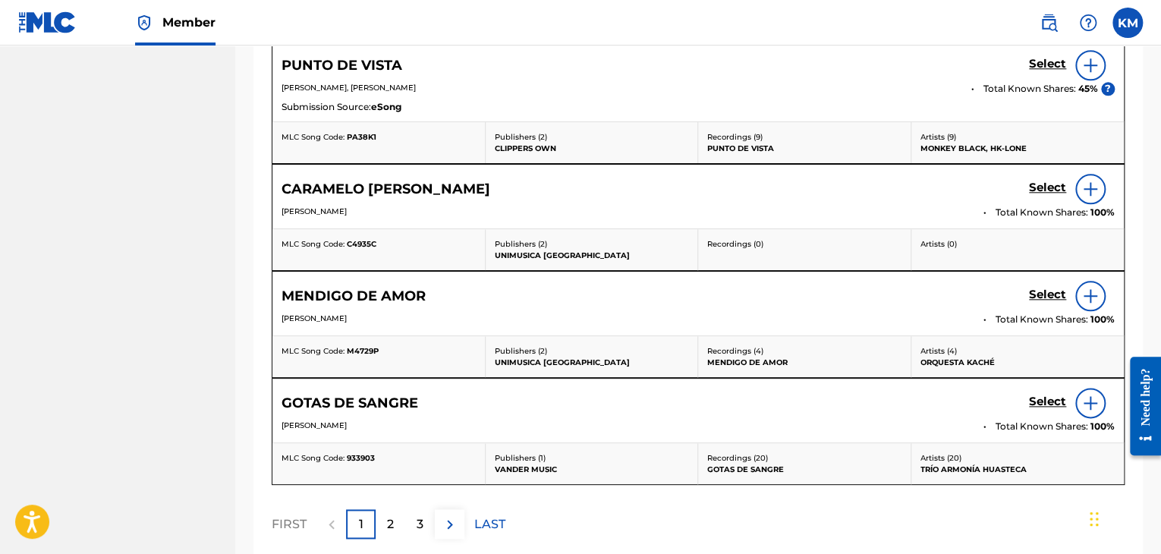
scroll to position [338, 0]
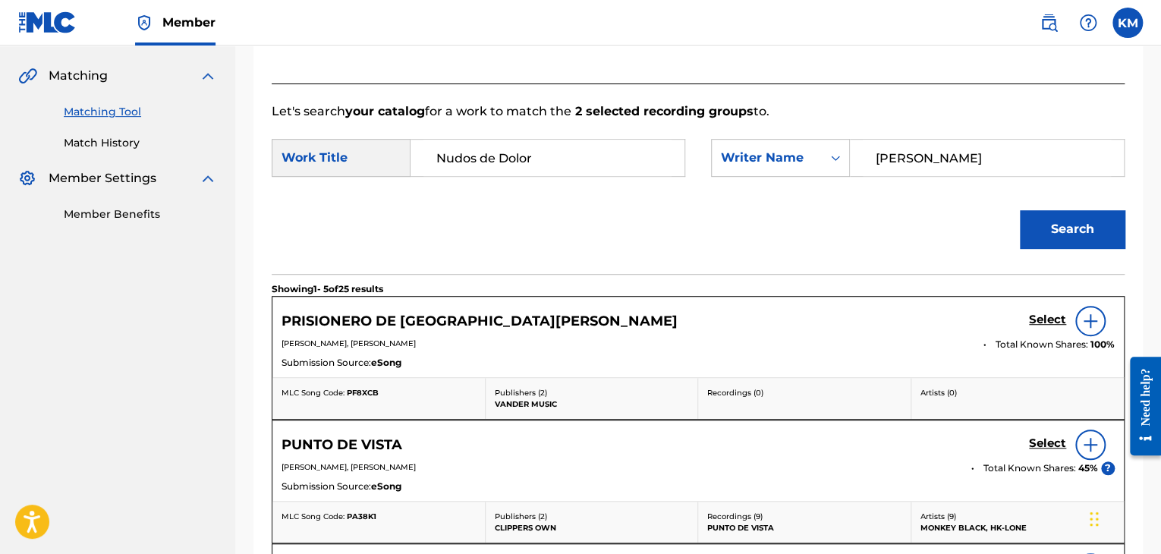
click at [117, 147] on link "Match History" at bounding box center [140, 143] width 153 height 16
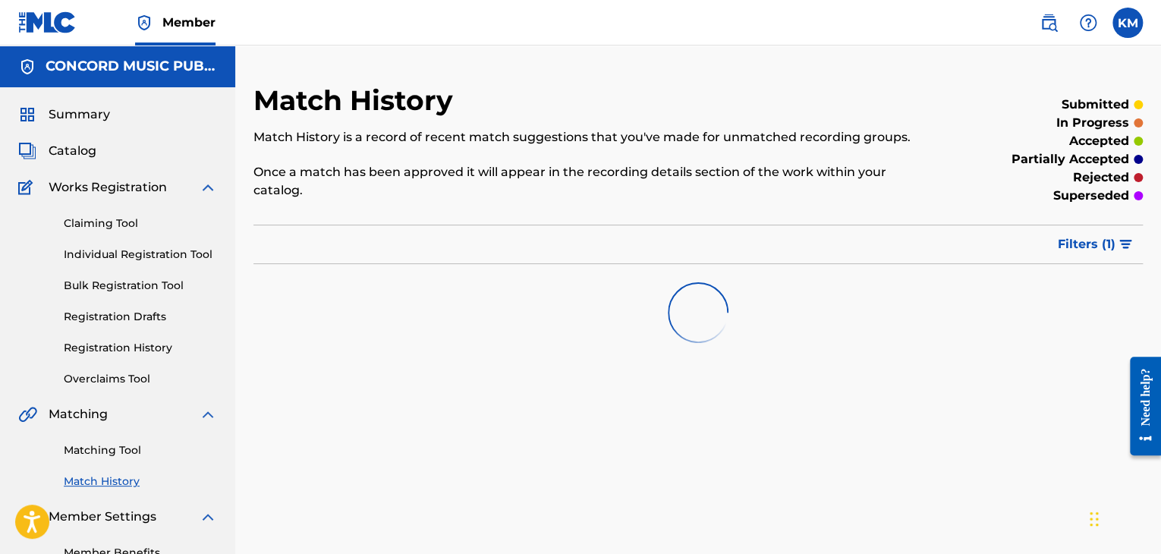
click at [127, 449] on link "Matching Tool" at bounding box center [140, 450] width 153 height 16
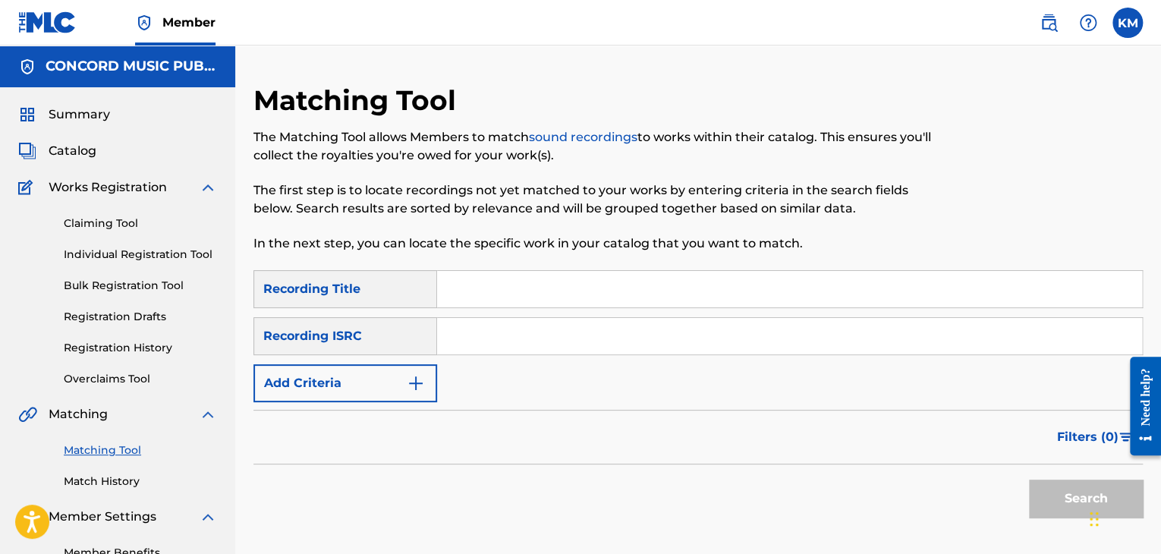
paste input "FRZ015500290"
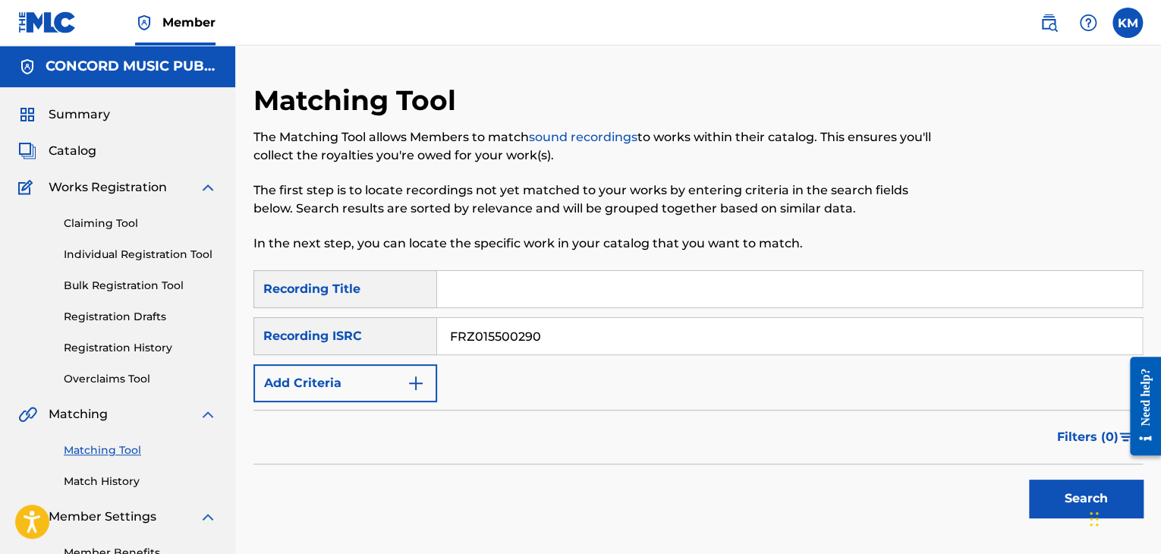
type input "FRZ015500290"
click at [1047, 492] on button "Search" at bounding box center [1086, 498] width 114 height 38
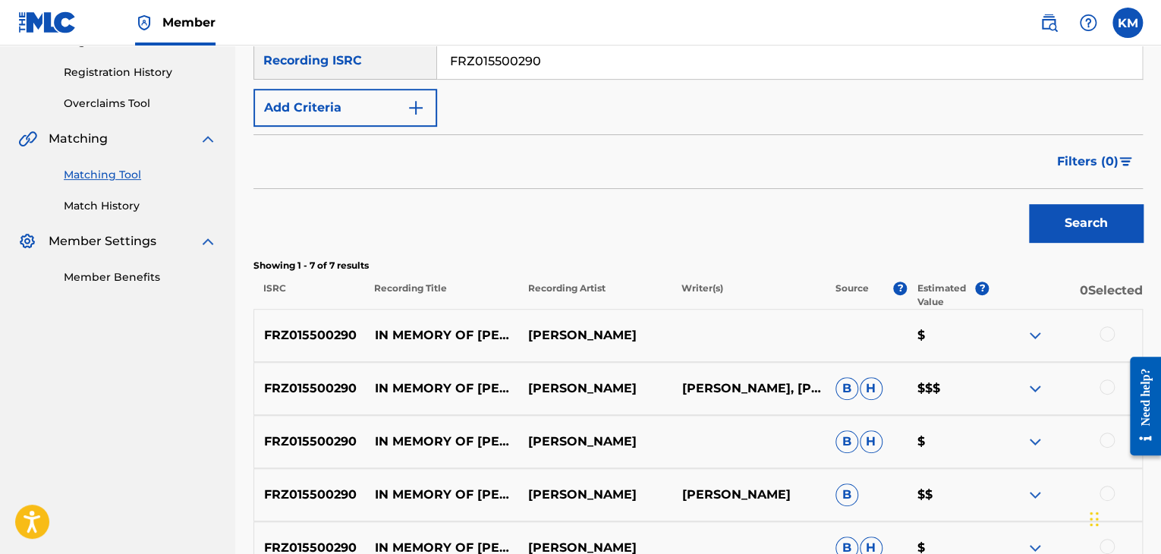
scroll to position [379, 0]
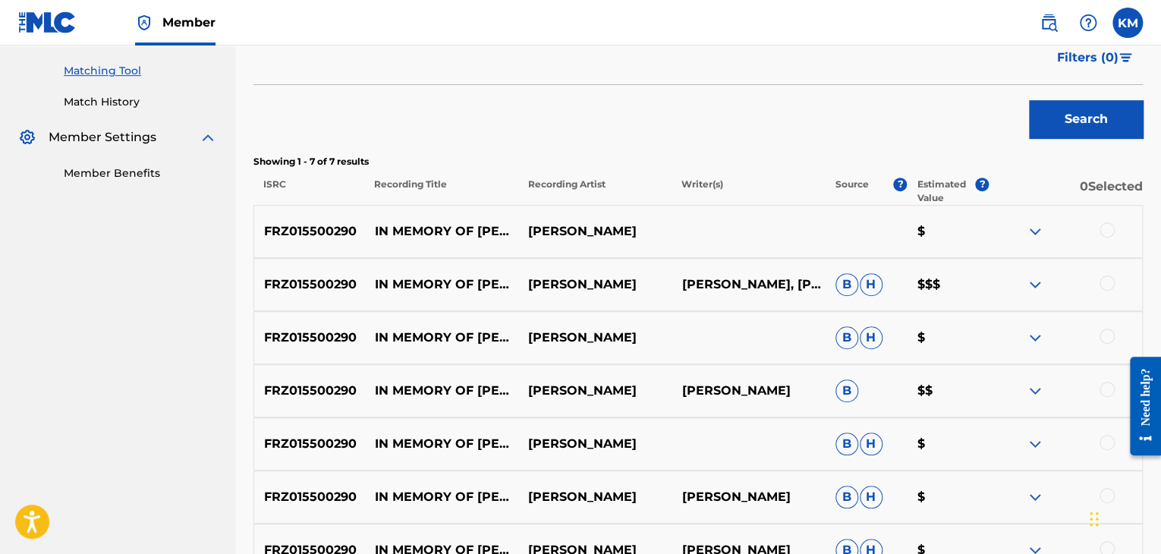
click at [1104, 228] on div at bounding box center [1106, 229] width 15 height 15
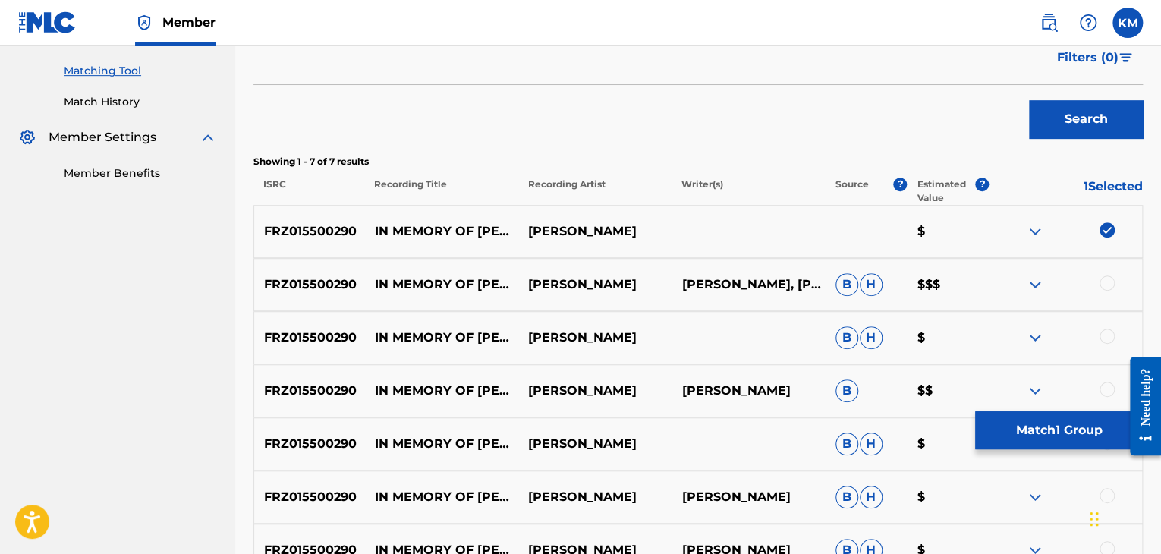
click at [1111, 283] on div at bounding box center [1106, 282] width 15 height 15
click at [1109, 335] on div at bounding box center [1106, 335] width 15 height 15
click at [1108, 391] on div at bounding box center [1106, 389] width 15 height 15
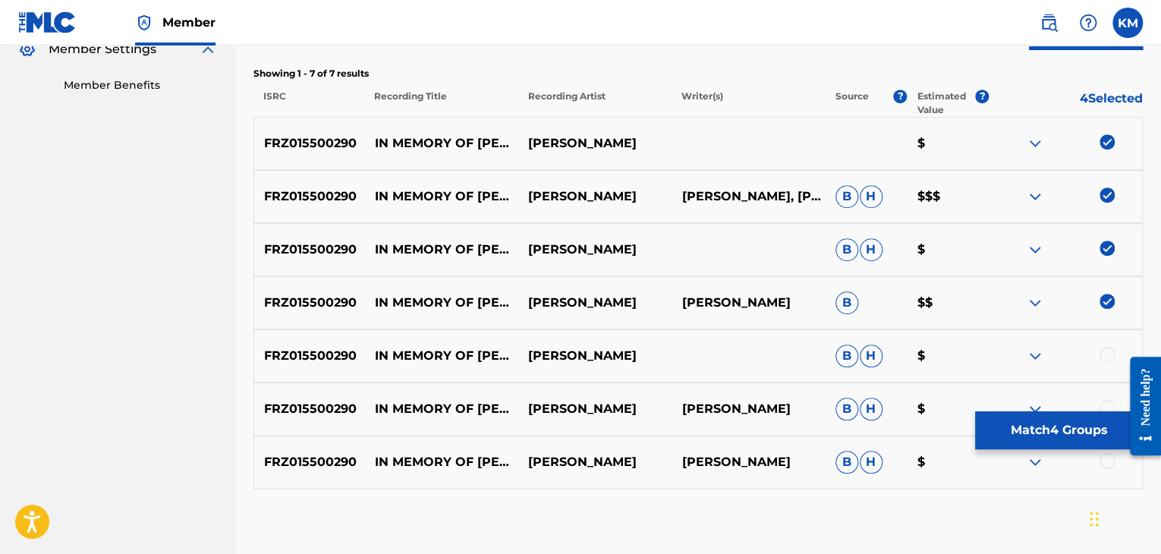
scroll to position [551, 0]
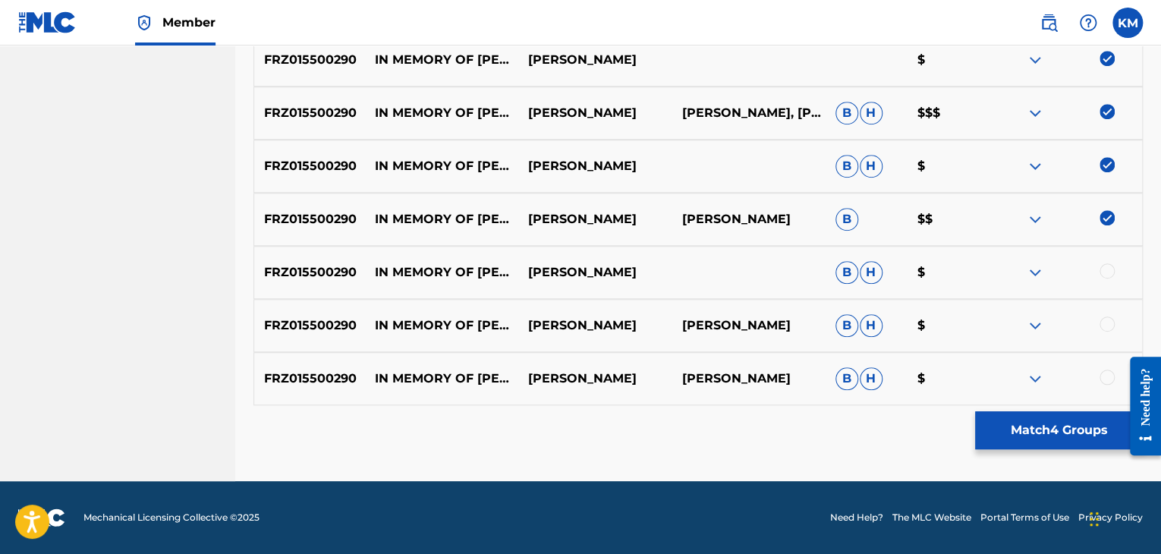
click at [1109, 272] on div at bounding box center [1106, 270] width 15 height 15
click at [1108, 323] on div at bounding box center [1106, 323] width 15 height 15
click at [1104, 372] on div at bounding box center [1106, 376] width 15 height 15
click at [1086, 425] on button "Match 7 Groups" at bounding box center [1059, 430] width 168 height 38
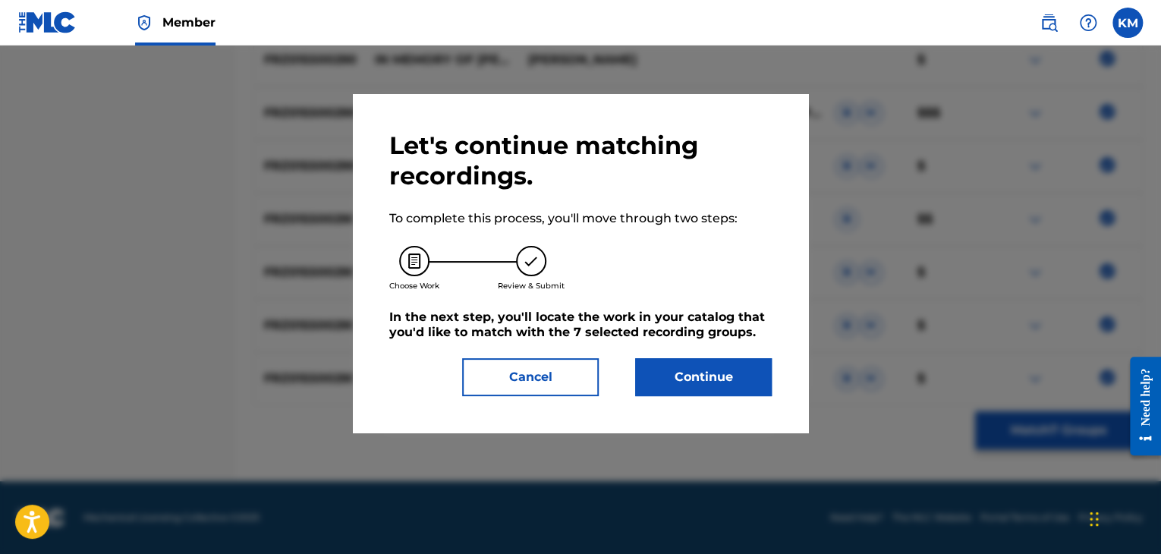
click at [776, 389] on div "Let's continue matching recordings. To complete this process, you'll move throu…" at bounding box center [580, 263] width 455 height 338
click at [748, 389] on button "Continue" at bounding box center [703, 377] width 137 height 38
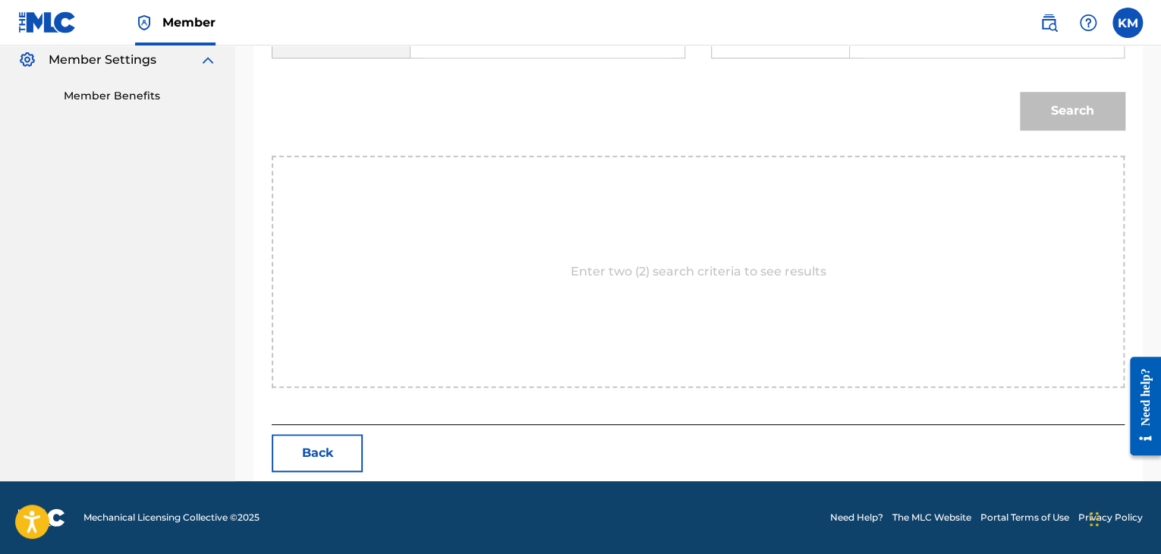
scroll to position [305, 0]
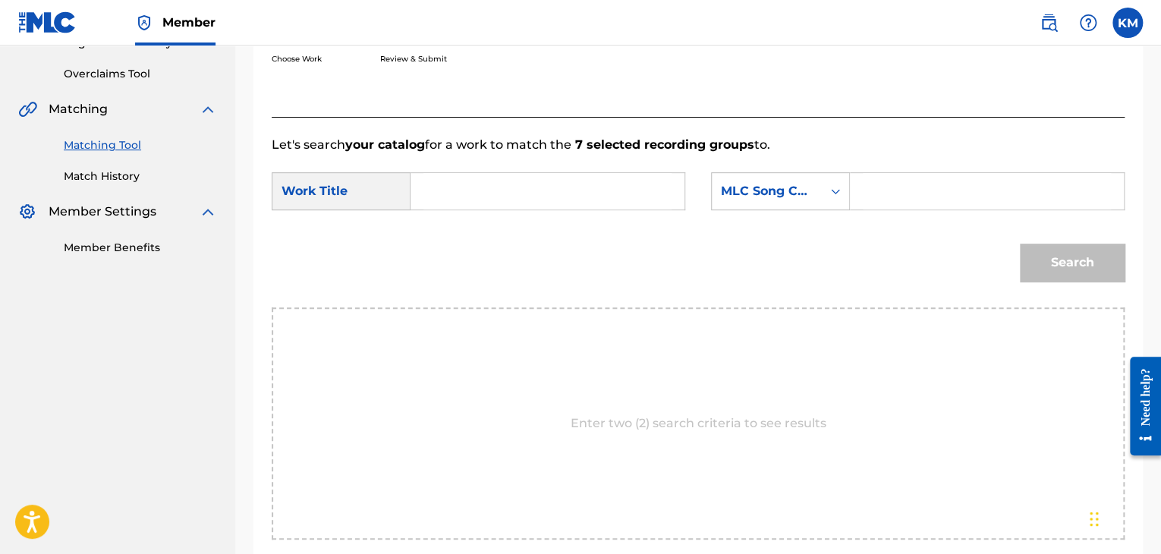
click at [462, 173] on input "Search Form" at bounding box center [547, 191] width 248 height 36
paste input "In Memory Of [PERSON_NAME] - Complete Take 6"
type input "In Memory Of [PERSON_NAME] - Complete Take 6"
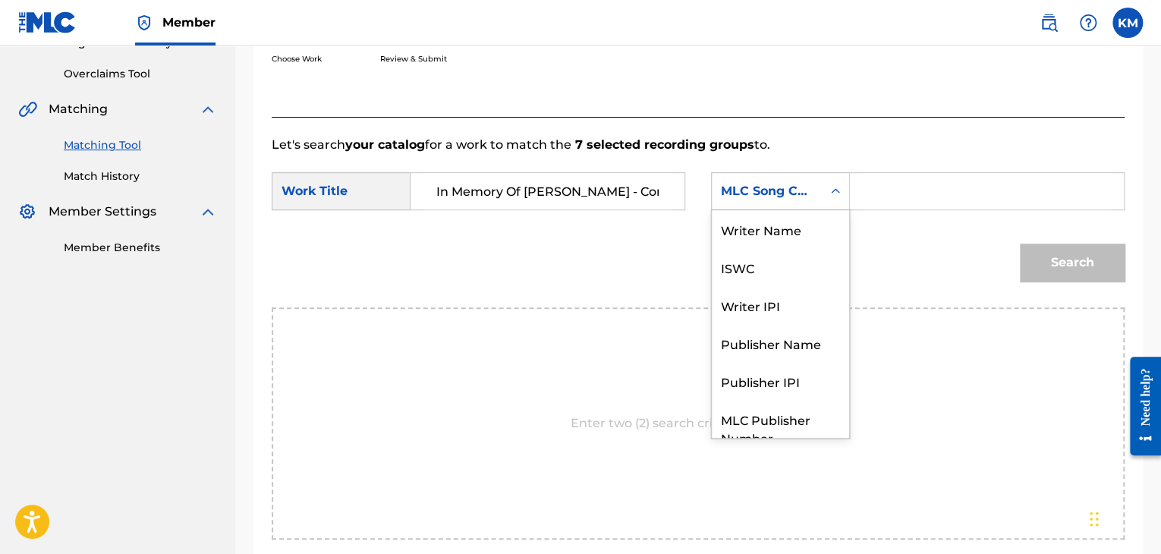
click at [831, 189] on icon "Search Form" at bounding box center [835, 191] width 15 height 15
click at [786, 220] on div "Writer Name" at bounding box center [780, 229] width 137 height 38
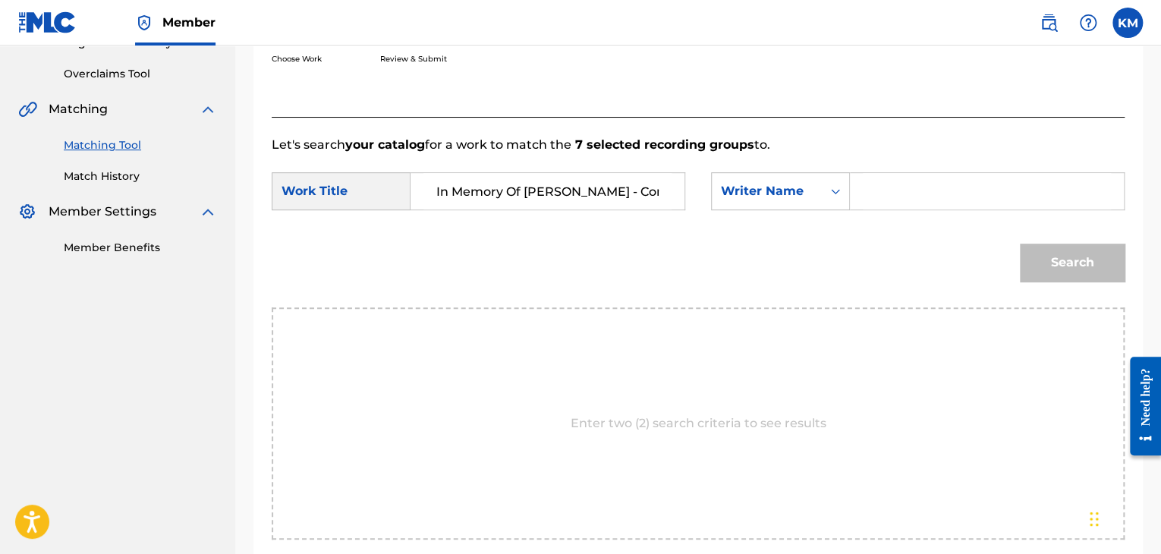
click at [887, 183] on input "Search Form" at bounding box center [986, 191] width 248 height 36
paste input "Jaspar"
type input "Jaspar"
click at [1047, 256] on button "Search" at bounding box center [1072, 263] width 105 height 38
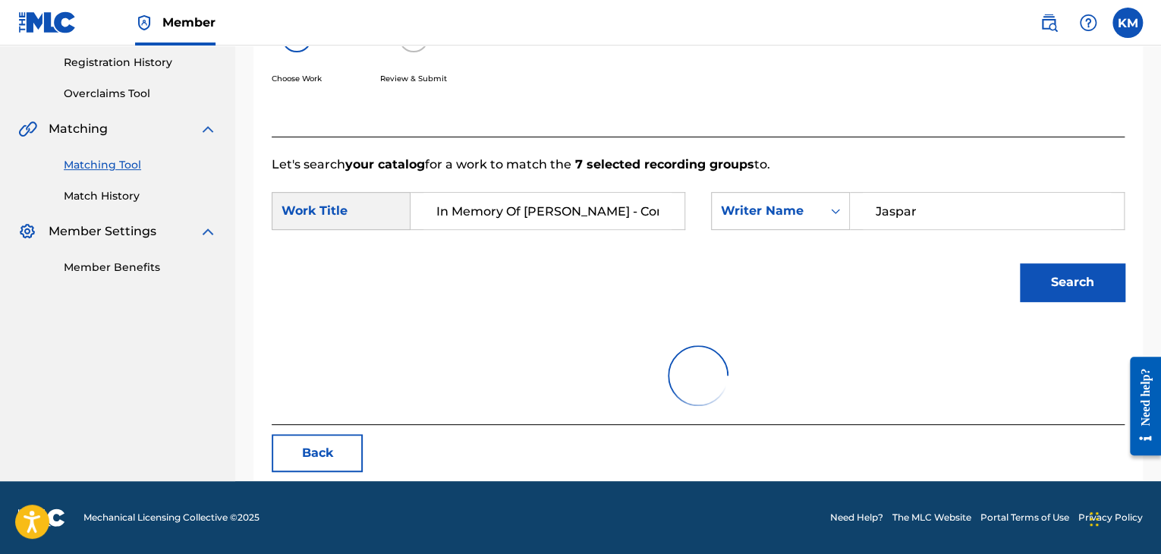
scroll to position [220, 0]
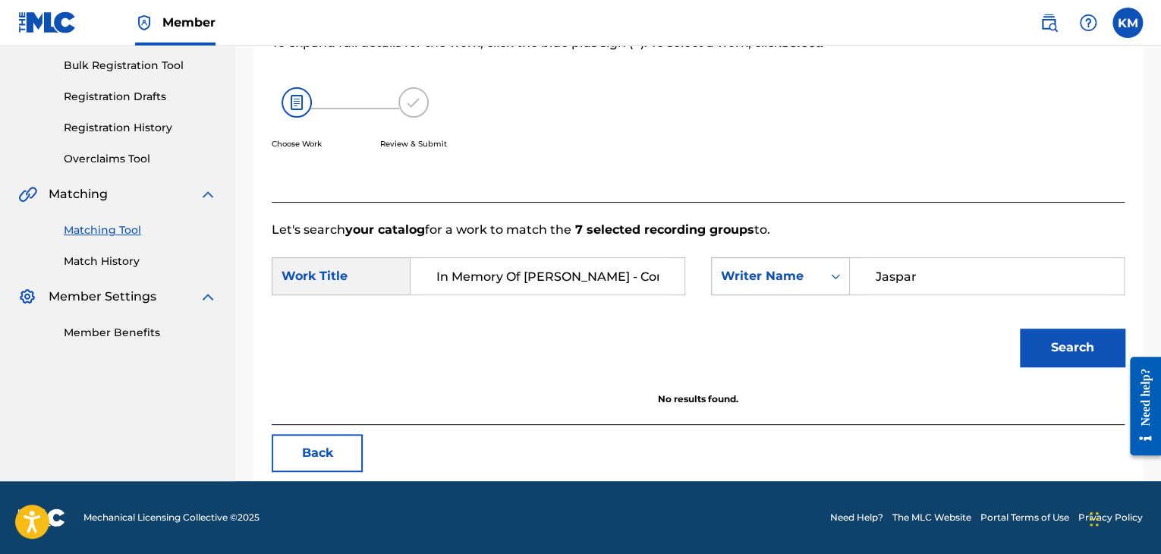
click at [833, 273] on icon "Search Form" at bounding box center [835, 276] width 15 height 15
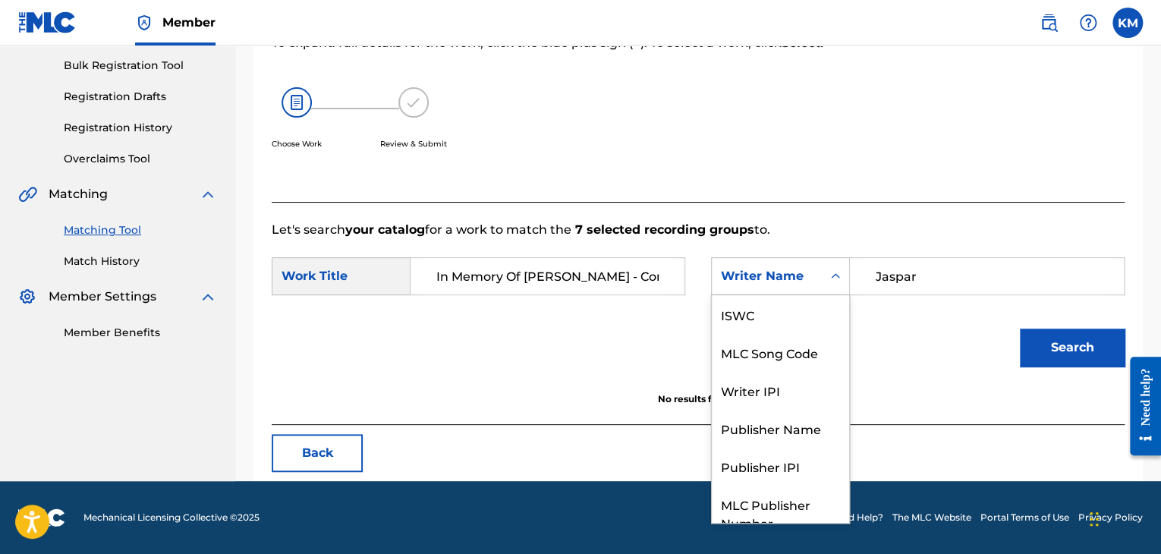
scroll to position [56, 0]
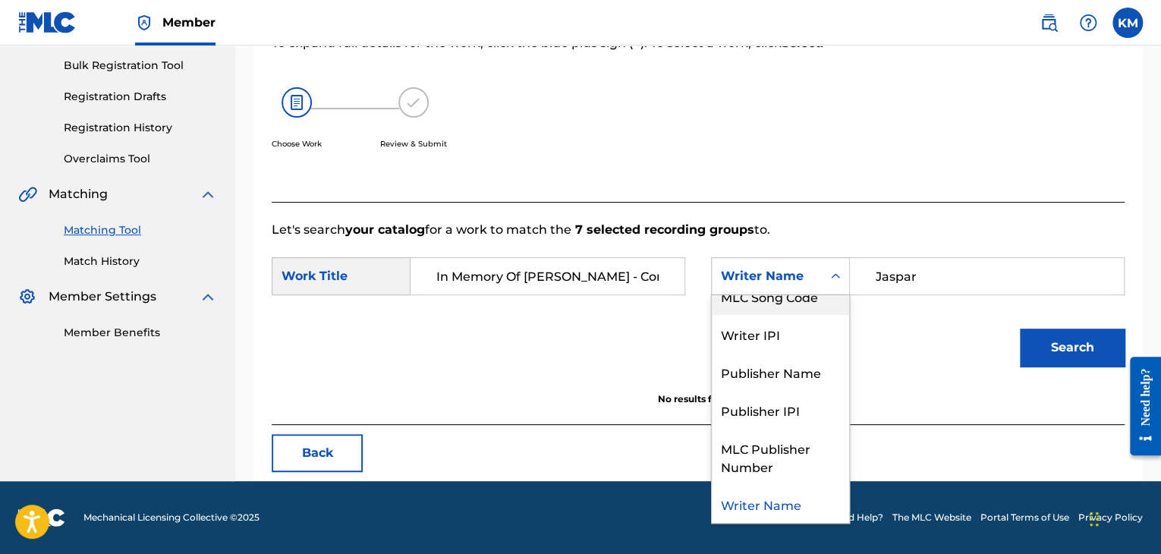
click at [826, 297] on div "MLC Song Code" at bounding box center [780, 296] width 137 height 38
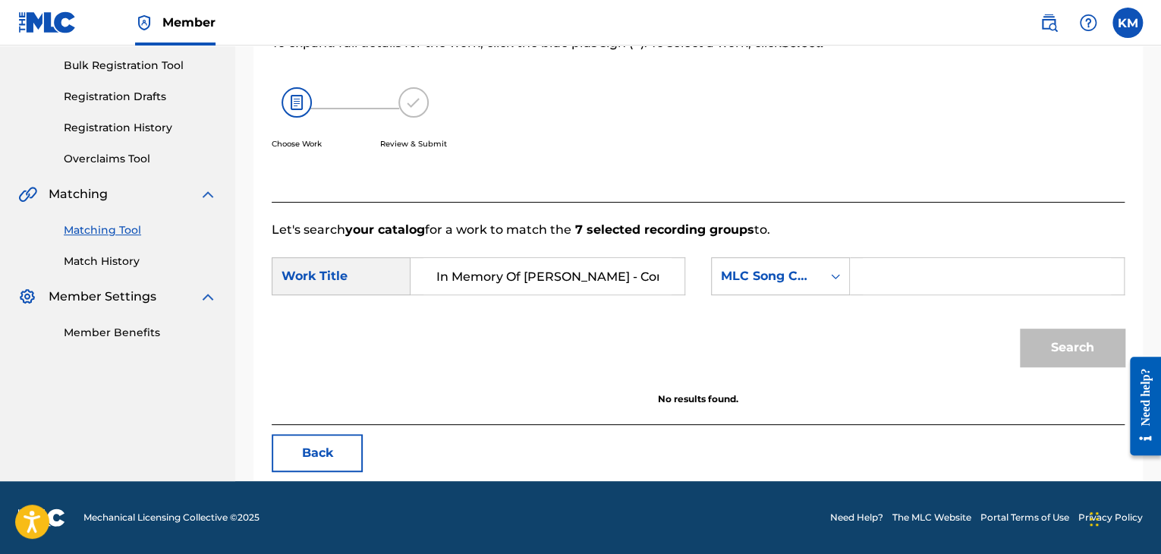
click at [874, 279] on input "Search Form" at bounding box center [986, 276] width 248 height 36
paste input "GV9TXA"
type input "GV9TXA"
click at [1077, 356] on button "Search" at bounding box center [1072, 347] width 105 height 38
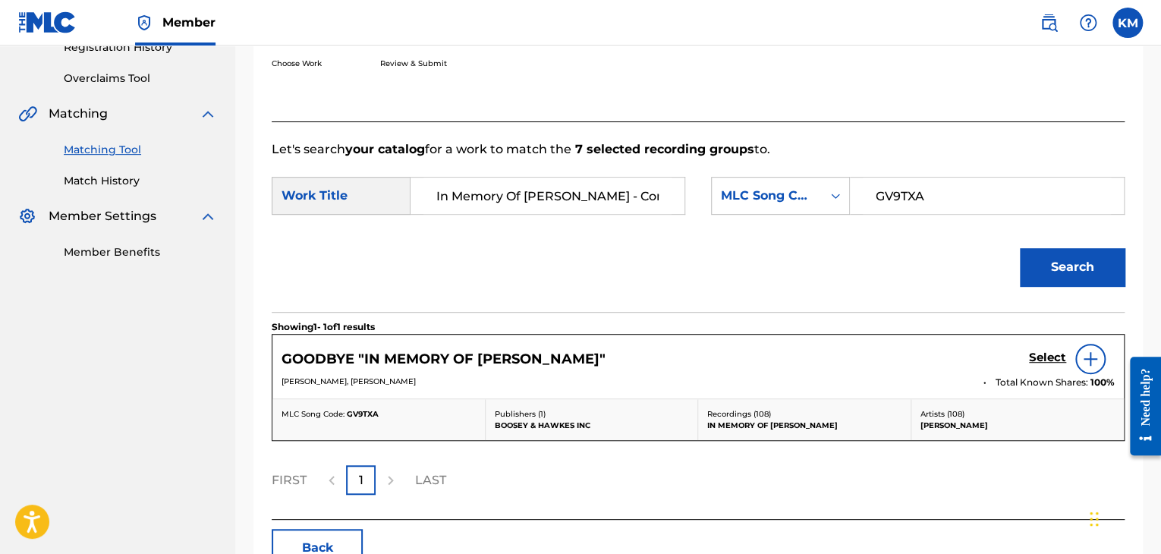
scroll to position [372, 0]
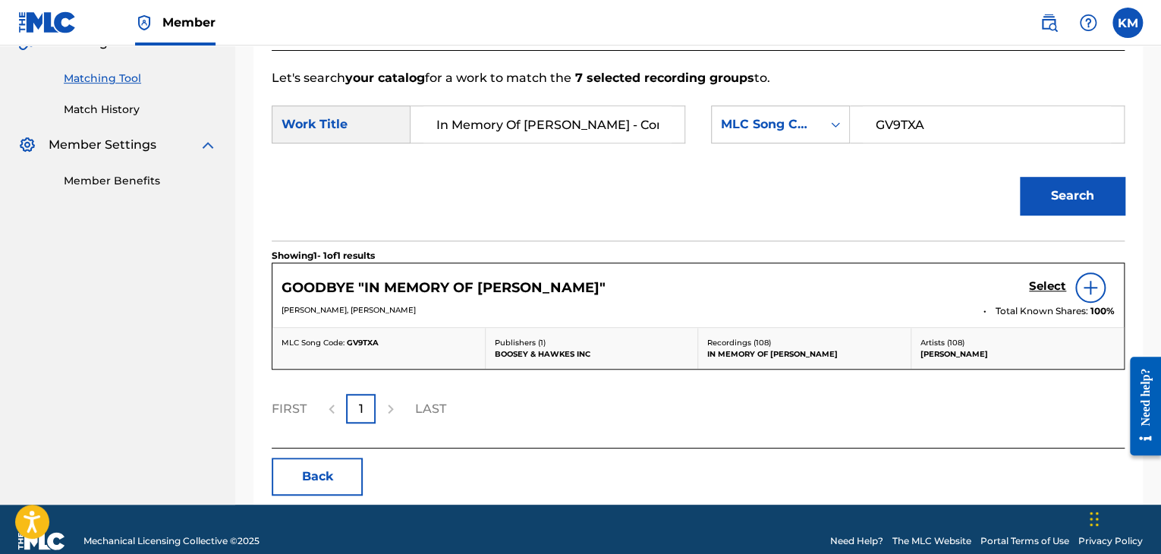
click at [1095, 275] on div at bounding box center [1090, 287] width 30 height 30
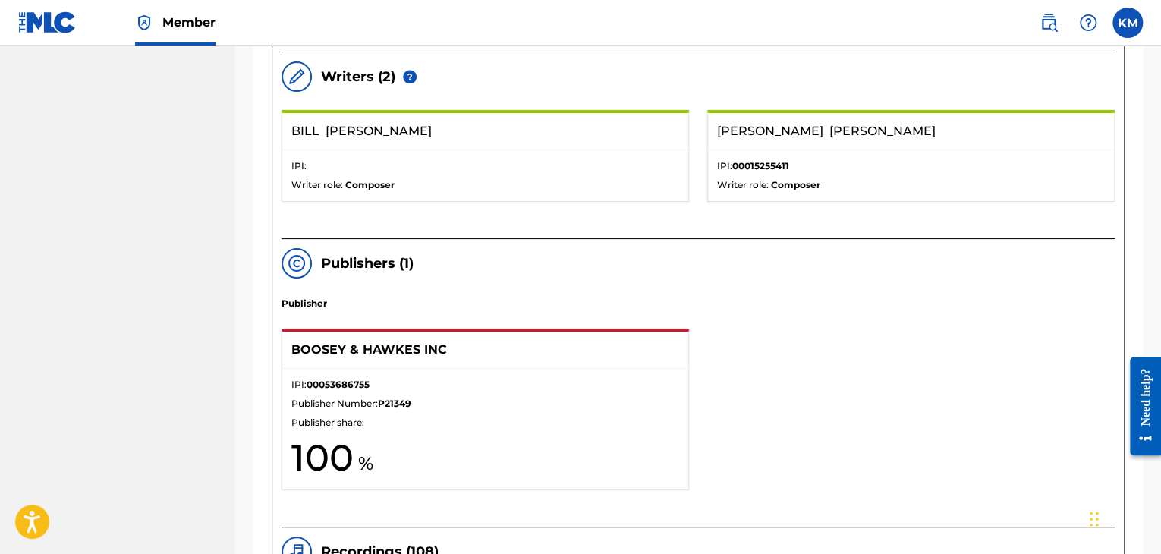
scroll to position [523, 0]
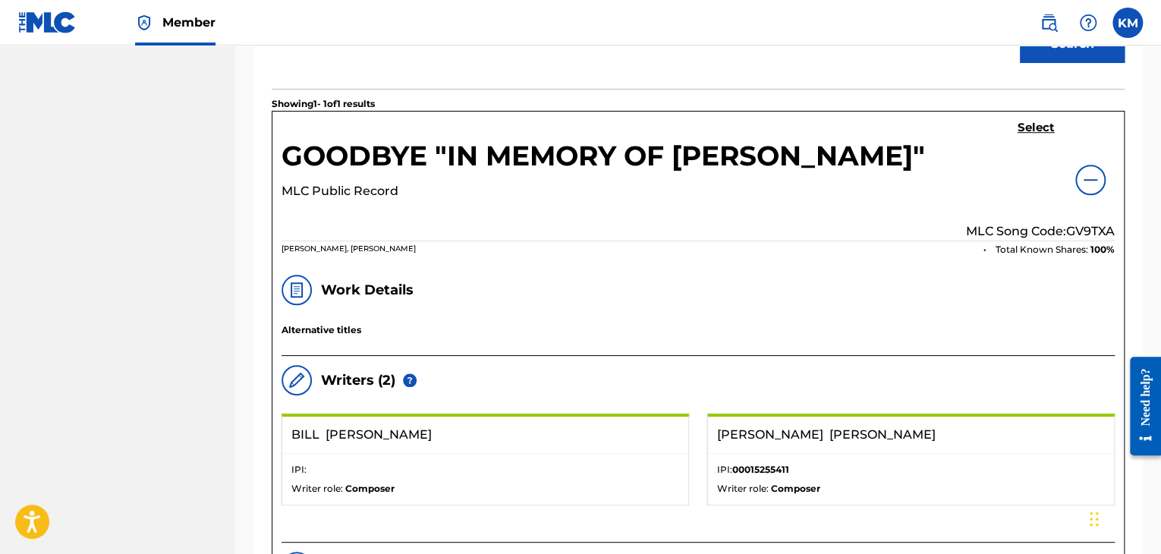
click at [1101, 166] on div at bounding box center [1090, 180] width 30 height 30
click at [1092, 179] on img at bounding box center [1090, 180] width 18 height 18
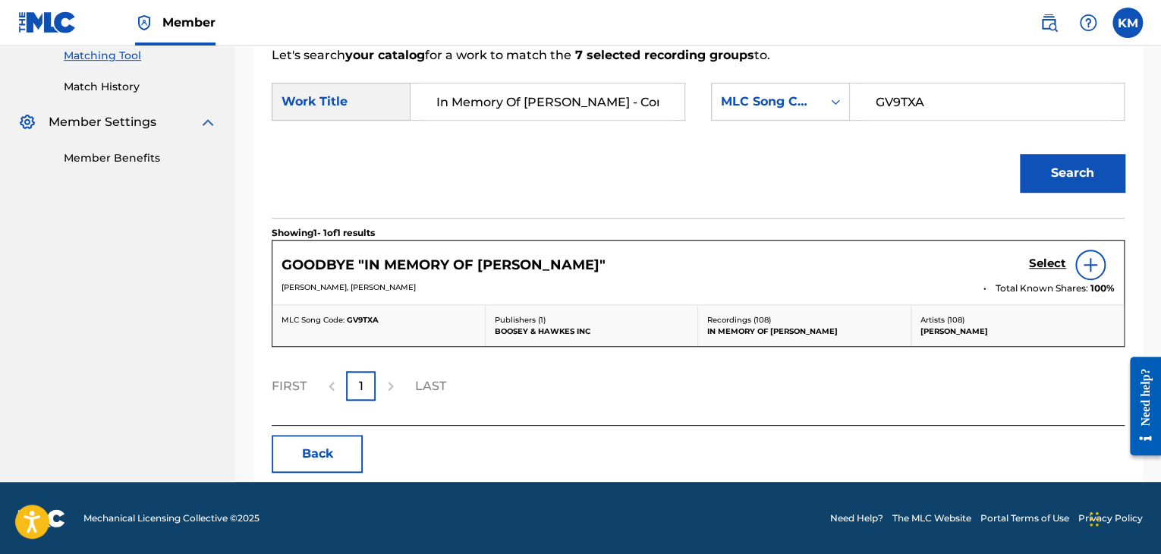
click at [96, 80] on link "Match History" at bounding box center [140, 87] width 153 height 16
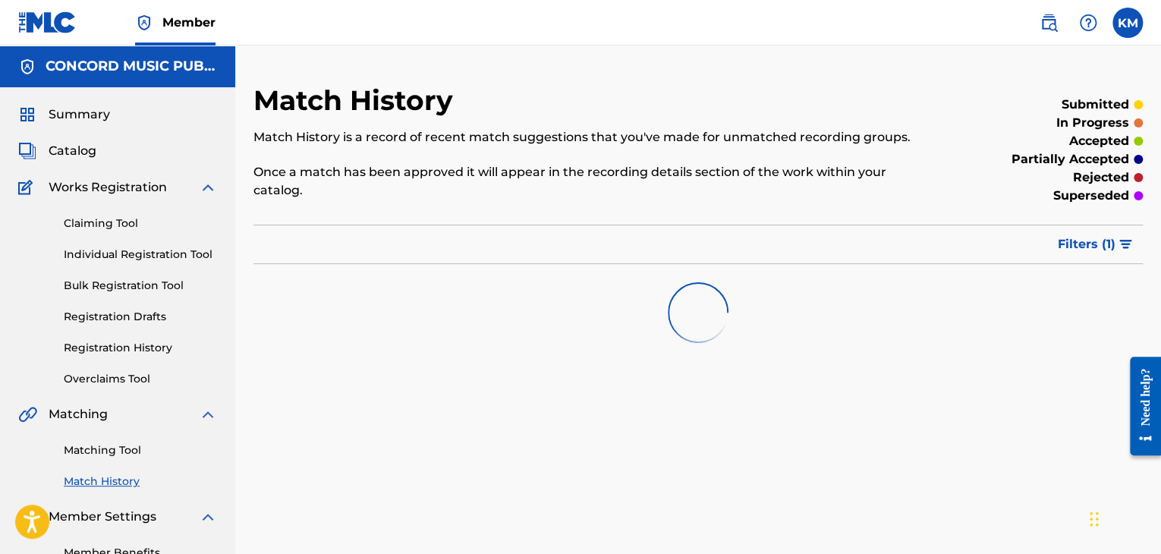
click at [107, 452] on link "Matching Tool" at bounding box center [140, 450] width 153 height 16
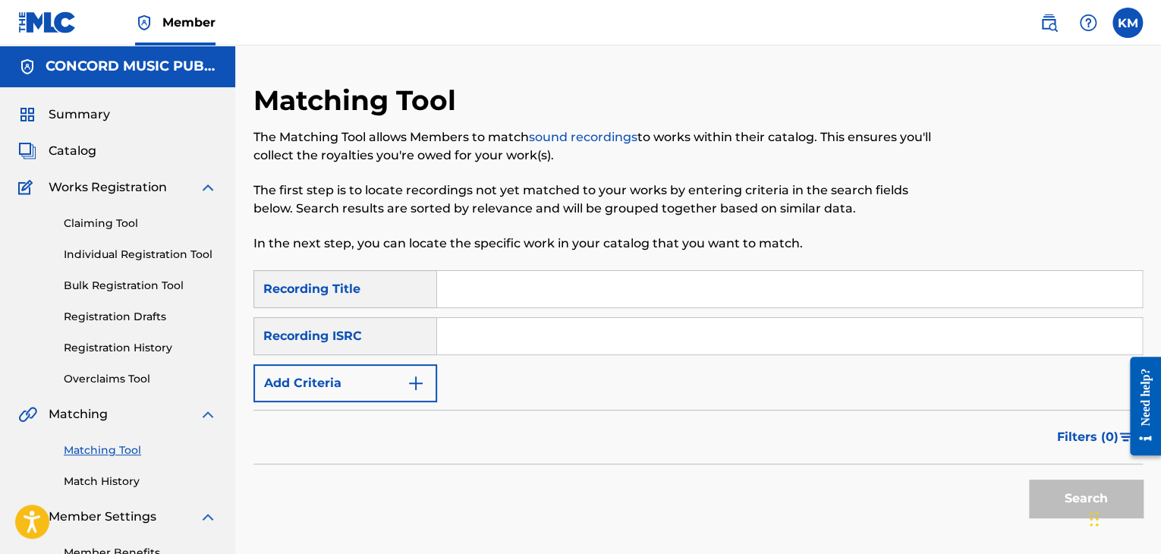
click at [537, 341] on input "Search Form" at bounding box center [789, 336] width 705 height 36
paste input "HKI190461311"
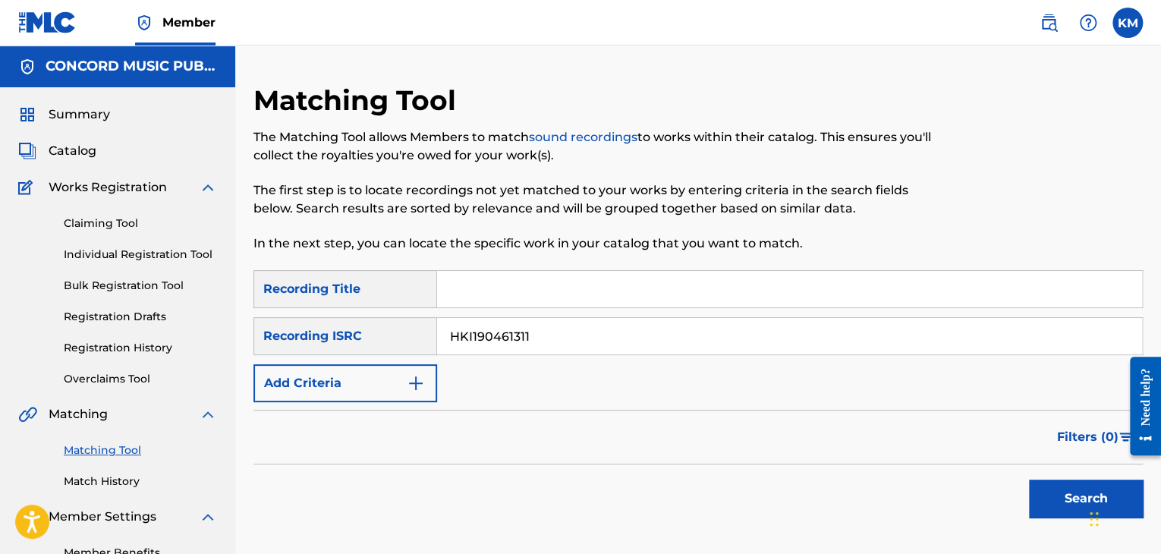
type input "HKI190461311"
click at [1042, 493] on button "Search" at bounding box center [1086, 498] width 114 height 38
drag, startPoint x: 127, startPoint y: 481, endPoint x: 149, endPoint y: 480, distance: 21.3
click at [127, 481] on link "Match History" at bounding box center [140, 481] width 153 height 16
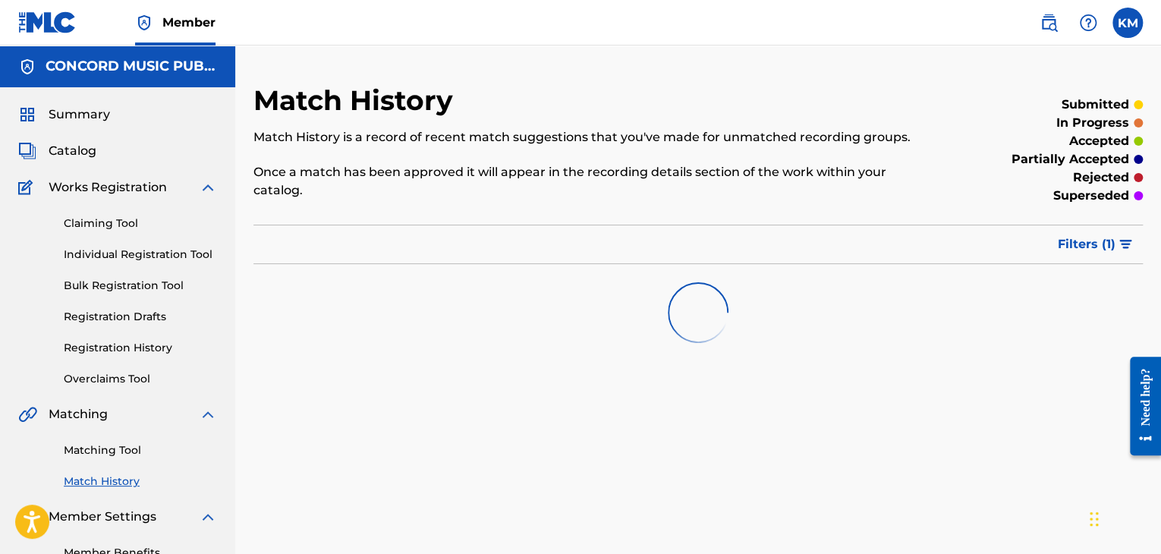
click at [121, 447] on link "Matching Tool" at bounding box center [140, 450] width 153 height 16
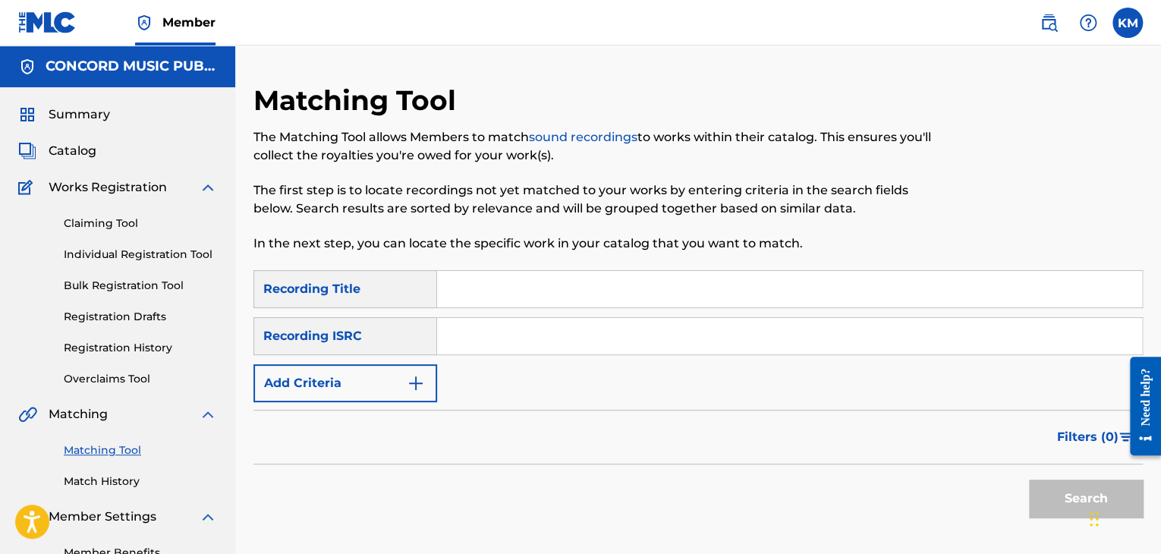
paste input "QMKSC1900880"
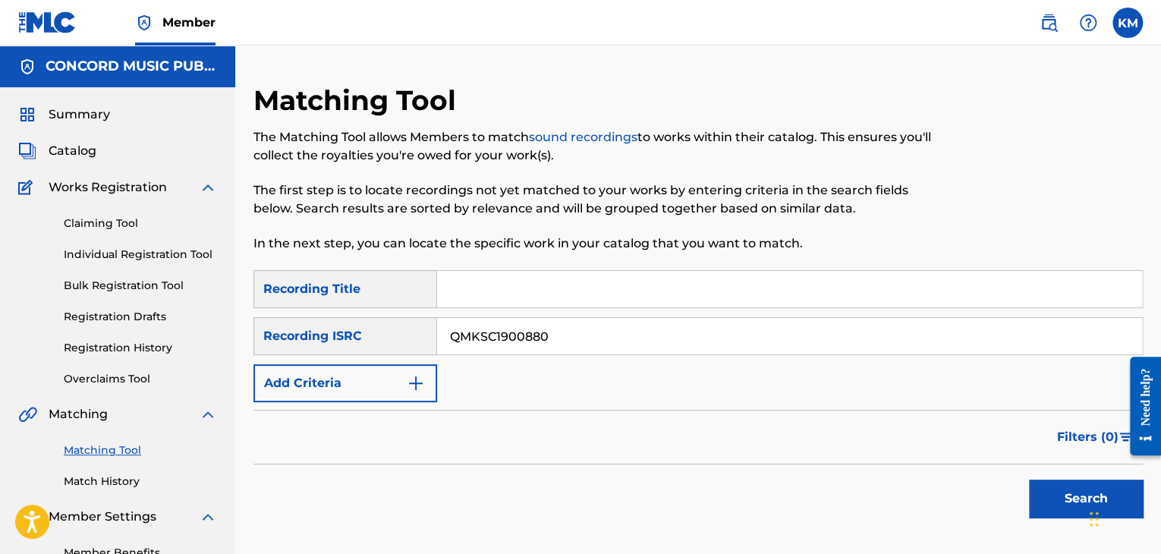
type input "QMKSC1900880"
click at [1047, 482] on button "Search" at bounding box center [1086, 498] width 114 height 38
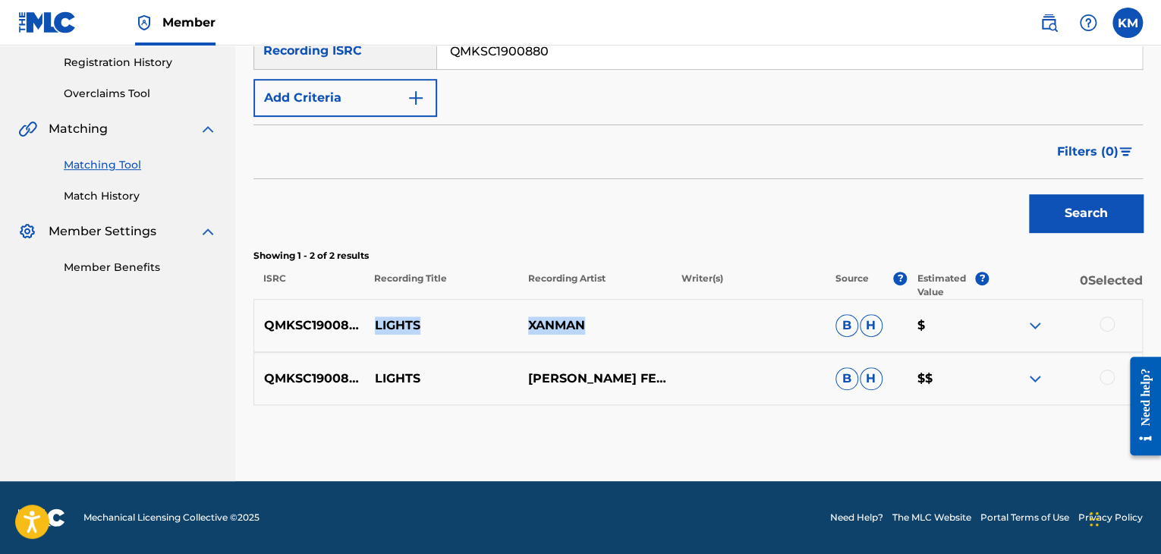
drag, startPoint x: 369, startPoint y: 323, endPoint x: 619, endPoint y: 316, distance: 250.4
click at [619, 316] on div "QMKSC1900880 LIGHTS [PERSON_NAME]" at bounding box center [697, 325] width 889 height 53
copy div "LIGHTS XANMAN"
click at [1106, 319] on div at bounding box center [1106, 323] width 15 height 15
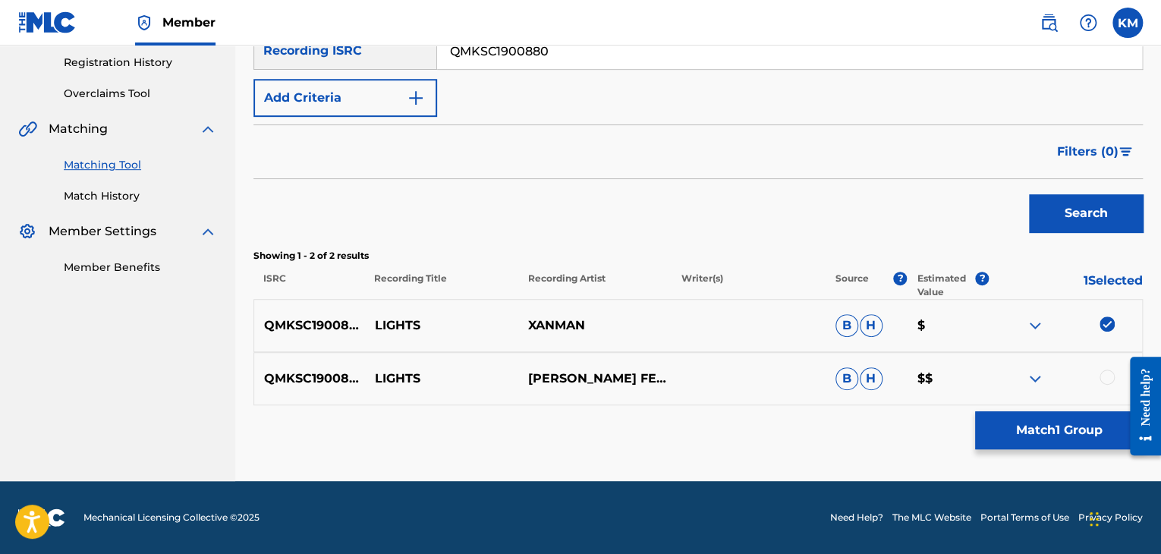
click at [1103, 377] on div at bounding box center [1106, 376] width 15 height 15
click at [1066, 422] on button "Match 2 Groups" at bounding box center [1059, 430] width 168 height 38
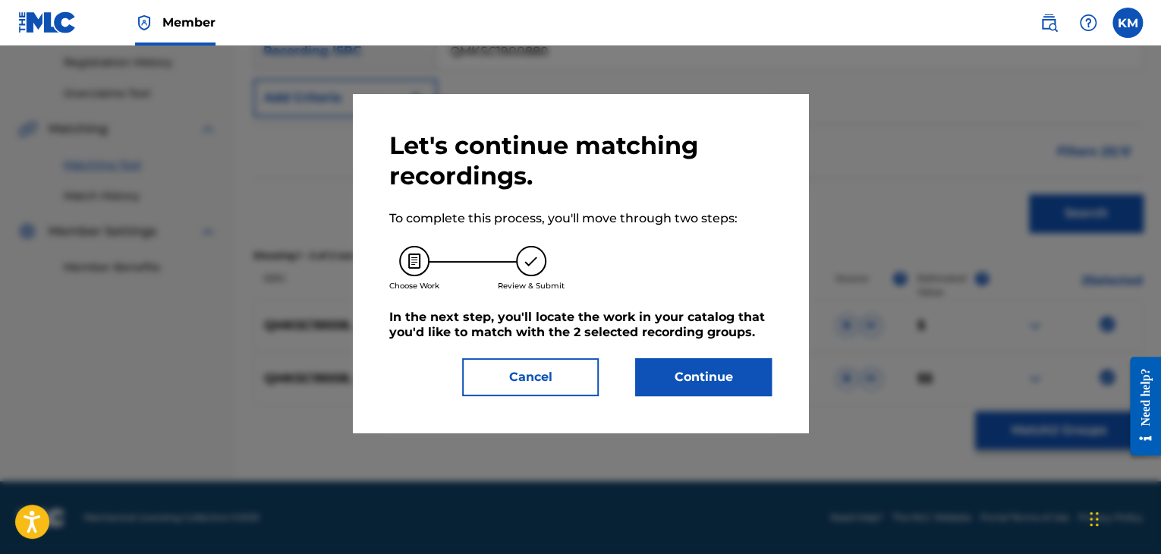
click at [718, 369] on button "Continue" at bounding box center [703, 377] width 137 height 38
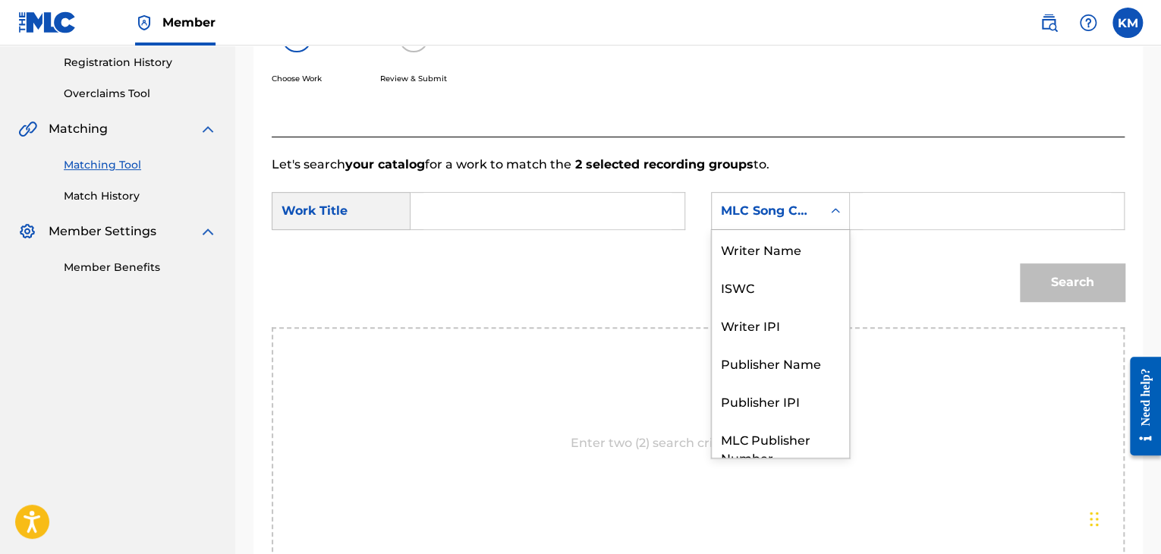
click at [831, 213] on icon "Search Form" at bounding box center [835, 210] width 15 height 15
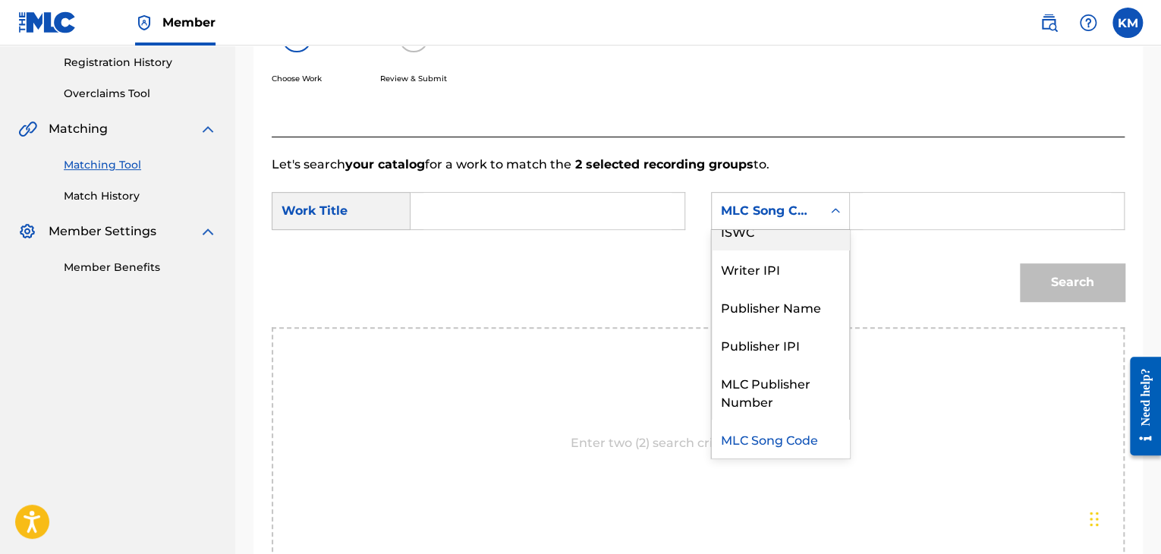
scroll to position [0, 0]
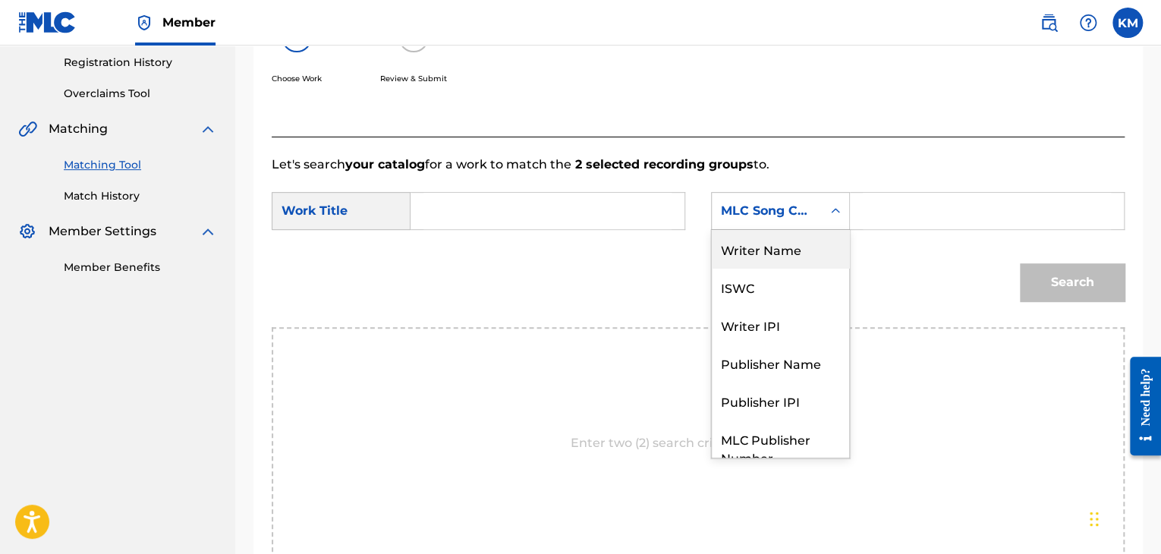
click at [801, 240] on div "Writer Name" at bounding box center [780, 249] width 137 height 38
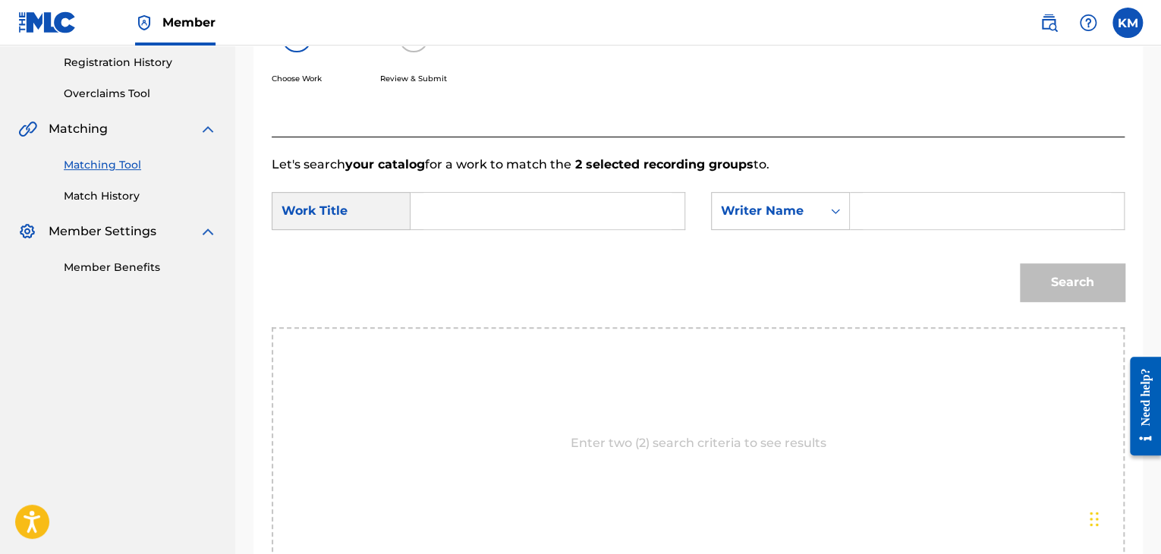
click at [865, 209] on input "Search Form" at bounding box center [986, 211] width 248 height 36
paste input "Salaam"
type input "Salaam"
click at [630, 213] on input "Search Form" at bounding box center [547, 211] width 248 height 36
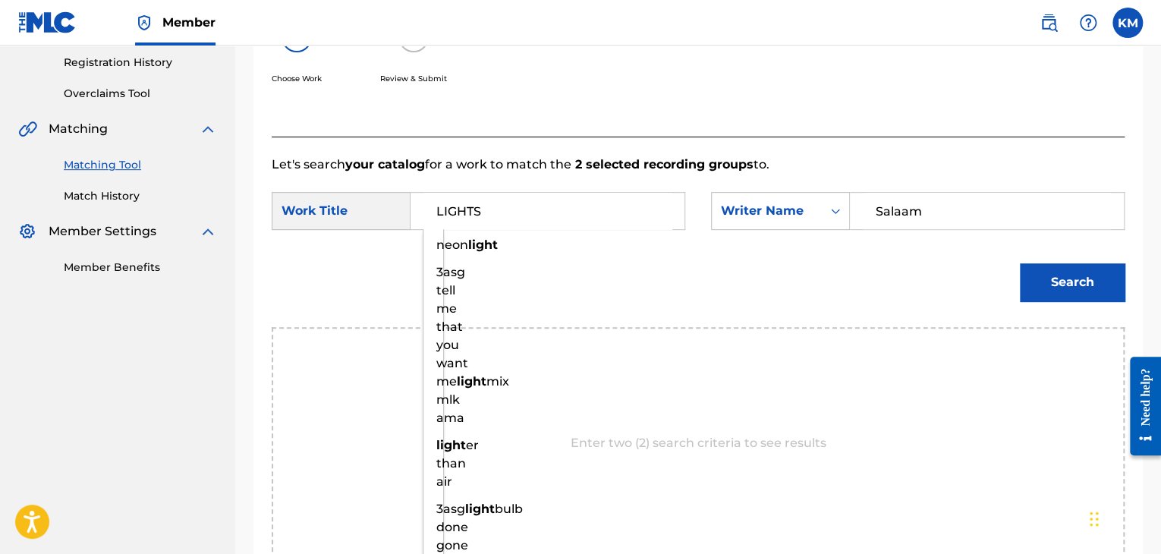
type input "LIGHTS"
click at [1020, 263] on button "Search" at bounding box center [1072, 282] width 105 height 38
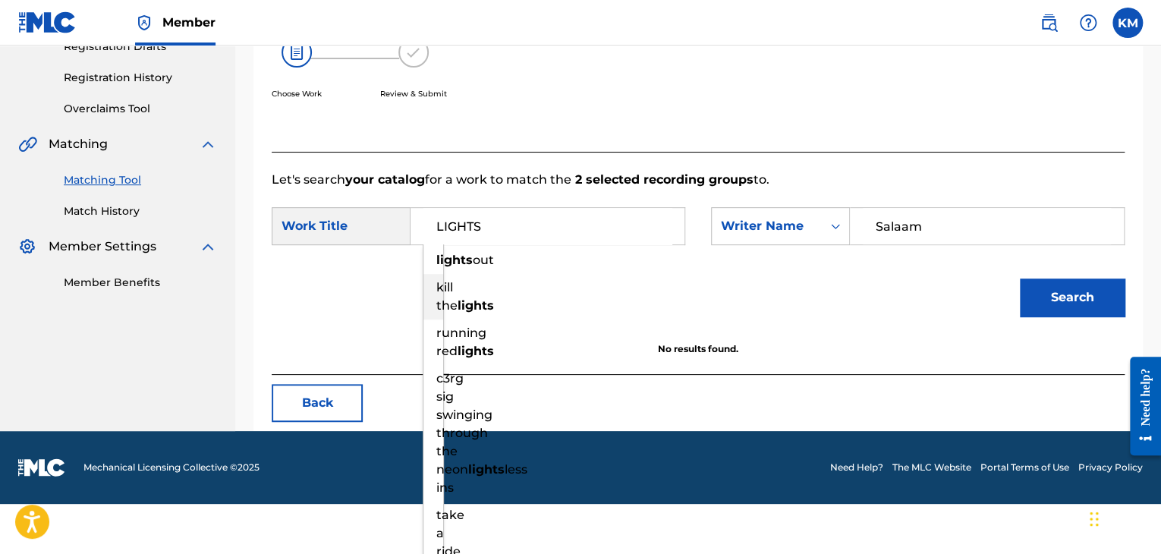
scroll to position [296, 0]
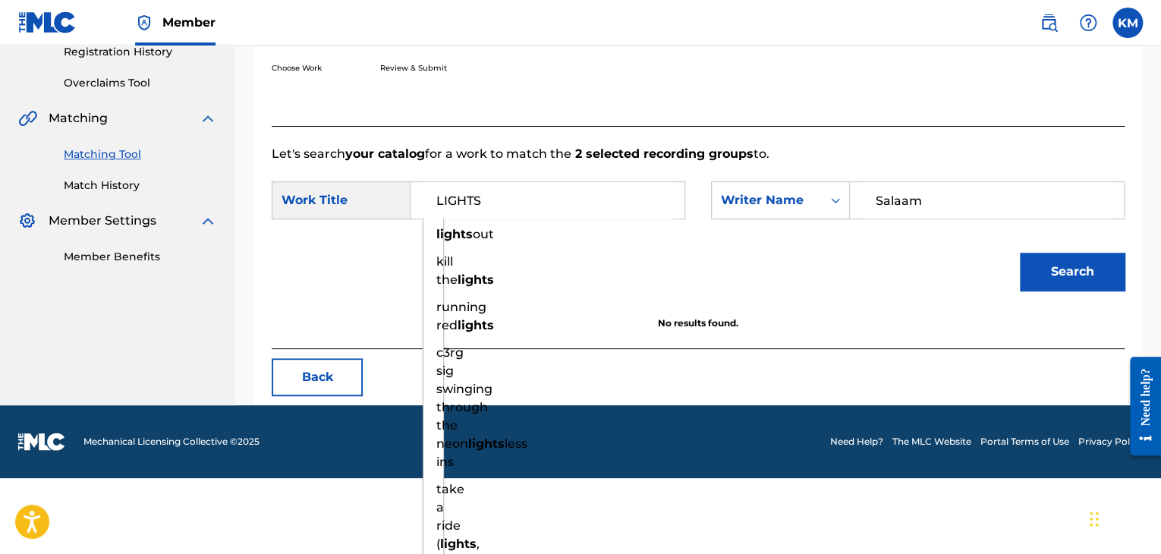
click at [114, 188] on div "Matching Matching Tool Match History" at bounding box center [117, 151] width 199 height 84
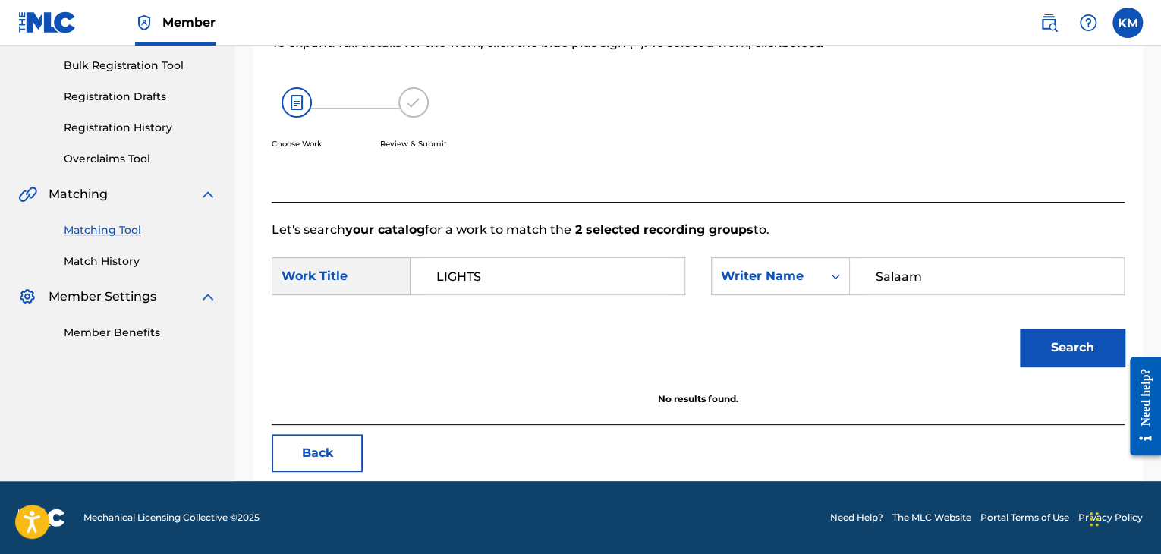
click at [1062, 344] on button "Search" at bounding box center [1072, 347] width 105 height 38
click at [117, 256] on link "Match History" at bounding box center [140, 261] width 153 height 16
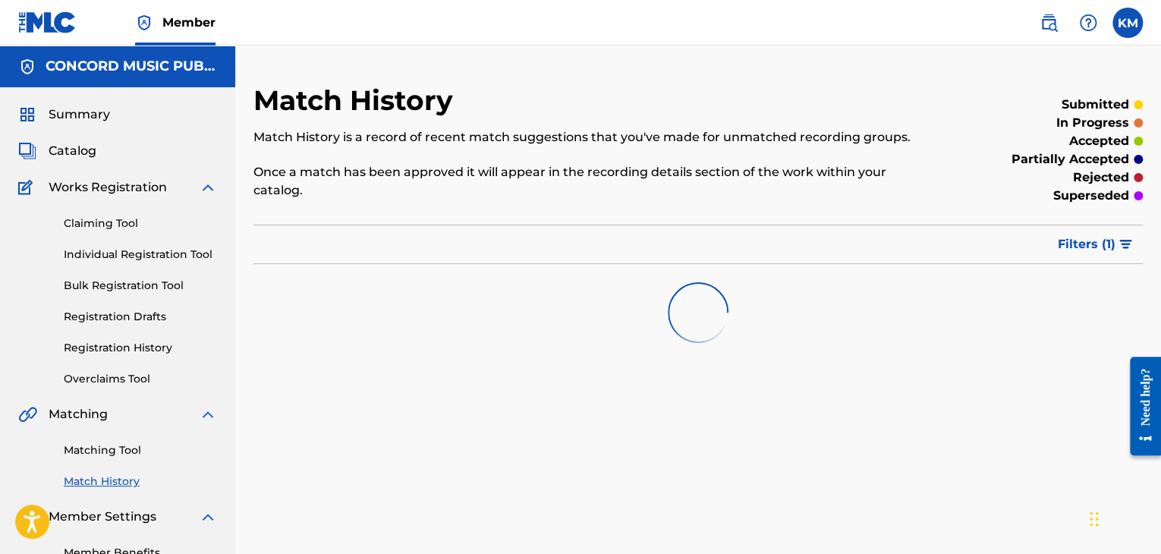
click at [112, 442] on link "Matching Tool" at bounding box center [140, 450] width 153 height 16
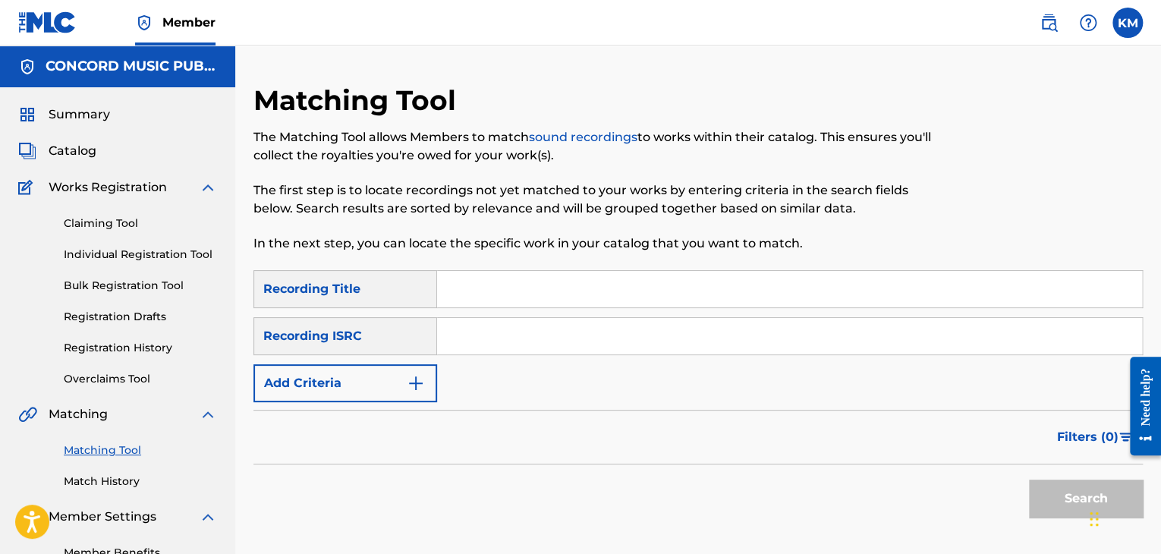
click at [572, 331] on input "Search Form" at bounding box center [789, 336] width 705 height 36
paste input "MXF550602740"
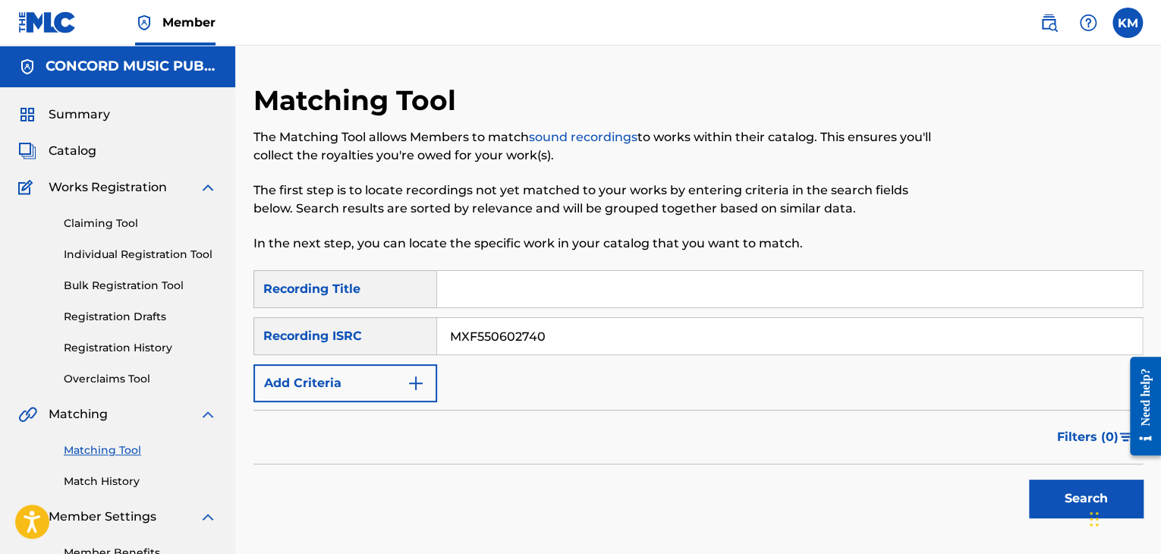
type input "MXF550602740"
click at [1060, 486] on button "Search" at bounding box center [1086, 498] width 114 height 38
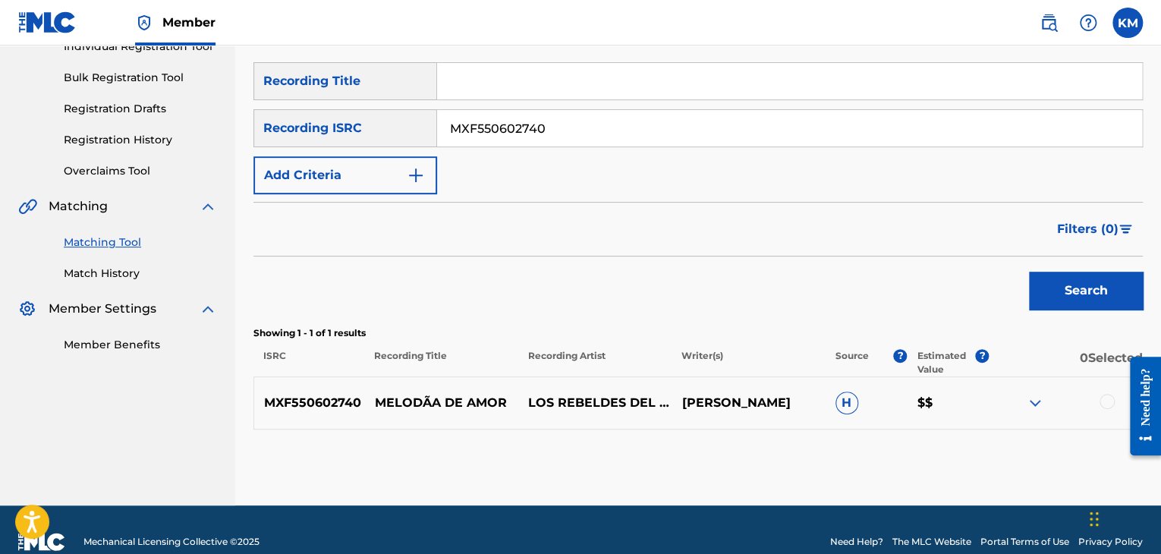
scroll to position [232, 0]
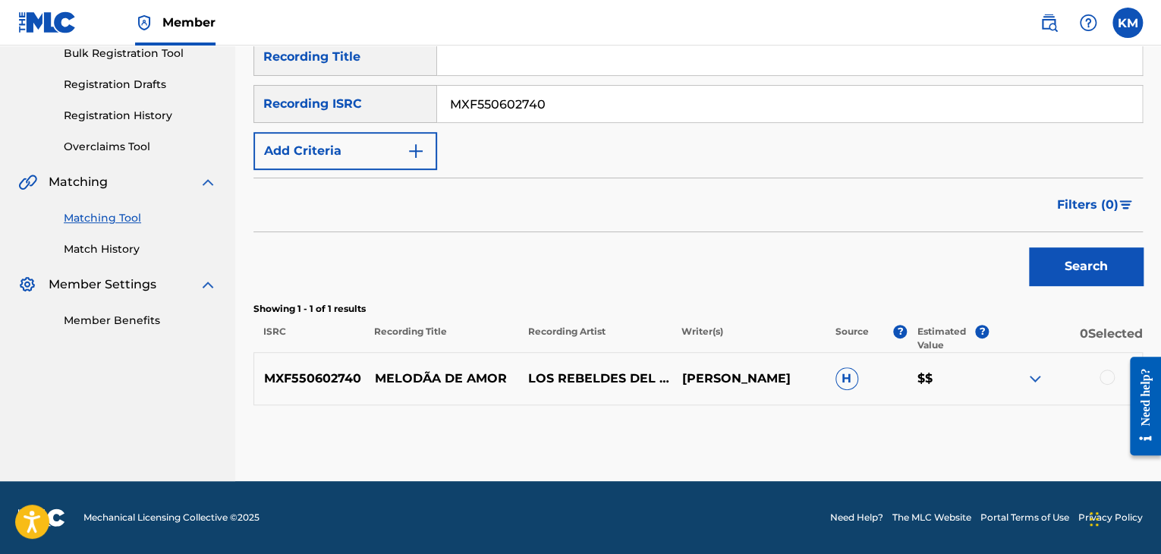
click at [1101, 377] on div at bounding box center [1106, 376] width 15 height 15
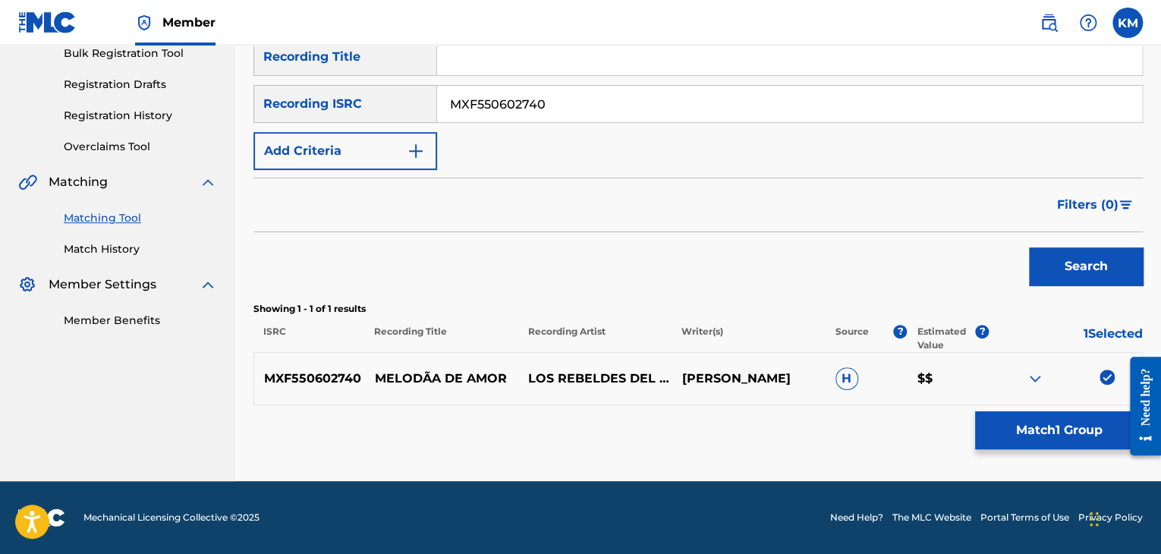
click at [1064, 419] on button "Match 1 Group" at bounding box center [1059, 430] width 168 height 38
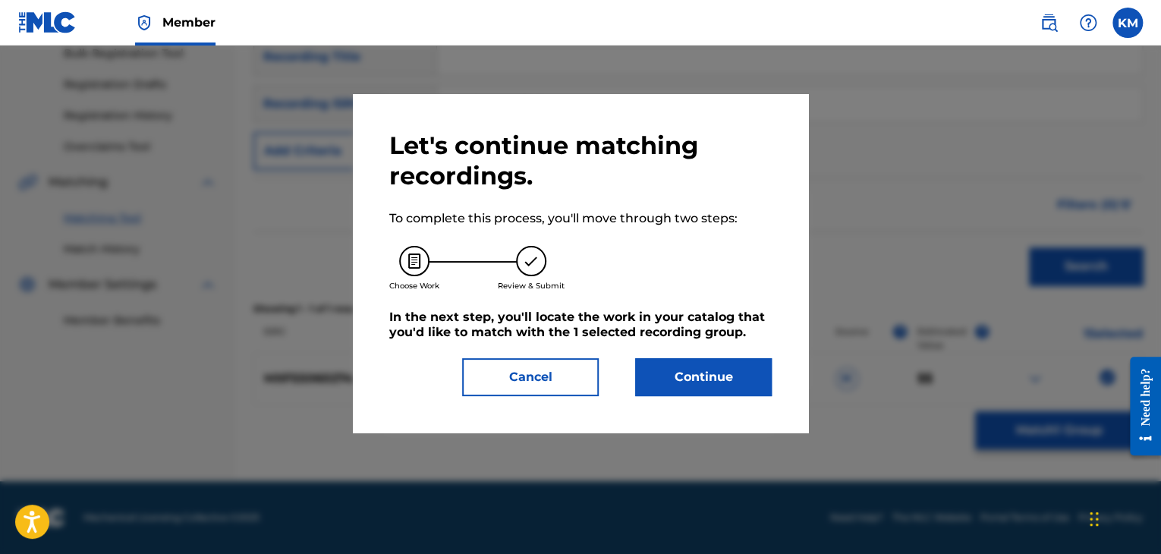
click at [717, 385] on button "Continue" at bounding box center [703, 377] width 137 height 38
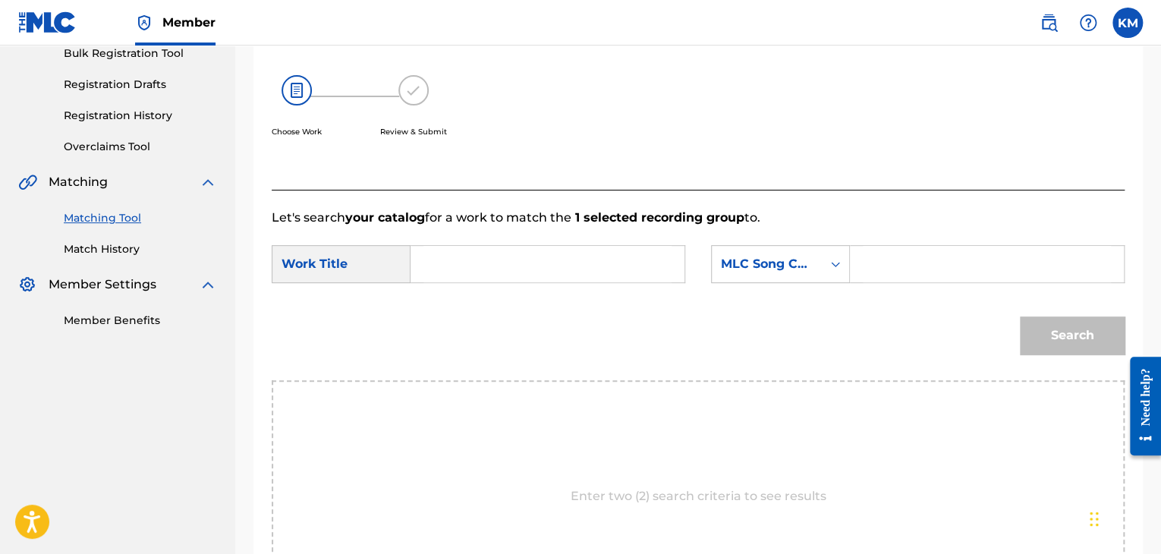
click at [478, 266] on input "Search Form" at bounding box center [547, 264] width 248 height 36
paste input "MXF550602740"
drag, startPoint x: 559, startPoint y: 259, endPoint x: 187, endPoint y: 272, distance: 372.7
click at [185, 274] on main "CONCORD MUSIC PUBLISHING LLC Summary Catalog Works Registration Claiming Tool I…" at bounding box center [580, 259] width 1161 height 892
paste input "[PERSON_NAME] De Amor"
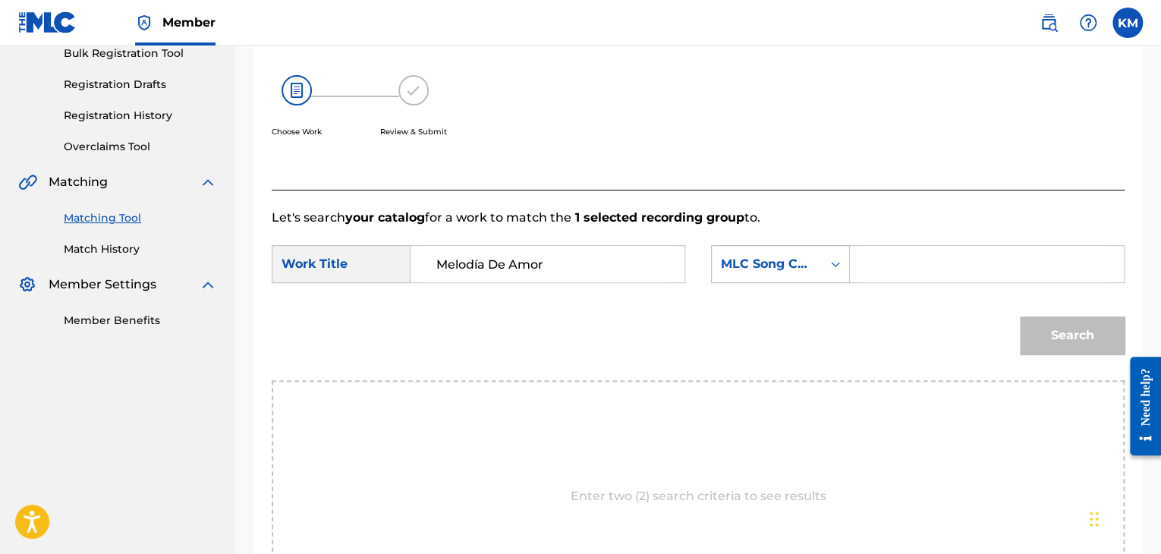
type input "Melodía De Amor"
click at [836, 268] on icon "Search Form" at bounding box center [835, 263] width 15 height 15
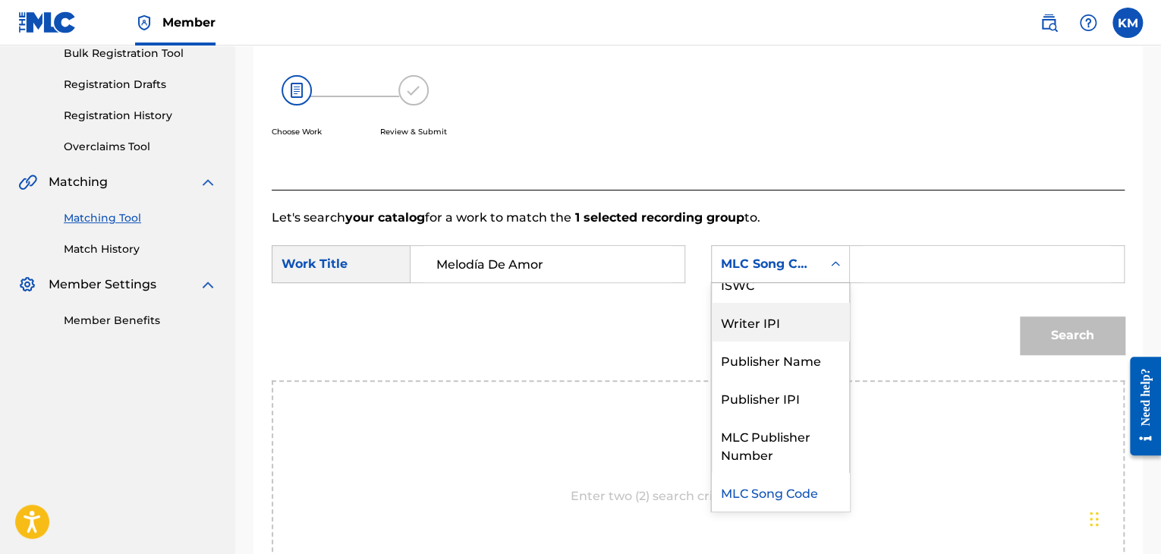
scroll to position [0, 0]
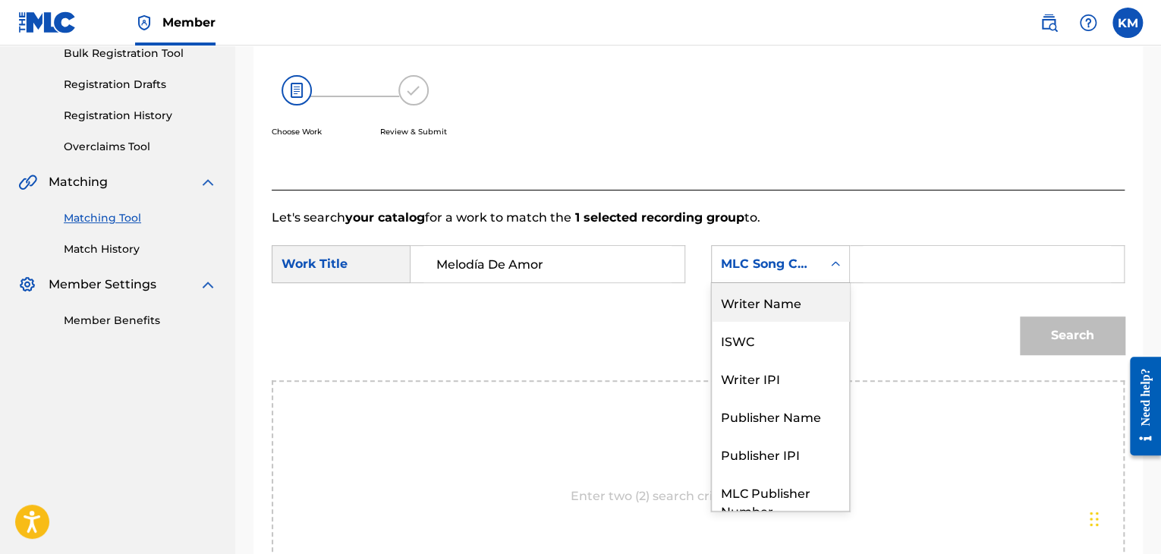
click at [783, 302] on div "Writer Name" at bounding box center [780, 302] width 137 height 38
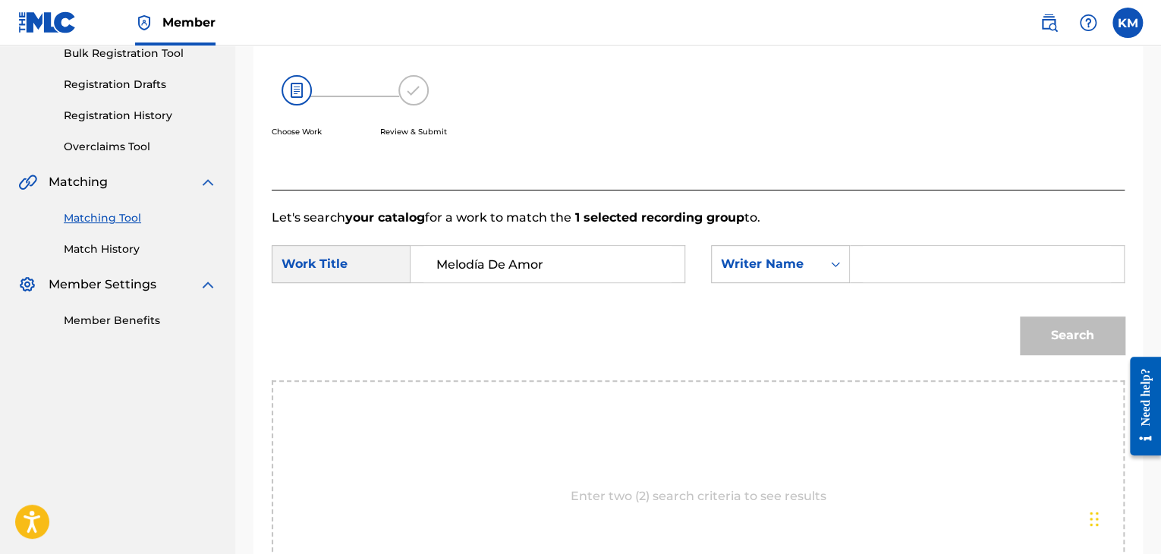
click at [866, 261] on input "Search Form" at bounding box center [986, 264] width 248 height 36
paste input "[PERSON_NAME]"
click at [1032, 331] on button "Search" at bounding box center [1072, 335] width 105 height 38
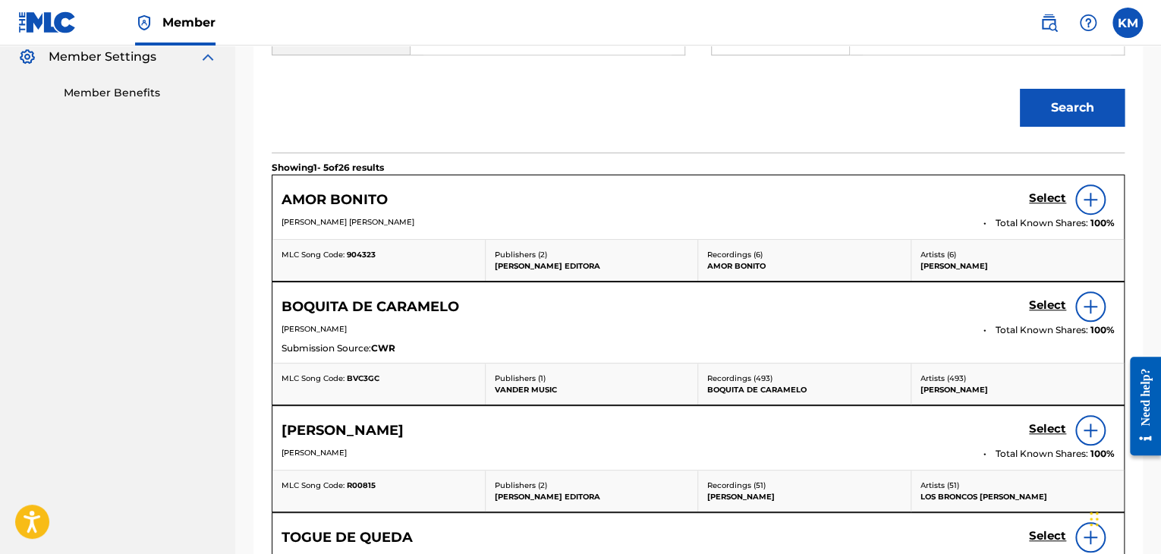
scroll to position [232, 0]
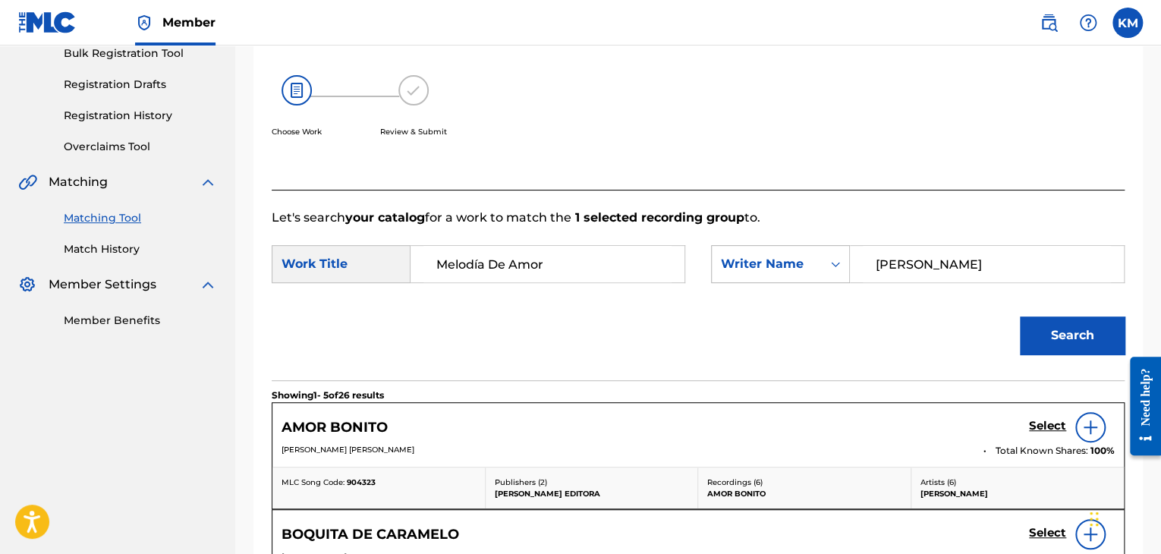
paste input "Santo"
drag, startPoint x: 910, startPoint y: 266, endPoint x: 739, endPoint y: 272, distance: 171.5
click at [744, 273] on div "SearchWithCriteriaf5a9f3c5-83f2-4dc5-bdd2-66bb8410aeb4 Writer Name [PERSON_NAME]" at bounding box center [917, 264] width 413 height 38
click at [1053, 342] on button "Search" at bounding box center [1072, 335] width 105 height 38
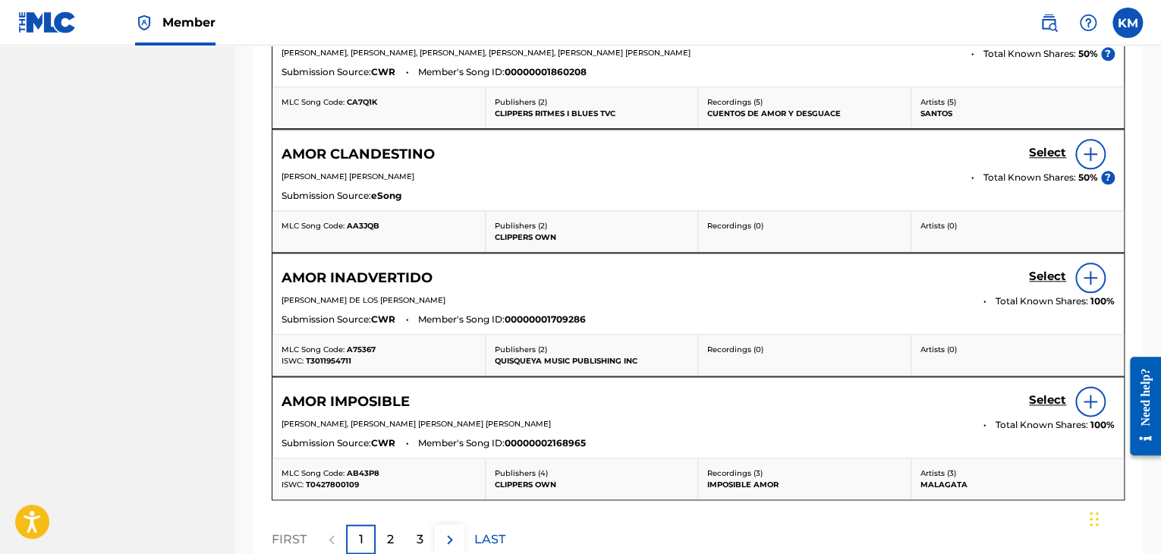
scroll to position [308, 0]
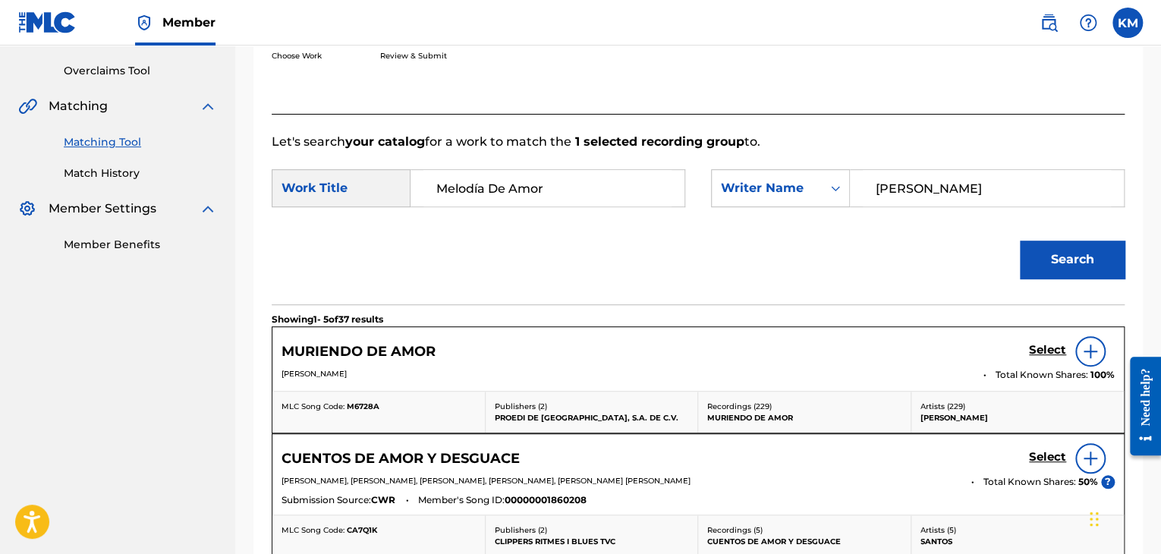
paste input "ALVADOR"
type input "SALVADOR"
click at [1036, 256] on button "Search" at bounding box center [1072, 259] width 105 height 38
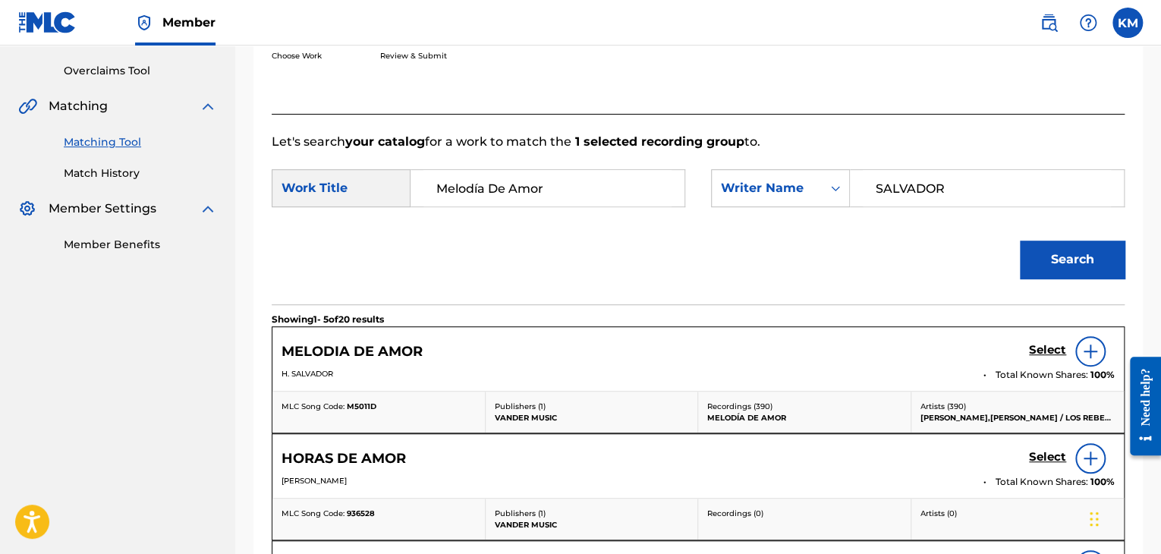
click at [1044, 345] on h5 "Select" at bounding box center [1047, 350] width 37 height 14
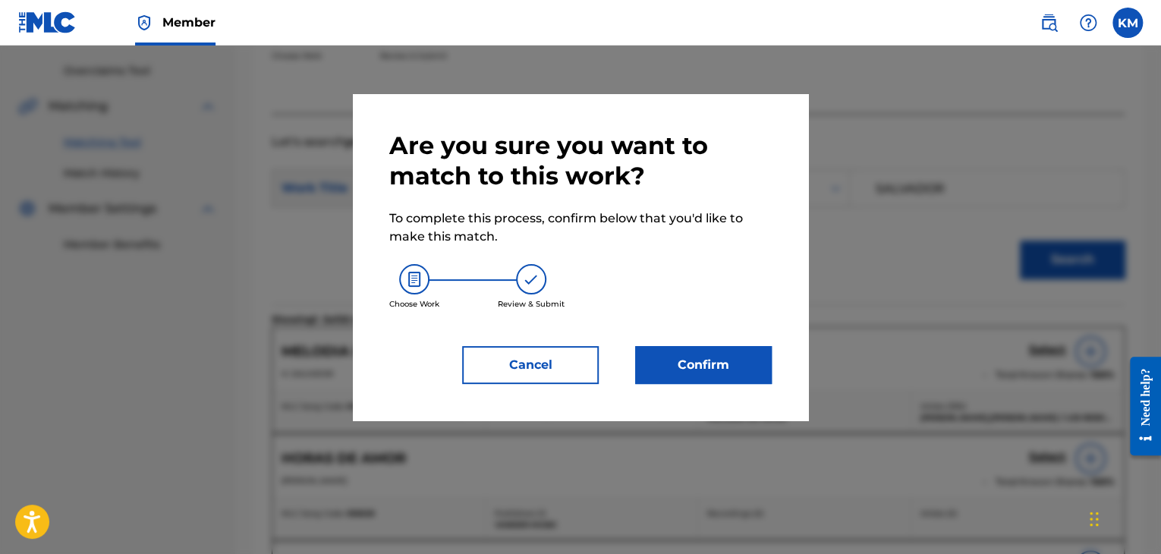
click at [753, 352] on button "Confirm" at bounding box center [703, 365] width 137 height 38
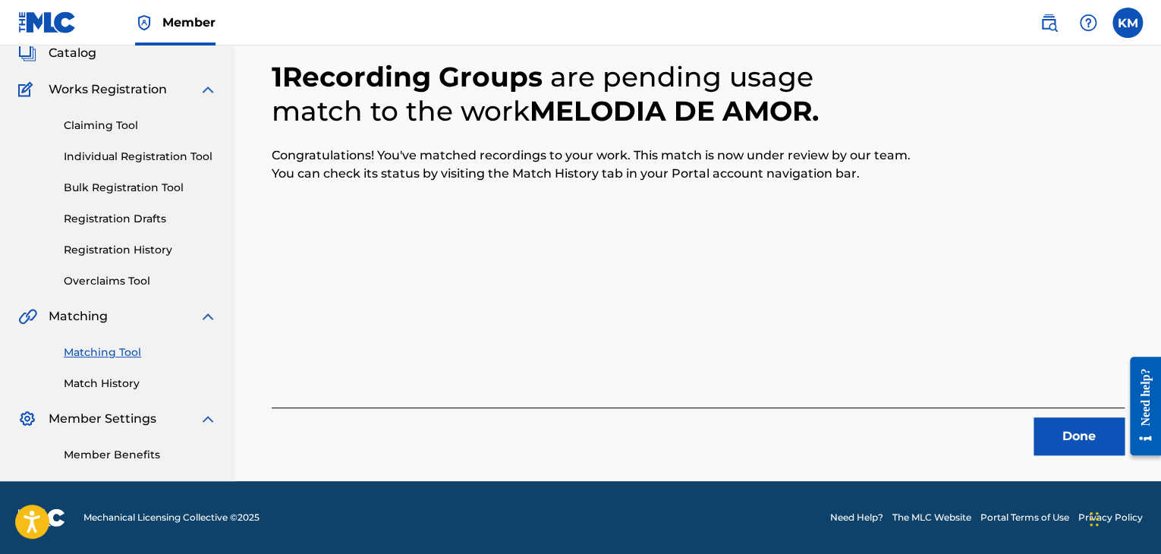
scroll to position [98, 0]
click at [1082, 438] on button "Done" at bounding box center [1078, 436] width 91 height 38
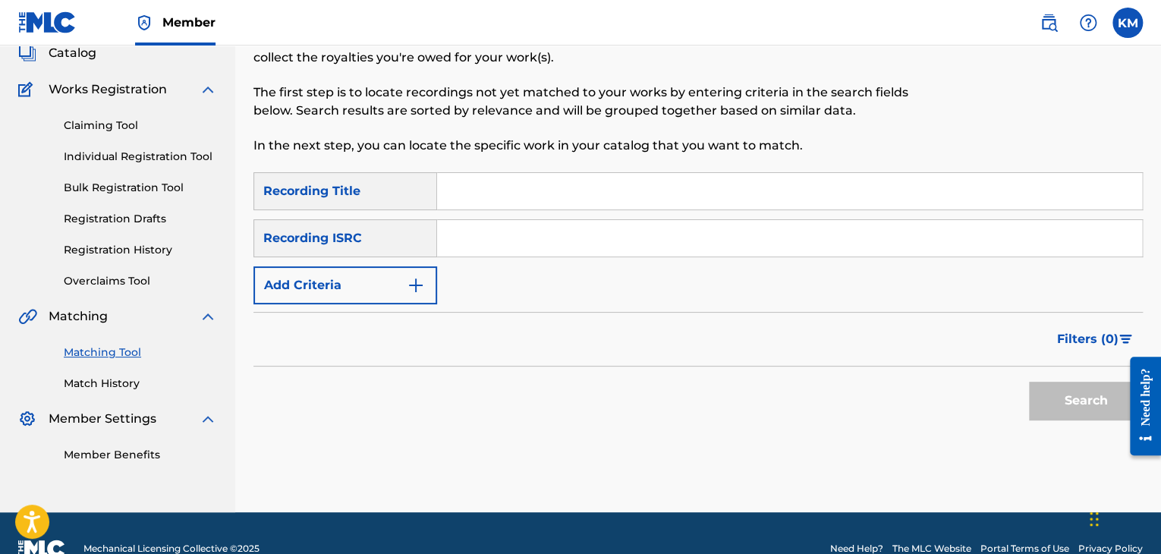
paste input "HKI191011412"
type input "HKI191011412"
click at [1064, 405] on button "Search" at bounding box center [1086, 401] width 114 height 38
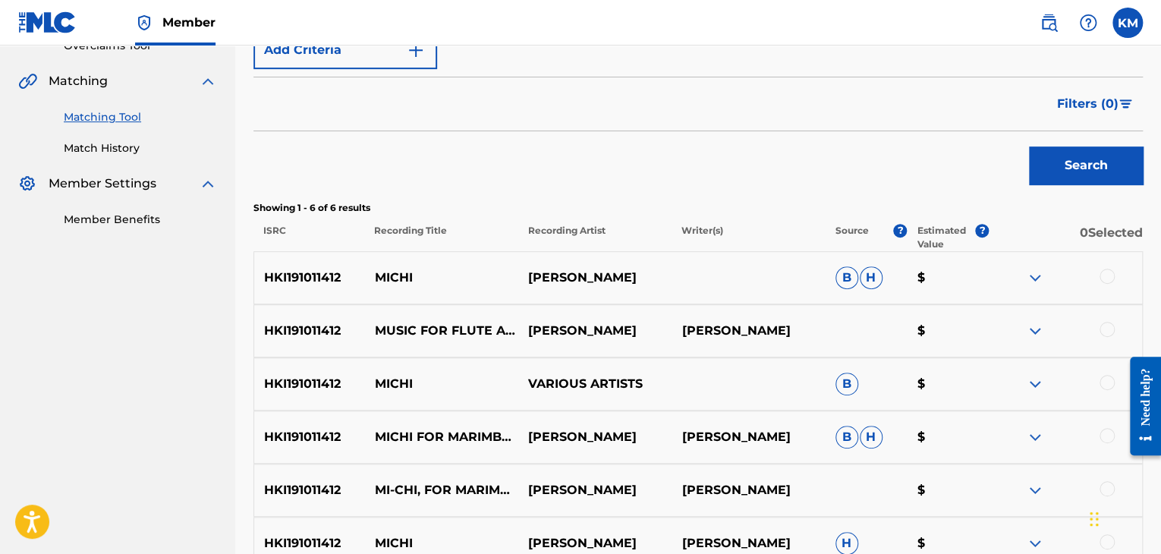
scroll to position [401, 0]
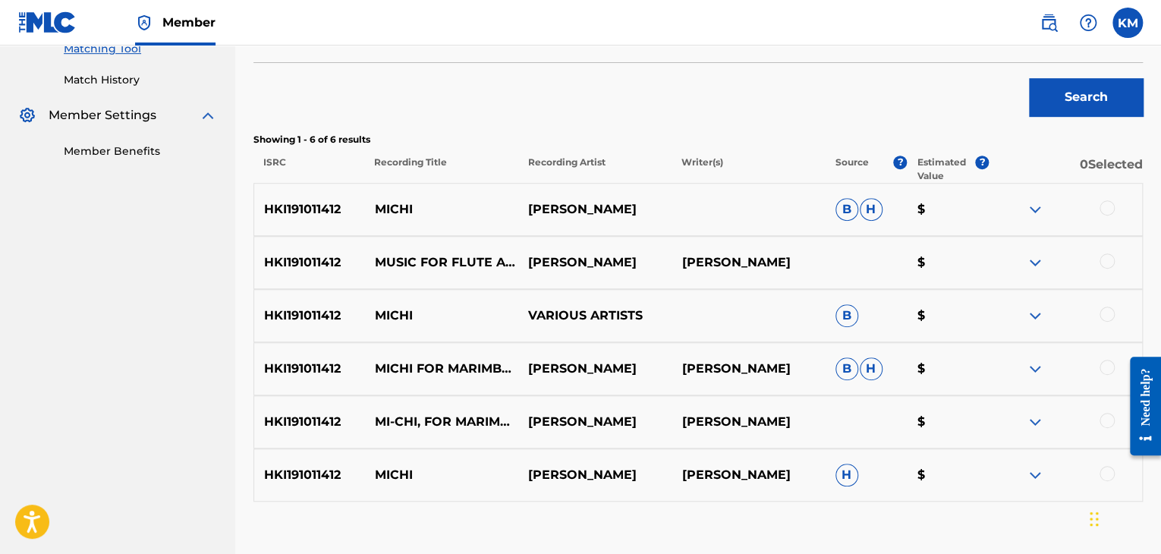
click at [1107, 471] on div at bounding box center [1106, 473] width 15 height 15
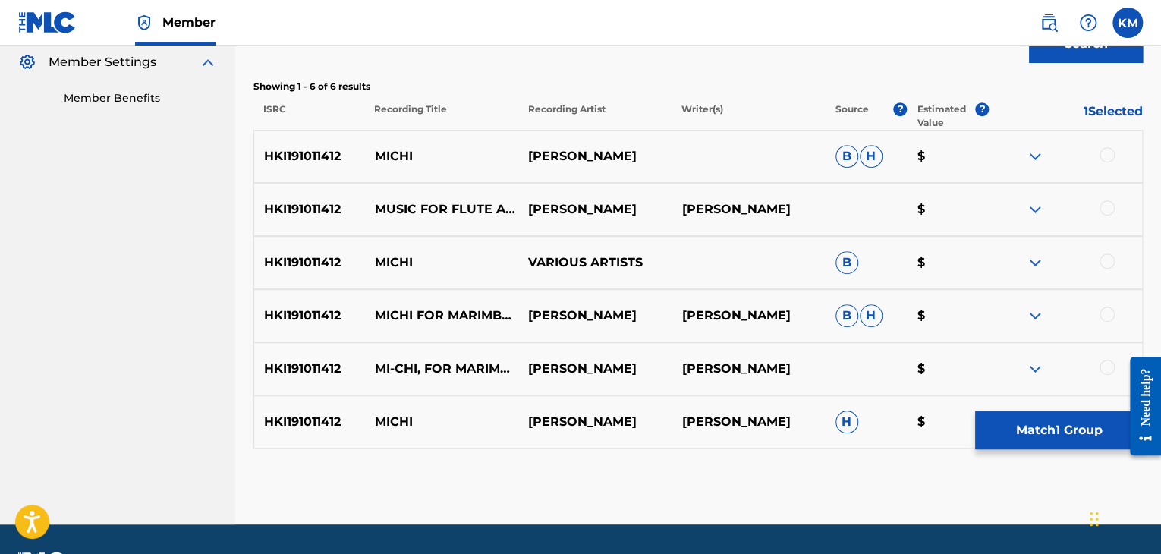
scroll to position [498, 0]
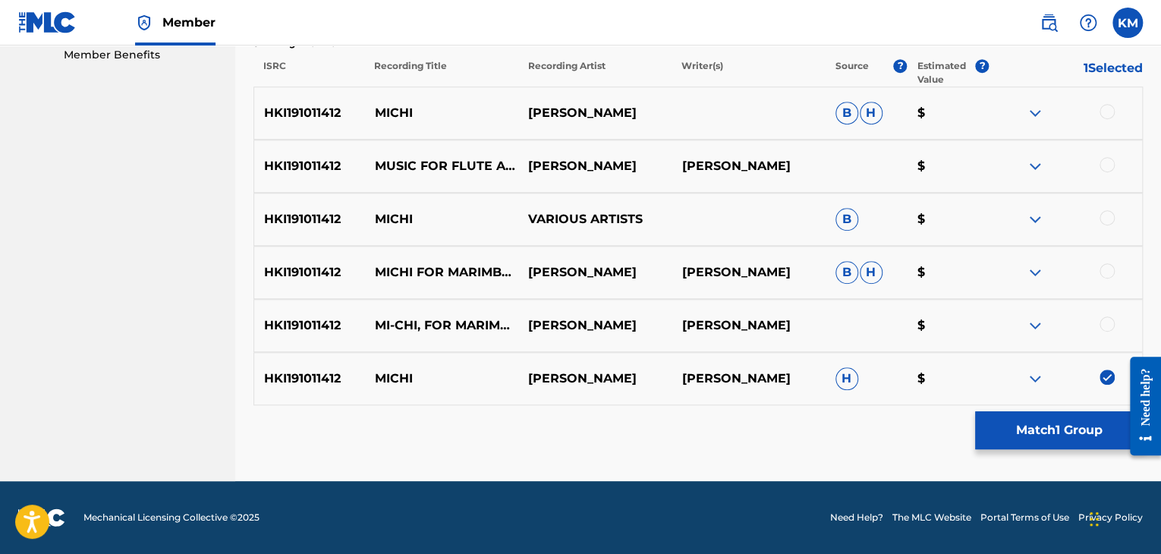
click at [1103, 320] on div at bounding box center [1106, 323] width 15 height 15
click at [1108, 263] on div at bounding box center [1106, 270] width 15 height 15
click at [1105, 212] on div at bounding box center [1106, 217] width 15 height 15
click at [1106, 162] on div at bounding box center [1106, 164] width 15 height 15
click at [1104, 112] on div at bounding box center [1106, 111] width 15 height 15
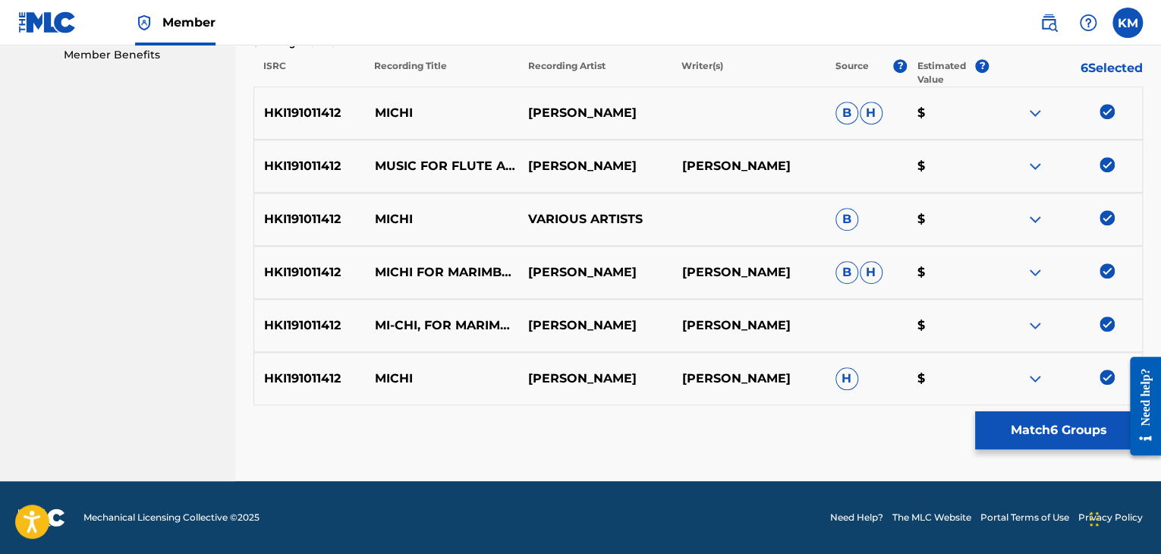
click at [1020, 433] on button "Match 6 Groups" at bounding box center [1059, 430] width 168 height 38
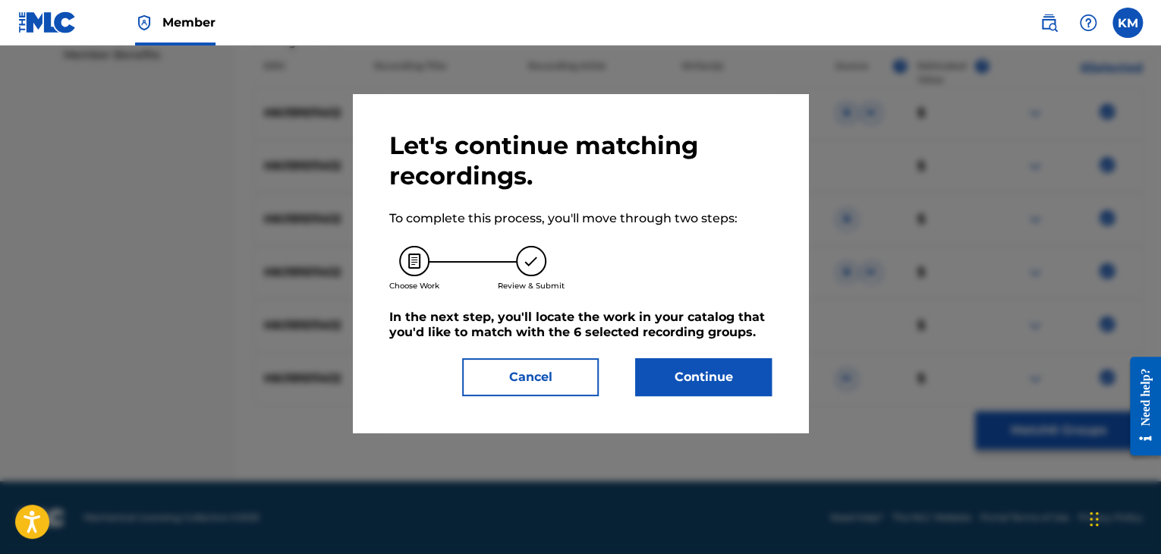
click at [690, 375] on button "Continue" at bounding box center [703, 377] width 137 height 38
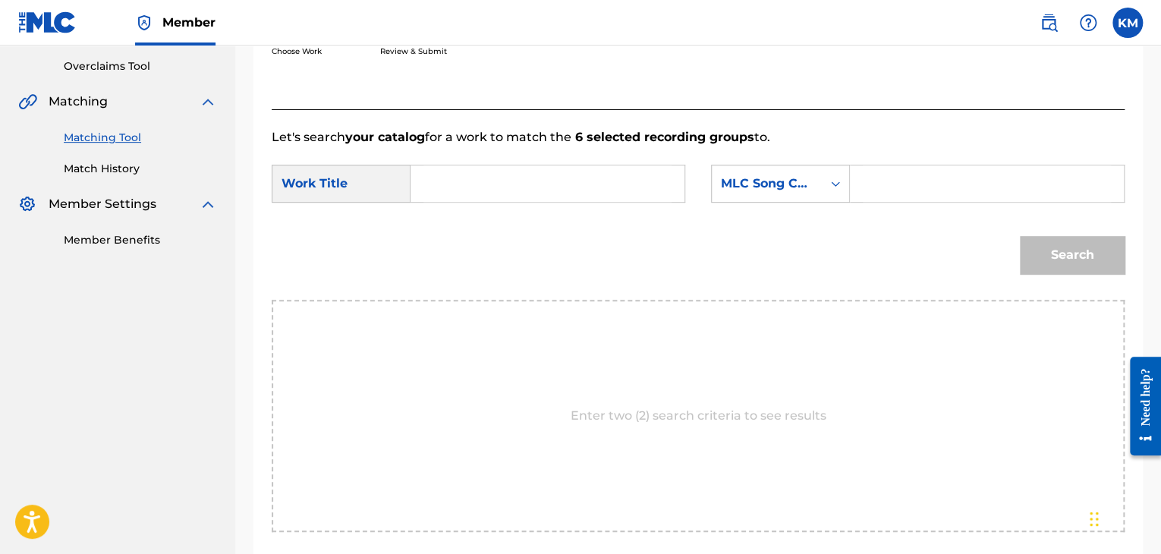
scroll to position [229, 0]
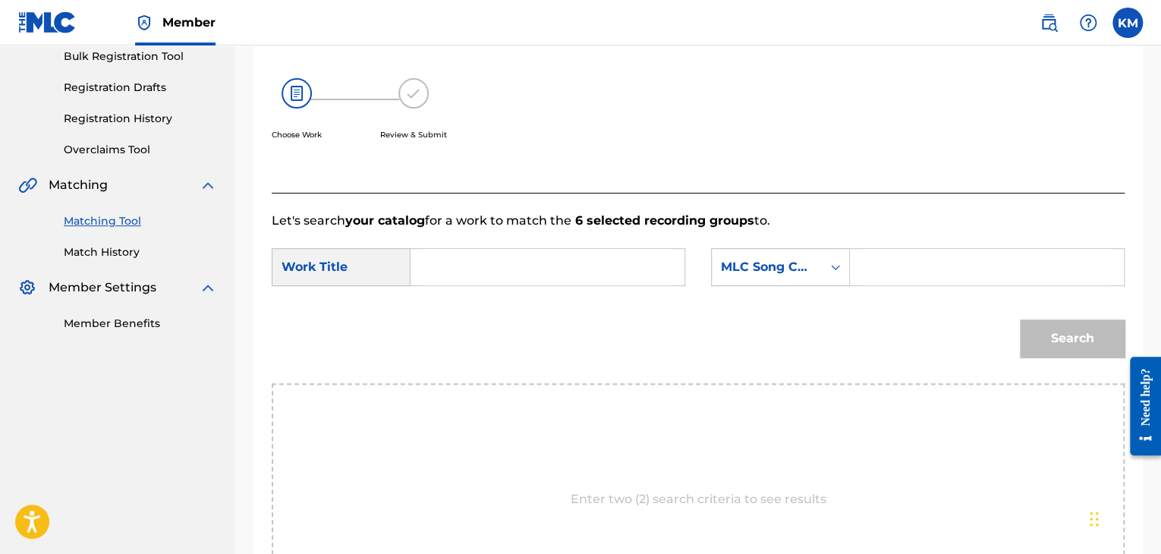
click at [473, 268] on input "Search Form" at bounding box center [547, 267] width 248 height 36
paste input "Michi"
type input "Michi"
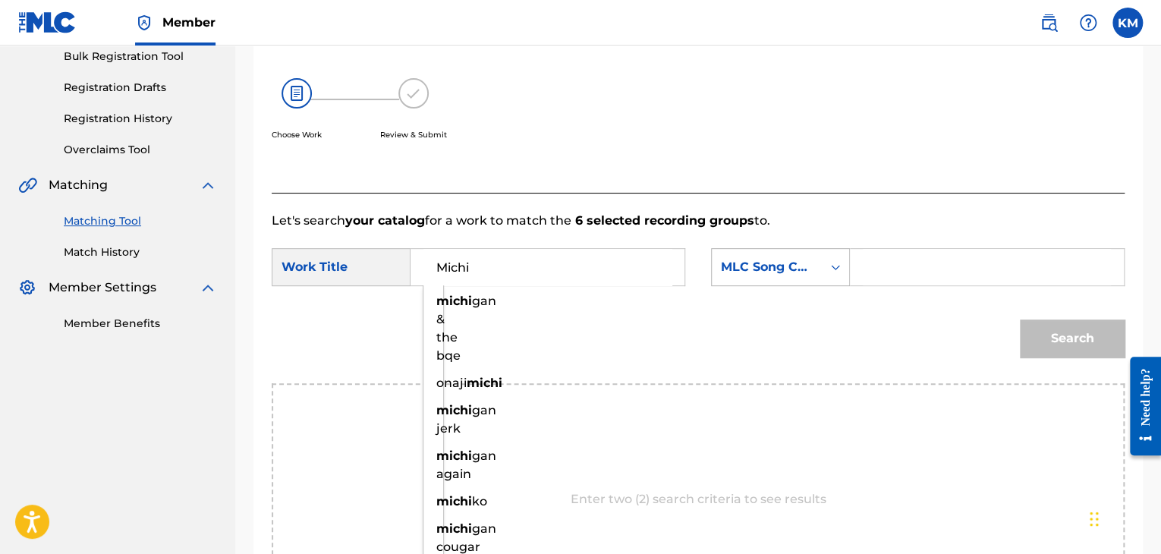
click at [831, 268] on icon "Search Form" at bounding box center [835, 266] width 15 height 15
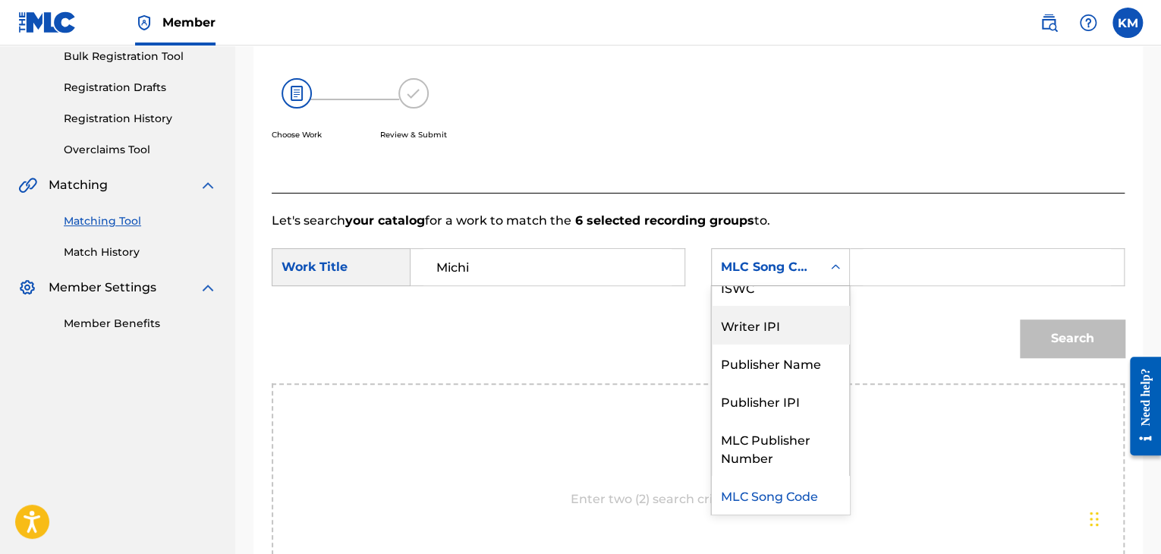
scroll to position [0, 0]
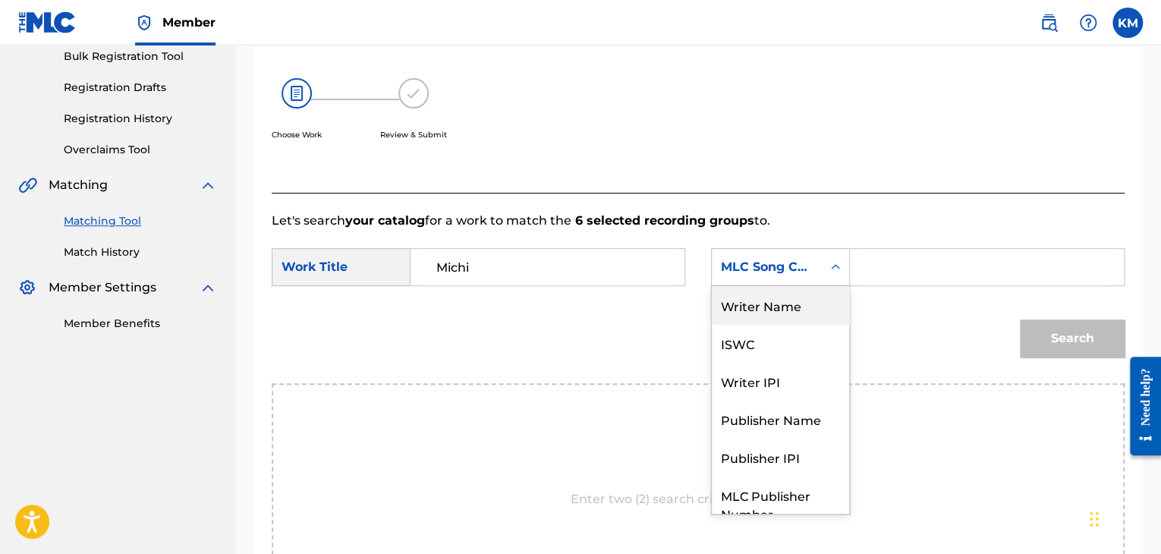
click at [800, 297] on div "Writer Name" at bounding box center [780, 305] width 137 height 38
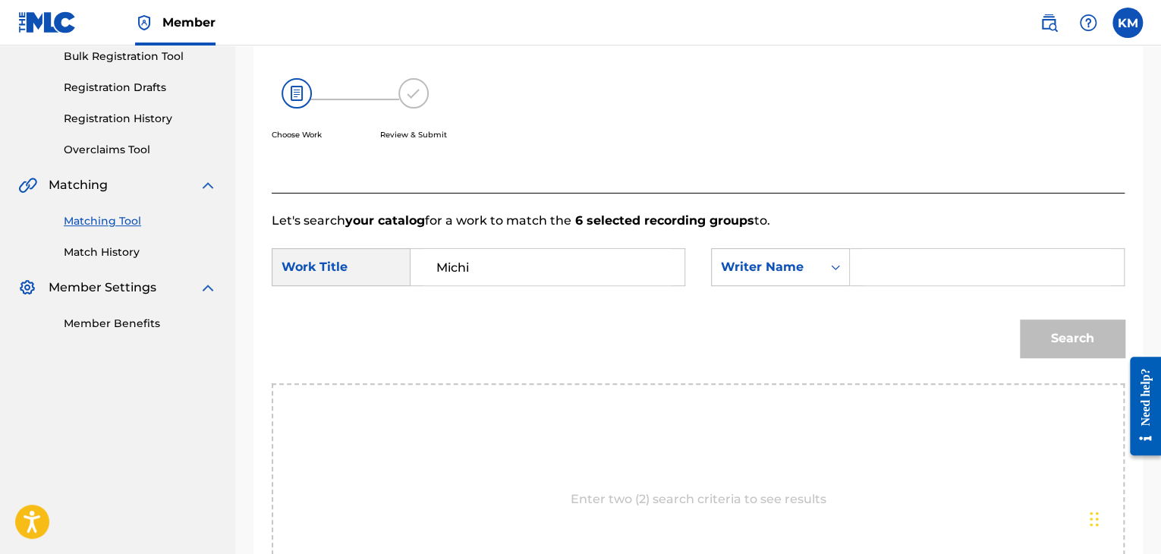
click at [863, 265] on input "Search Form" at bounding box center [986, 267] width 248 height 36
paste input "[PERSON_NAME]"
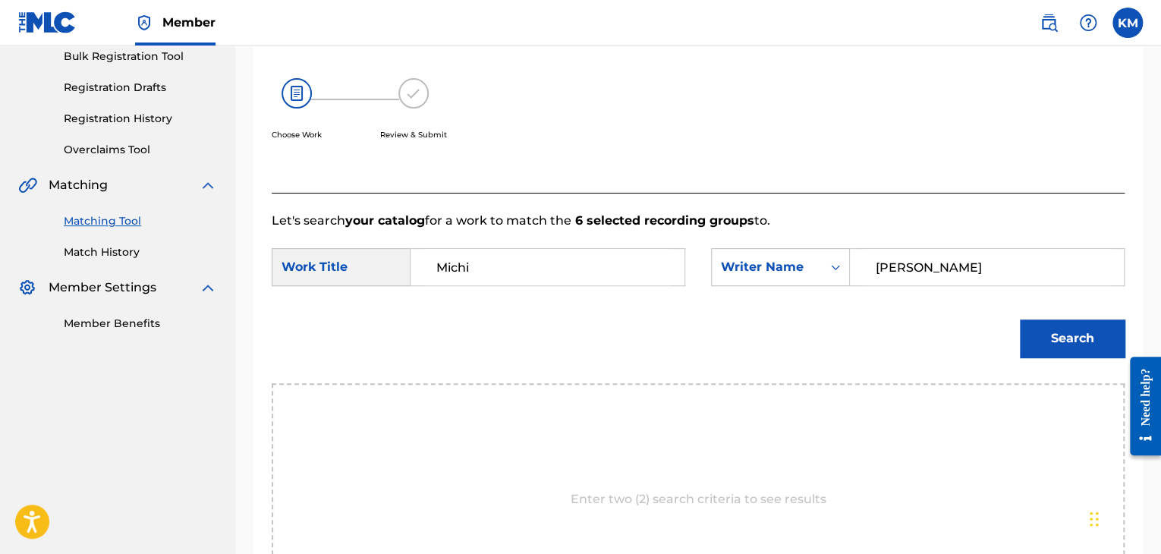
click at [1039, 331] on button "Search" at bounding box center [1072, 338] width 105 height 38
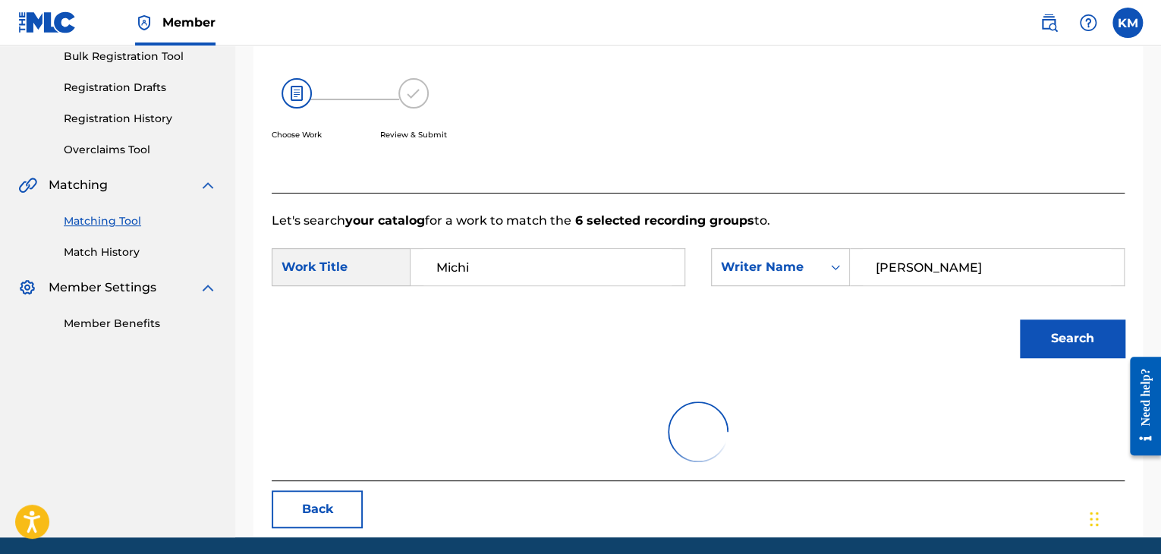
scroll to position [220, 0]
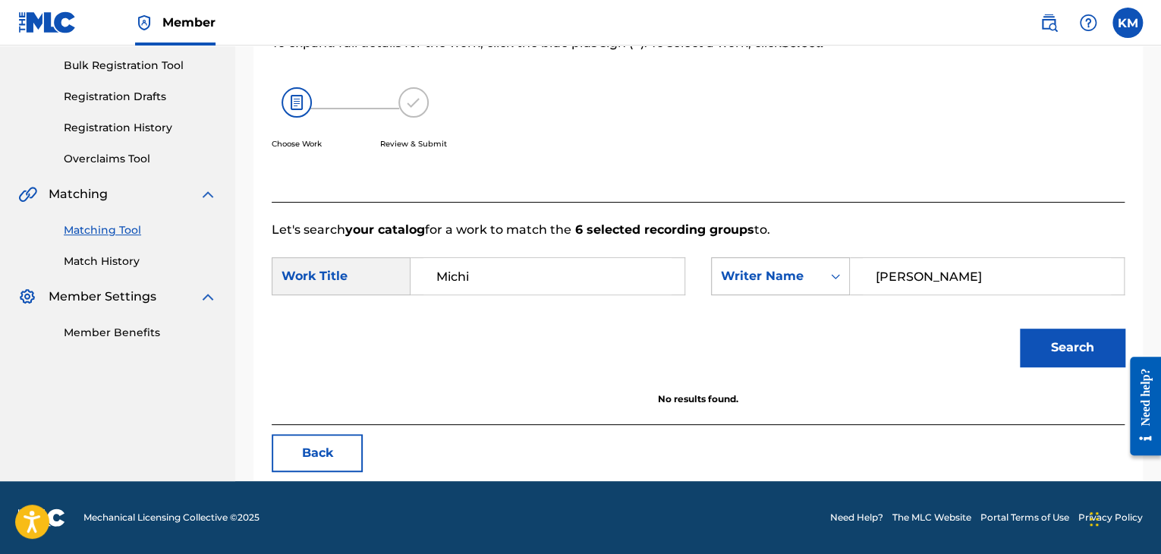
drag, startPoint x: 914, startPoint y: 270, endPoint x: 759, endPoint y: 273, distance: 154.8
click at [759, 273] on div "SearchWithCriteria654d04ae-dfa8-4657-b0fe-50846669140b Writer Name [PERSON_NAME]" at bounding box center [917, 276] width 413 height 38
paste input "Keiko"
type input "Keiko"
click at [1057, 345] on button "Search" at bounding box center [1072, 347] width 105 height 38
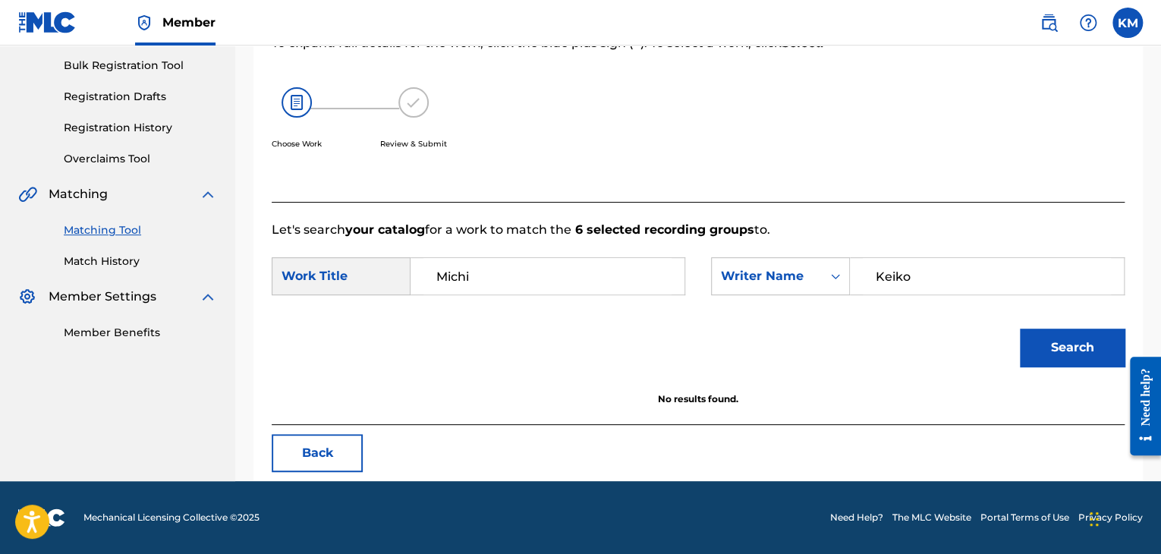
click at [1123, 17] on label at bounding box center [1127, 23] width 30 height 30
click at [1127, 23] on input "[PERSON_NAME] Matheson [EMAIL_ADDRESS][PERSON_NAME][DOMAIN_NAME] Notification P…" at bounding box center [1127, 23] width 0 height 0
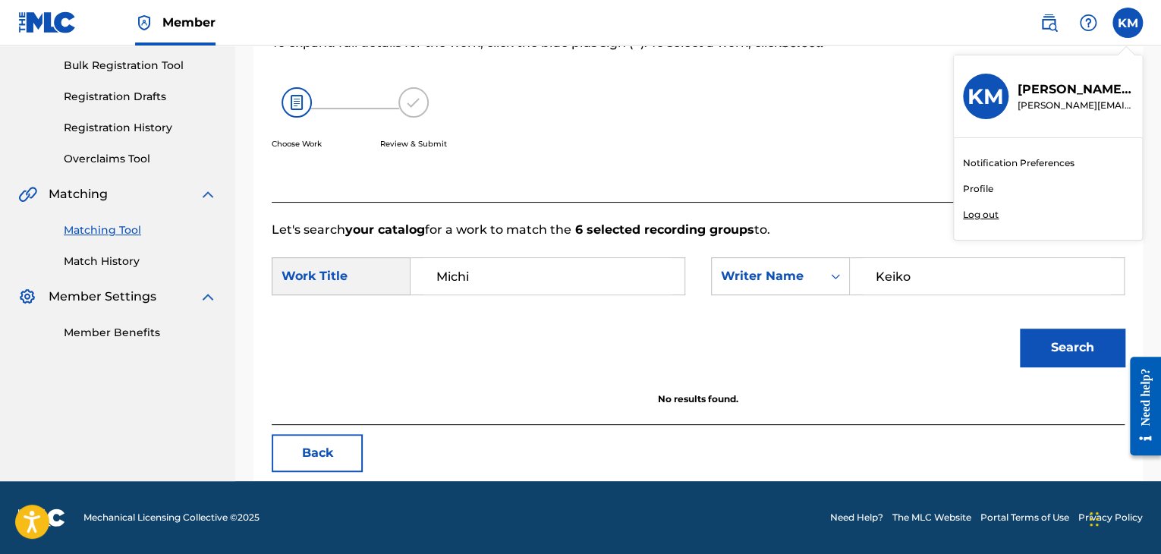
click at [984, 210] on p "Log out" at bounding box center [981, 215] width 36 height 14
click at [1127, 23] on input "[PERSON_NAME] Matheson [EMAIL_ADDRESS][PERSON_NAME][DOMAIN_NAME] Notification P…" at bounding box center [1127, 23] width 0 height 0
